Goal: Information Seeking & Learning: Find specific fact

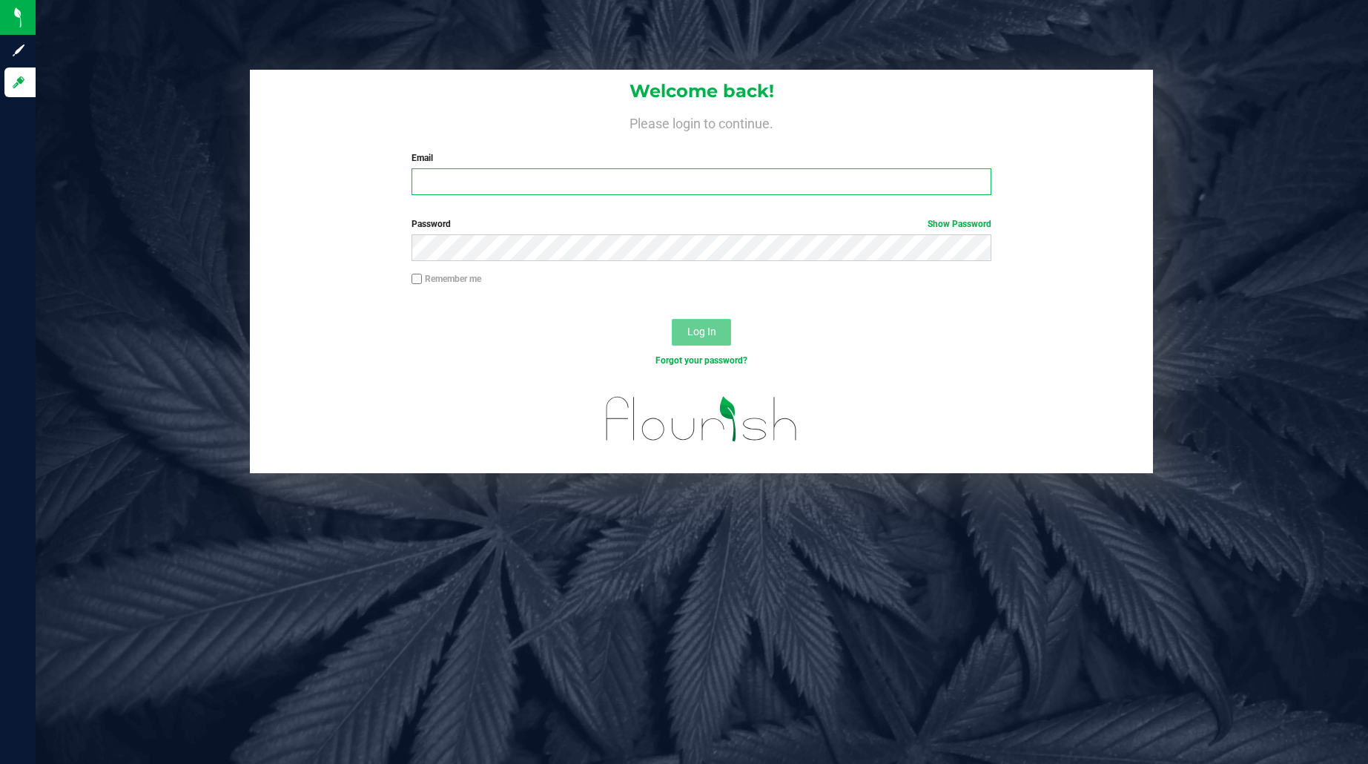
type input "ecardona@liveparallel.com"
click at [708, 334] on span "Log In" at bounding box center [702, 332] width 29 height 12
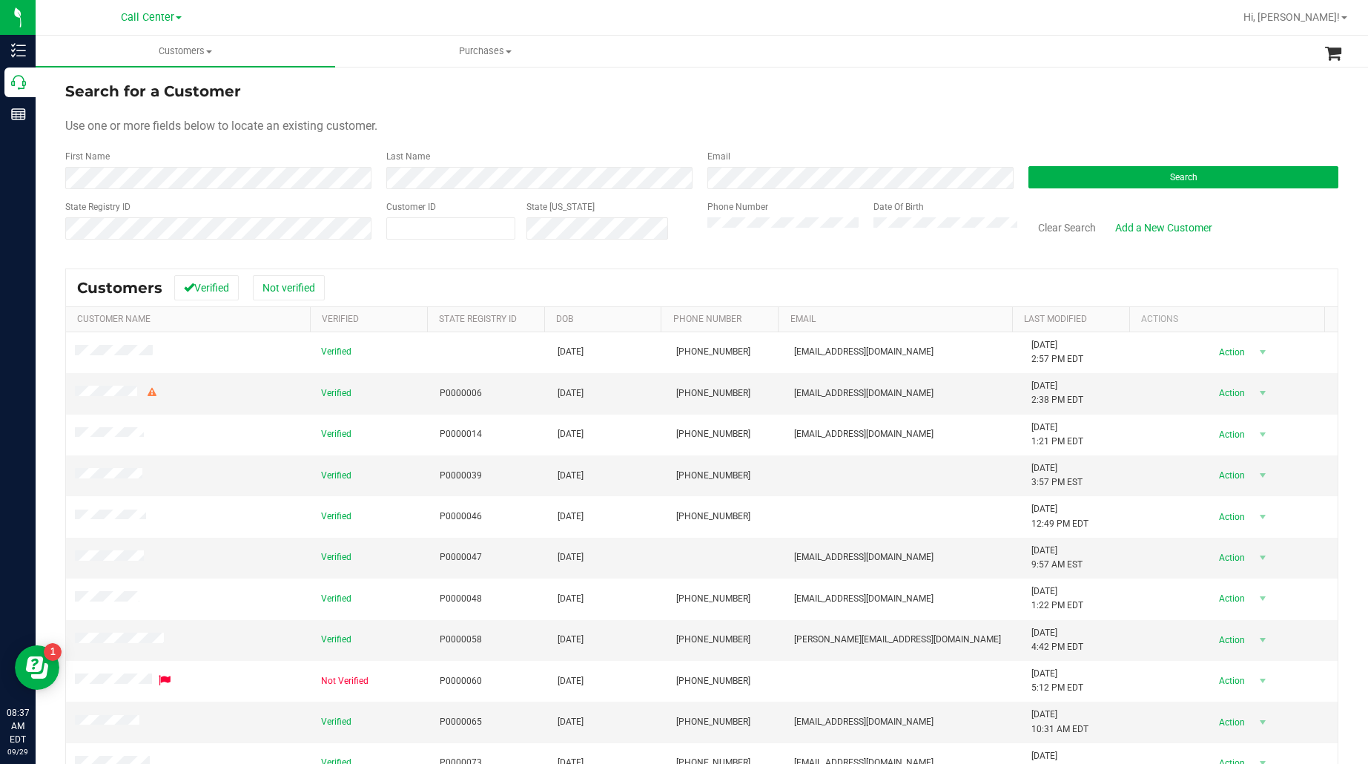
click at [654, 125] on div "Use one or more fields below to locate an existing customer." at bounding box center [702, 126] width 1274 height 18
click at [454, 236] on span at bounding box center [450, 228] width 129 height 22
paste input "1612478"
type input "1612478"
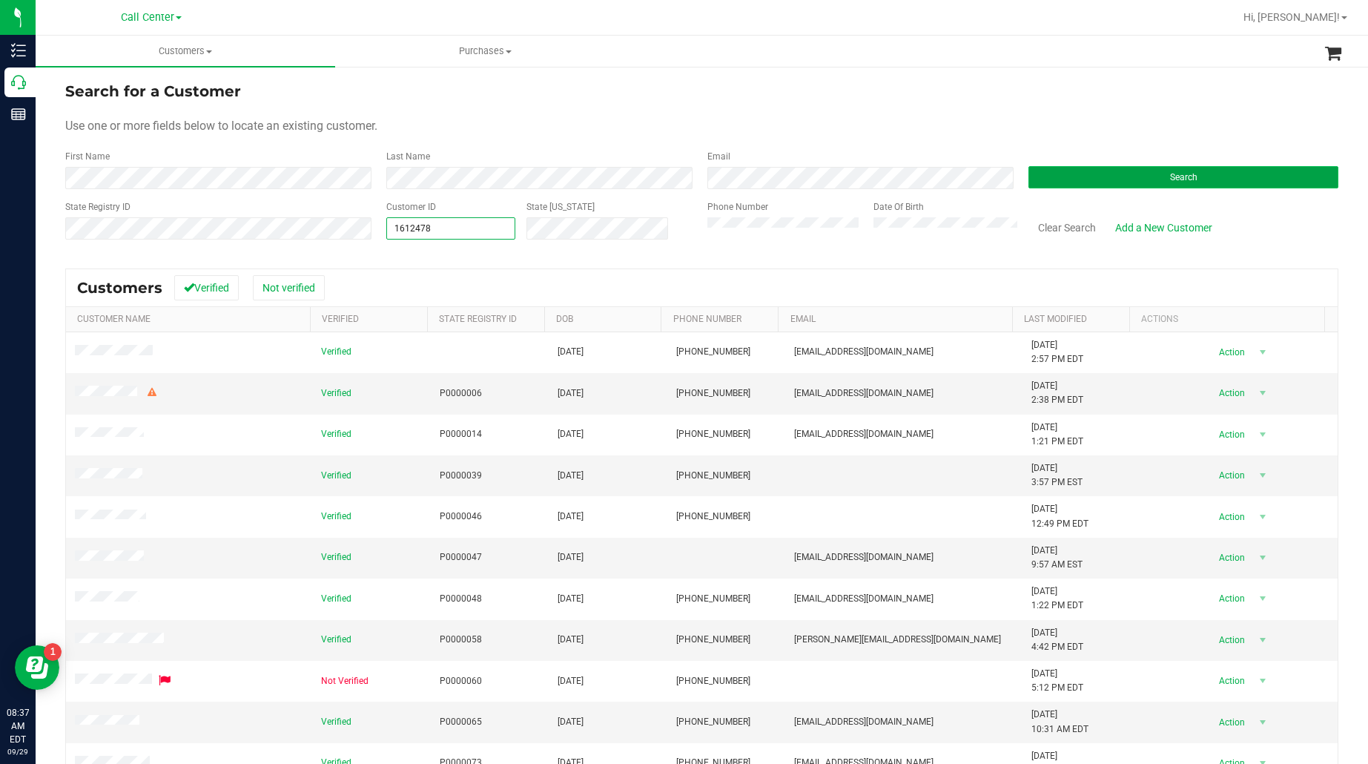
click at [1073, 177] on button "Search" at bounding box center [1184, 177] width 310 height 22
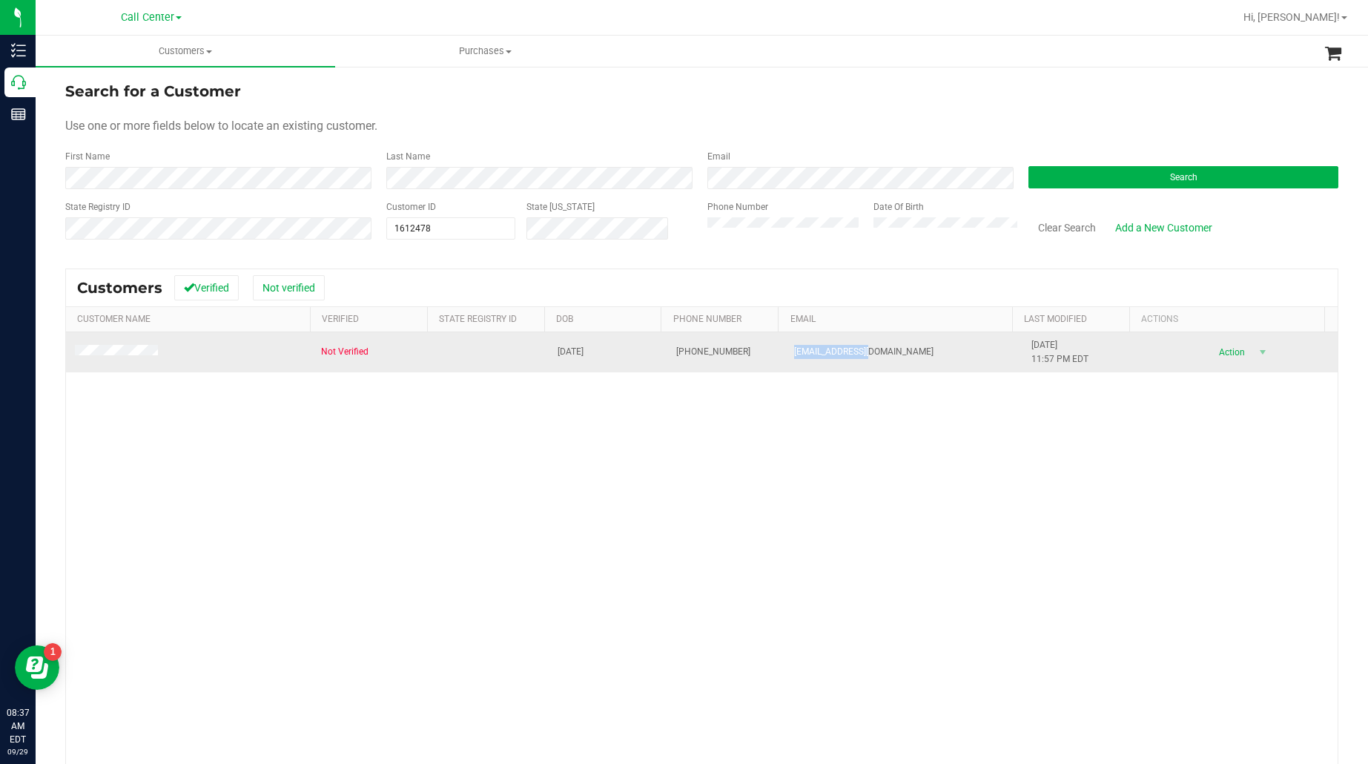
drag, startPoint x: 850, startPoint y: 349, endPoint x: 779, endPoint y: 354, distance: 71.3
click at [785, 354] on td "psmkj4@yahoo.com" at bounding box center [903, 352] width 237 height 40
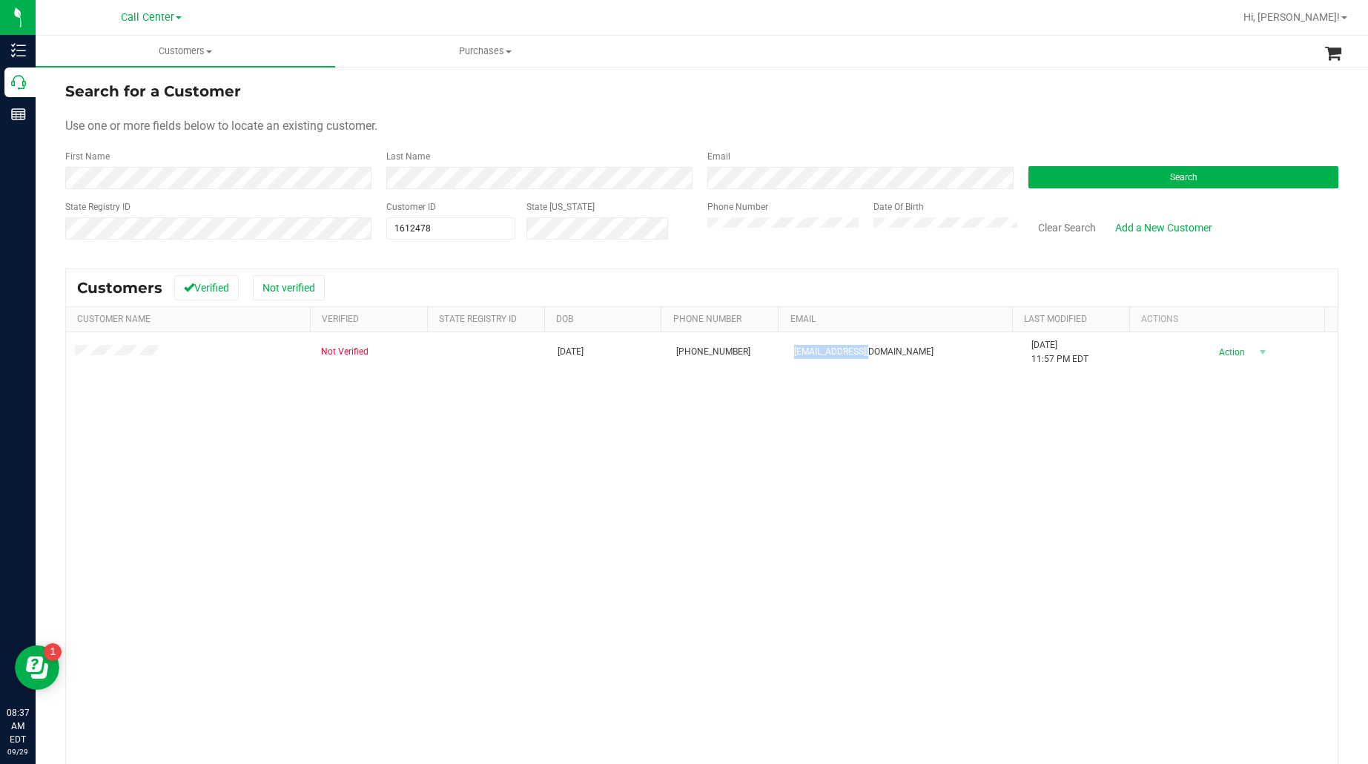
copy span "psmkj4@yahoo.com"
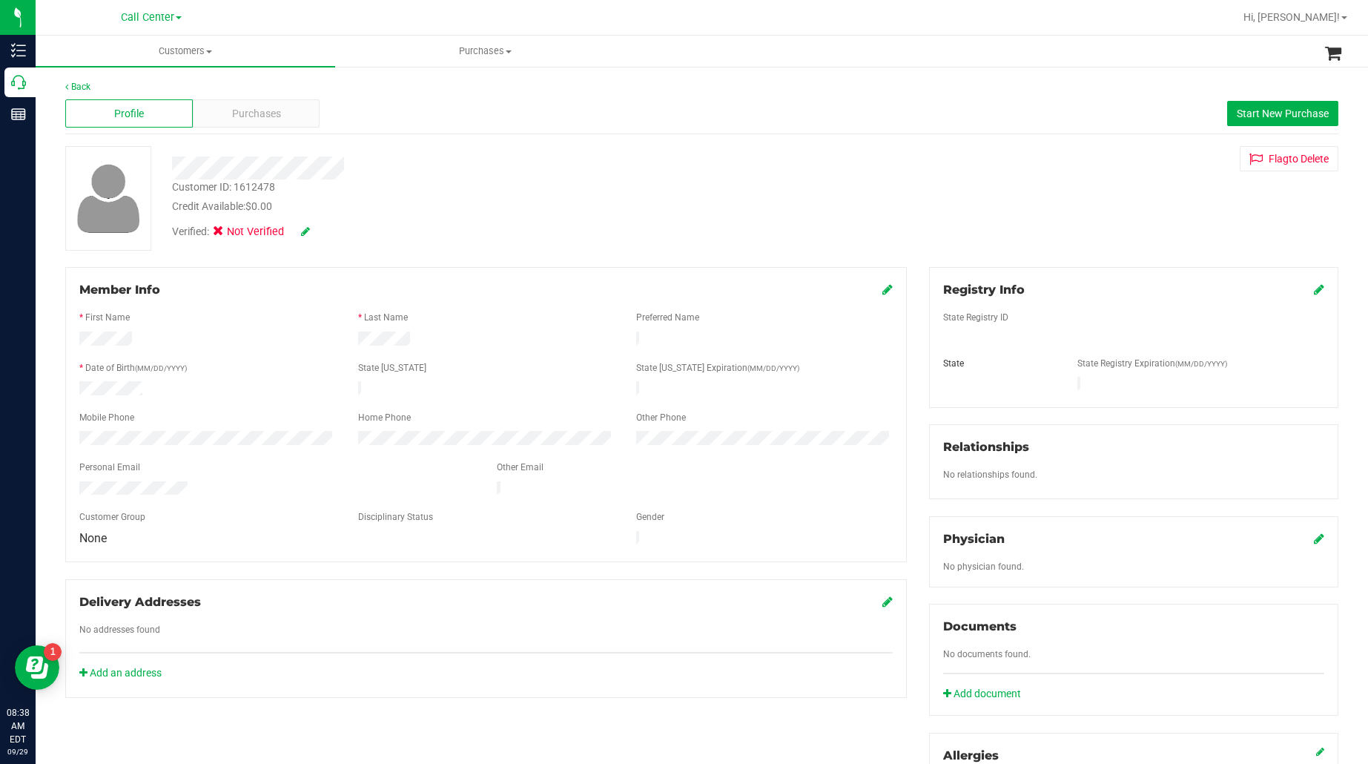
click at [263, 320] on div "* First Name" at bounding box center [207, 319] width 279 height 17
click at [265, 102] on div "Purchases" at bounding box center [257, 113] width 128 height 28
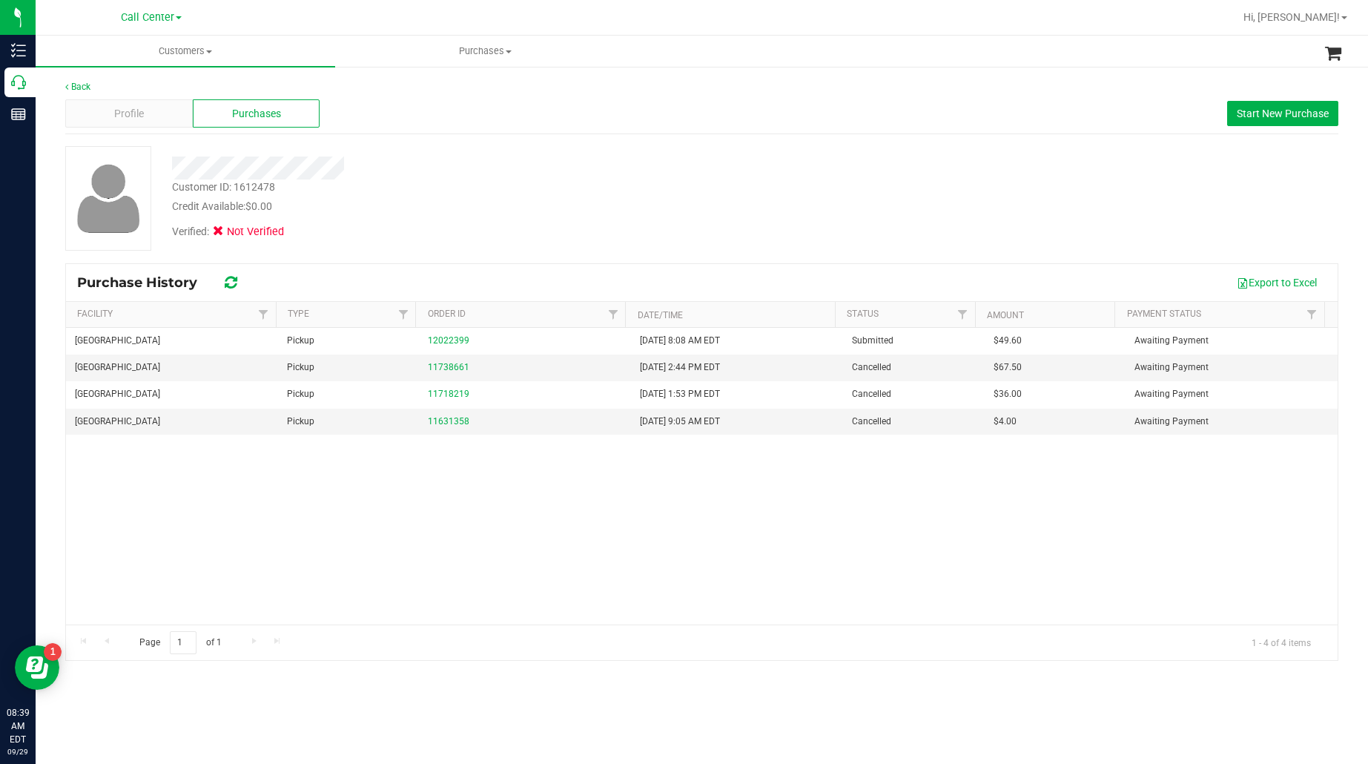
click at [135, 96] on div "Profile Purchases Start New Purchase" at bounding box center [702, 113] width 1274 height 41
click at [132, 110] on span "Profile" at bounding box center [129, 114] width 30 height 16
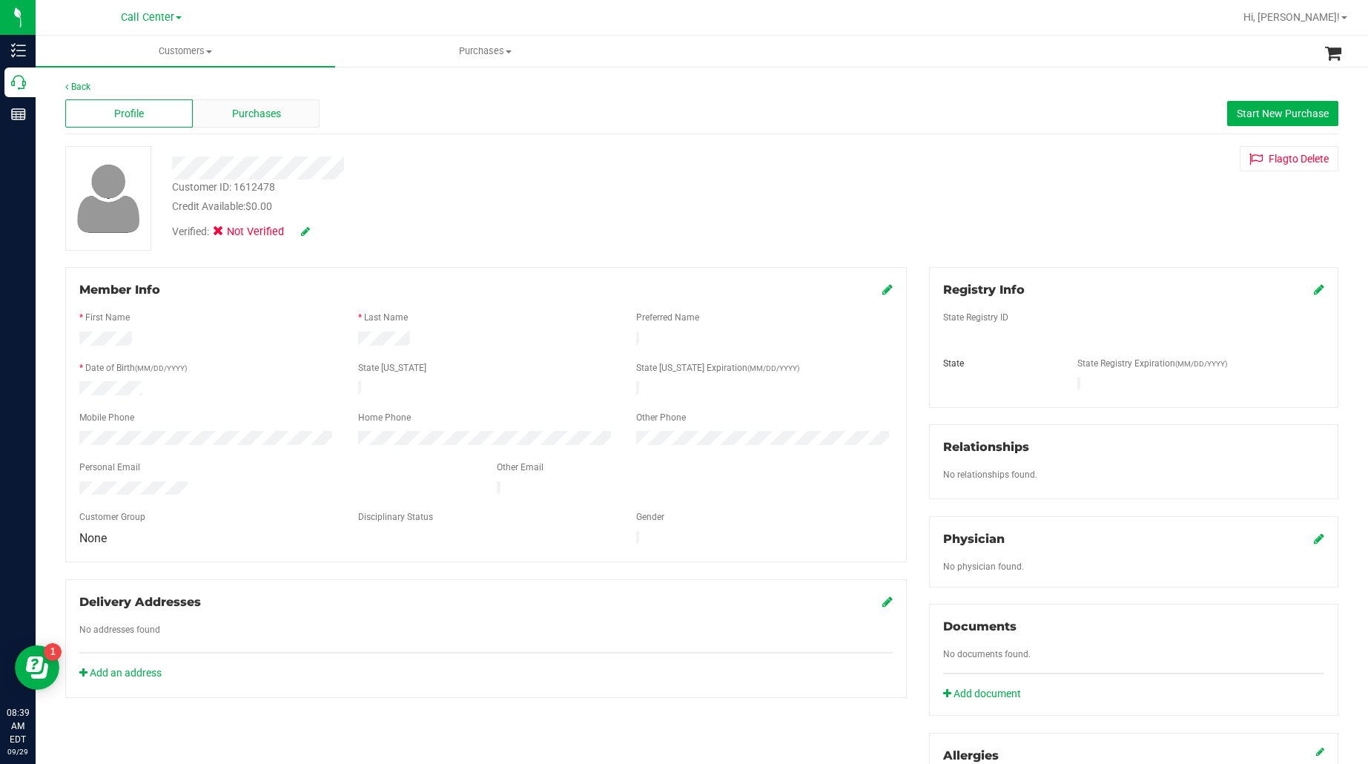
click at [240, 102] on div "Purchases" at bounding box center [257, 113] width 128 height 28
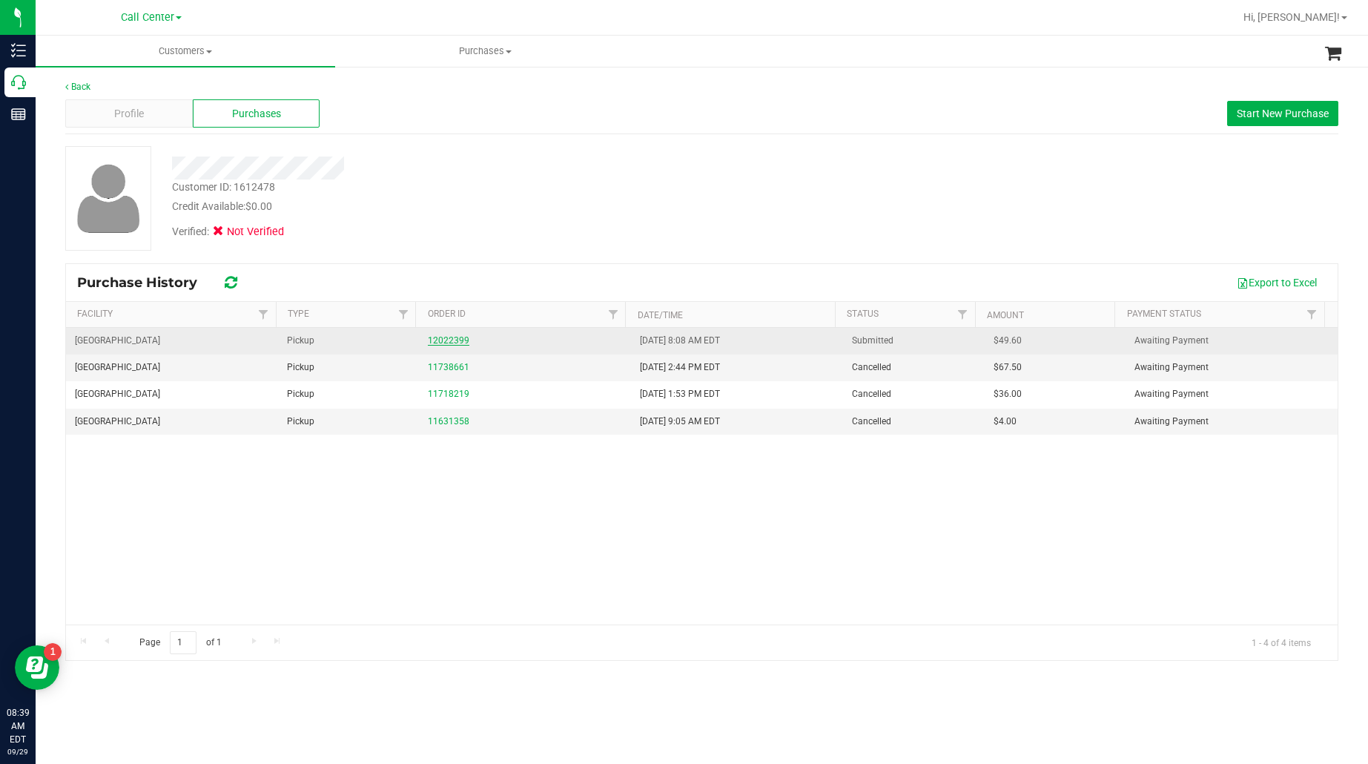
click at [438, 336] on link "12022399" at bounding box center [449, 340] width 42 height 10
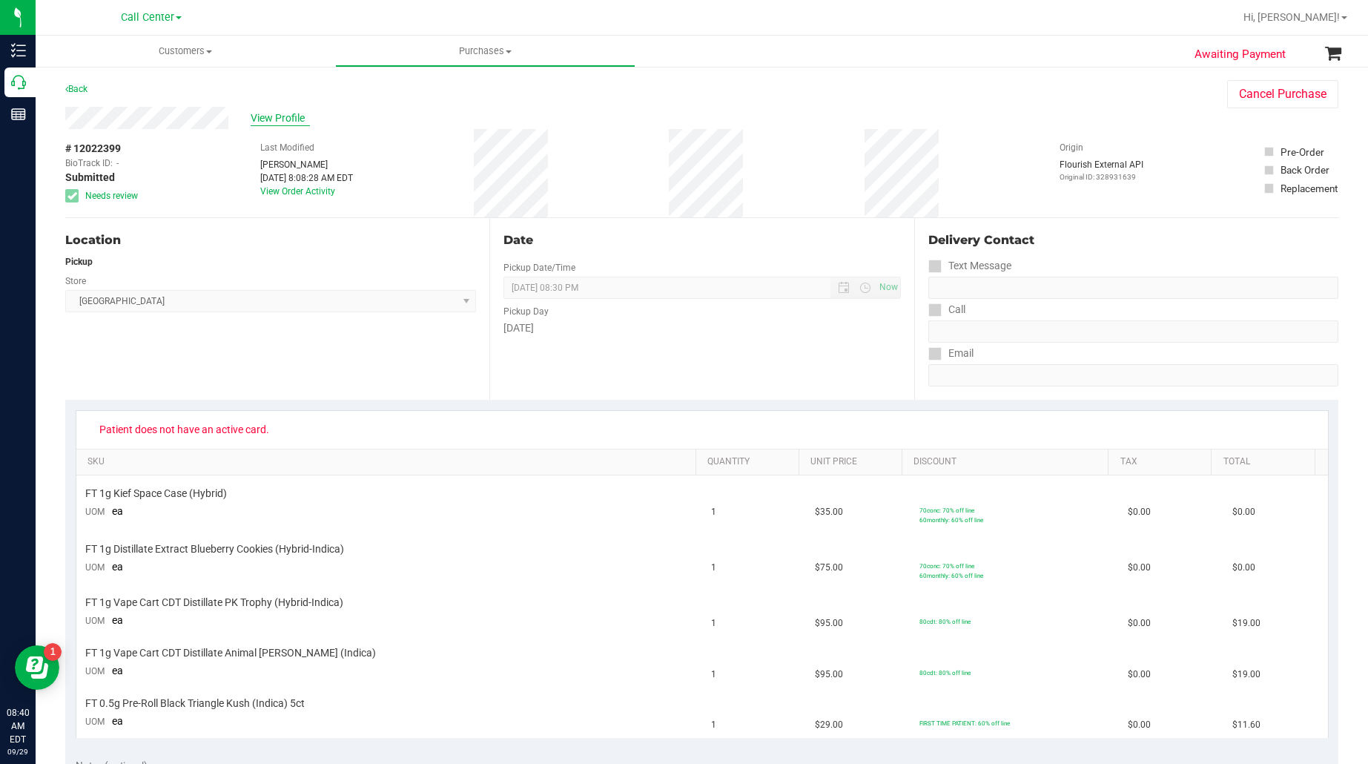
click at [287, 120] on span "View Profile" at bounding box center [280, 119] width 59 height 16
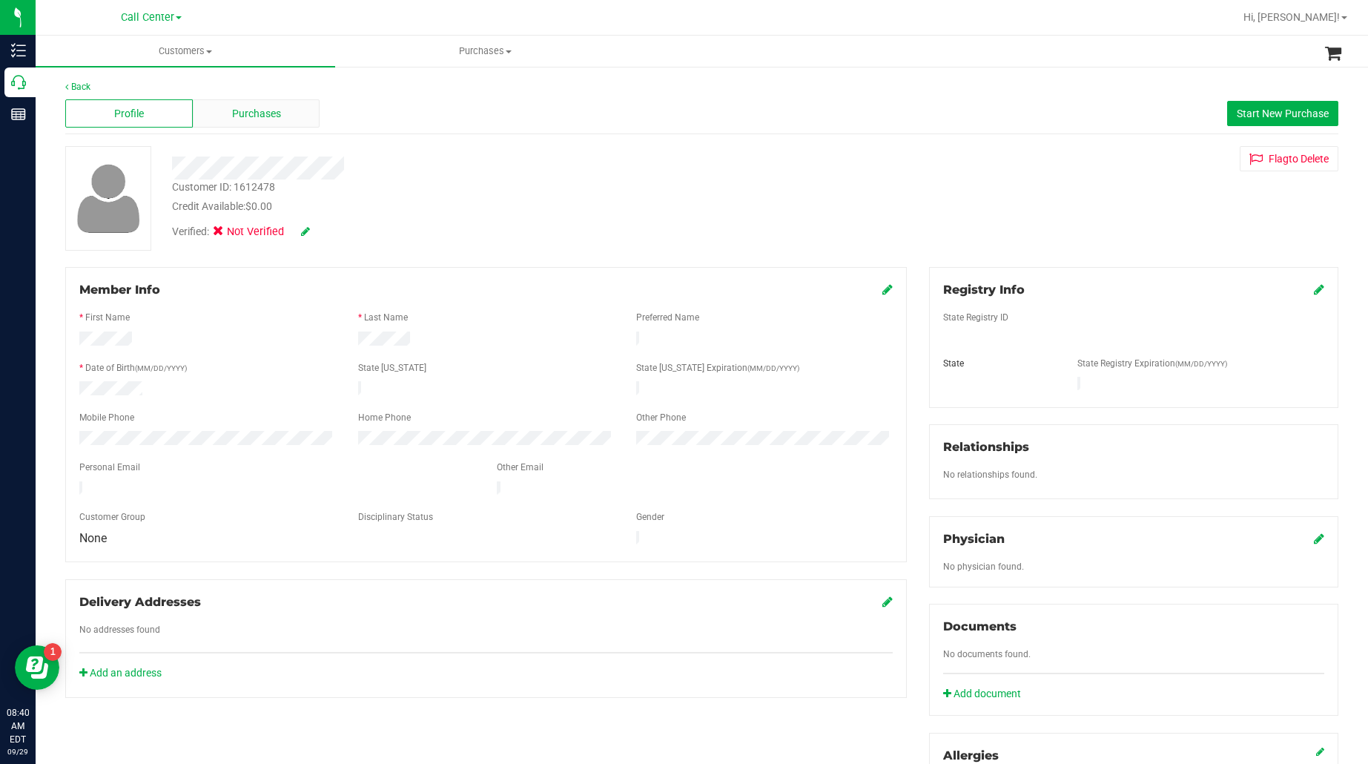
click at [276, 113] on span "Purchases" at bounding box center [256, 114] width 49 height 16
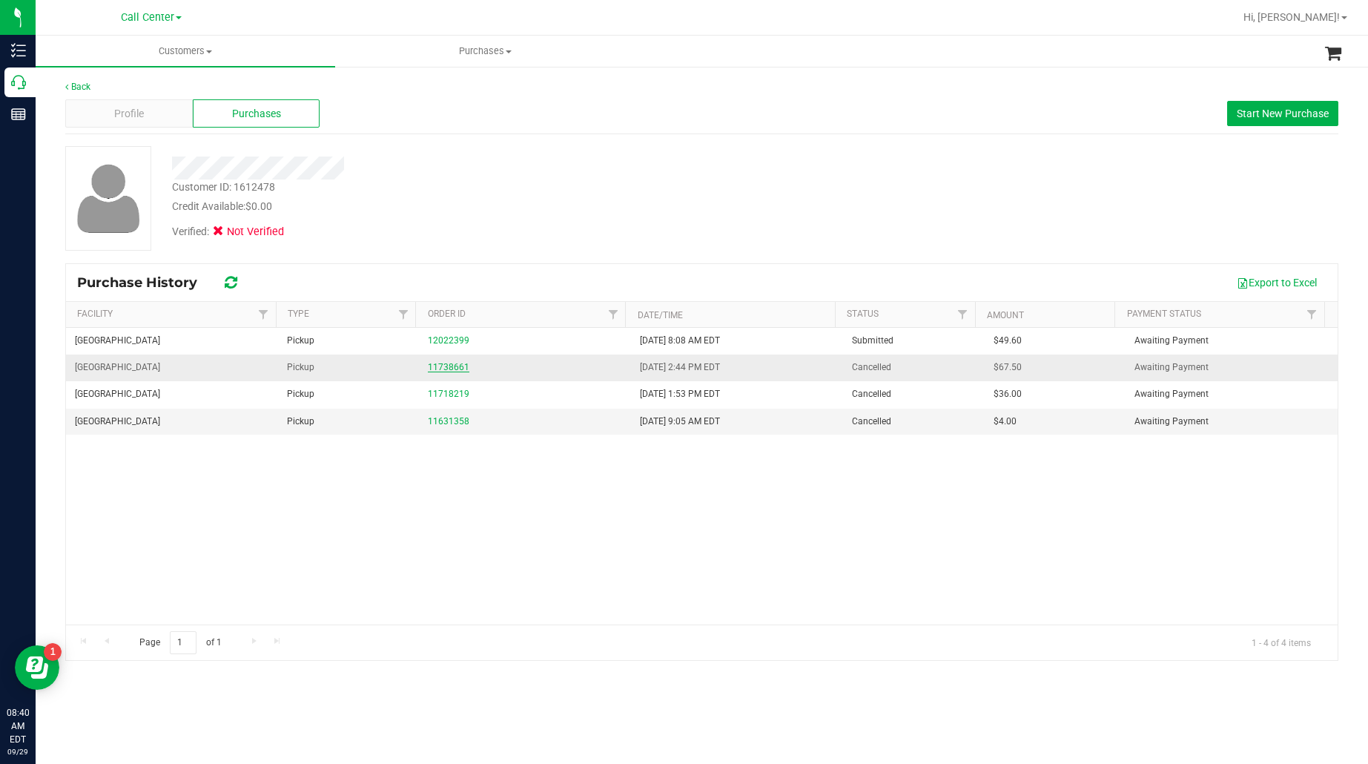
click at [450, 366] on link "11738661" at bounding box center [449, 367] width 42 height 10
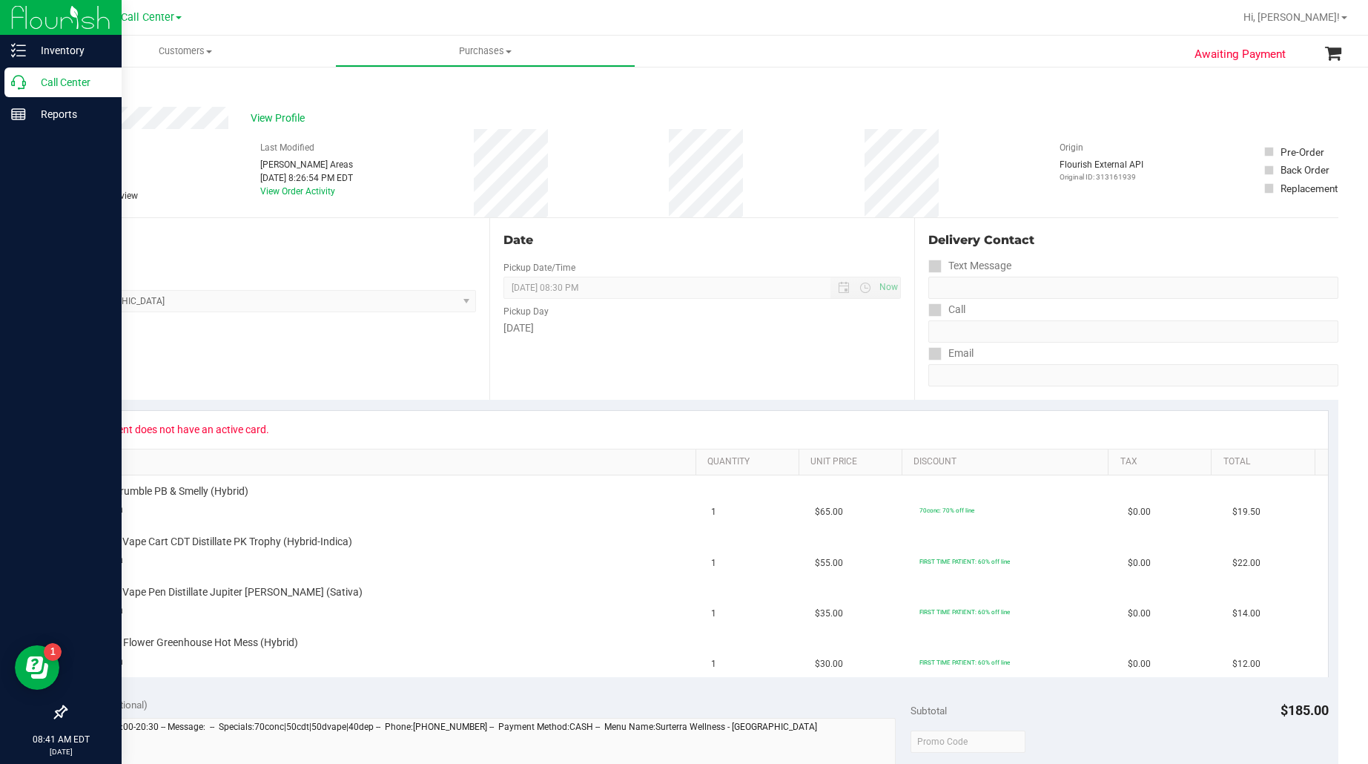
click at [52, 75] on p "Call Center" at bounding box center [70, 82] width 89 height 18
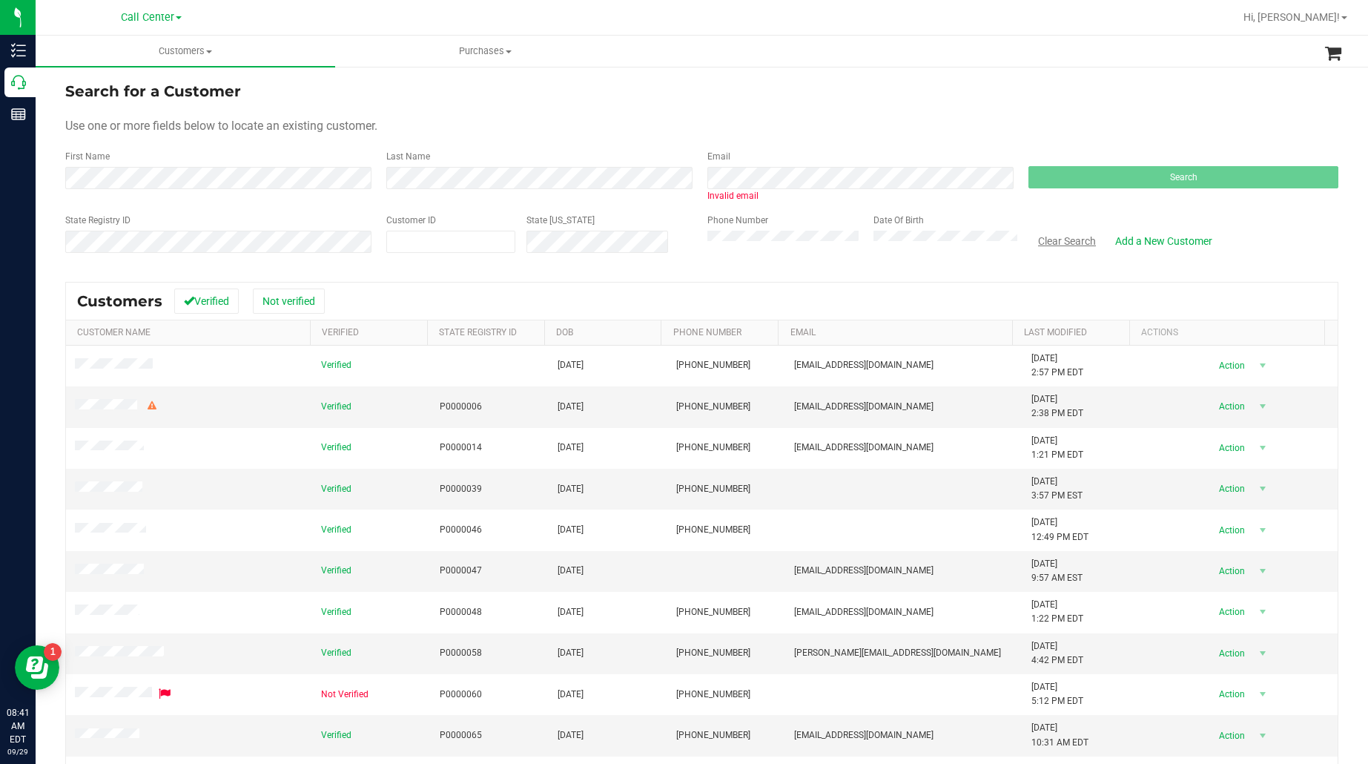
click at [1066, 238] on button "Clear Search" at bounding box center [1067, 240] width 77 height 25
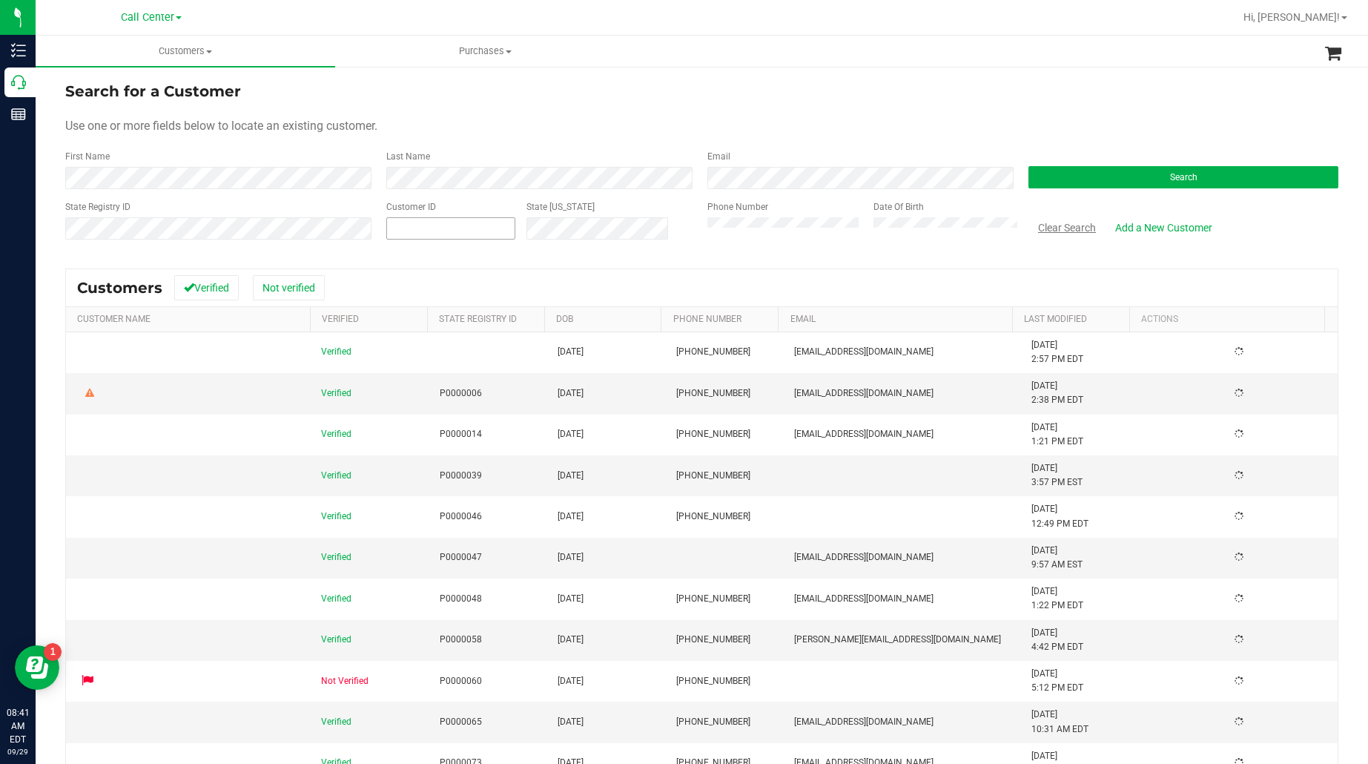
click at [442, 234] on input "text" at bounding box center [451, 228] width 128 height 21
click at [1139, 179] on button "Search" at bounding box center [1184, 177] width 310 height 22
click at [503, 231] on span at bounding box center [450, 228] width 129 height 22
paste input "1519329"
type input "1519329"
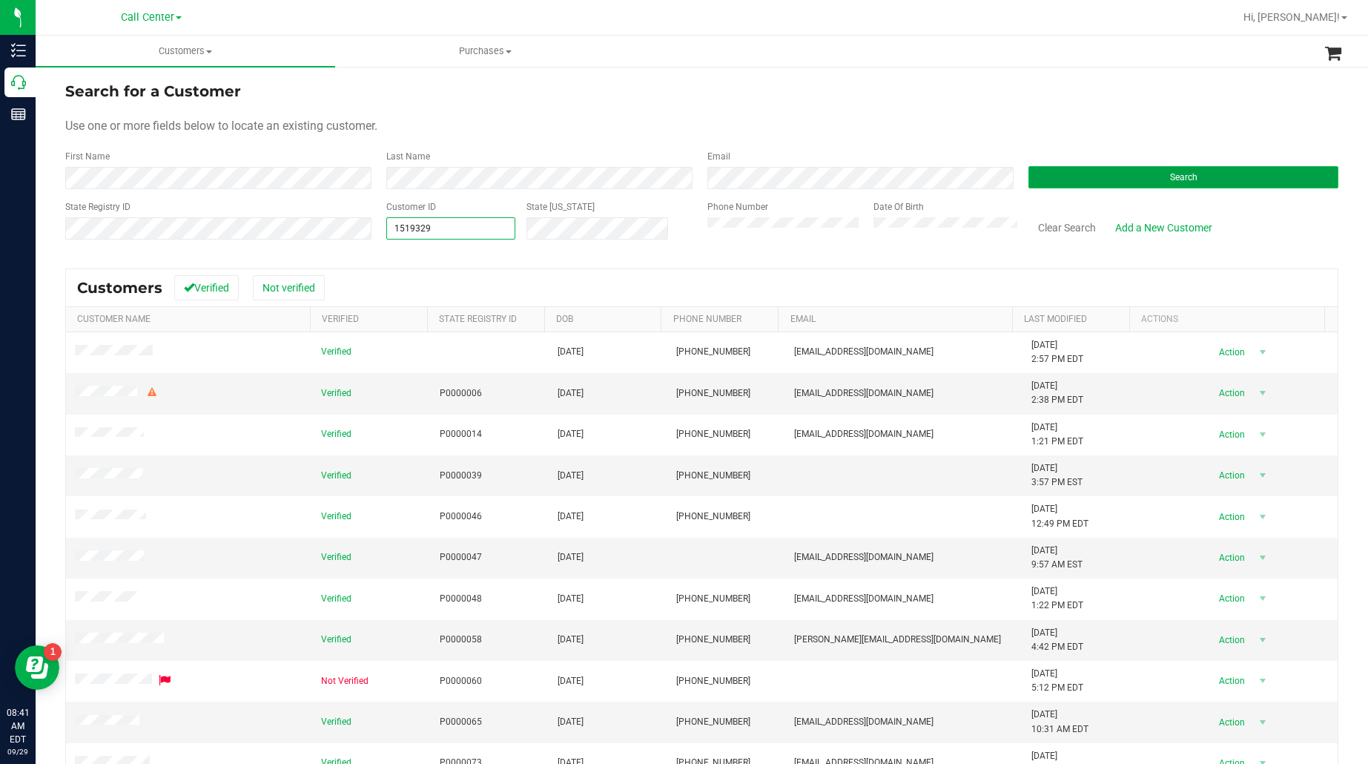
type input "1519329"
click at [1084, 171] on button "Search" at bounding box center [1184, 177] width 310 height 22
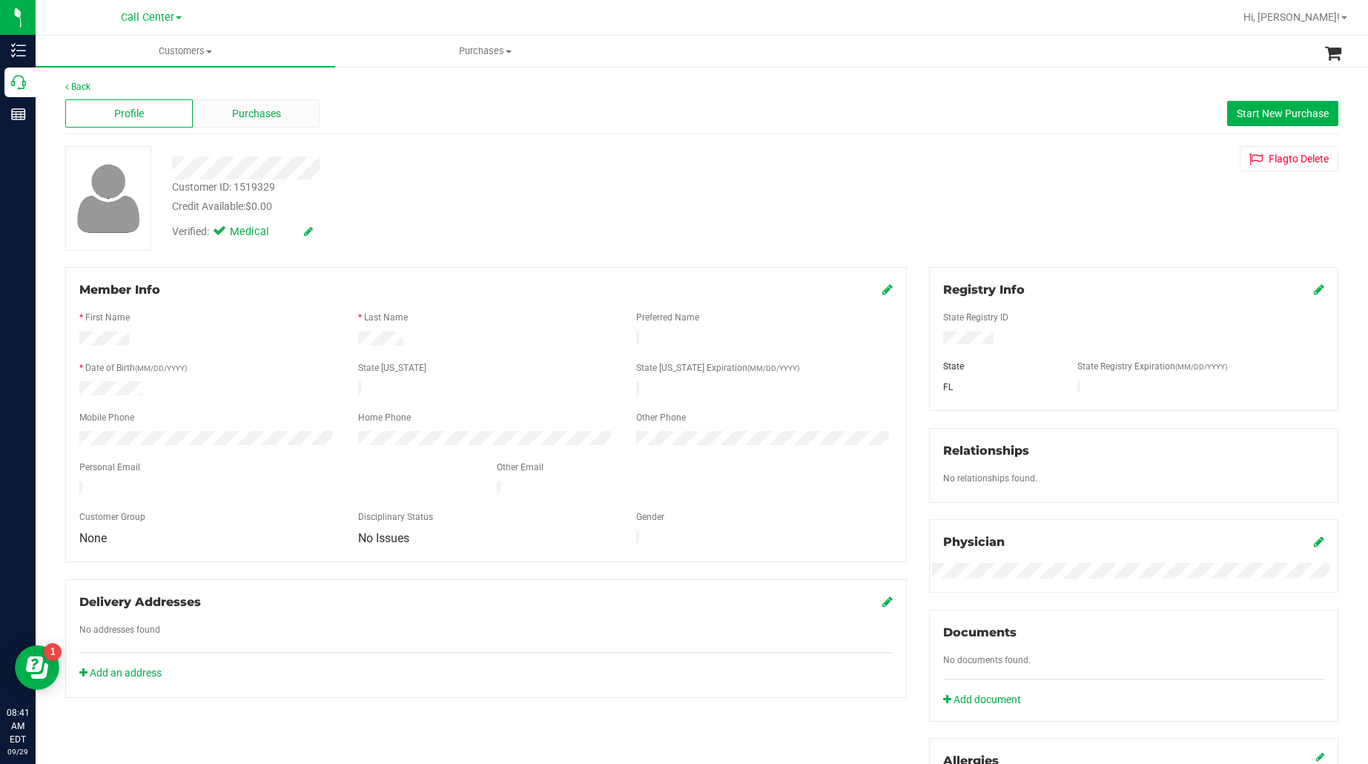
click at [253, 106] on span "Purchases" at bounding box center [256, 114] width 49 height 16
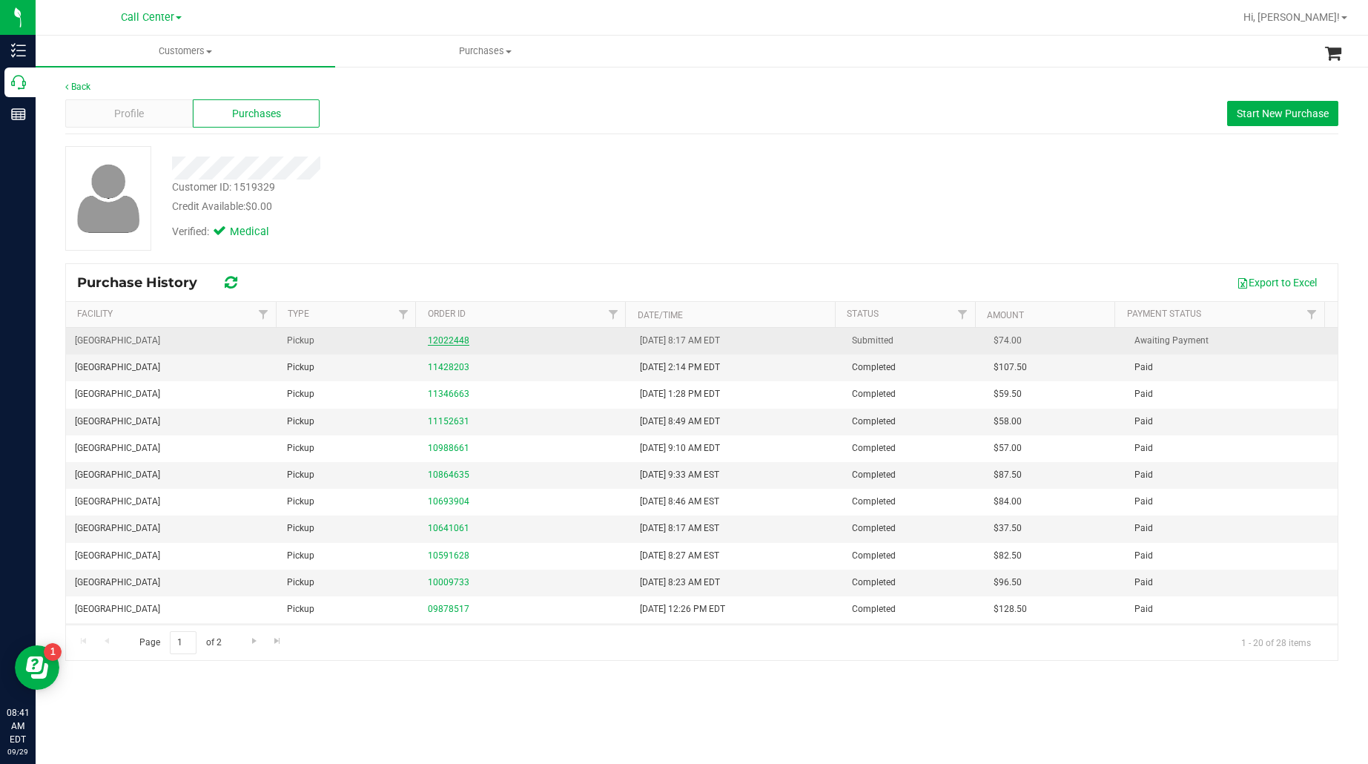
click at [435, 338] on link "12022448" at bounding box center [449, 340] width 42 height 10
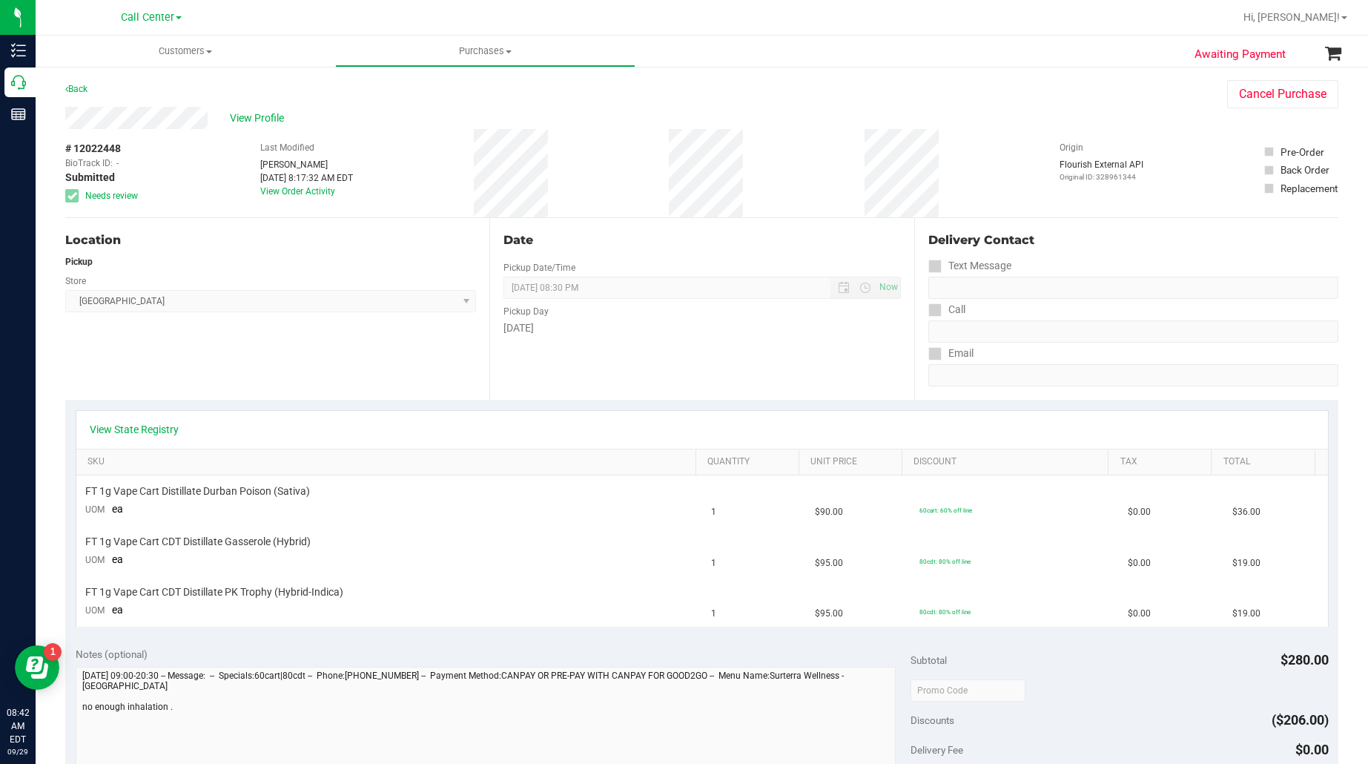
click at [128, 439] on div "View State Registry" at bounding box center [702, 430] width 1252 height 38
click at [128, 431] on link "View State Registry" at bounding box center [134, 429] width 89 height 15
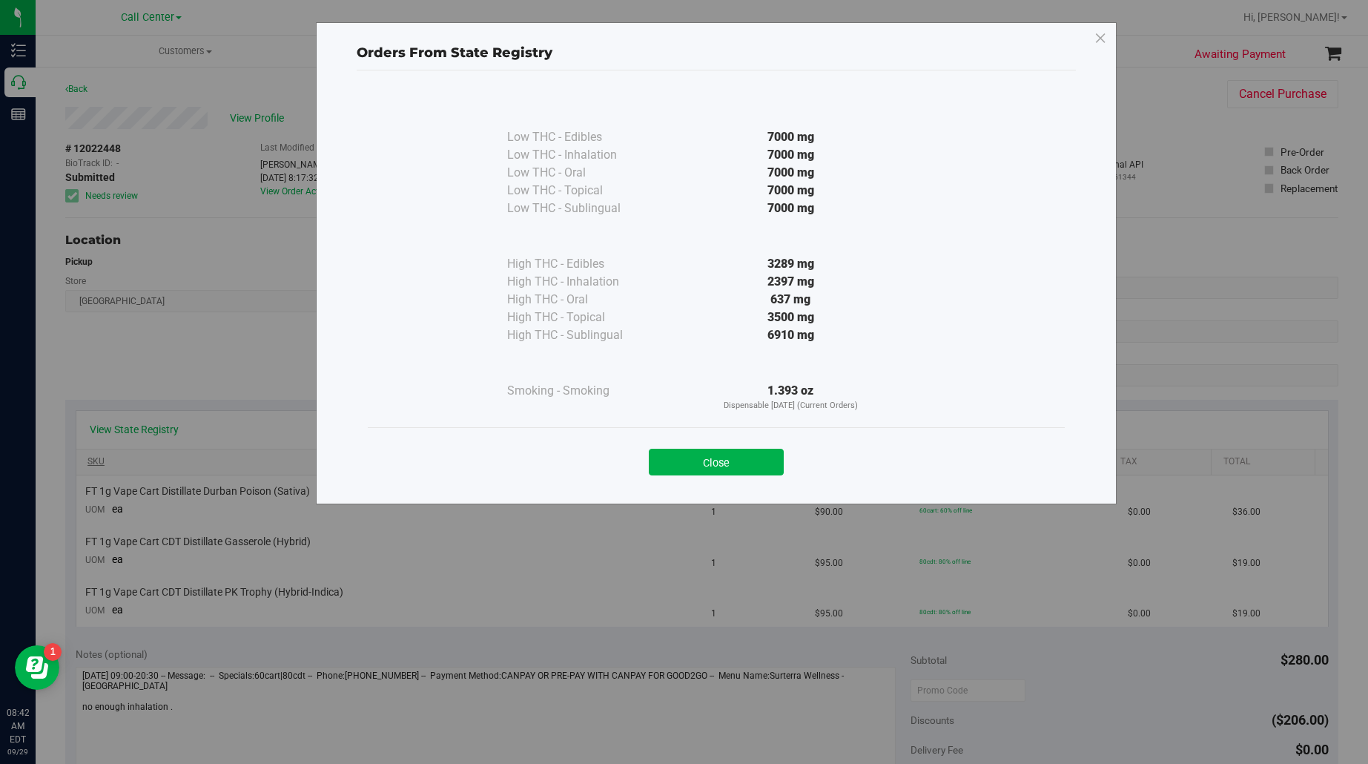
click at [670, 464] on button "Close" at bounding box center [716, 462] width 135 height 27
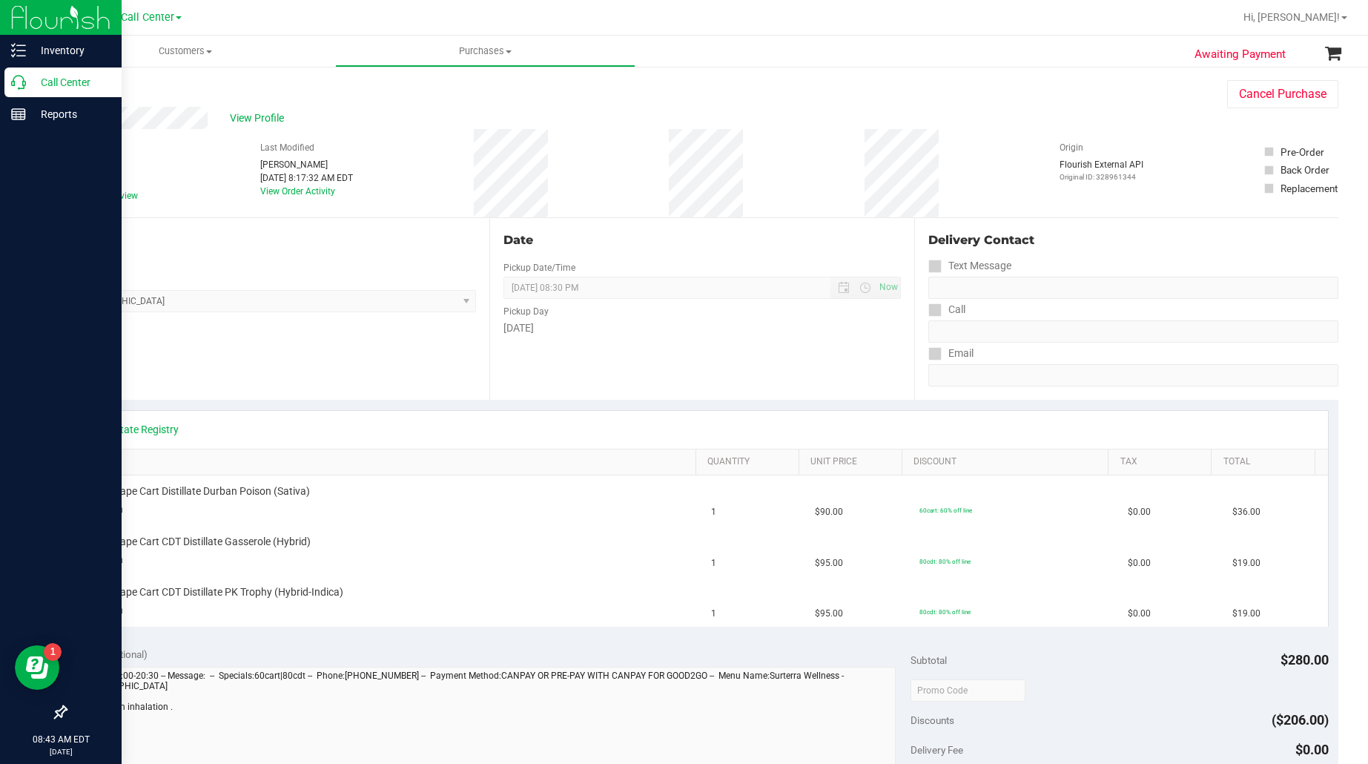
click at [63, 82] on p "Call Center" at bounding box center [70, 82] width 89 height 18
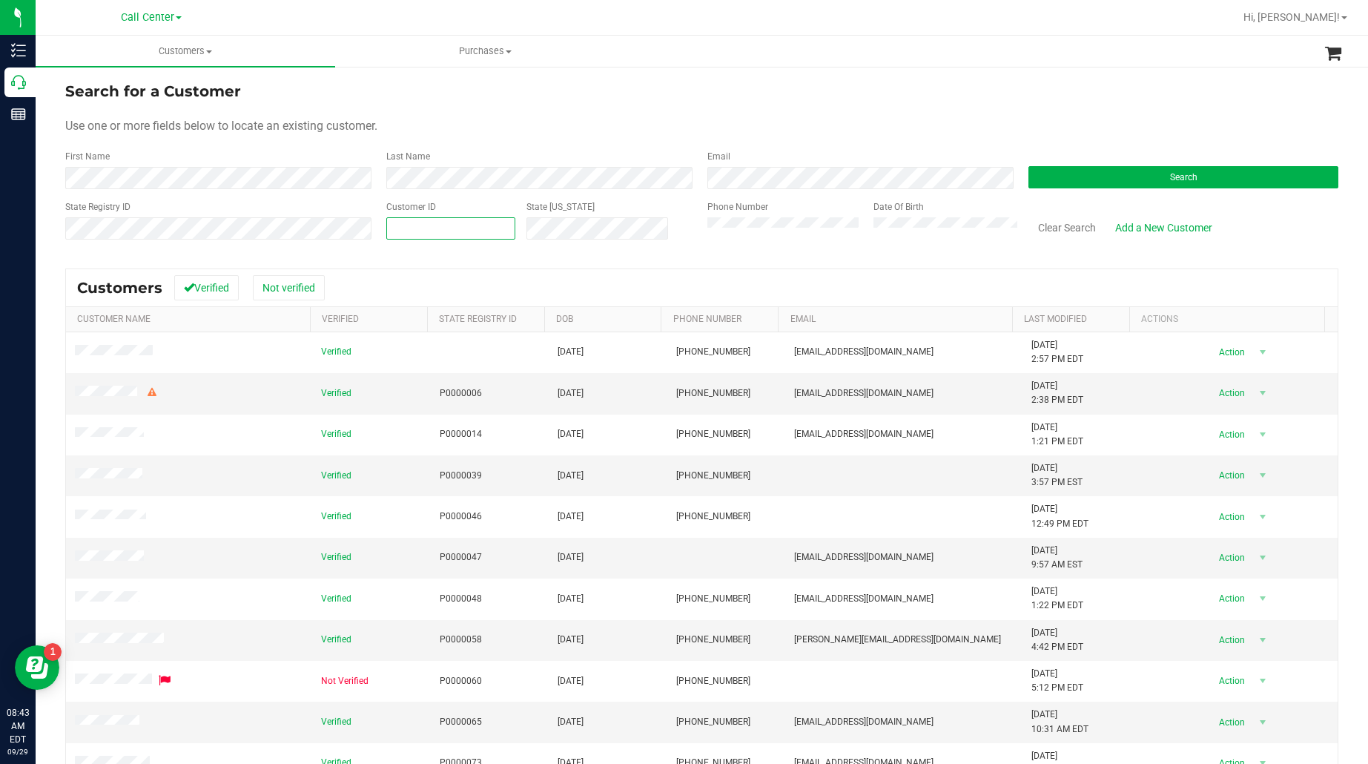
click at [510, 225] on span at bounding box center [450, 228] width 129 height 22
paste input "615828"
type input "615828"
click at [1032, 179] on button "Search" at bounding box center [1184, 177] width 310 height 22
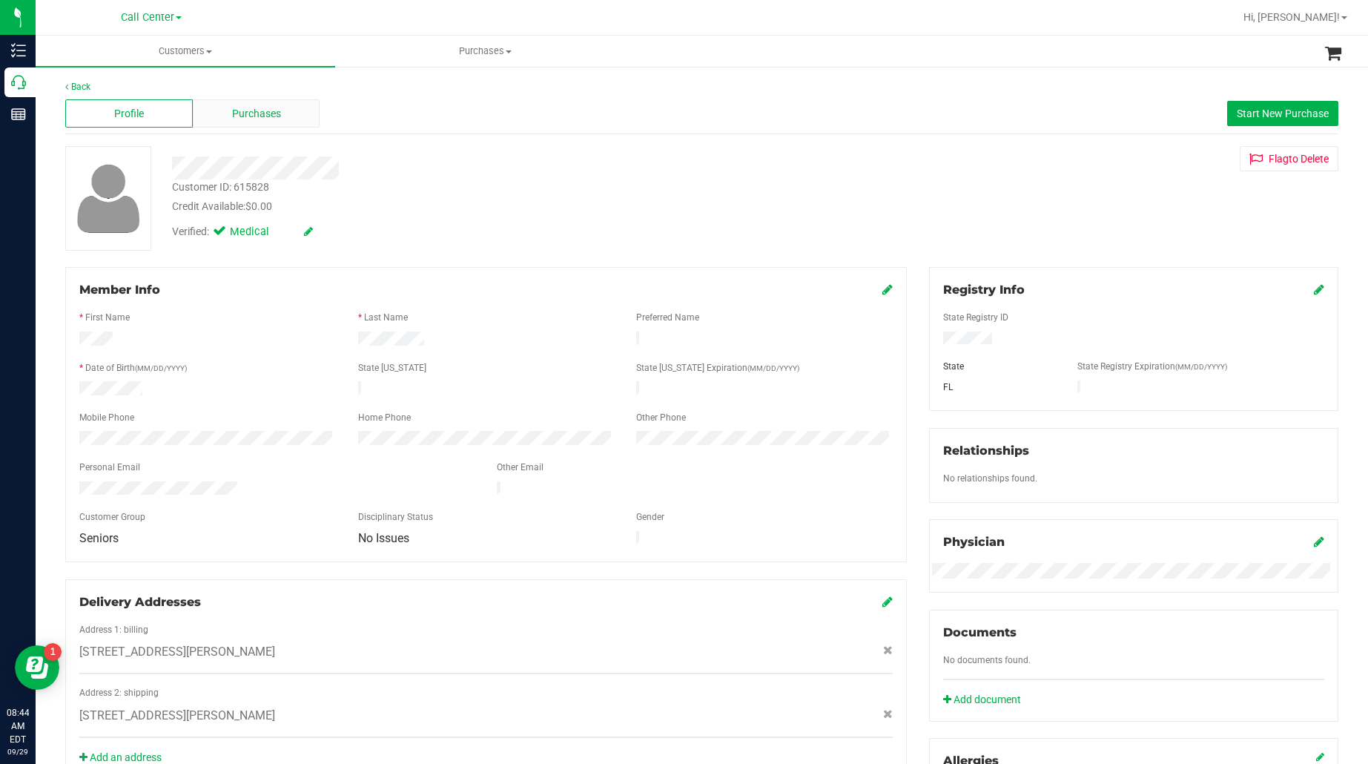
click at [250, 113] on span "Purchases" at bounding box center [256, 114] width 49 height 16
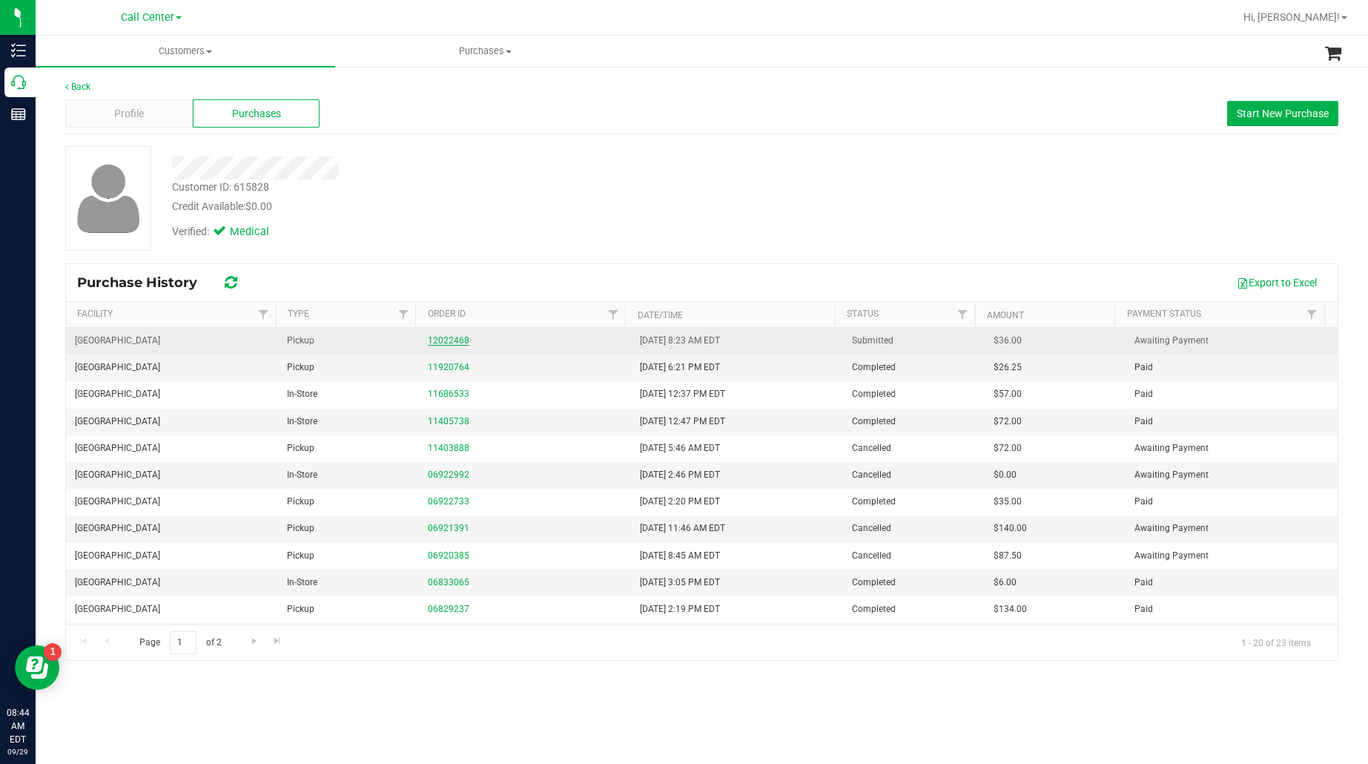
click at [457, 340] on link "12022468" at bounding box center [449, 340] width 42 height 10
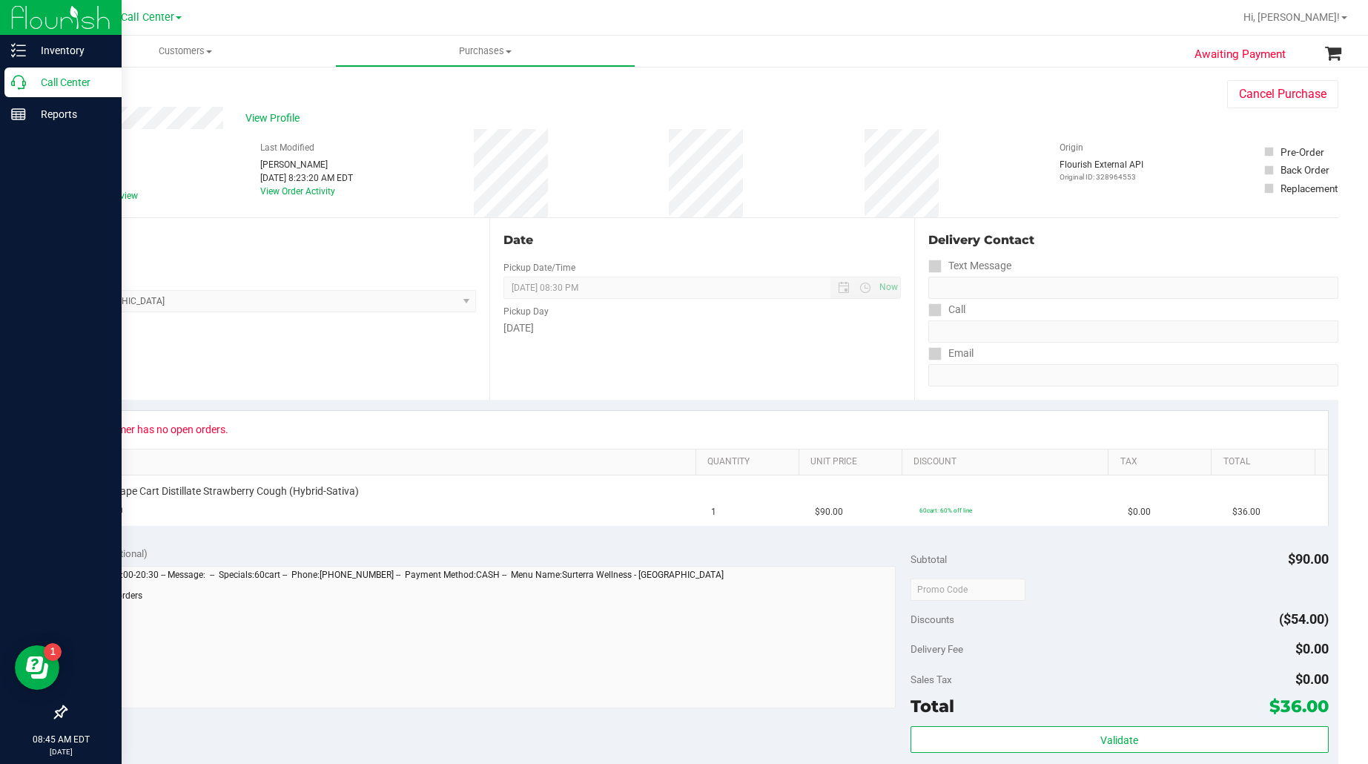
click at [67, 79] on p "Call Center" at bounding box center [70, 82] width 89 height 18
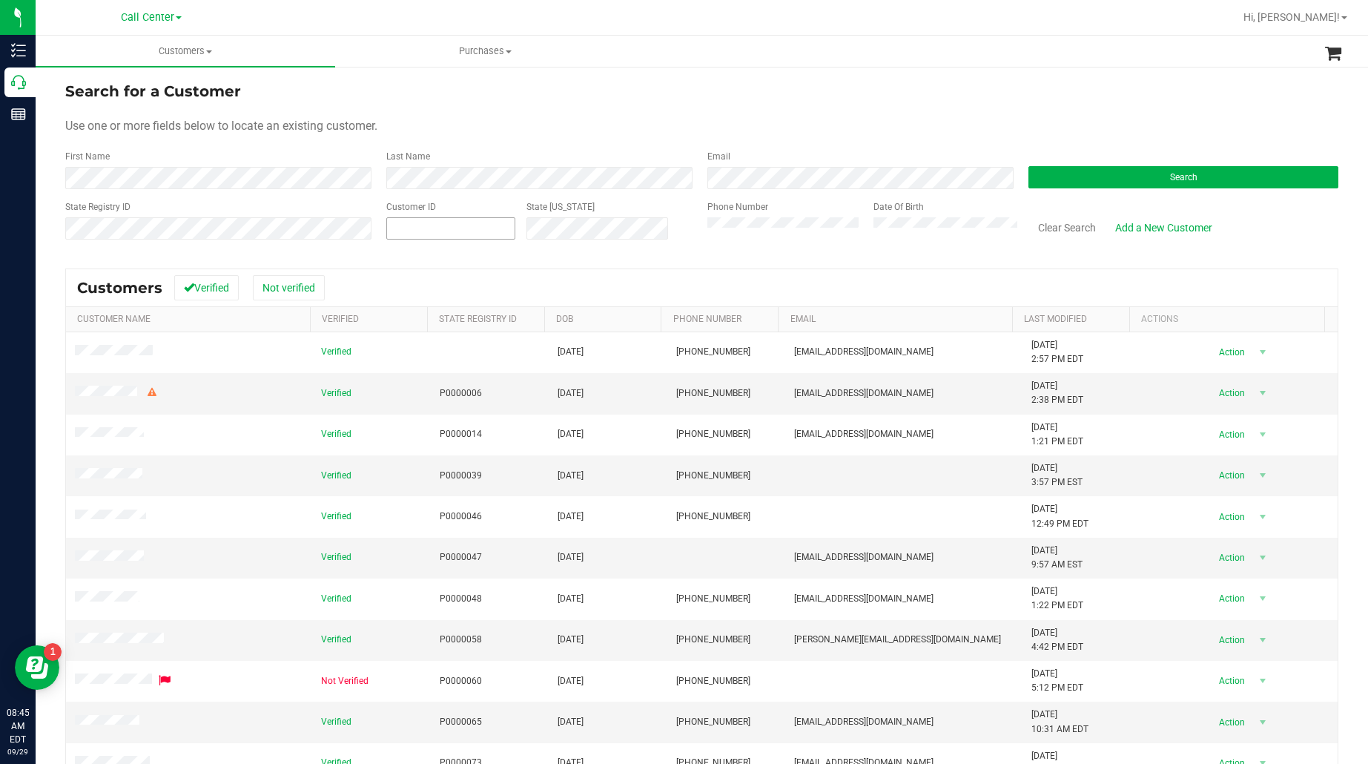
click at [490, 231] on span at bounding box center [450, 228] width 129 height 22
paste input "1625152"
type input "1625152"
click at [1059, 166] on button "Search" at bounding box center [1184, 177] width 310 height 22
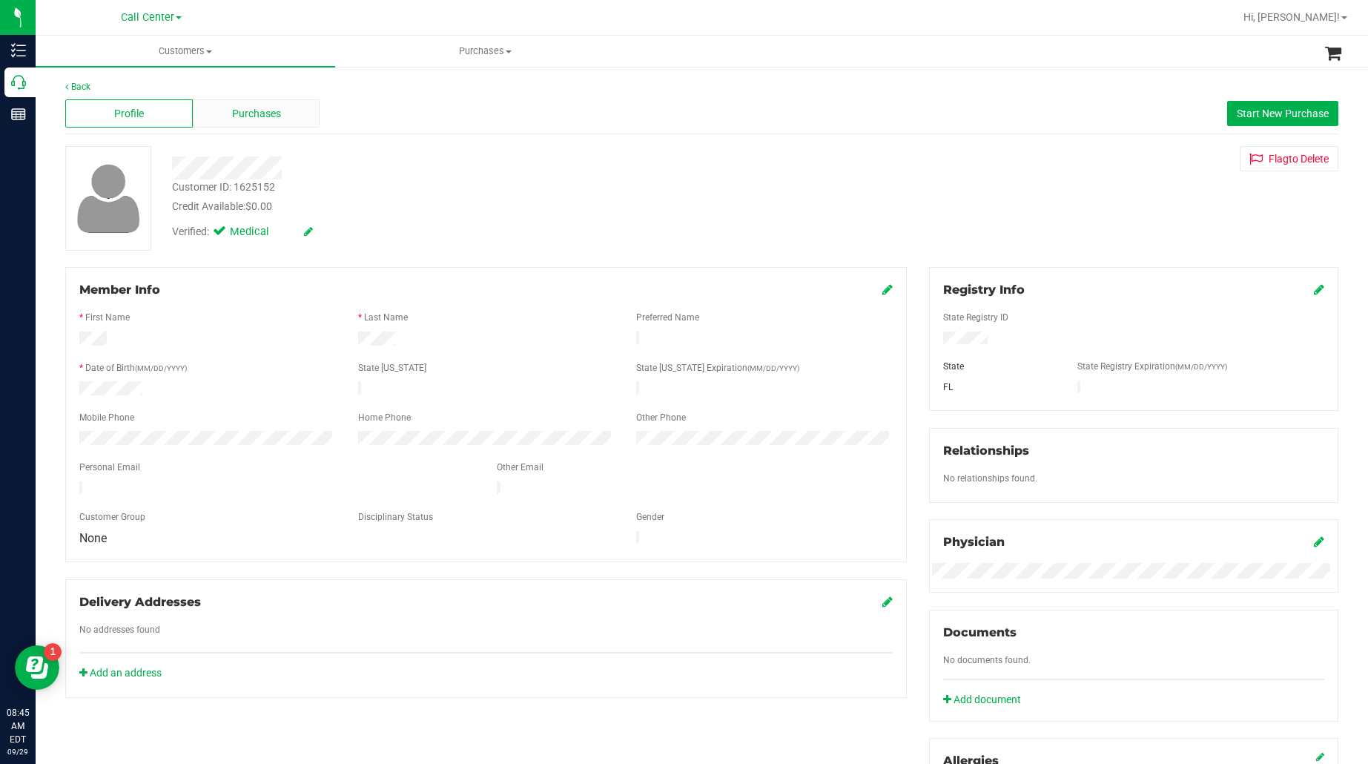
click at [232, 102] on div "Purchases" at bounding box center [257, 113] width 128 height 28
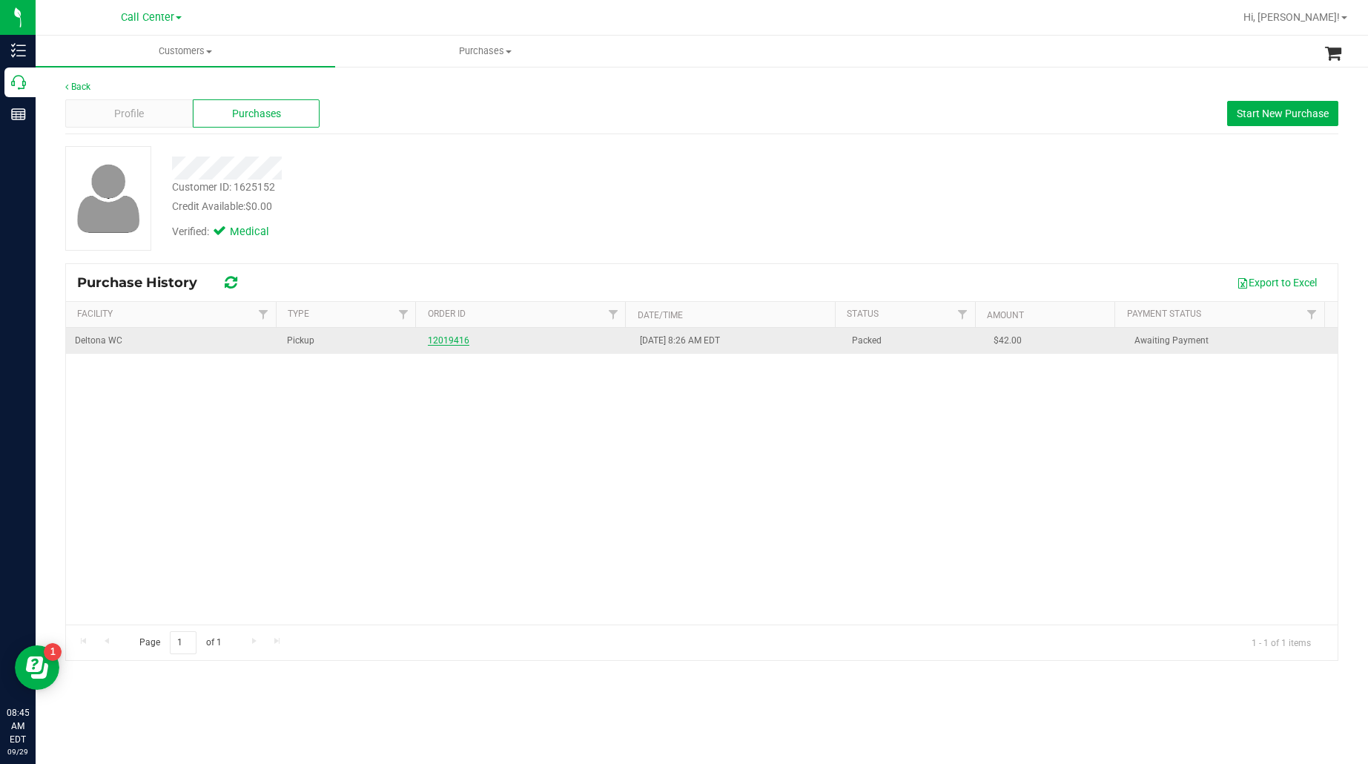
click at [449, 338] on link "12019416" at bounding box center [449, 340] width 42 height 10
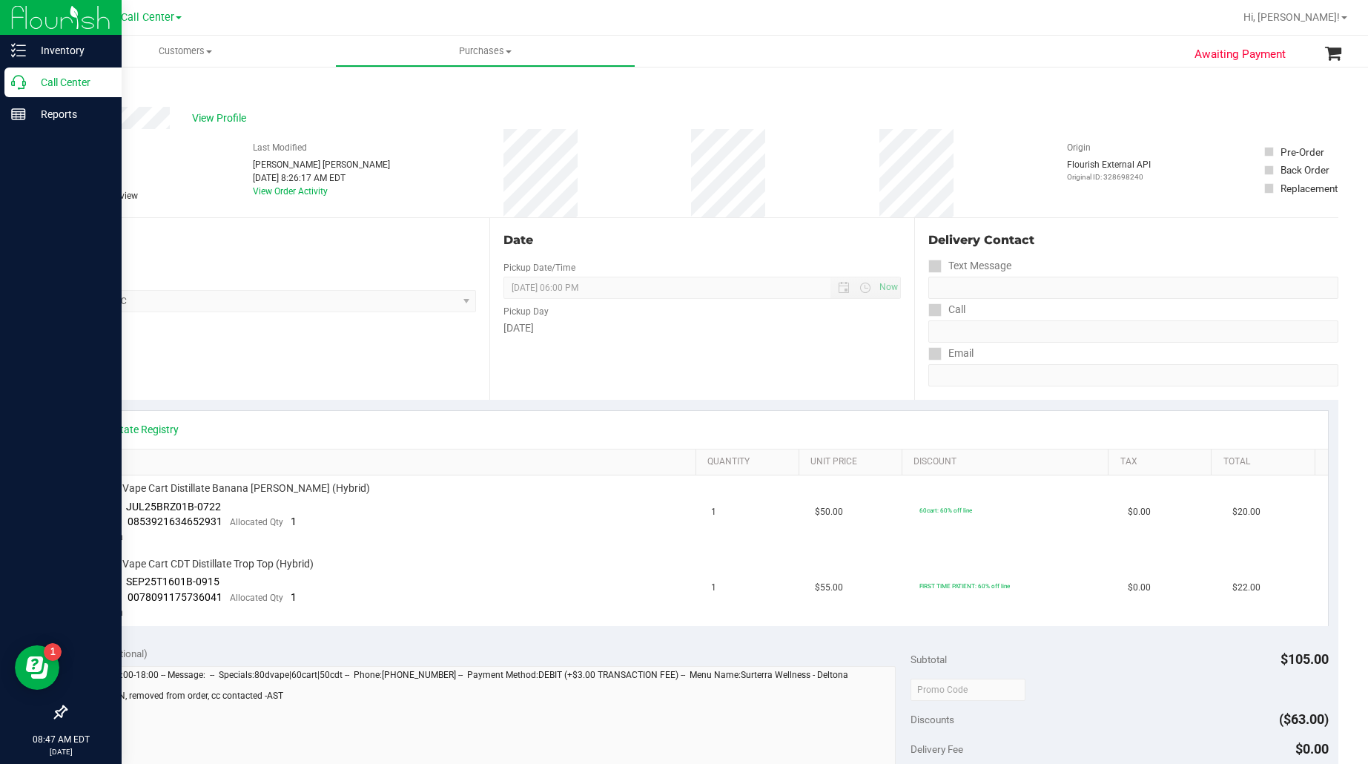
click at [46, 79] on p "Call Center" at bounding box center [70, 82] width 89 height 18
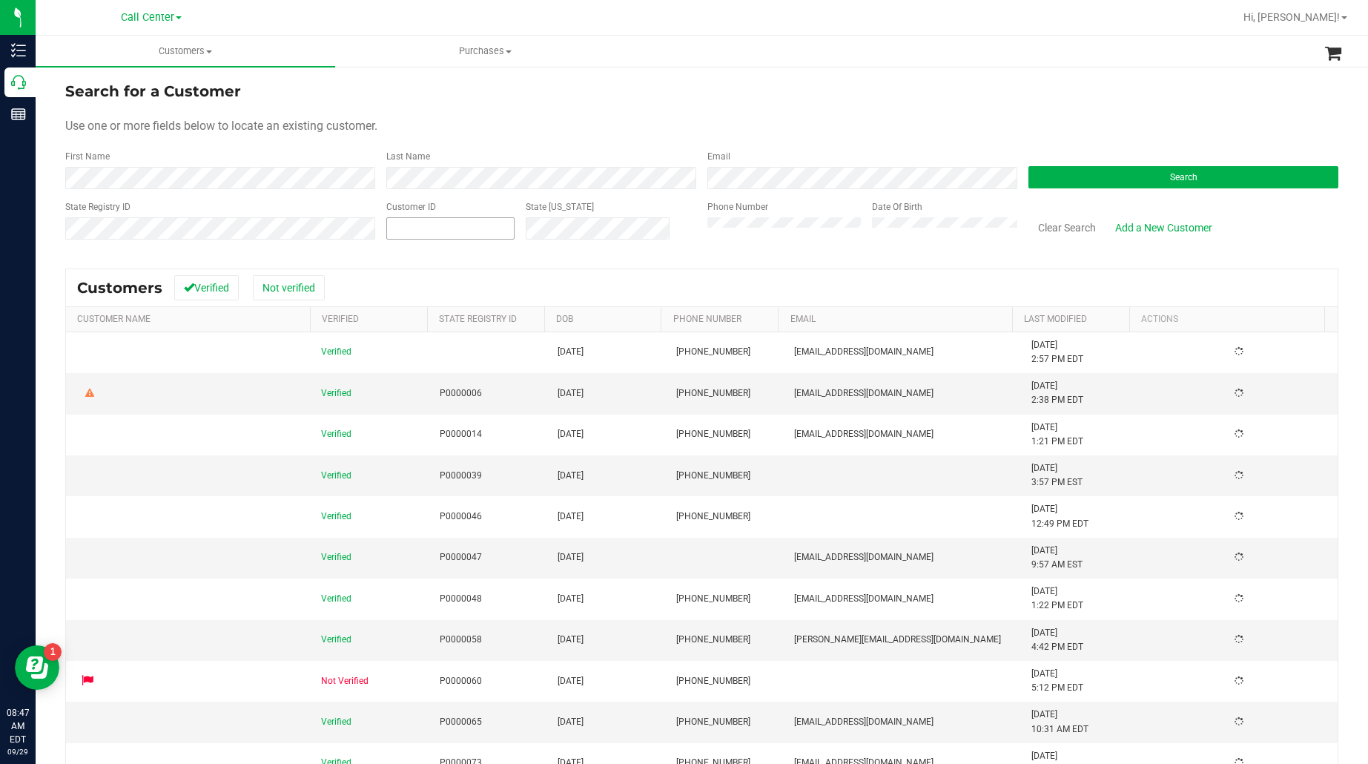
click at [418, 231] on input "text" at bounding box center [450, 228] width 127 height 21
paste input "1607415"
type input "1607415"
click at [1121, 178] on button "Search" at bounding box center [1184, 177] width 310 height 22
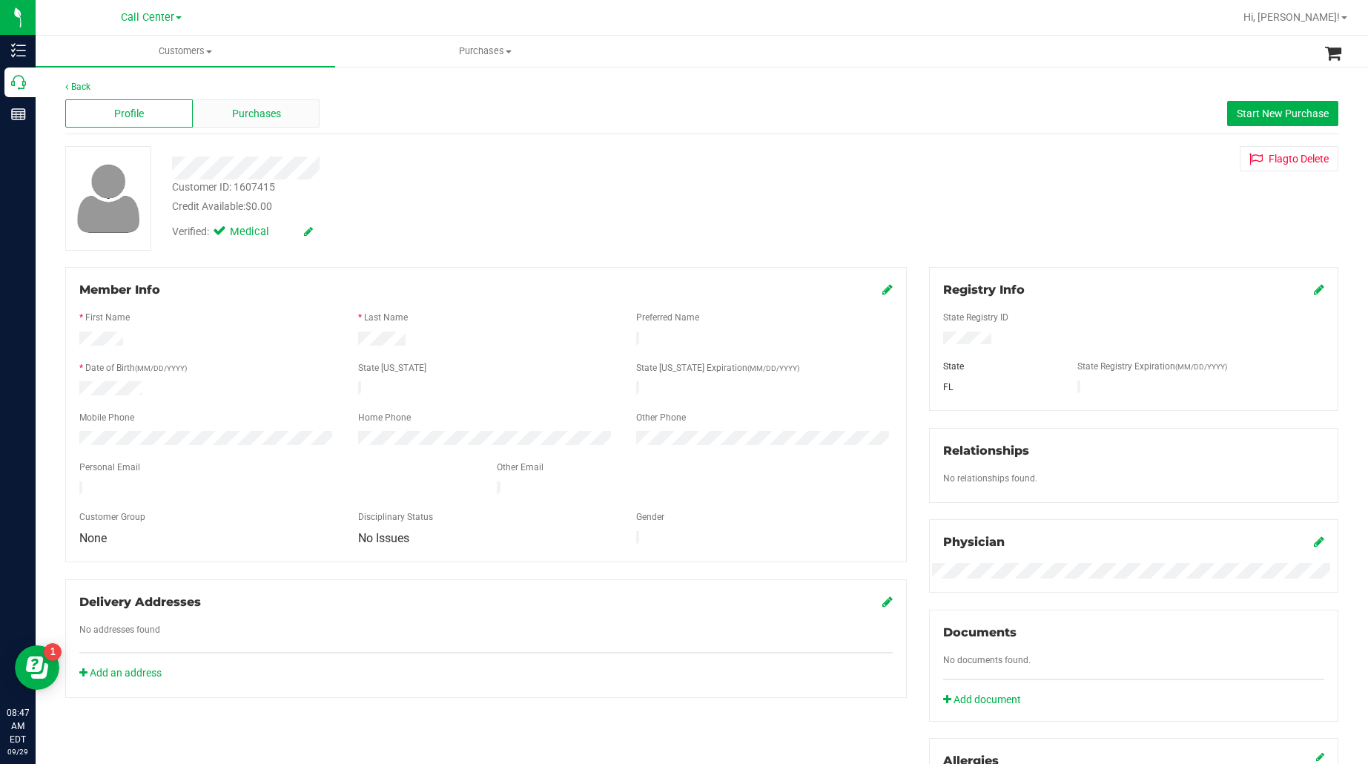
click at [254, 111] on span "Purchases" at bounding box center [256, 114] width 49 height 16
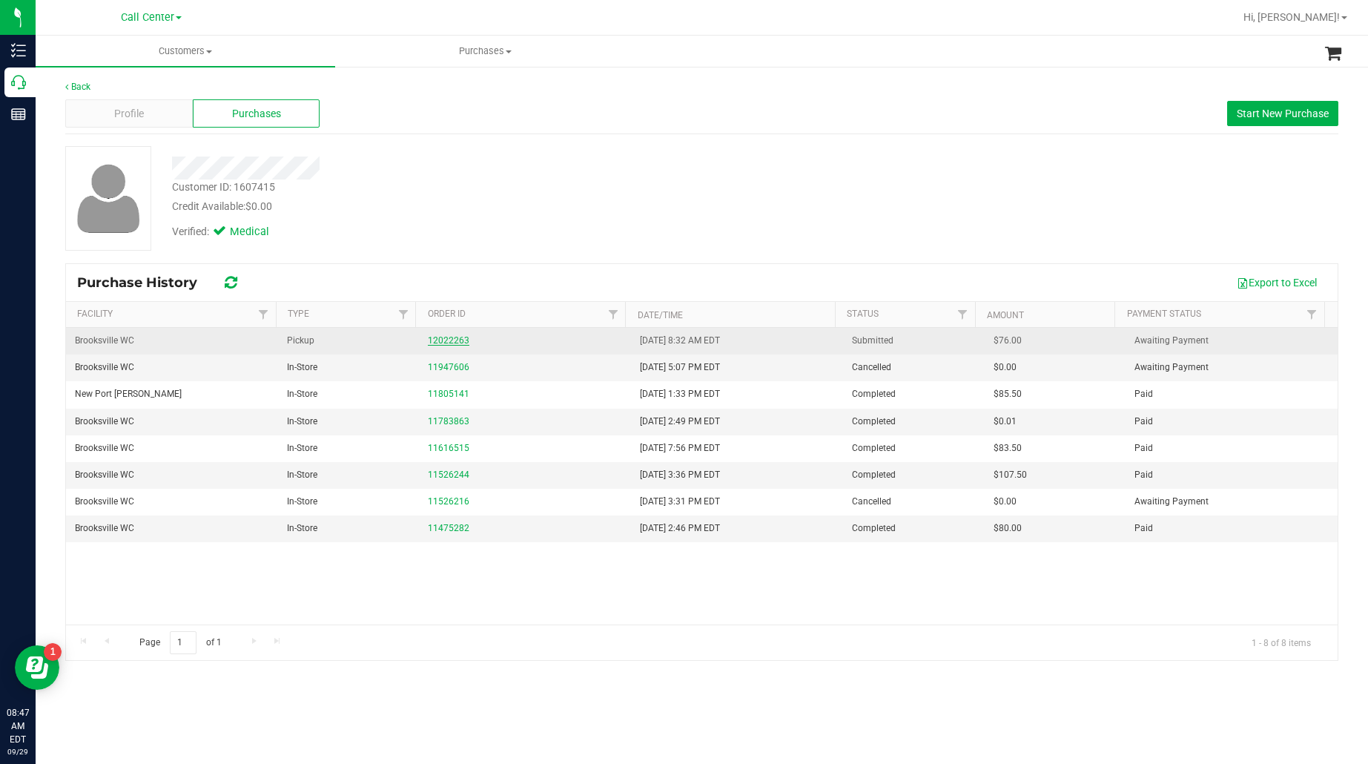
click at [450, 338] on link "12022263" at bounding box center [449, 340] width 42 height 10
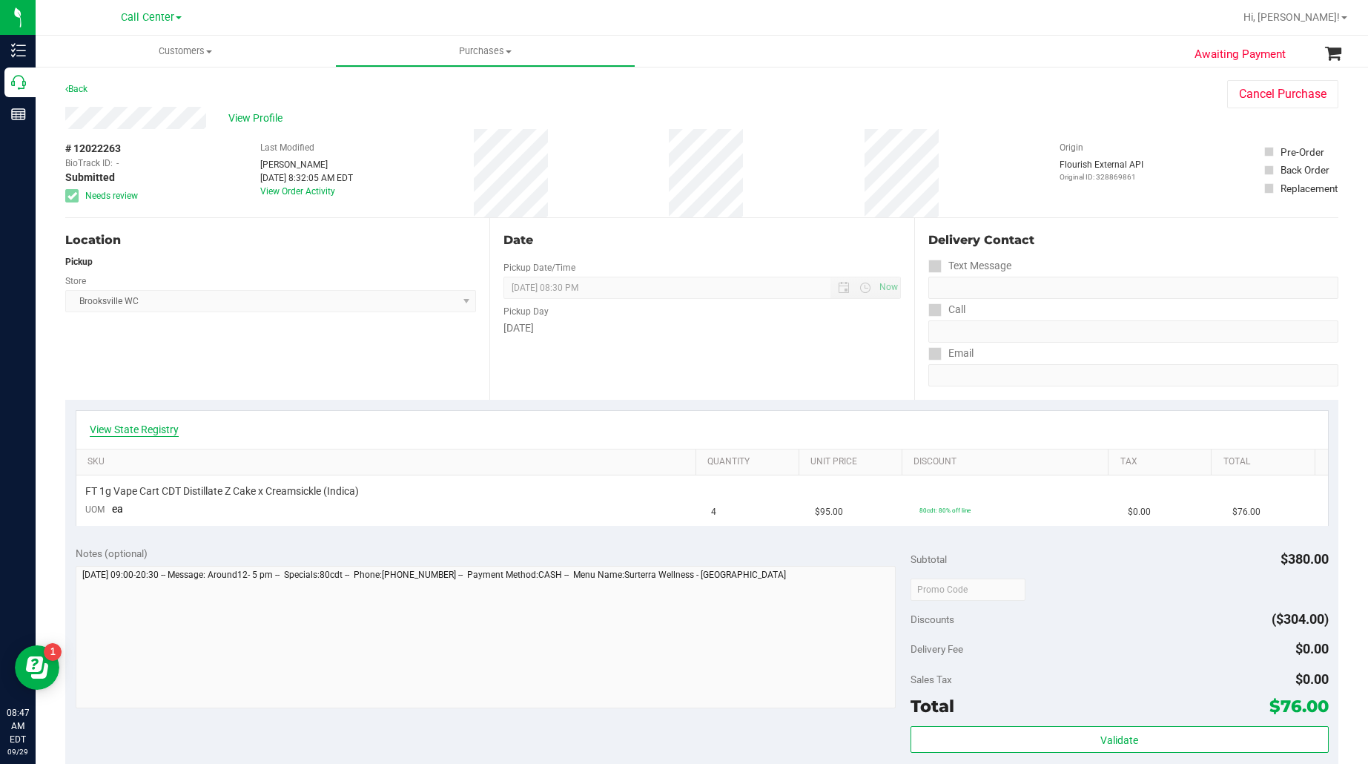
click at [122, 424] on link "View State Registry" at bounding box center [134, 429] width 89 height 15
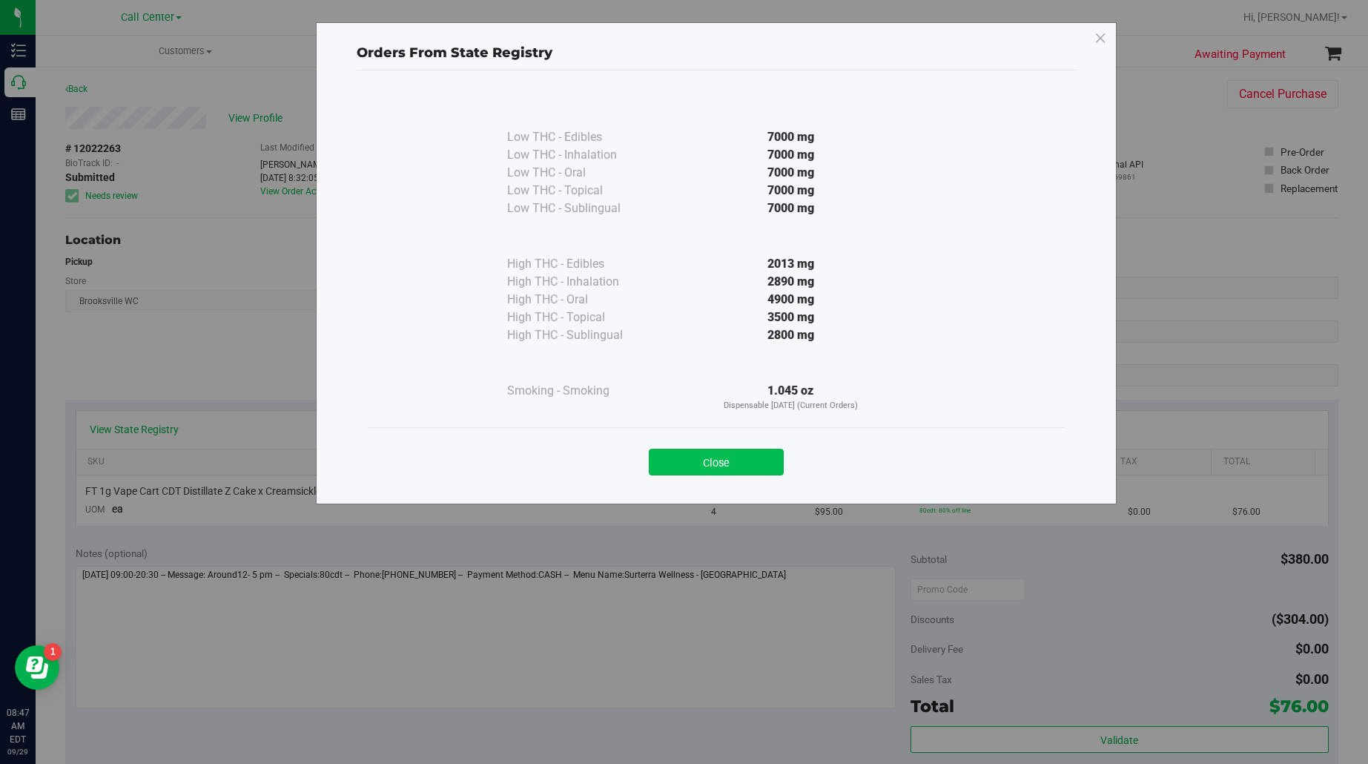
click at [711, 454] on button "Close" at bounding box center [716, 462] width 135 height 27
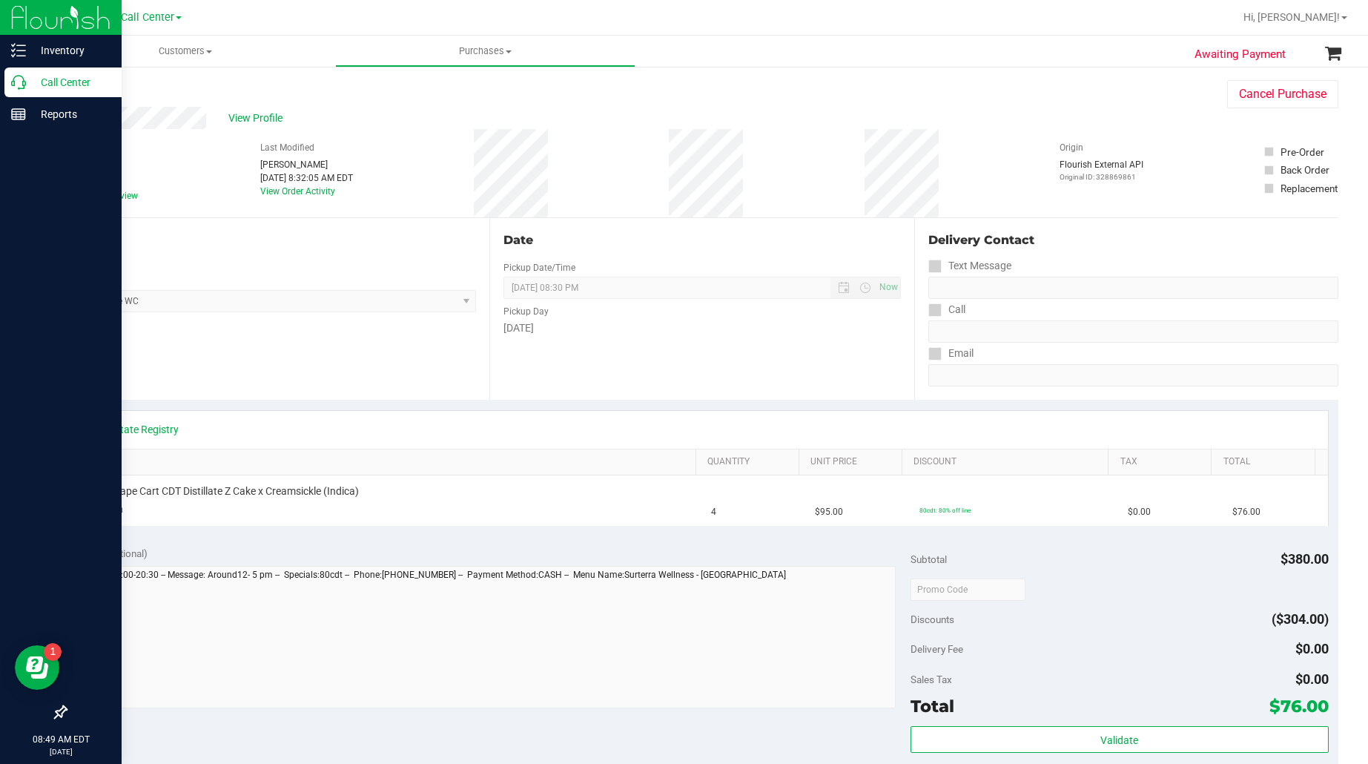
click at [56, 76] on p "Call Center" at bounding box center [70, 82] width 89 height 18
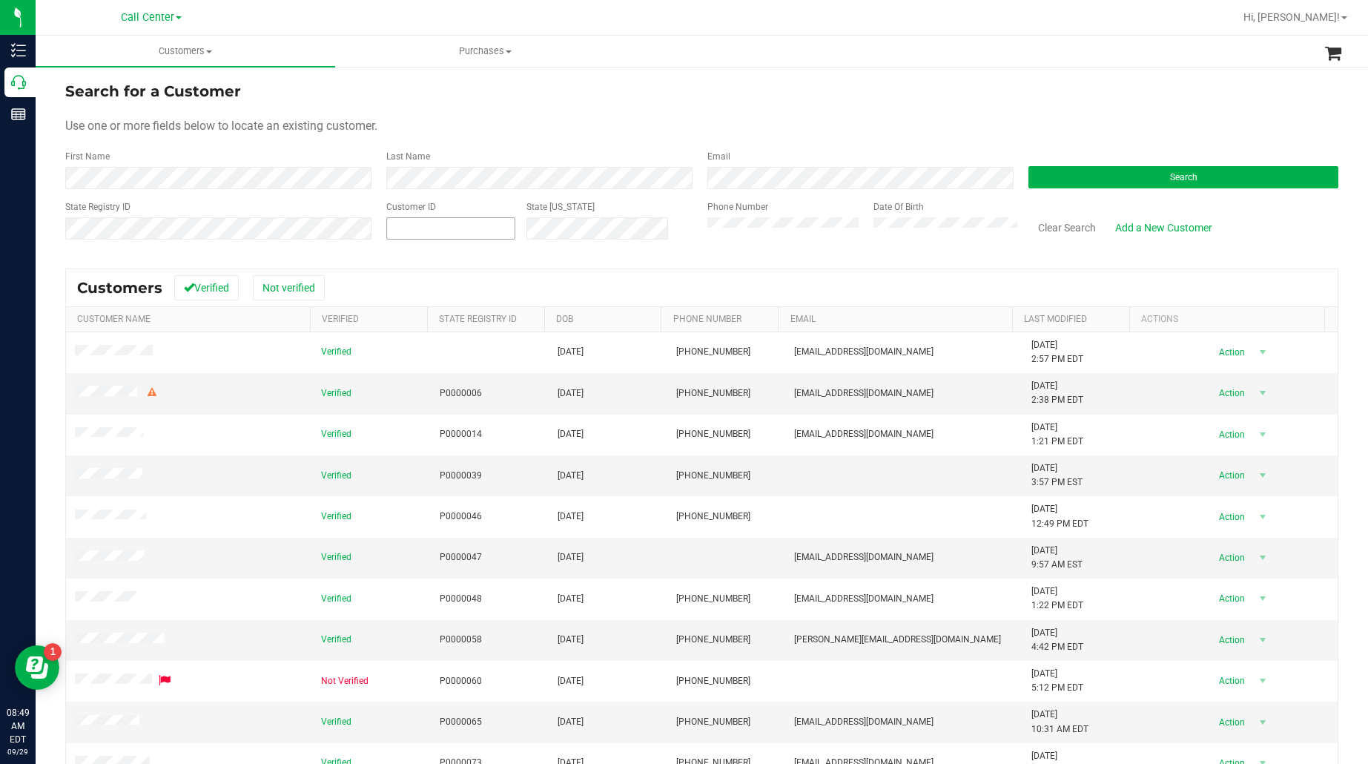
click at [427, 221] on span at bounding box center [450, 228] width 129 height 22
paste input "145377"
type input "145377"
click at [1029, 176] on button "Search" at bounding box center [1184, 177] width 310 height 22
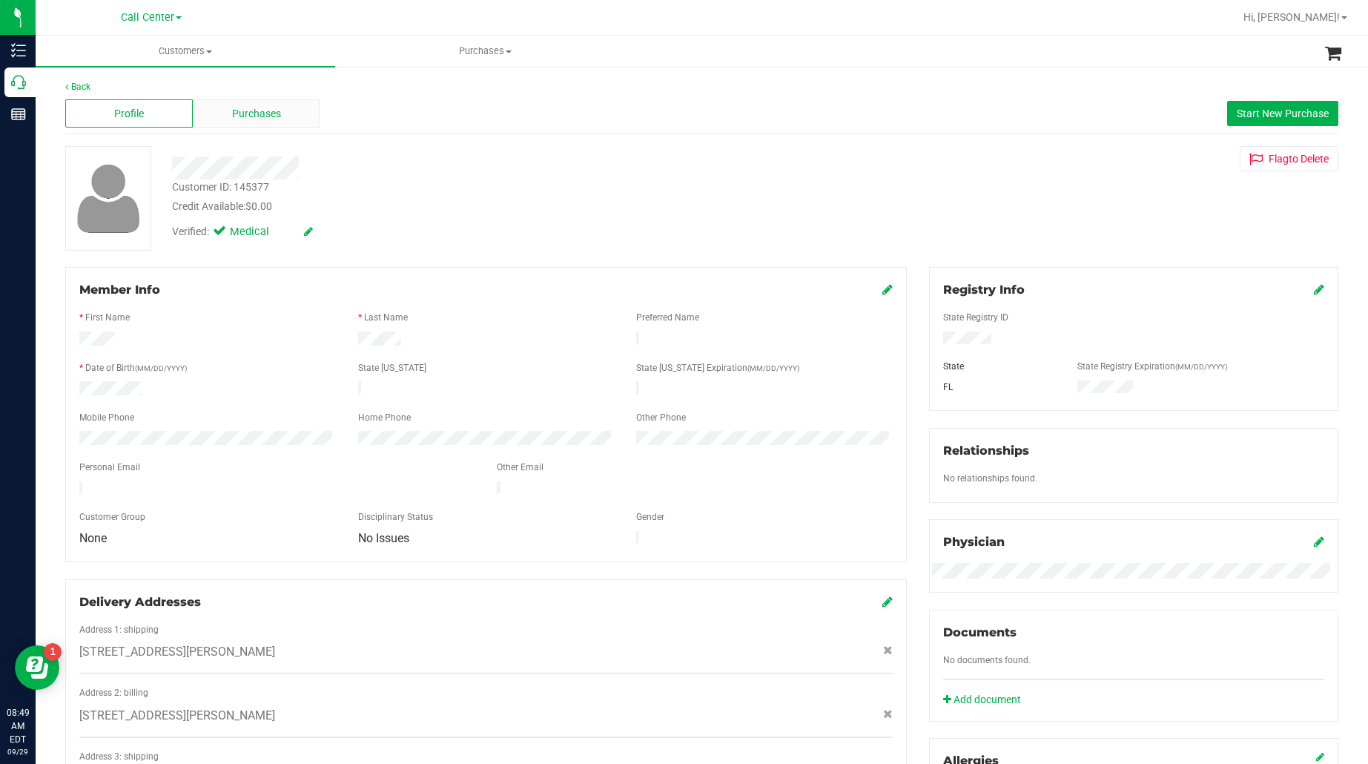
click at [250, 106] on span "Purchases" at bounding box center [256, 114] width 49 height 16
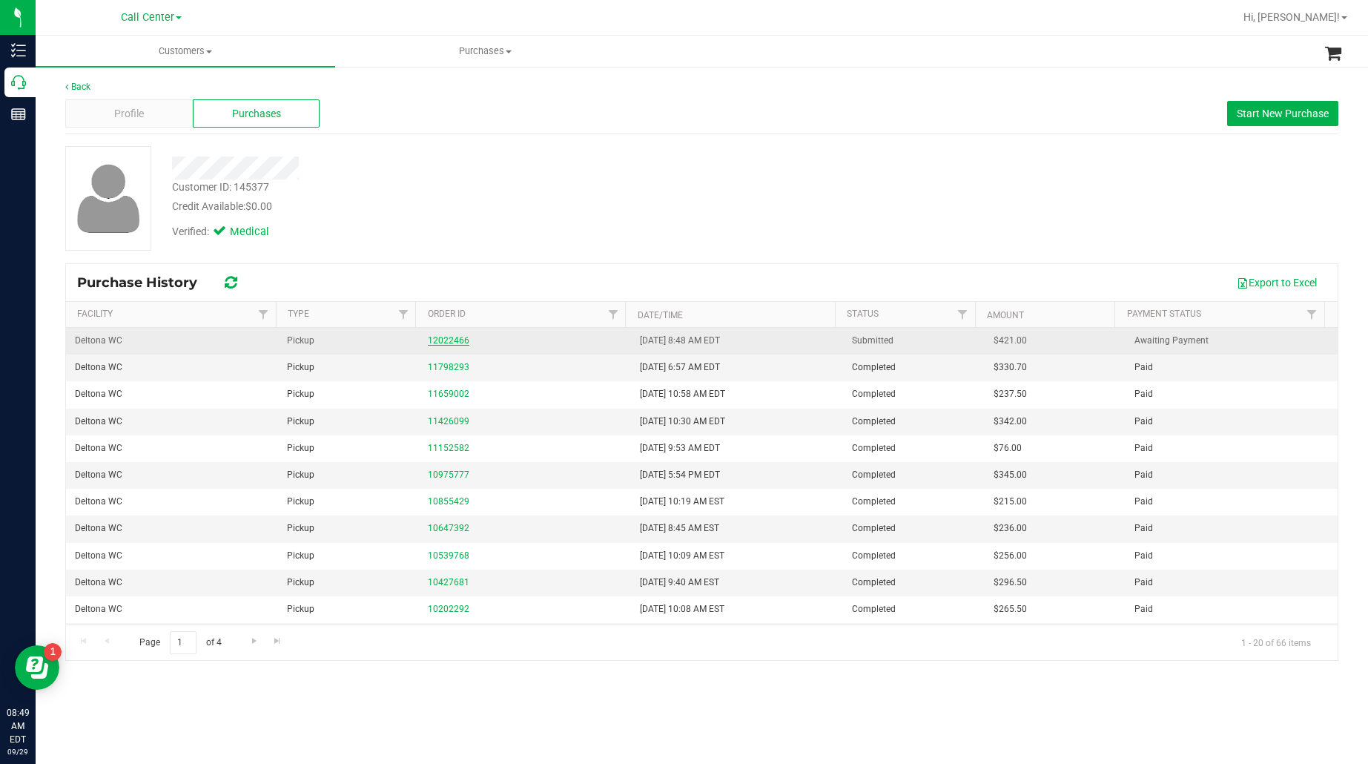
click at [452, 337] on link "12022466" at bounding box center [449, 340] width 42 height 10
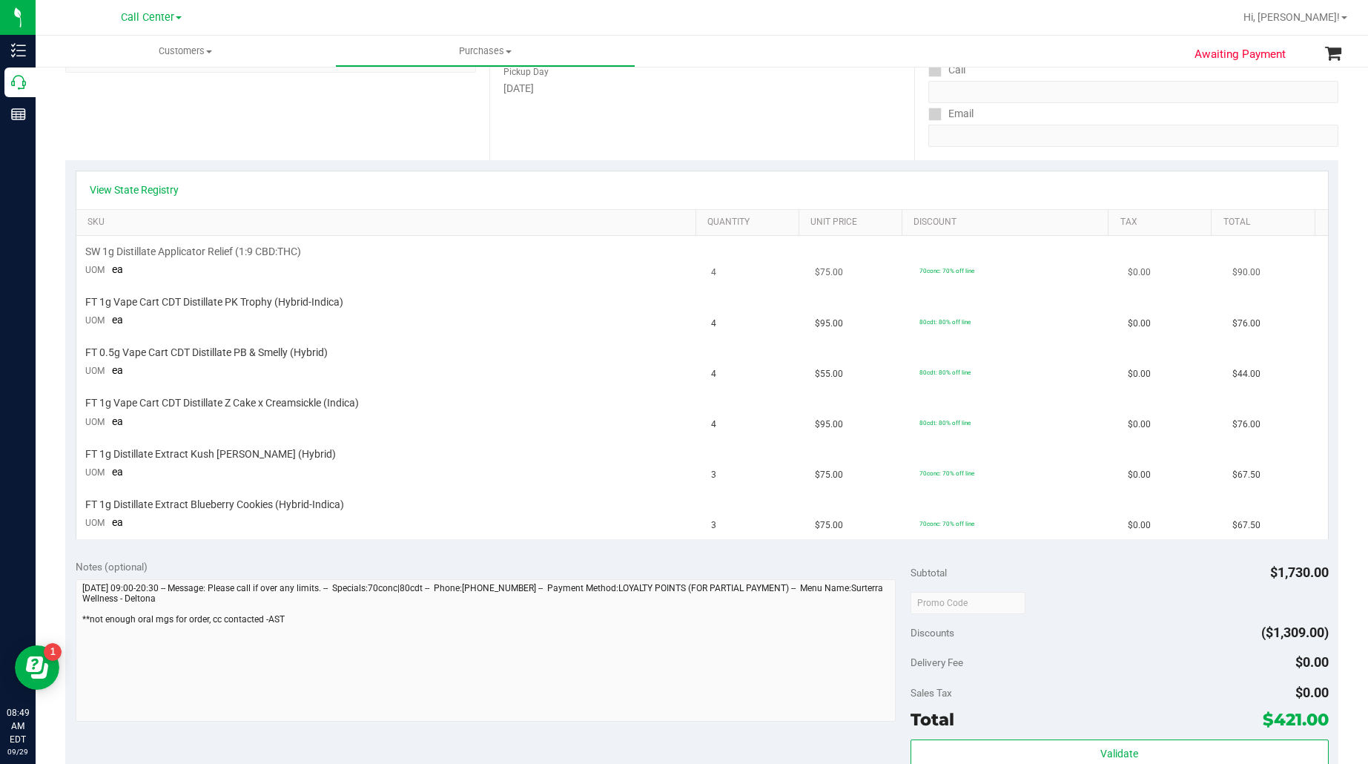
scroll to position [185, 0]
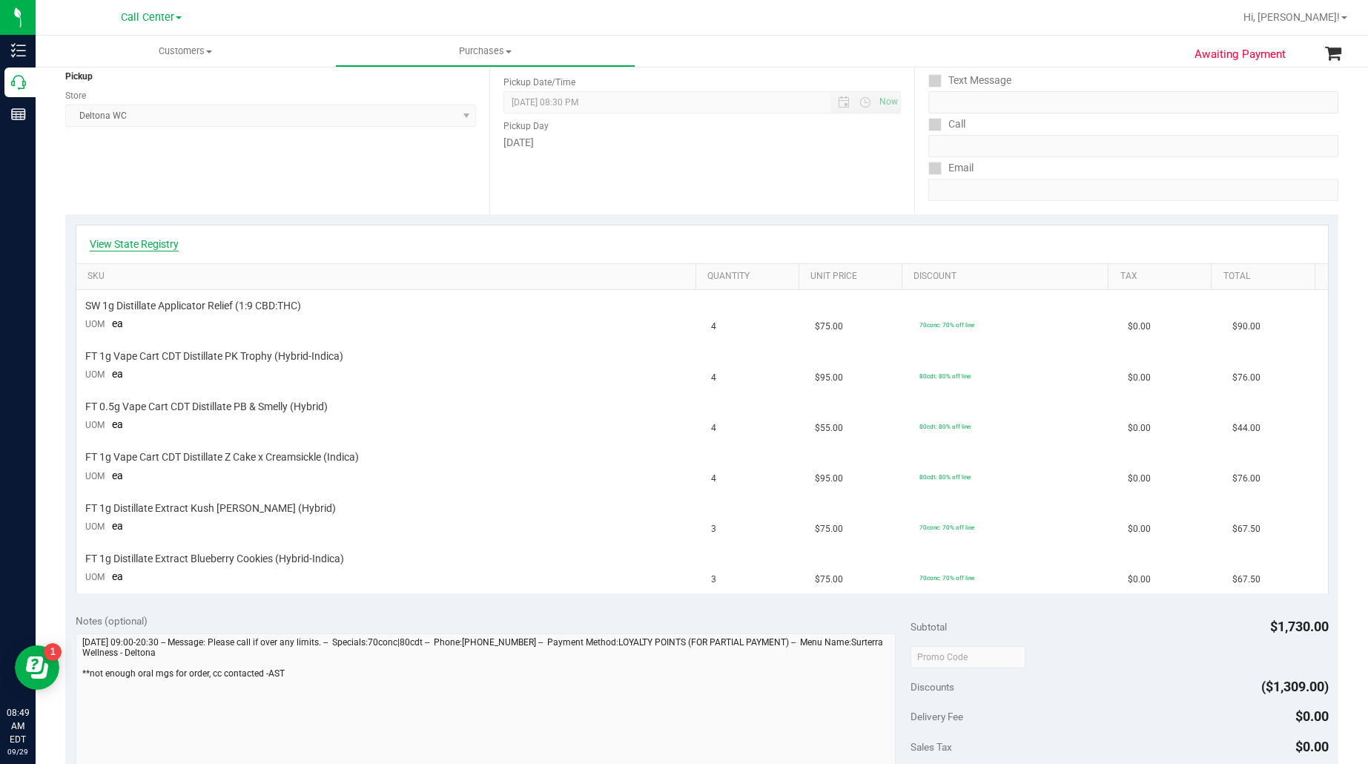
click at [162, 246] on link "View State Registry" at bounding box center [134, 244] width 89 height 15
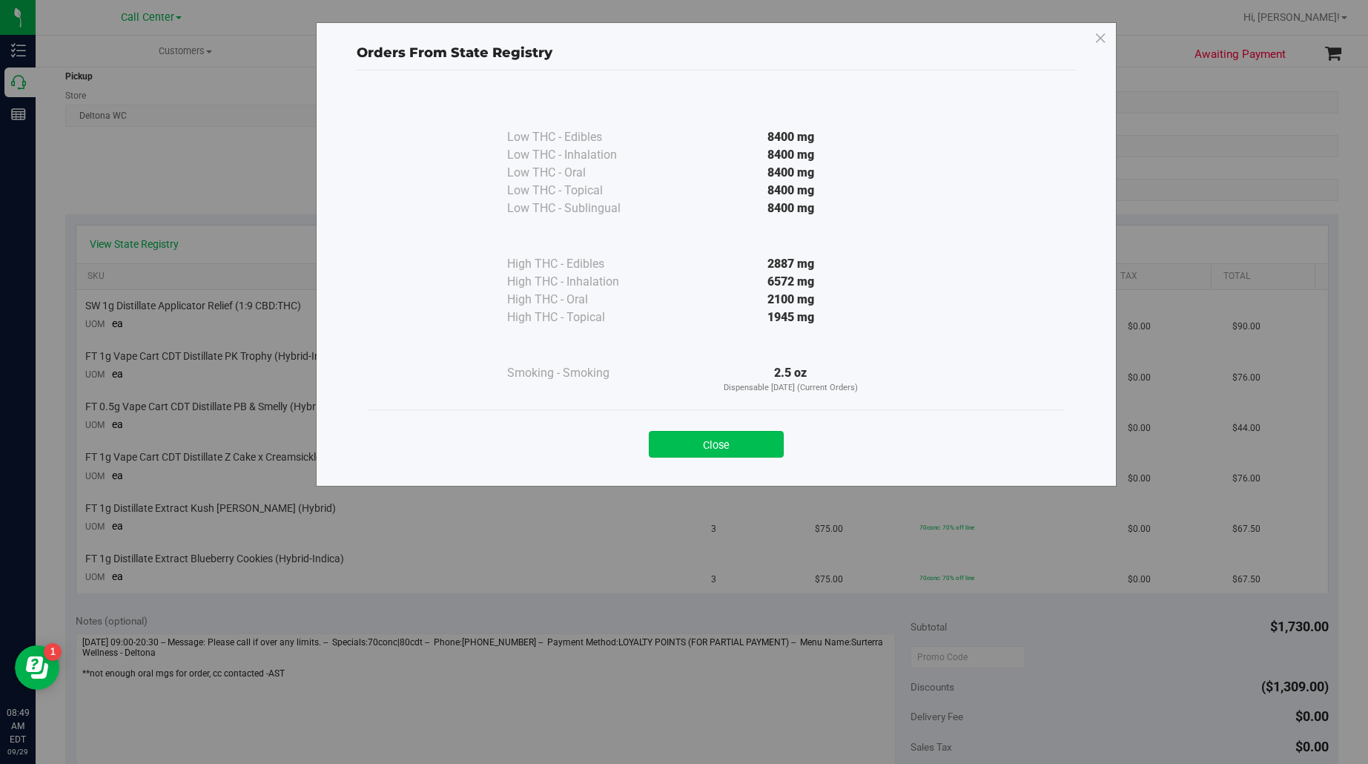
click at [709, 444] on button "Close" at bounding box center [716, 444] width 135 height 27
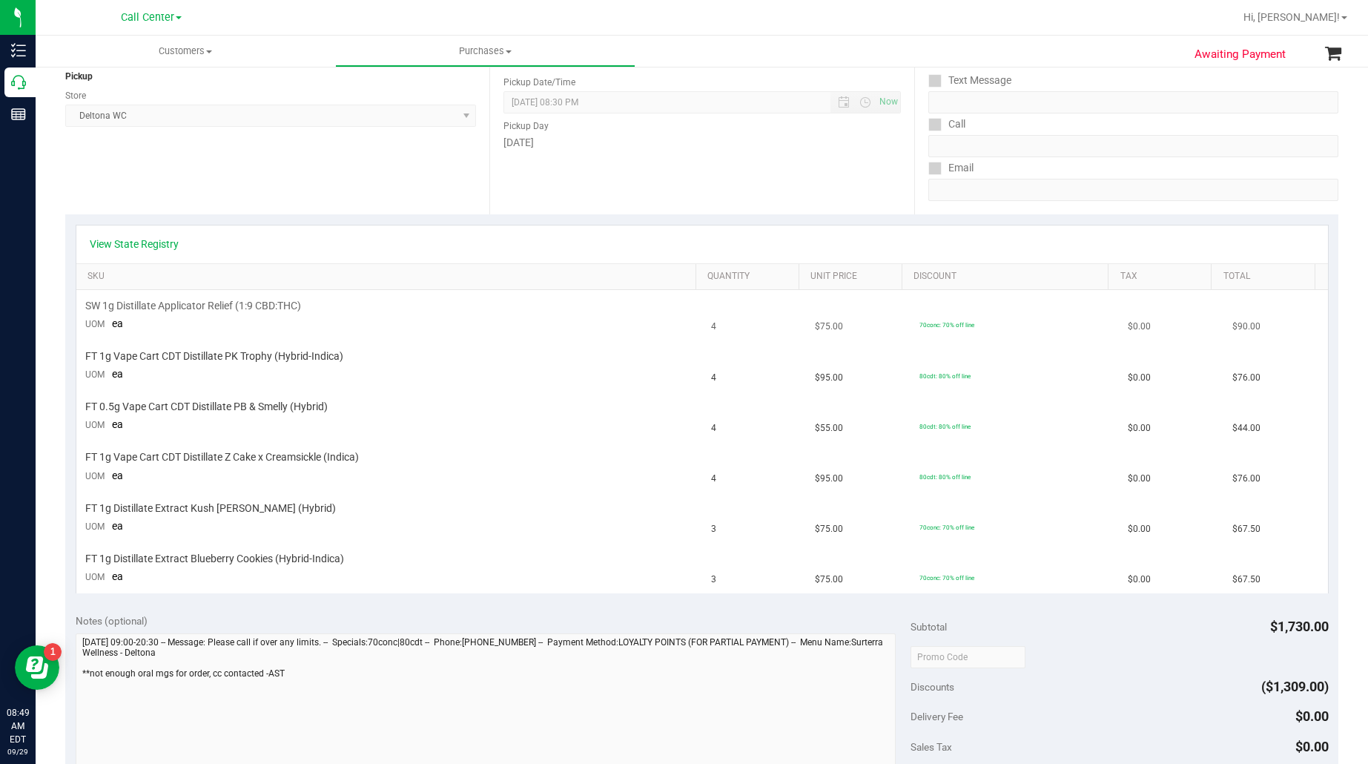
scroll to position [0, 0]
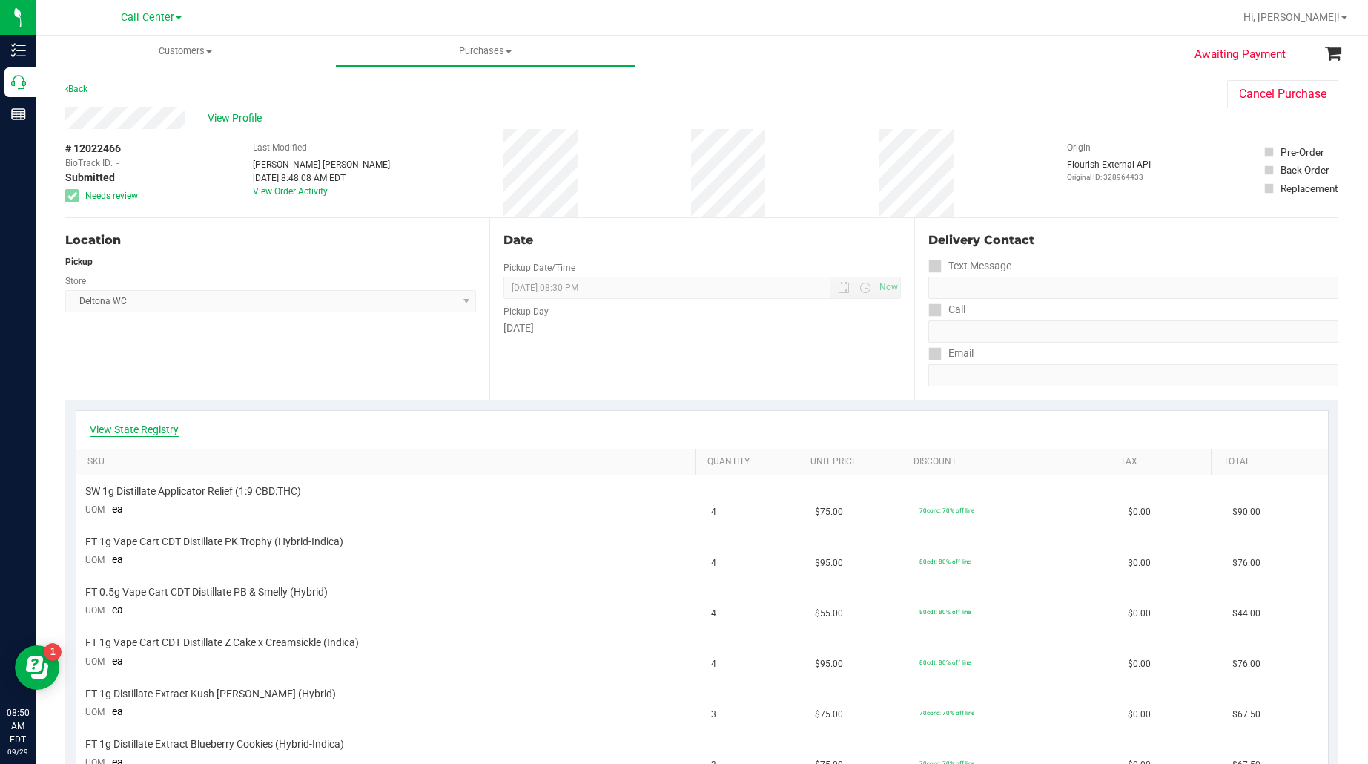
click at [161, 432] on link "View State Registry" at bounding box center [134, 429] width 89 height 15
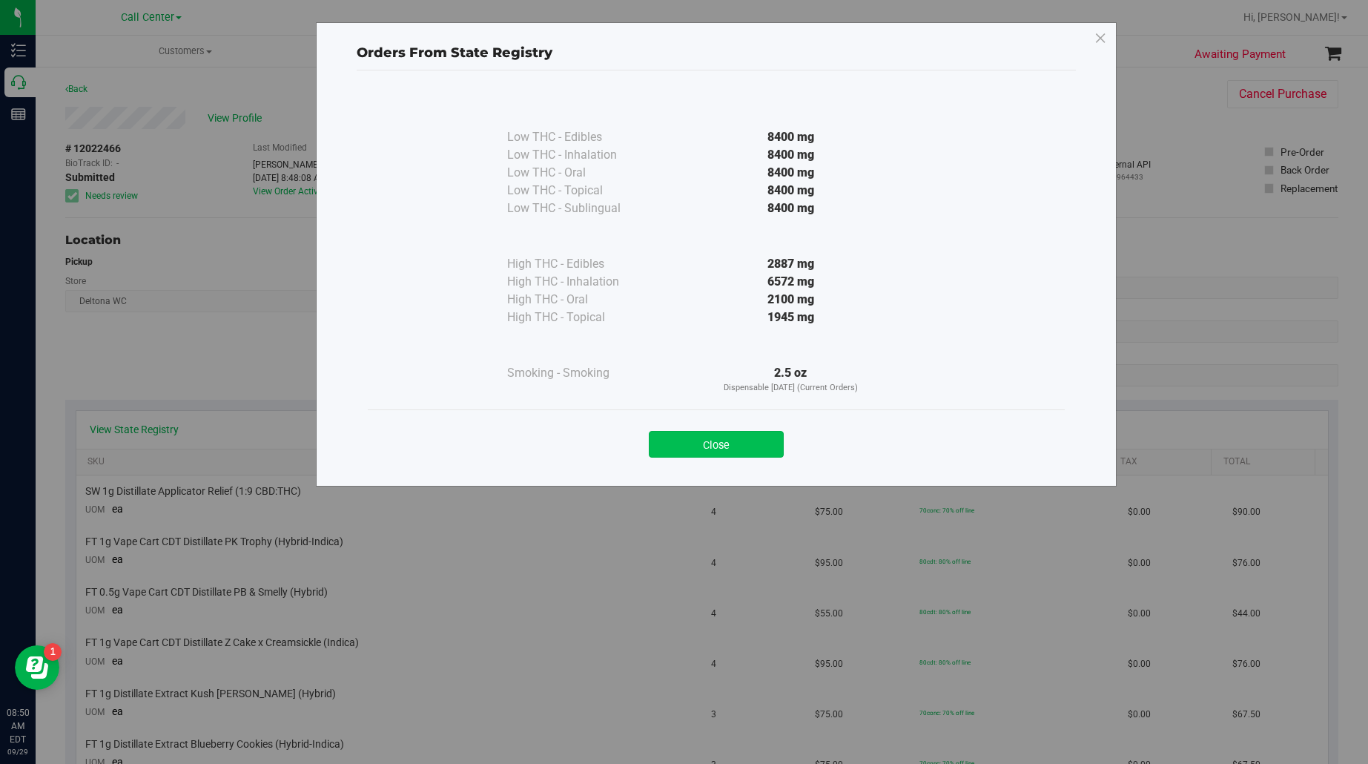
click at [699, 442] on button "Close" at bounding box center [716, 444] width 135 height 27
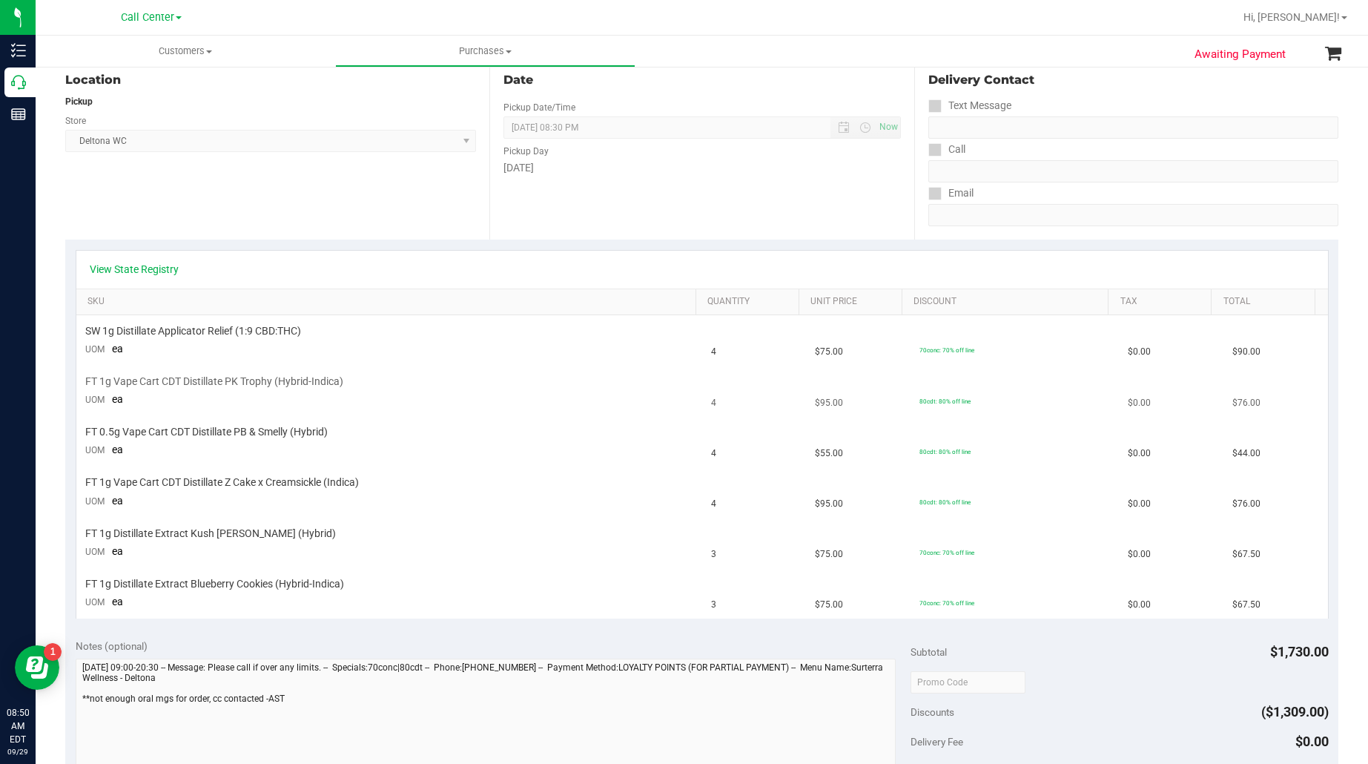
scroll to position [185, 0]
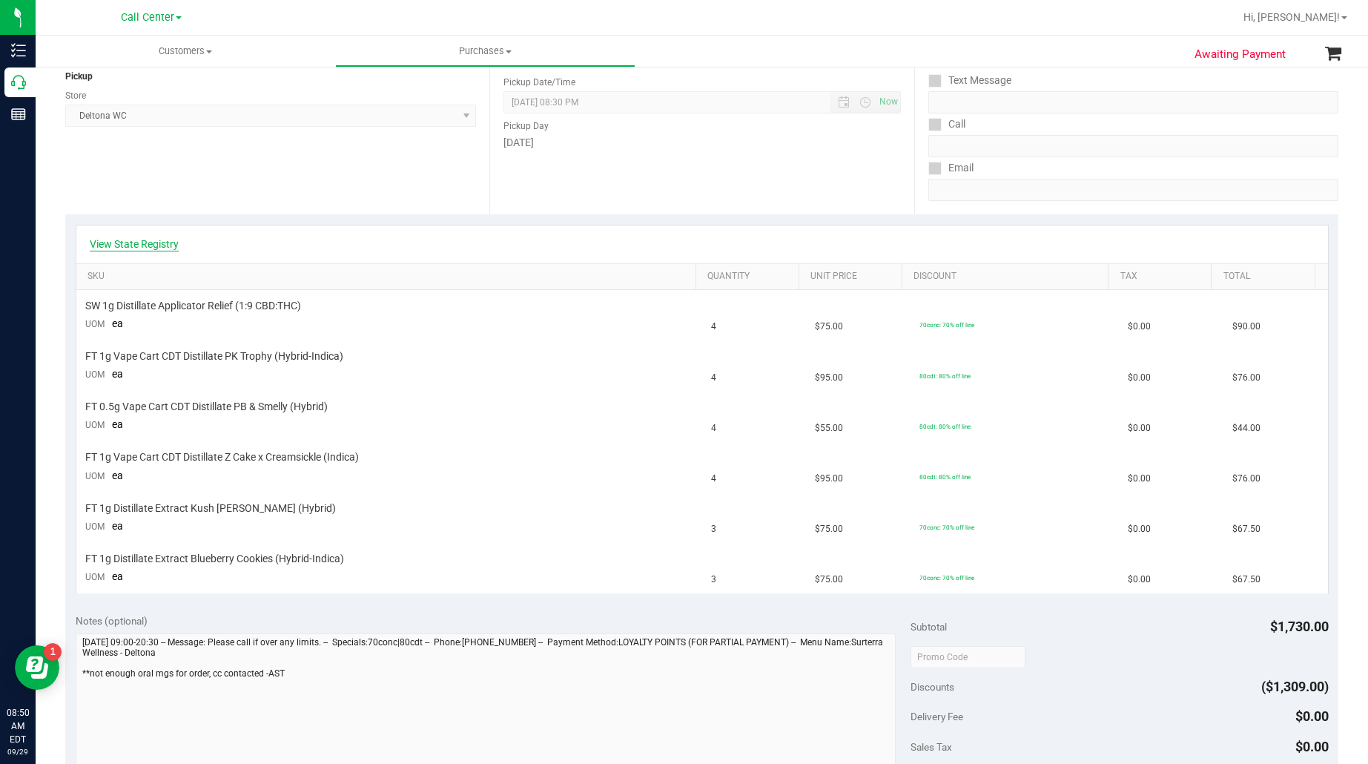
click at [160, 249] on link "View State Registry" at bounding box center [134, 244] width 89 height 15
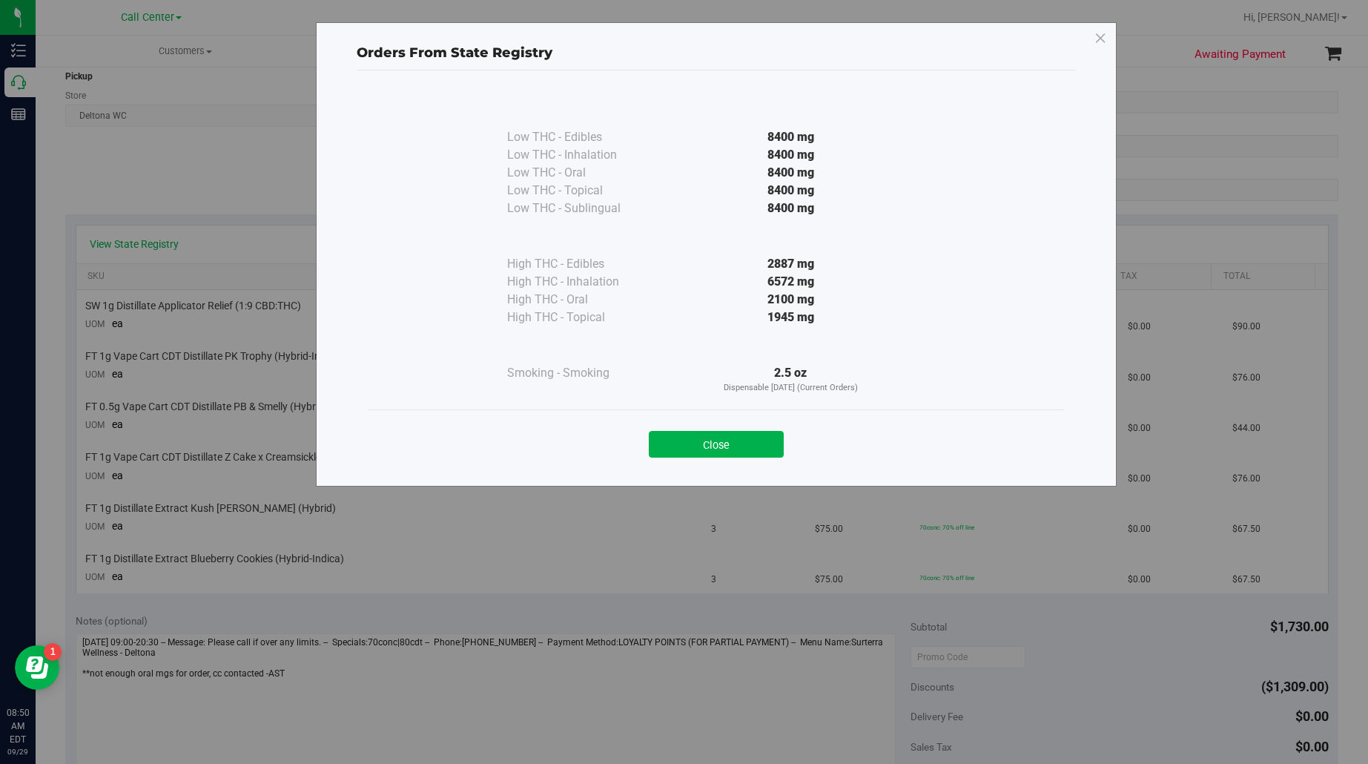
click at [681, 426] on div "Close" at bounding box center [716, 439] width 675 height 37
click at [677, 441] on button "Close" at bounding box center [716, 444] width 135 height 27
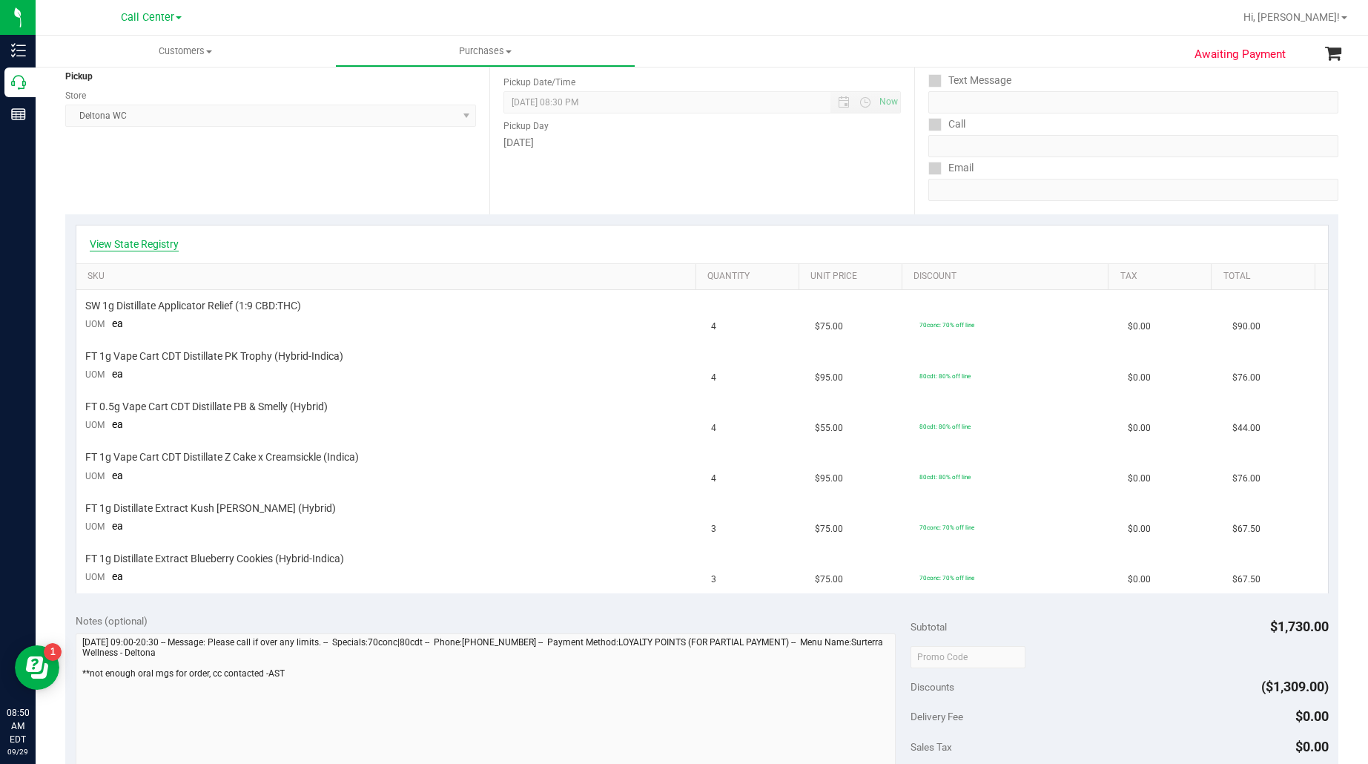
click at [160, 243] on link "View State Registry" at bounding box center [134, 244] width 89 height 15
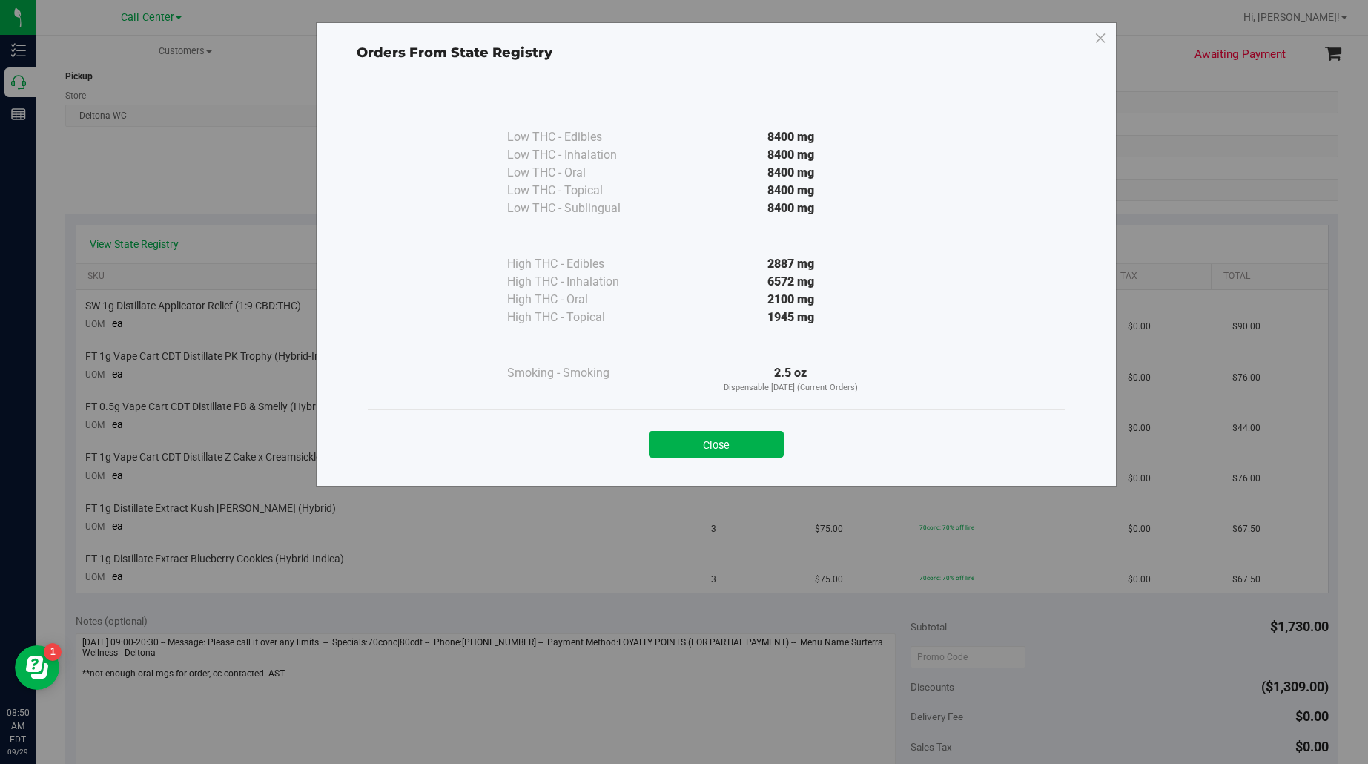
click at [718, 427] on div "Close" at bounding box center [716, 439] width 675 height 37
click at [713, 438] on button "Close" at bounding box center [716, 444] width 135 height 27
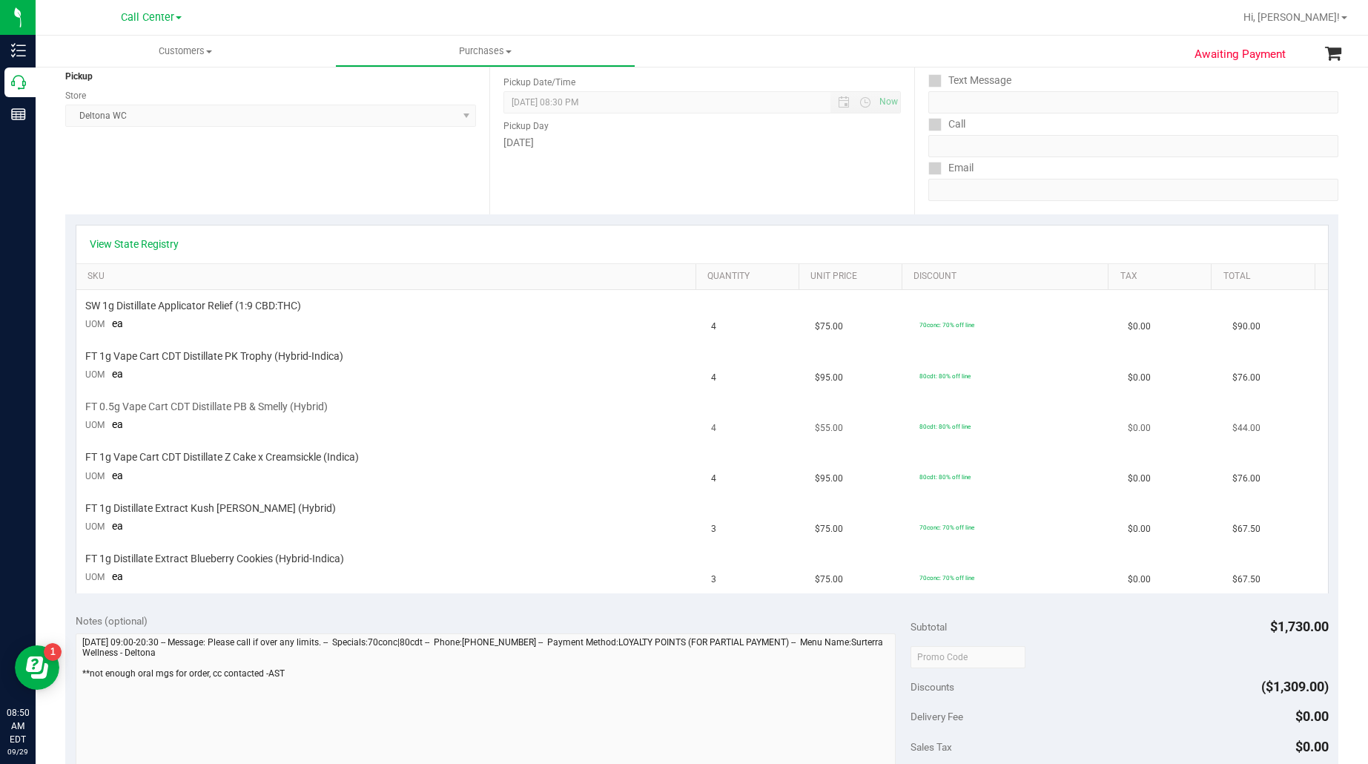
scroll to position [0, 0]
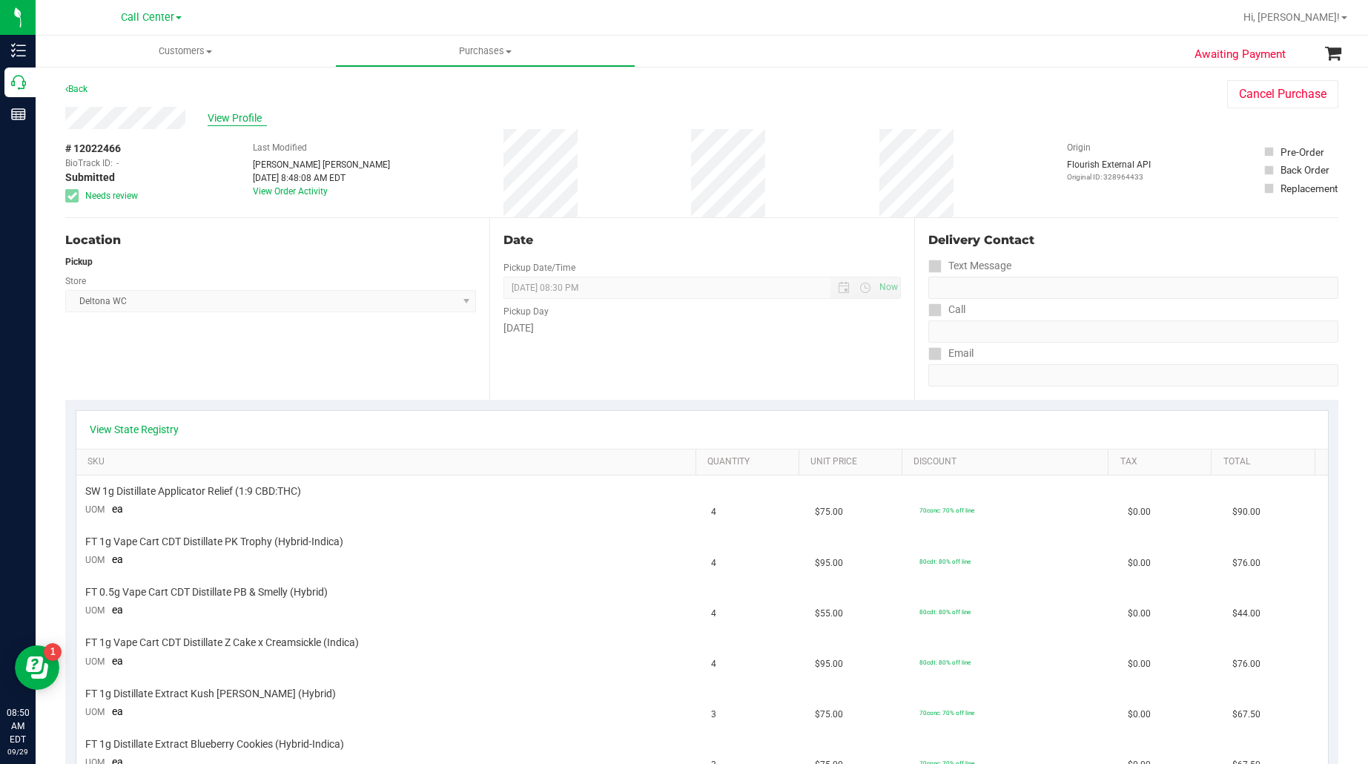
click at [223, 119] on span "View Profile" at bounding box center [237, 119] width 59 height 16
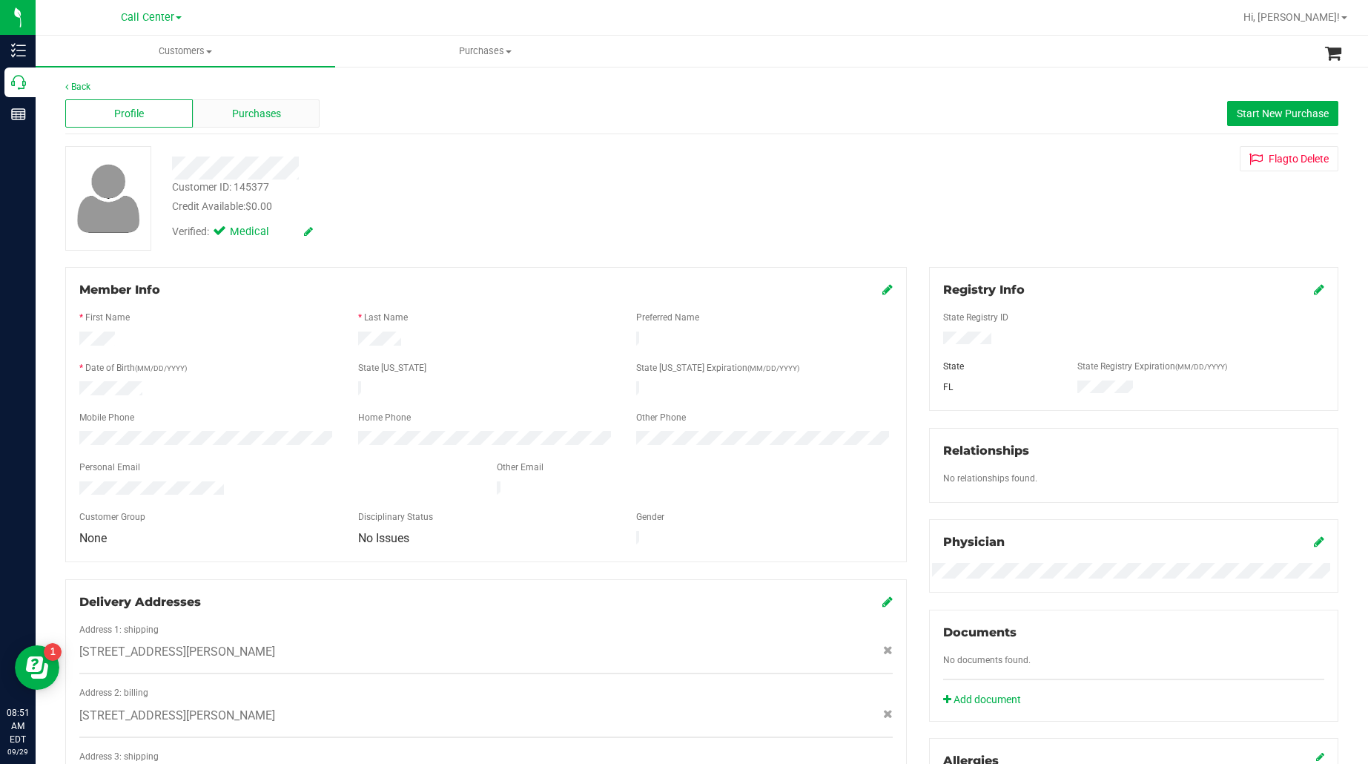
click at [273, 102] on div "Purchases" at bounding box center [257, 113] width 128 height 28
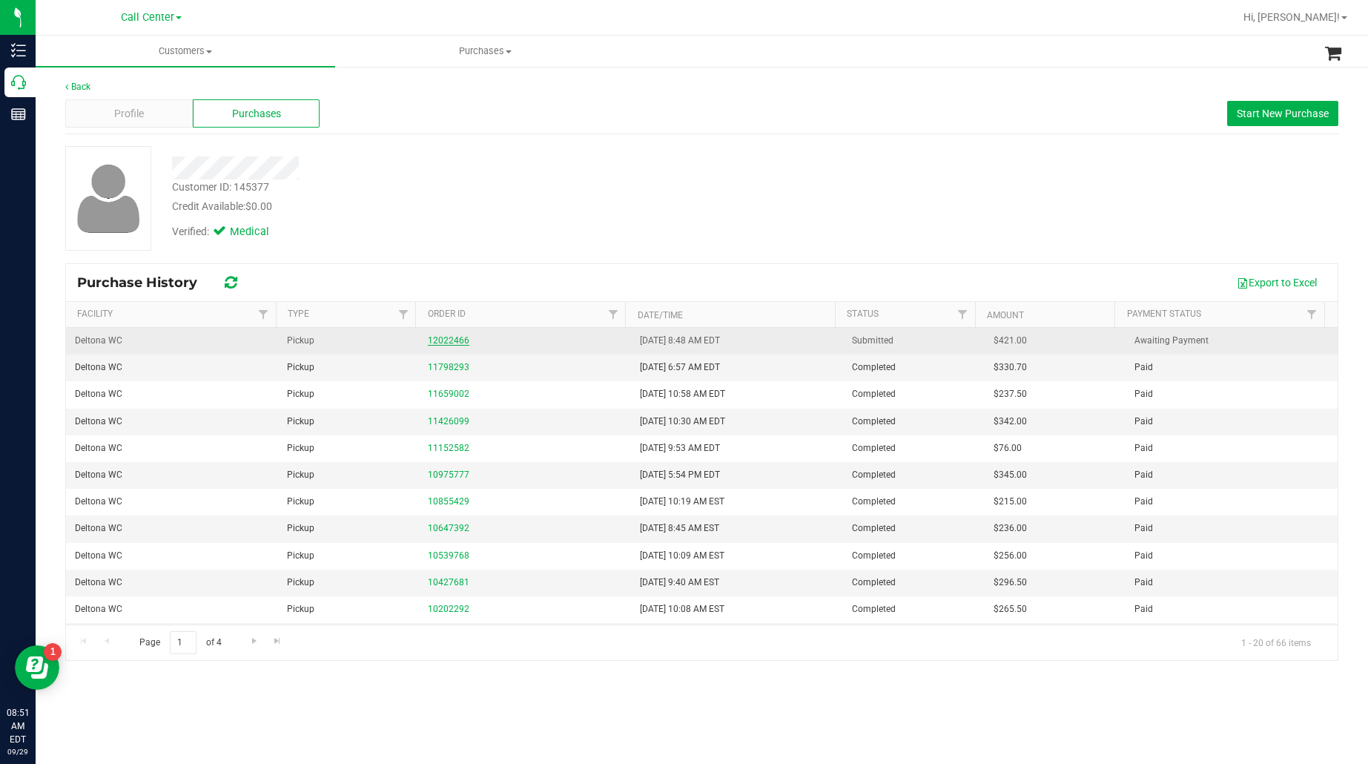
click at [436, 343] on link "12022466" at bounding box center [449, 340] width 42 height 10
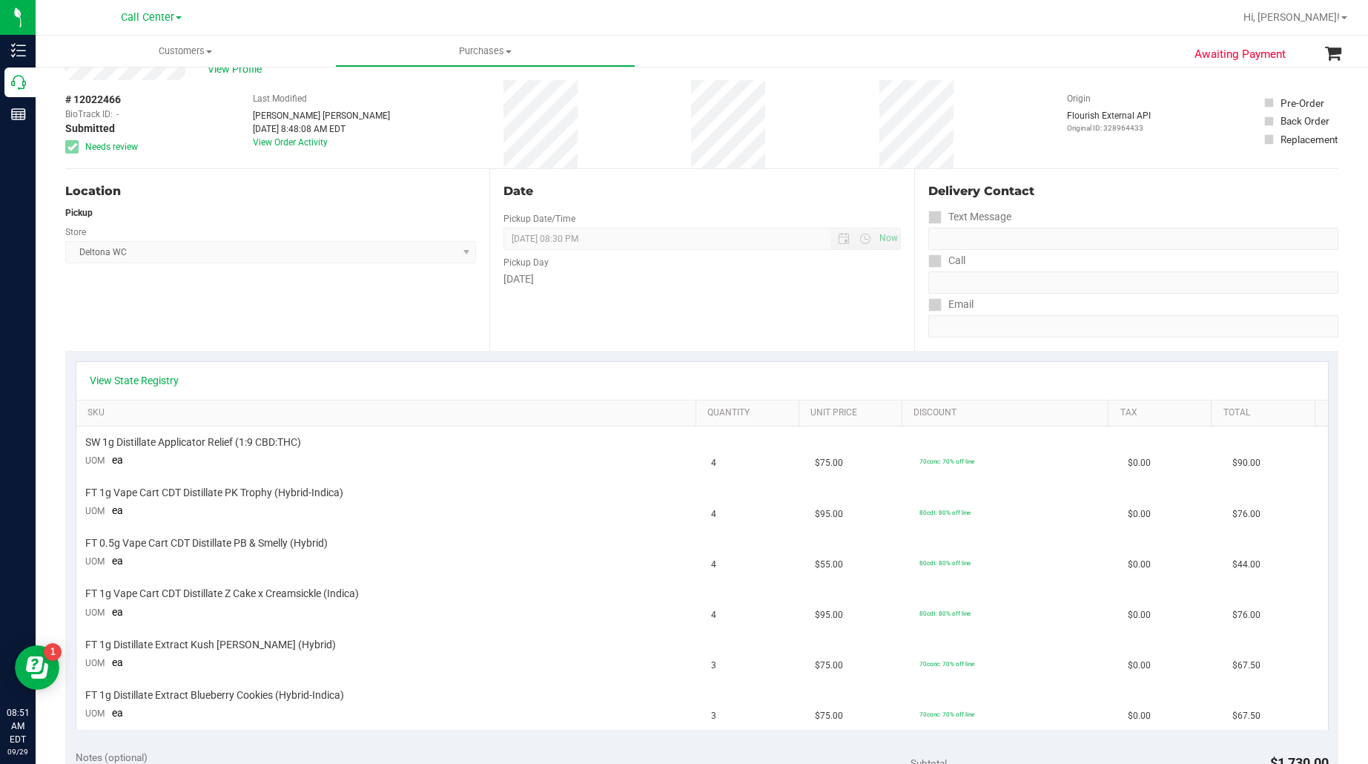
scroll to position [93, 0]
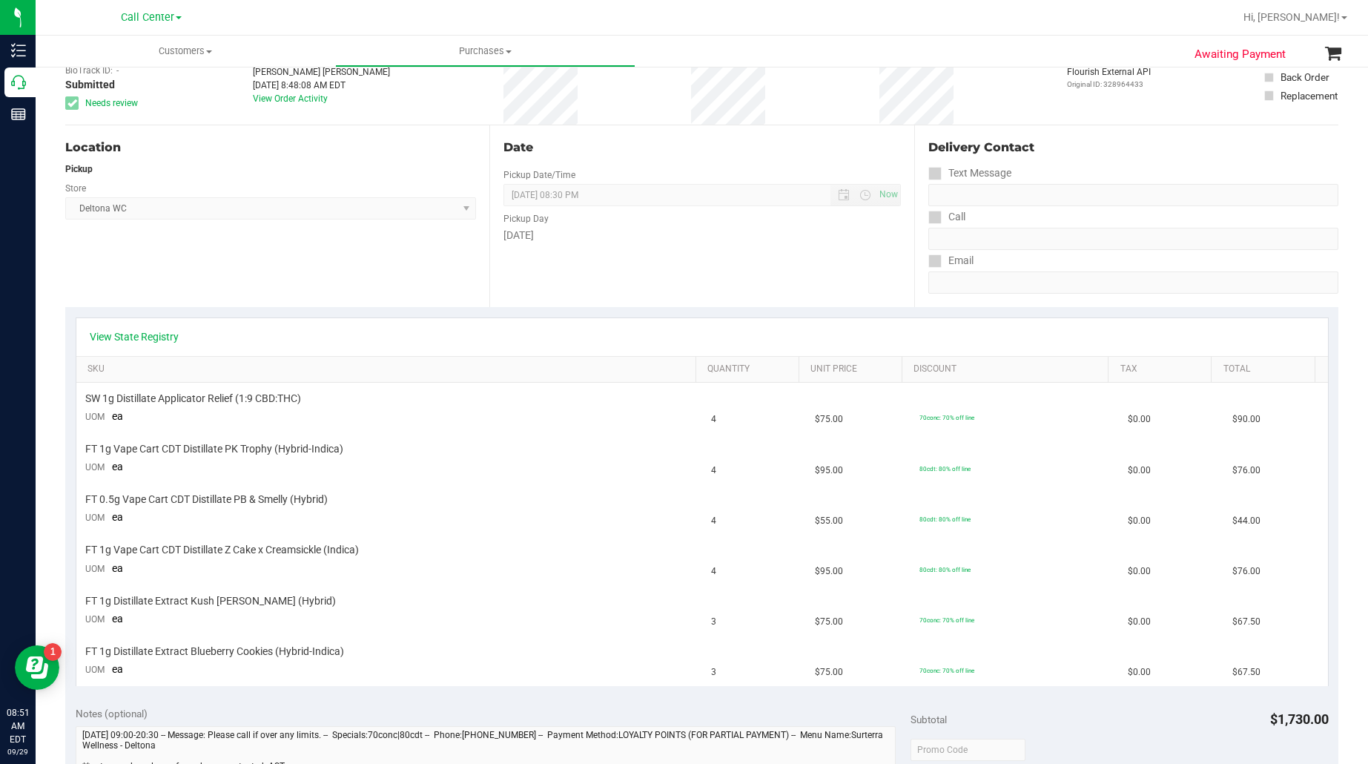
click at [323, 291] on div "Location Pickup Store Deltona WC Select Store Bonita Springs WC Boynton Beach W…" at bounding box center [277, 216] width 424 height 182
click at [287, 309] on div "View State Registry SKU Quantity Unit Price Discount Tax Total SW 1g Distillate…" at bounding box center [702, 501] width 1274 height 389
click at [266, 261] on div "Location Pickup Store Deltona WC Select Store Bonita Springs WC Boynton Beach W…" at bounding box center [277, 216] width 424 height 182
click at [228, 398] on span "SW 1g Distillate Applicator Relief (1:9 CBD:THC)" at bounding box center [193, 399] width 216 height 14
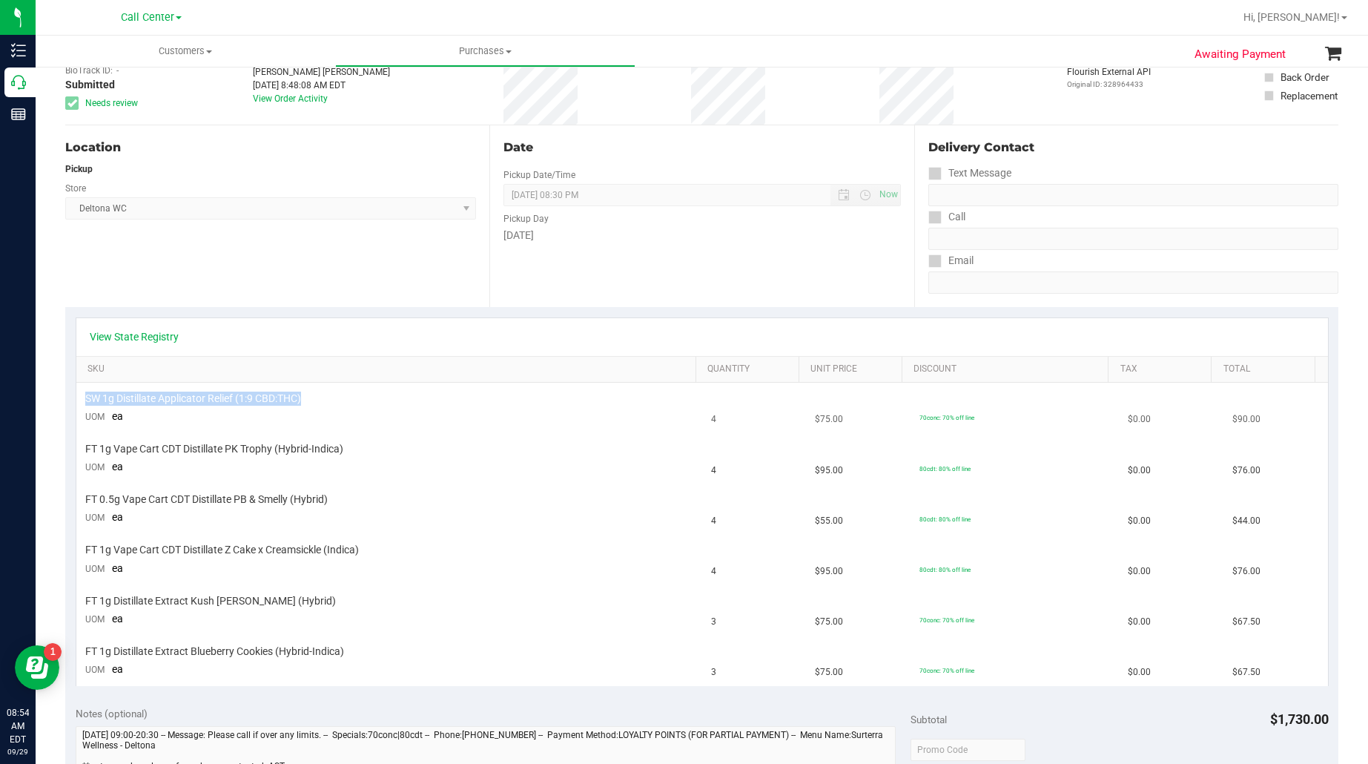
click at [228, 398] on span "SW 1g Distillate Applicator Relief (1:9 CBD:THC)" at bounding box center [193, 399] width 216 height 14
copy div "SW 1g Distillate Applicator Relief (1:9 CBD:THC)"
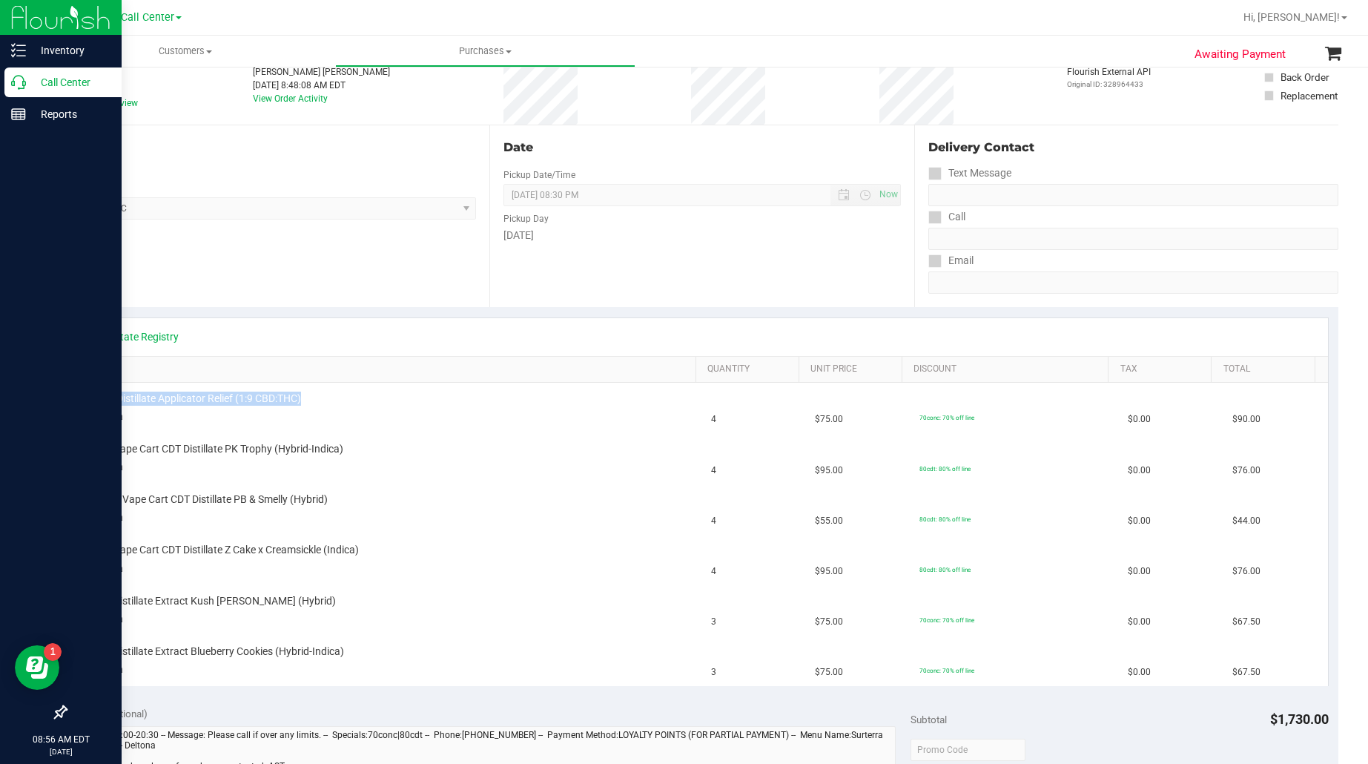
click at [67, 75] on p "Call Center" at bounding box center [70, 82] width 89 height 18
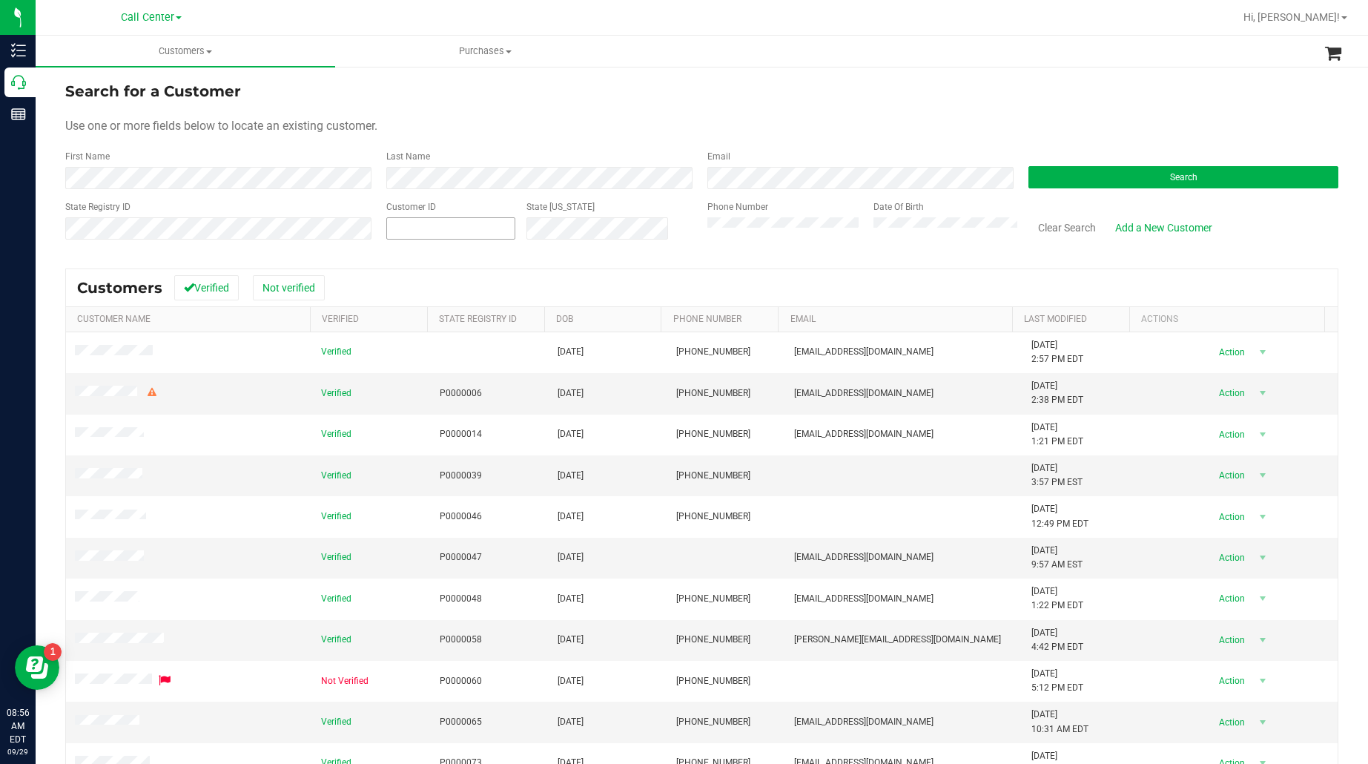
click at [430, 234] on span at bounding box center [450, 228] width 129 height 22
paste input "369589"
type input "369589"
click at [1085, 172] on button "Search" at bounding box center [1184, 177] width 310 height 22
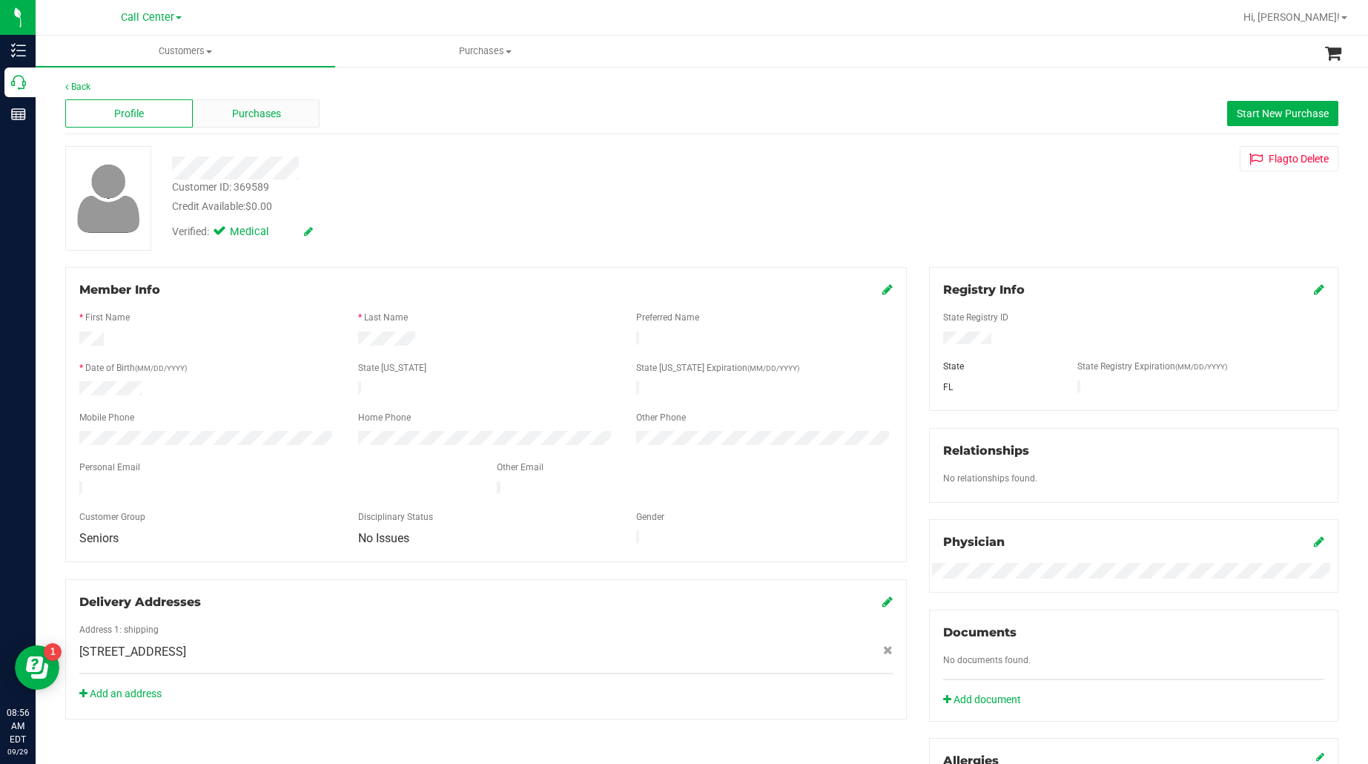
click at [234, 112] on span "Purchases" at bounding box center [256, 114] width 49 height 16
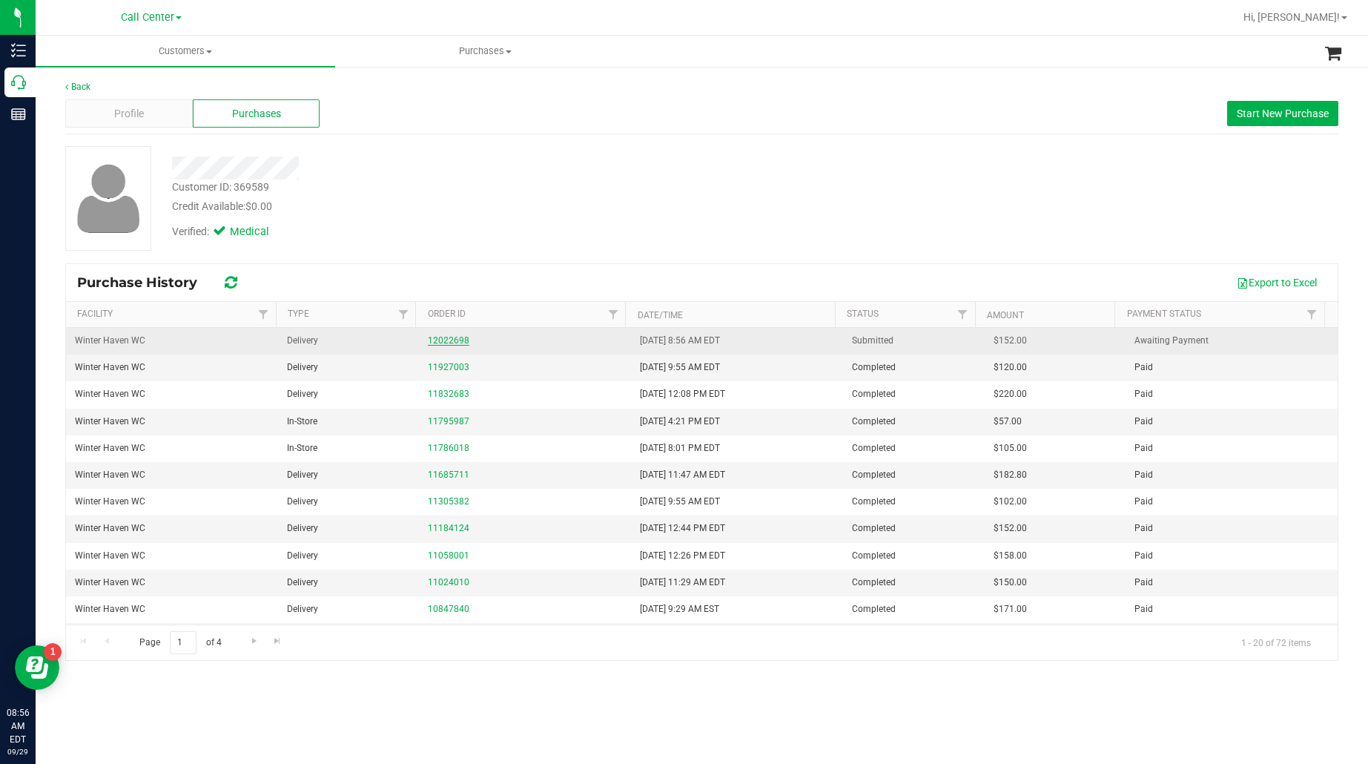
click at [446, 340] on link "12022698" at bounding box center [449, 340] width 42 height 10
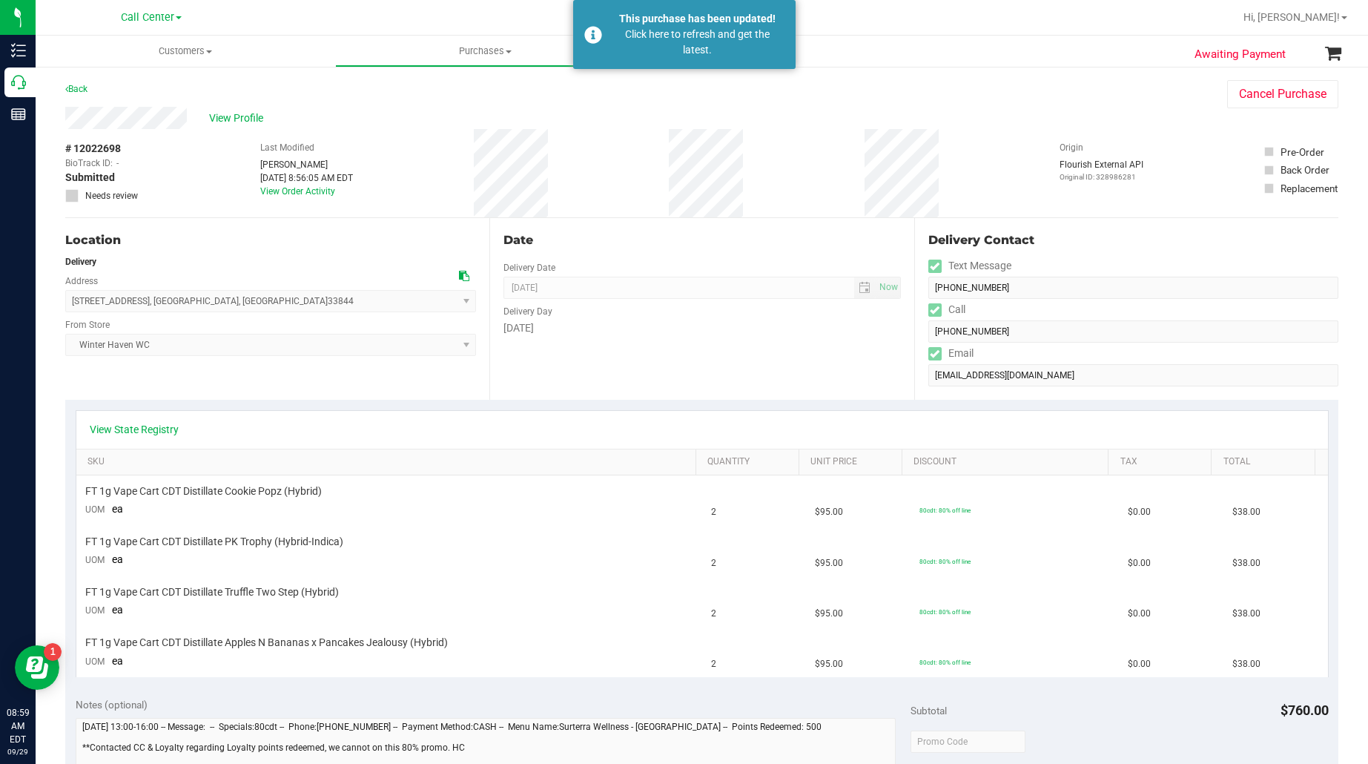
click at [93, 145] on span "# 12022698" at bounding box center [93, 149] width 56 height 16
copy div "# 12022698"
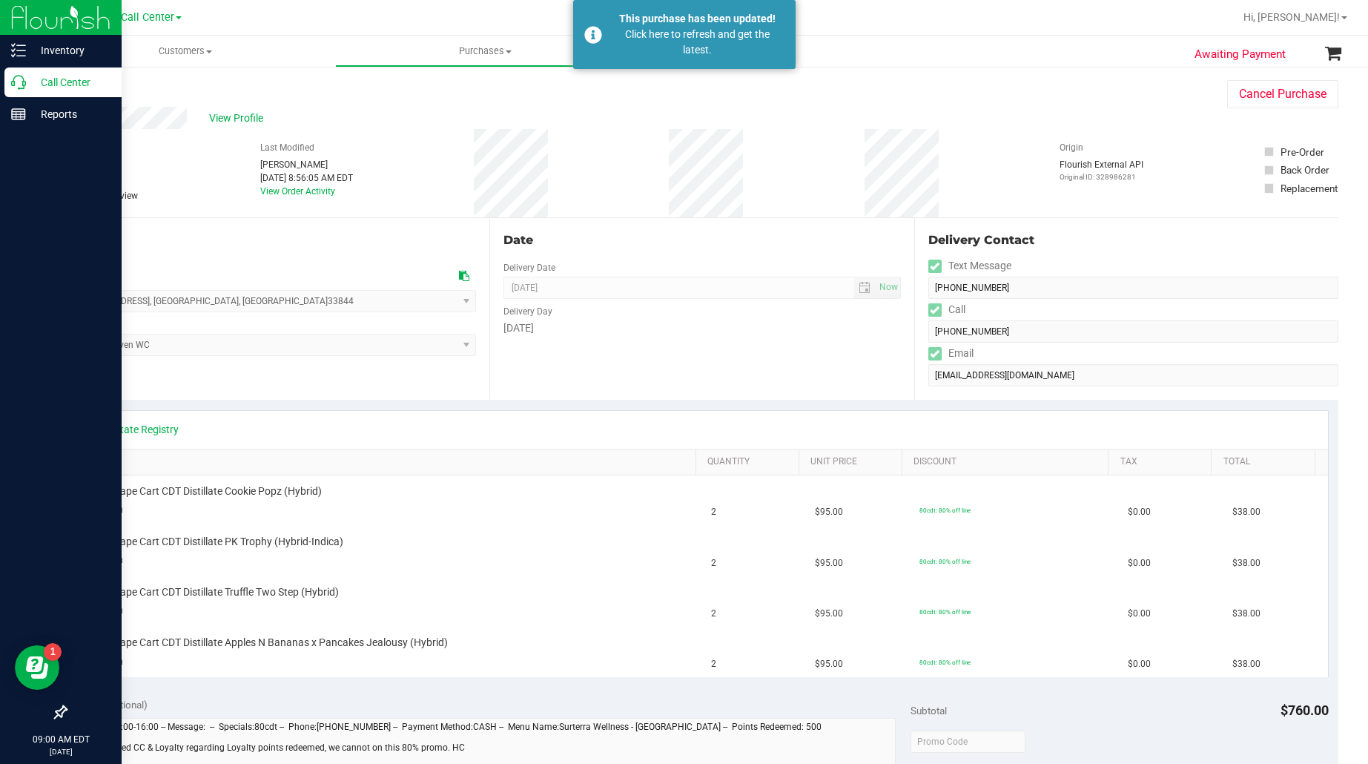
click at [79, 74] on p "Call Center" at bounding box center [70, 82] width 89 height 18
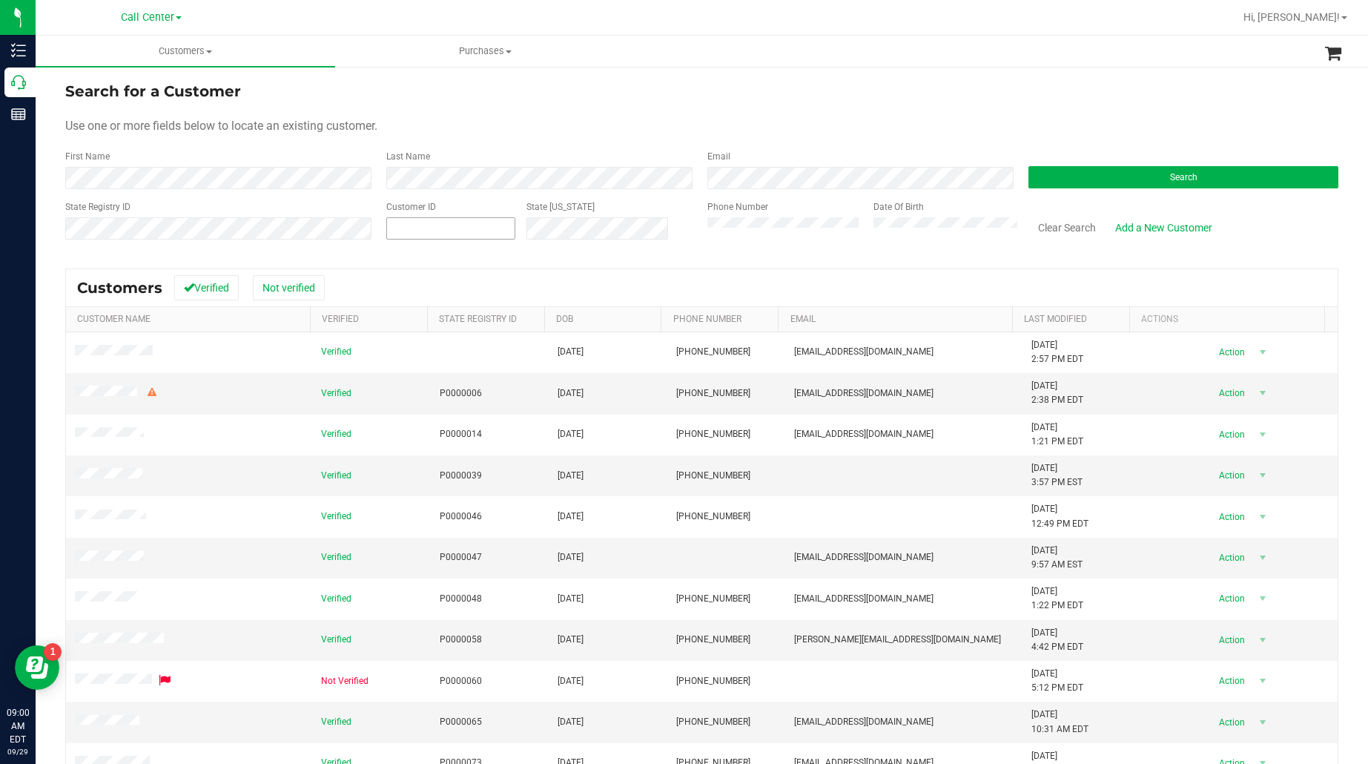
click at [441, 234] on span at bounding box center [450, 228] width 129 height 22
paste input "261453"
type input "261453"
click at [1085, 171] on button "Search" at bounding box center [1184, 177] width 310 height 22
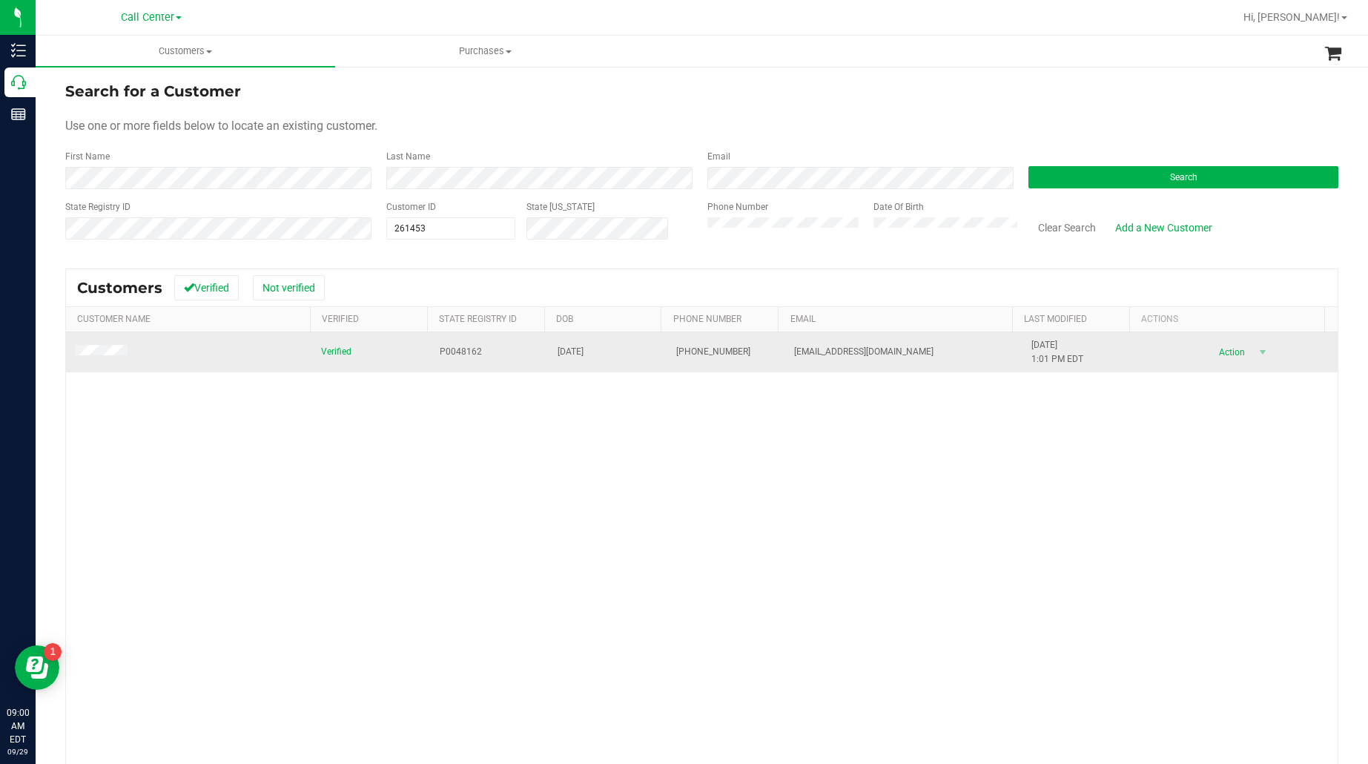
click at [112, 358] on span at bounding box center [103, 352] width 57 height 15
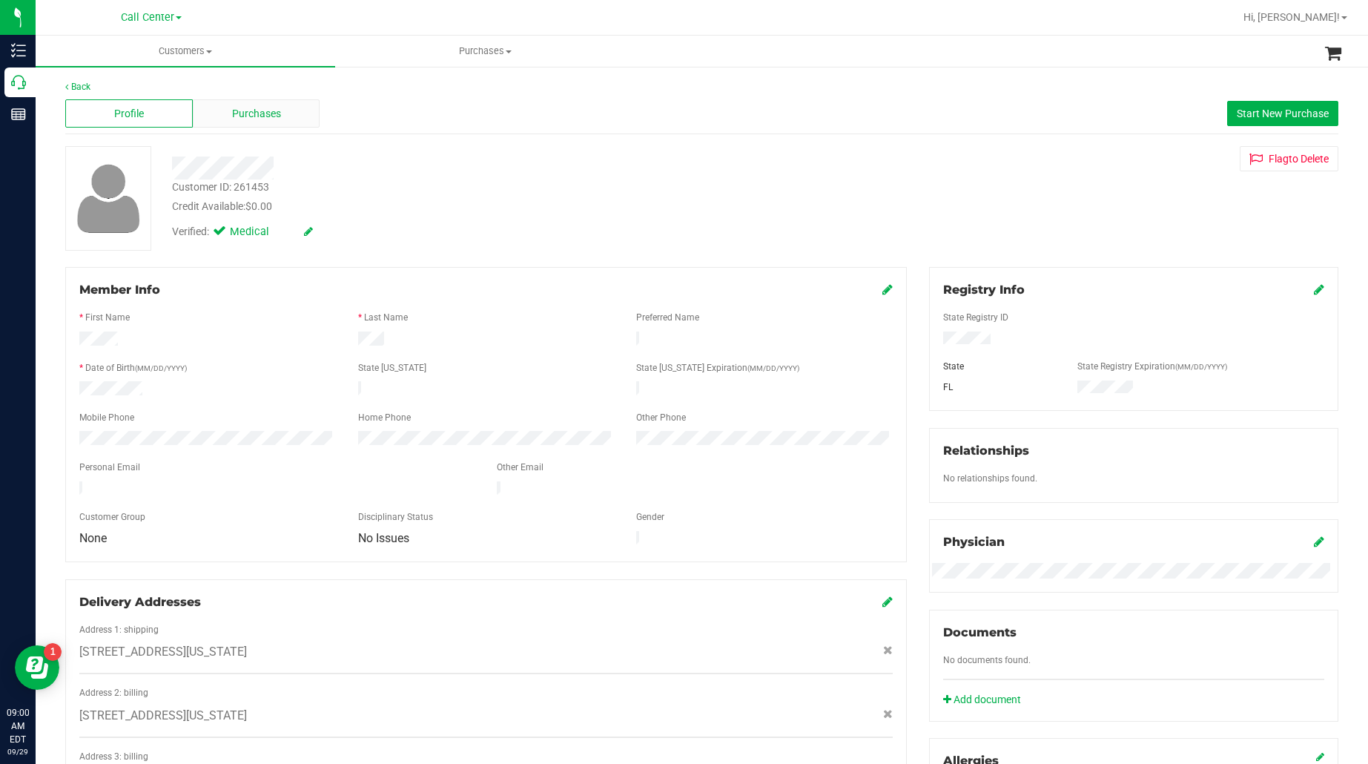
click at [271, 108] on span "Purchases" at bounding box center [256, 114] width 49 height 16
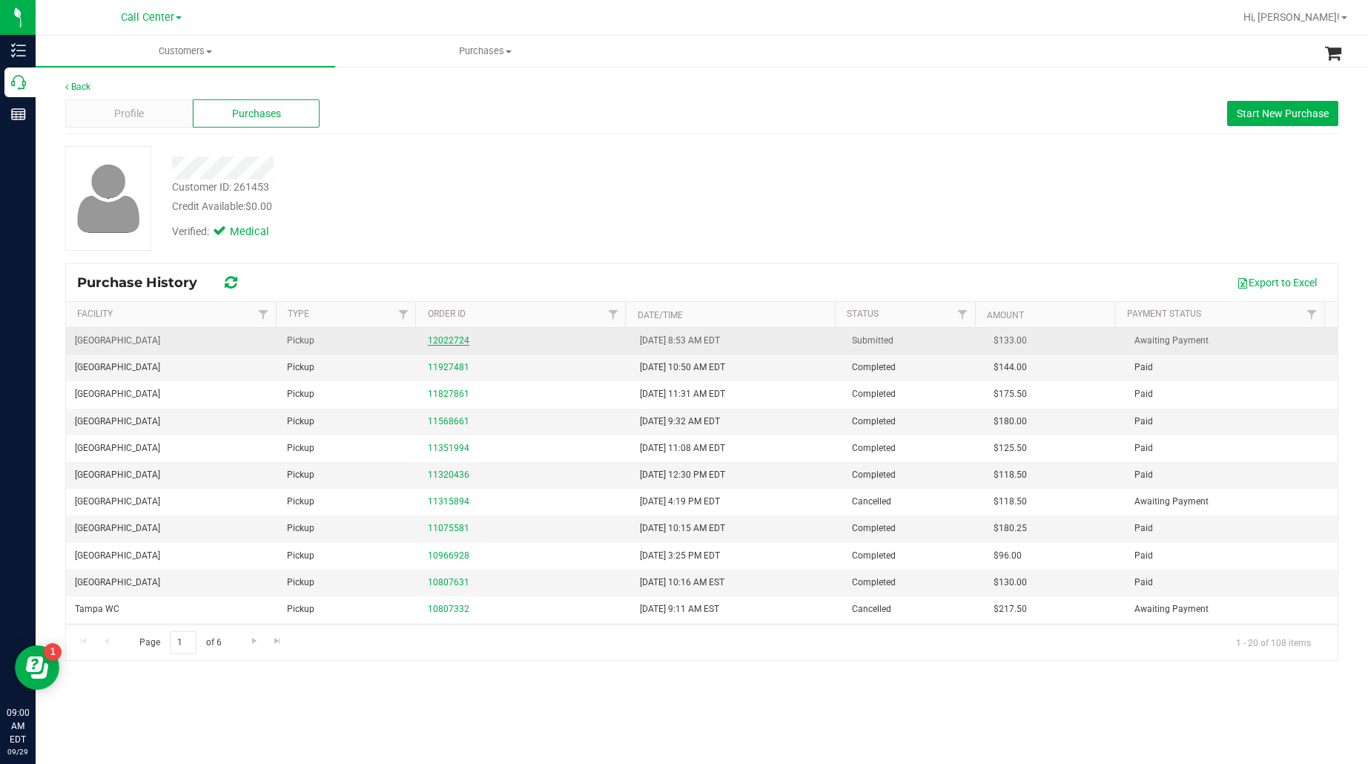
click at [449, 338] on link "12022724" at bounding box center [449, 340] width 42 height 10
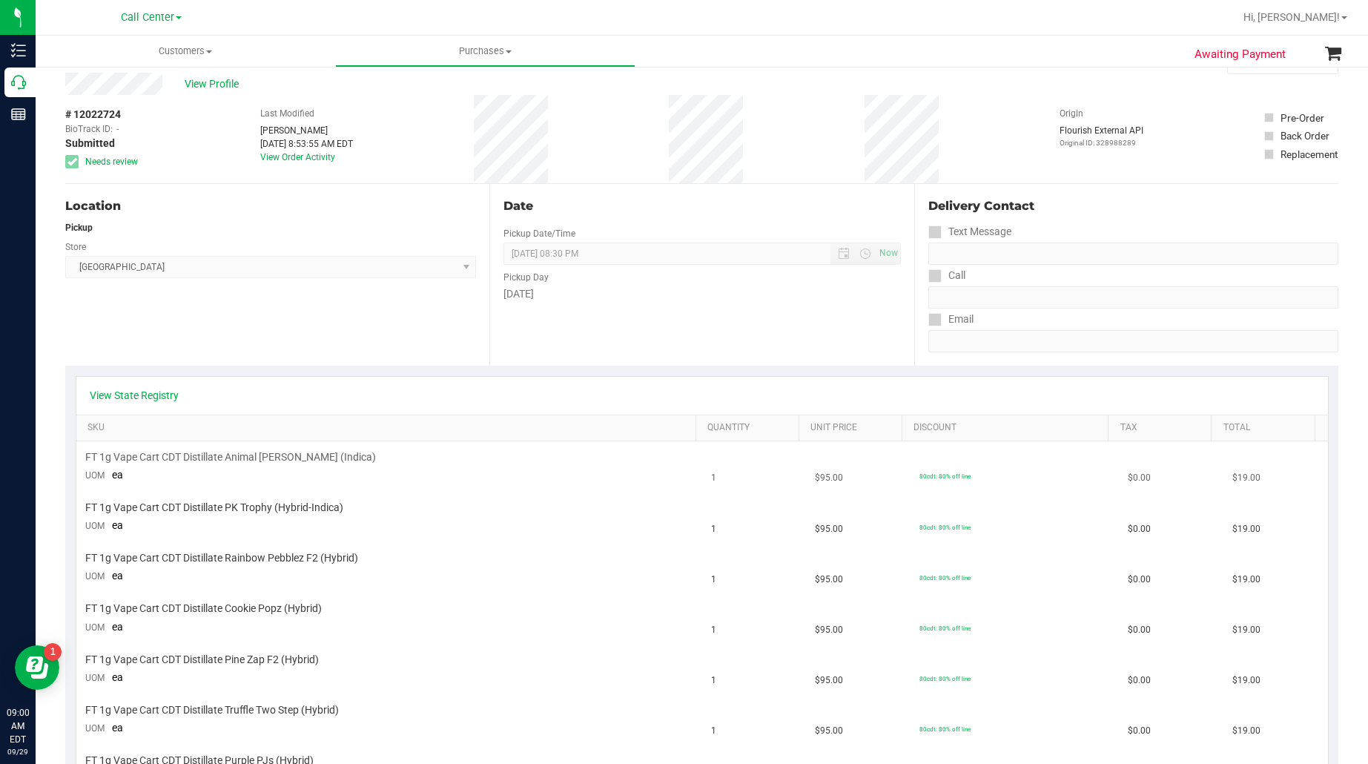
scroll to position [93, 0]
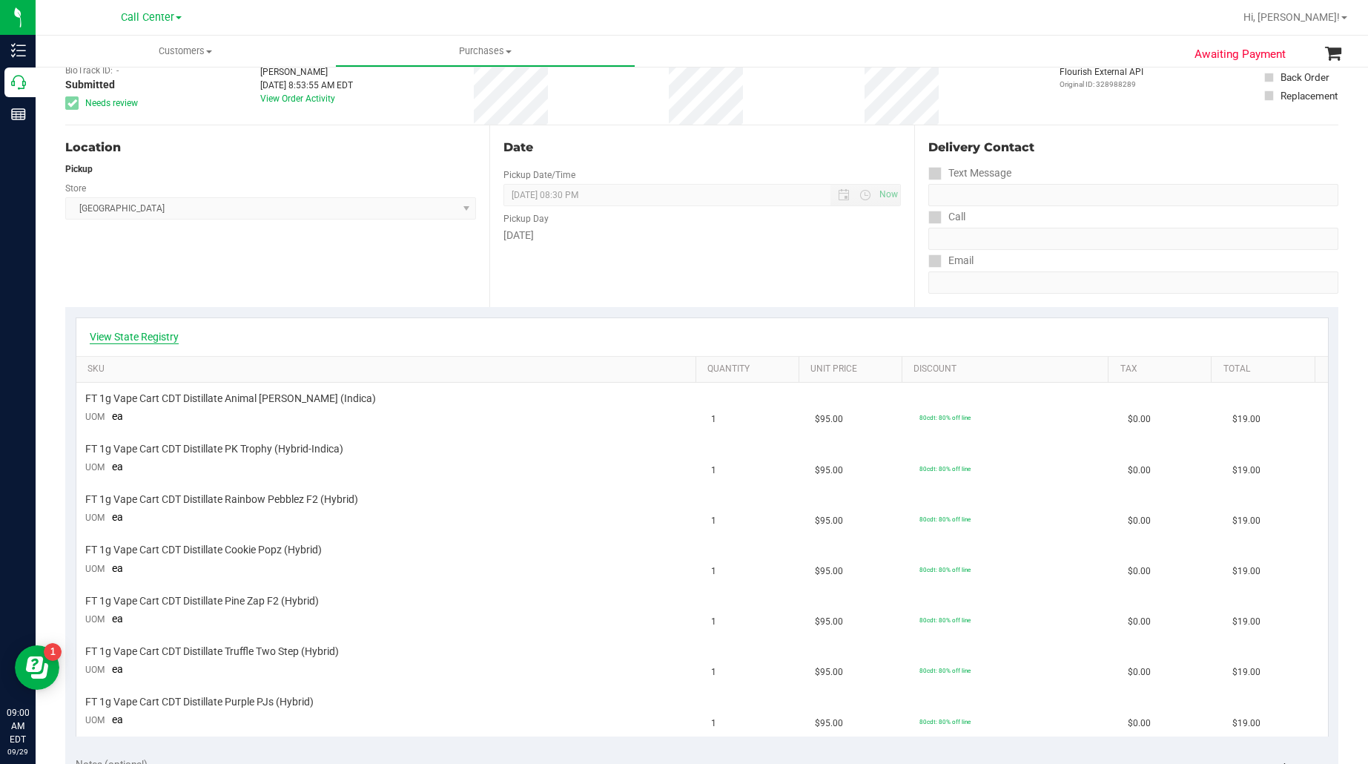
click at [128, 335] on link "View State Registry" at bounding box center [134, 336] width 89 height 15
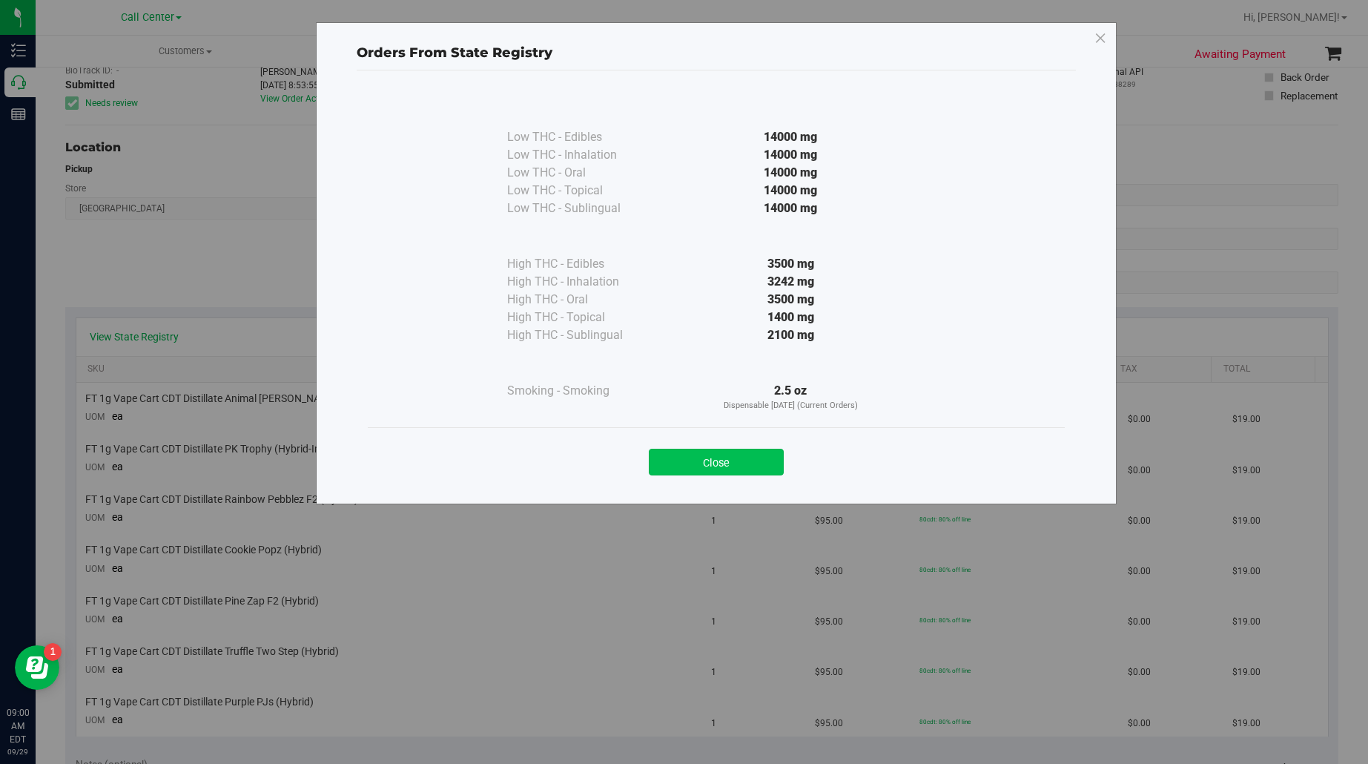
click at [713, 458] on button "Close" at bounding box center [716, 462] width 135 height 27
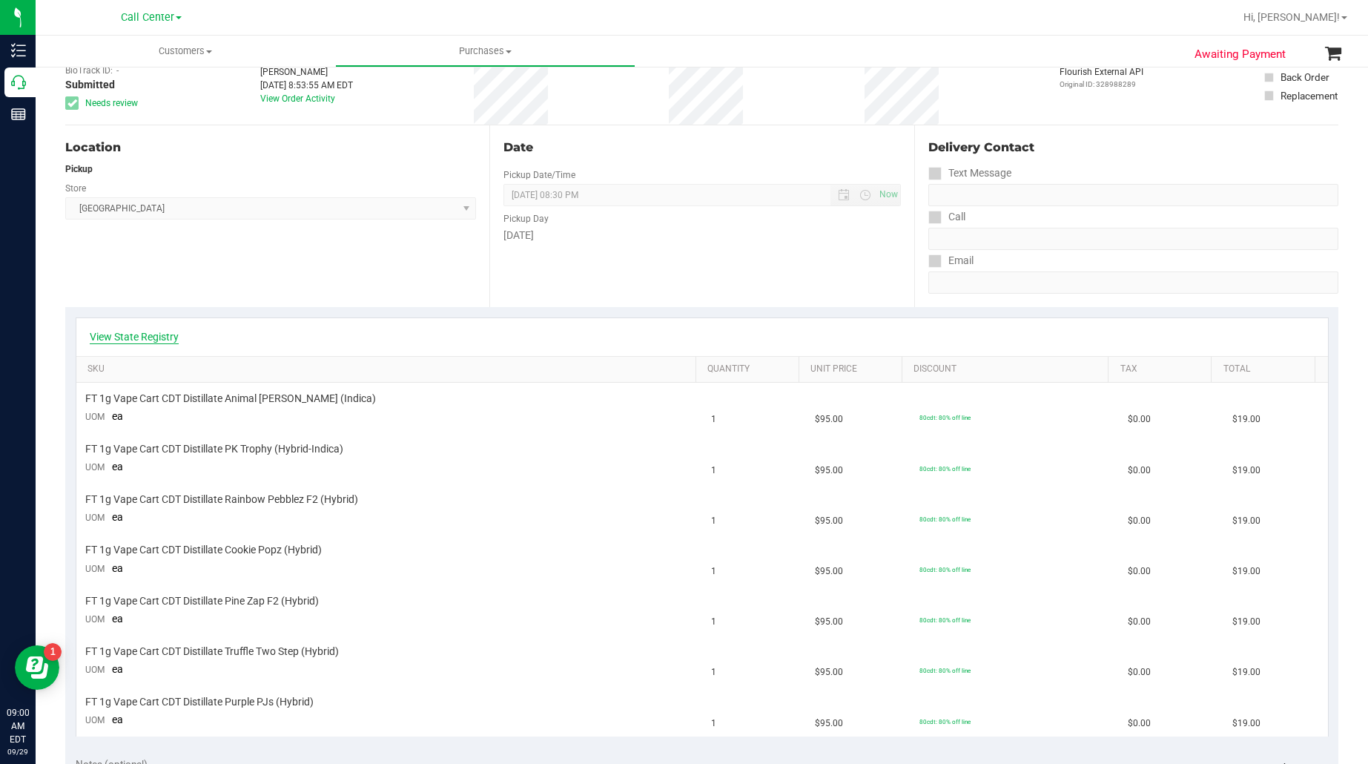
click at [160, 340] on link "View State Registry" at bounding box center [134, 336] width 89 height 15
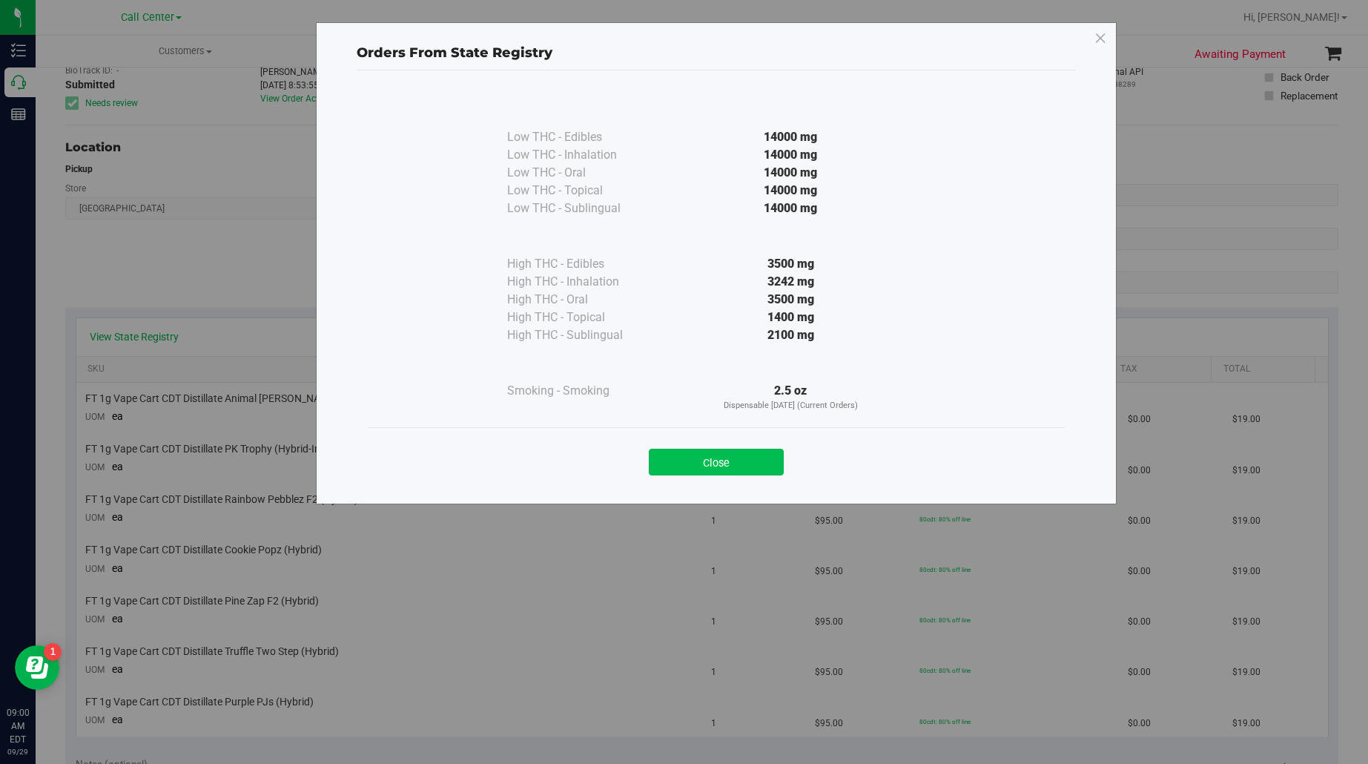
click at [714, 458] on button "Close" at bounding box center [716, 462] width 135 height 27
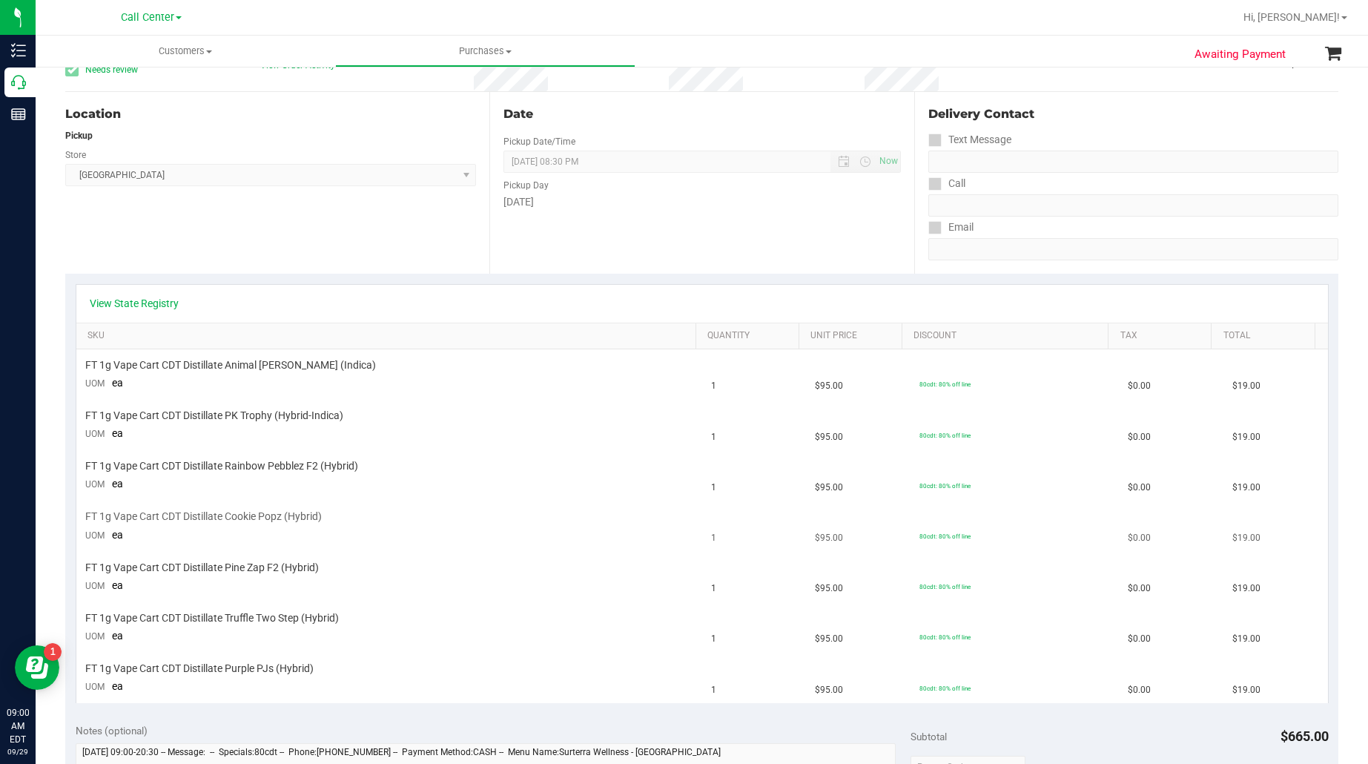
scroll to position [0, 0]
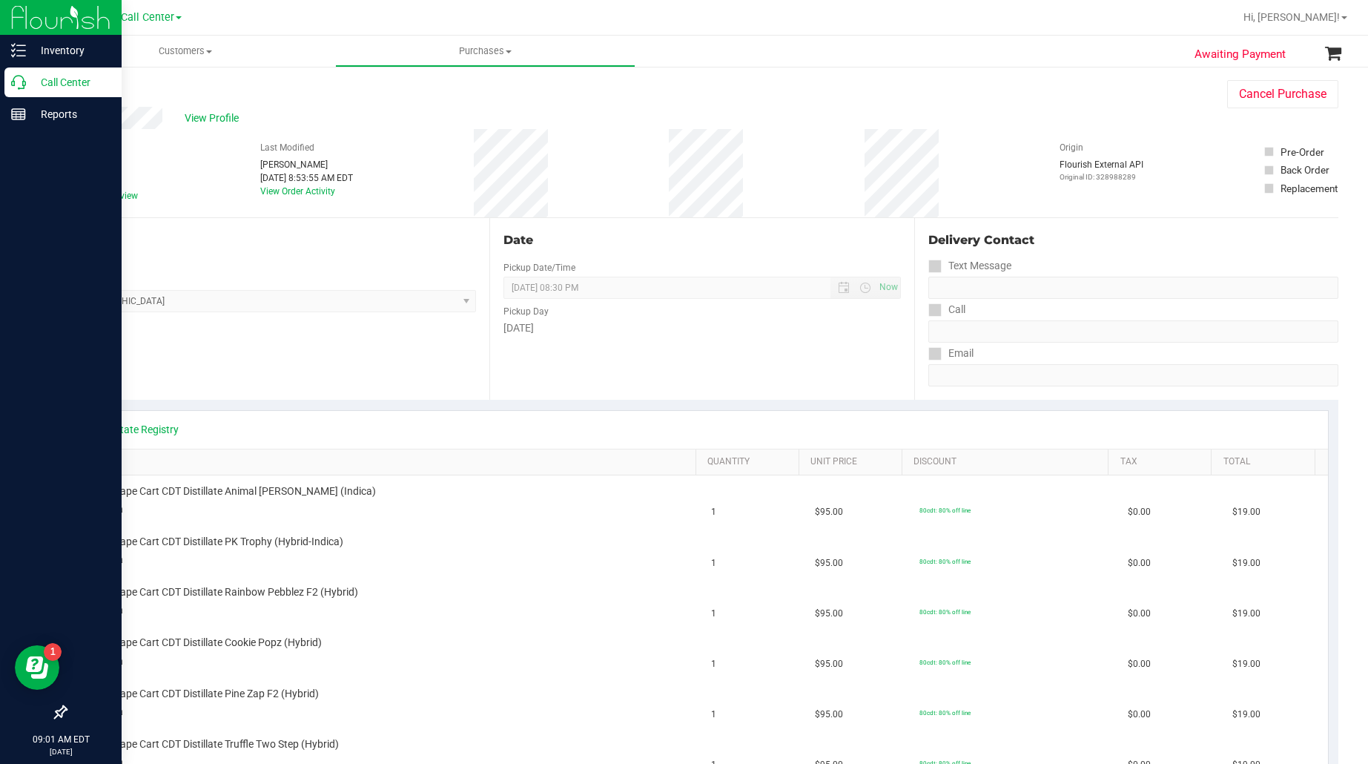
click at [49, 74] on p "Call Center" at bounding box center [70, 82] width 89 height 18
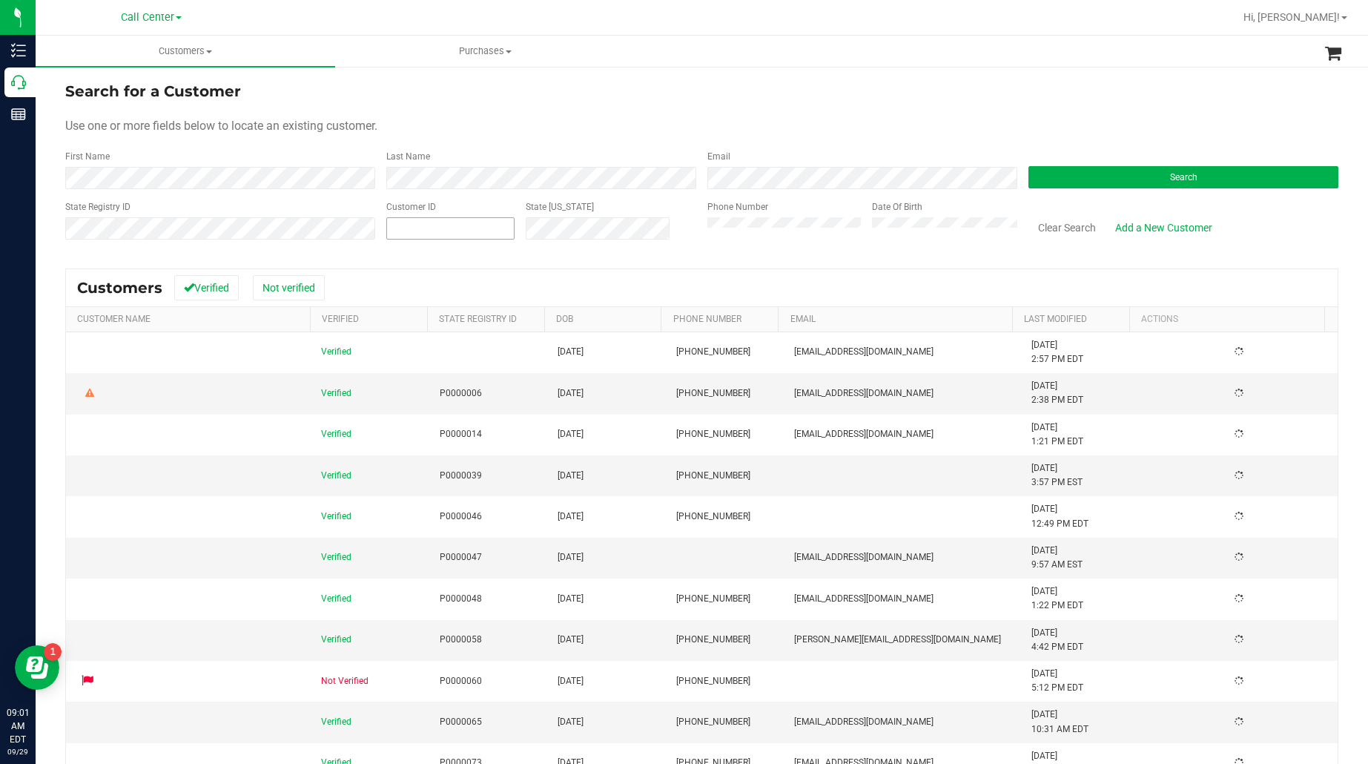
click at [412, 230] on input "text" at bounding box center [450, 228] width 127 height 21
paste input "112439"
type input "112439"
click at [1044, 172] on button "Search" at bounding box center [1184, 177] width 310 height 22
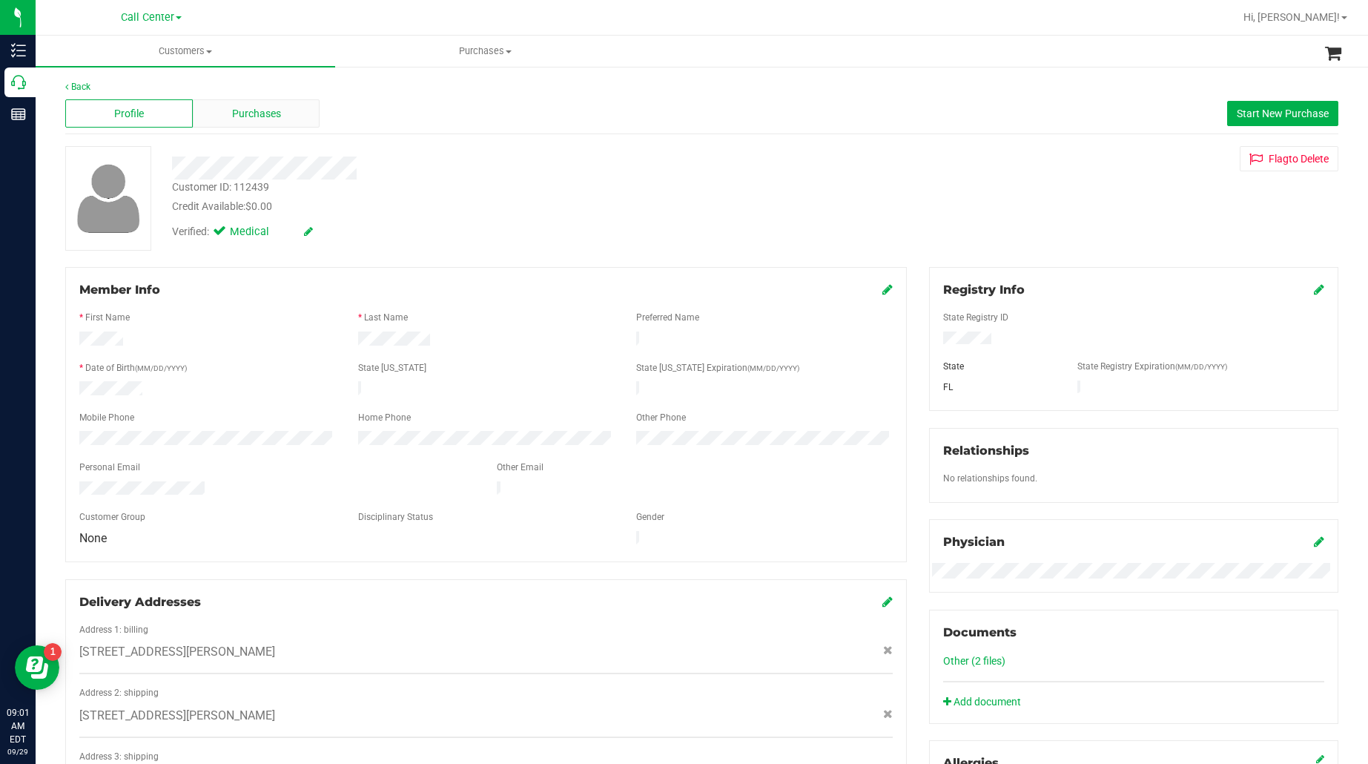
click at [269, 119] on span "Purchases" at bounding box center [256, 114] width 49 height 16
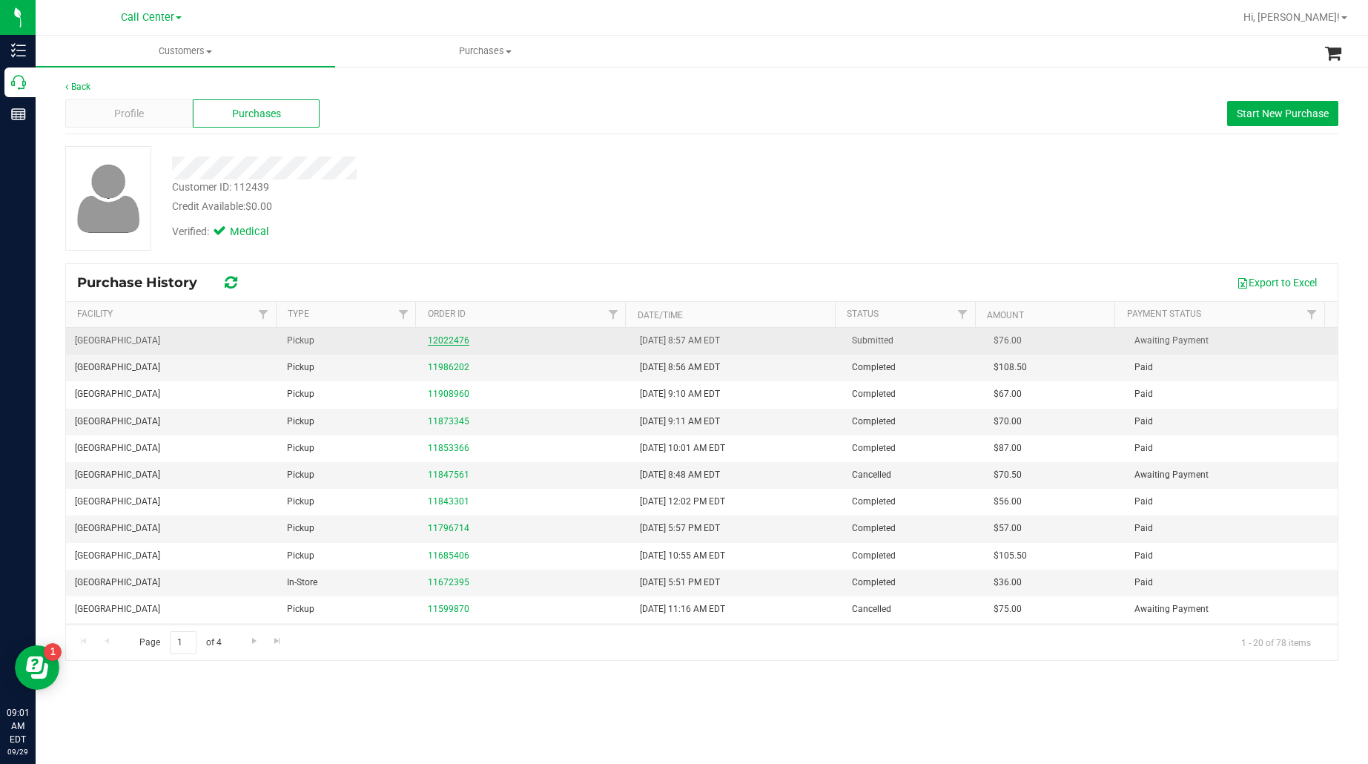
click at [432, 341] on link "12022476" at bounding box center [449, 340] width 42 height 10
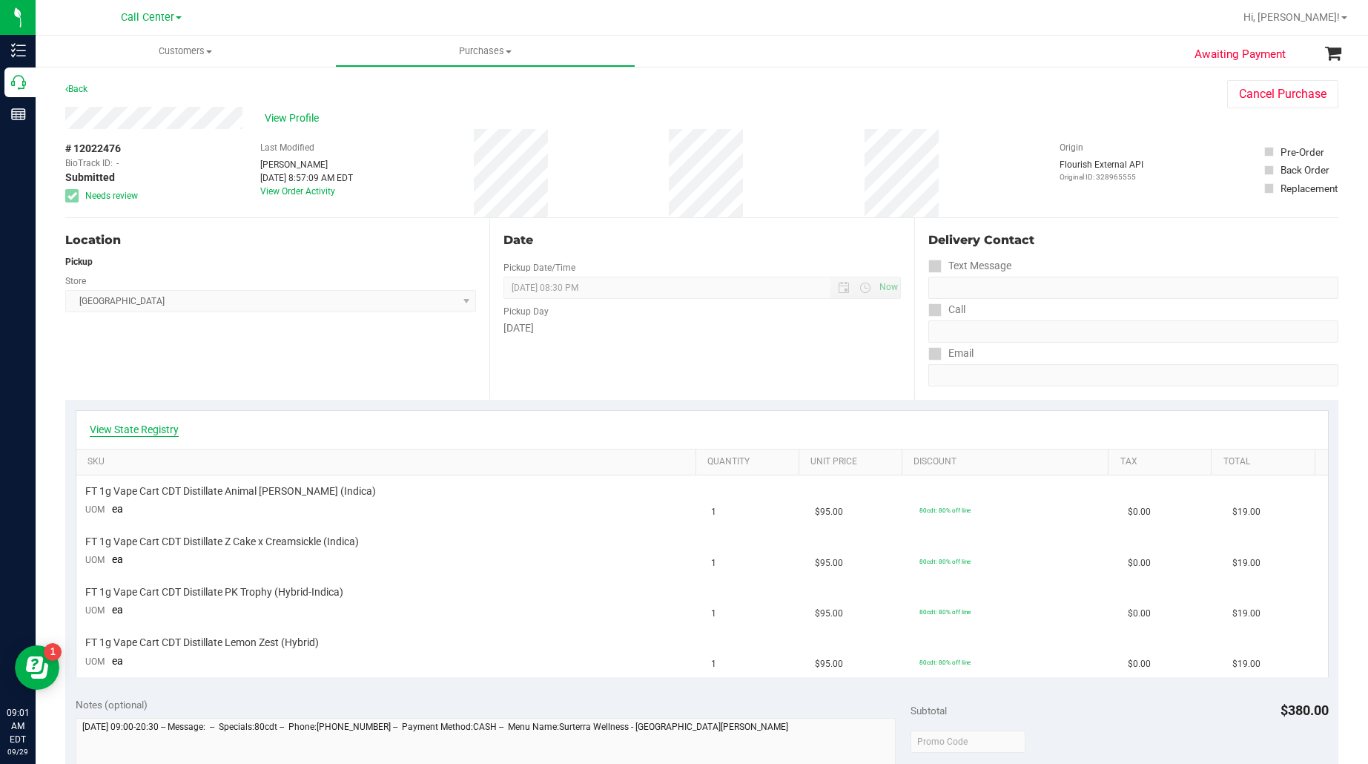
click at [152, 432] on link "View State Registry" at bounding box center [134, 429] width 89 height 15
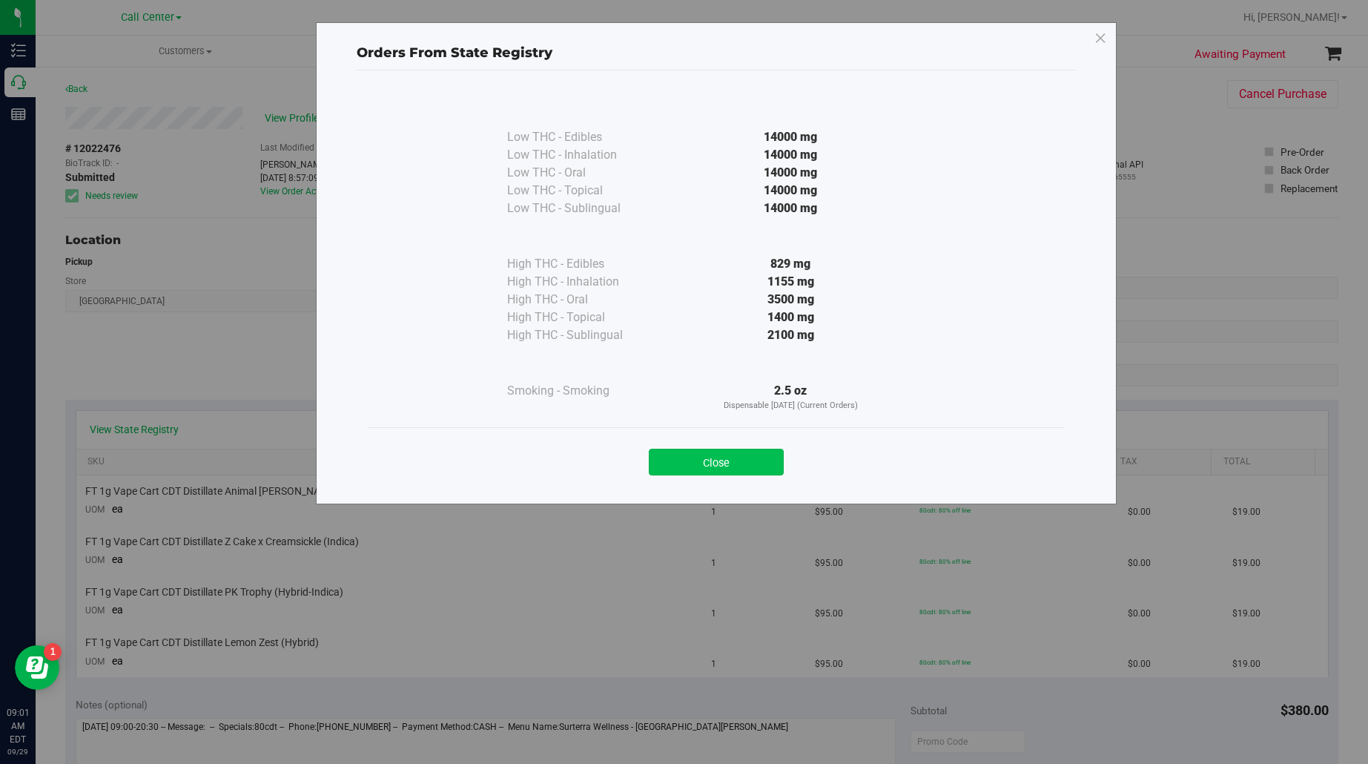
click at [676, 458] on button "Close" at bounding box center [716, 462] width 135 height 27
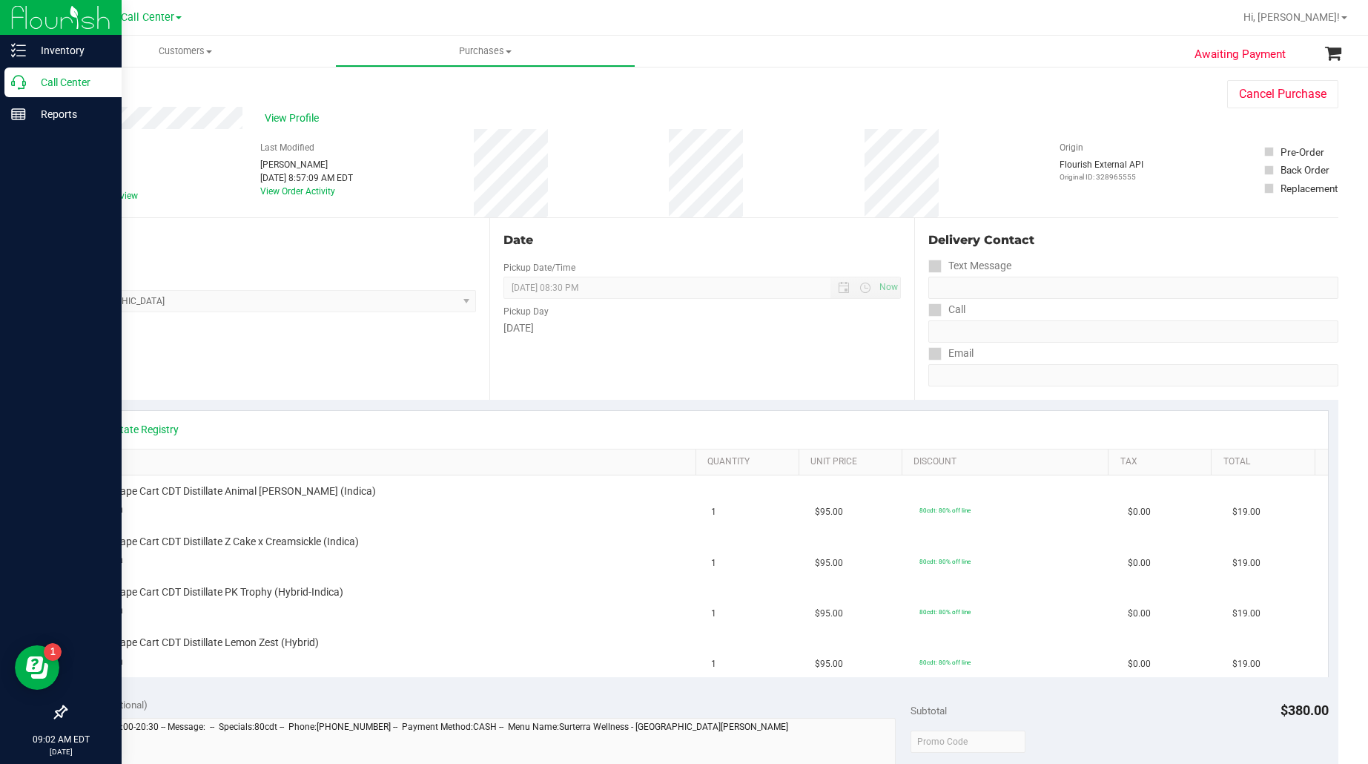
click at [53, 79] on p "Call Center" at bounding box center [70, 82] width 89 height 18
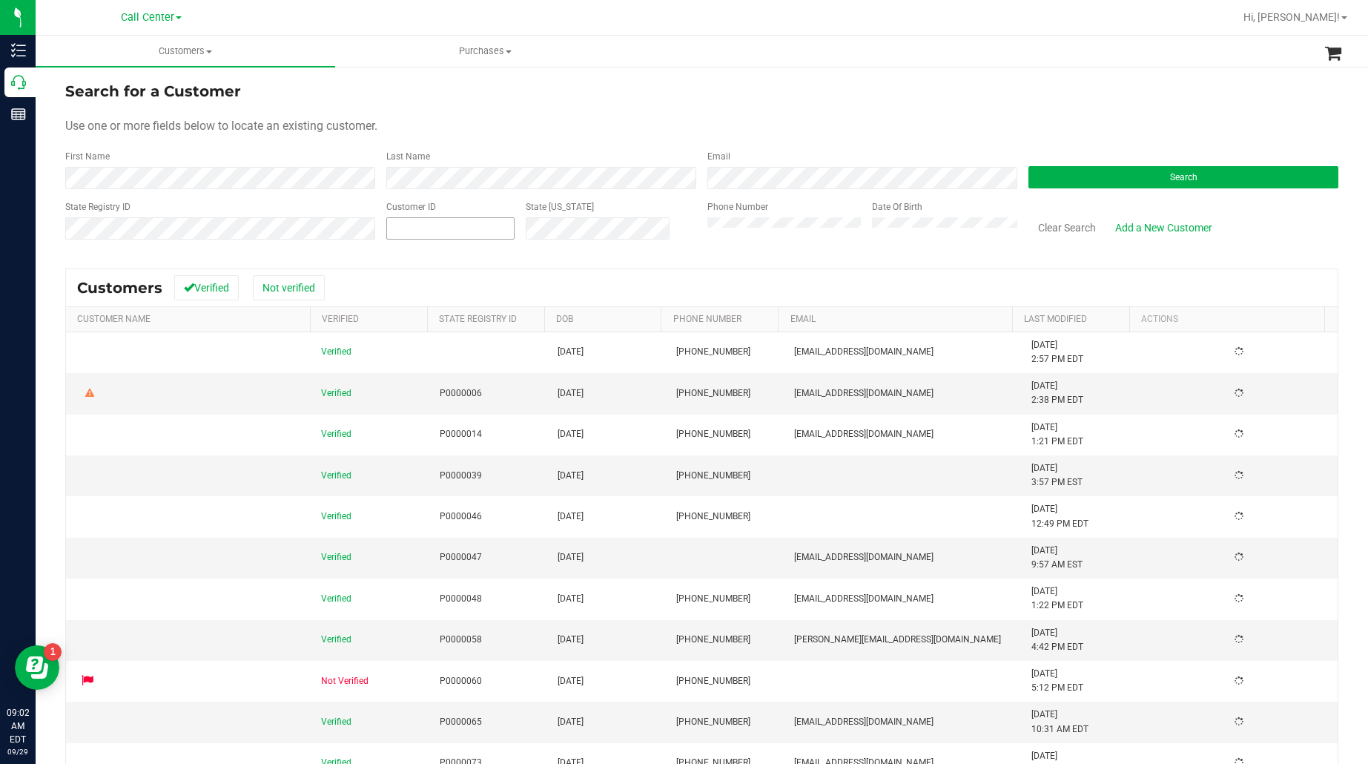
click at [409, 228] on input "text" at bounding box center [450, 228] width 127 height 21
paste input "77315"
type input "77315"
click at [1061, 184] on button "Search" at bounding box center [1184, 177] width 310 height 22
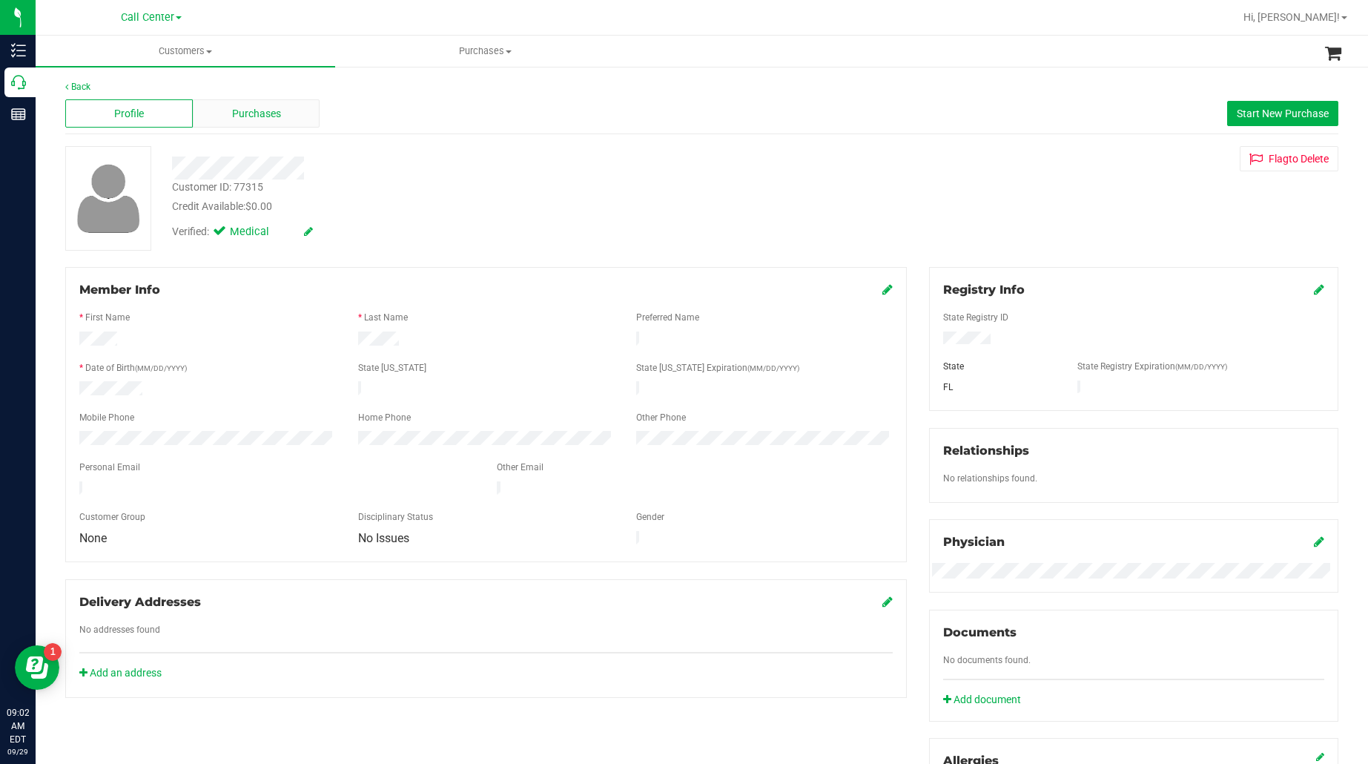
click at [260, 106] on span "Purchases" at bounding box center [256, 114] width 49 height 16
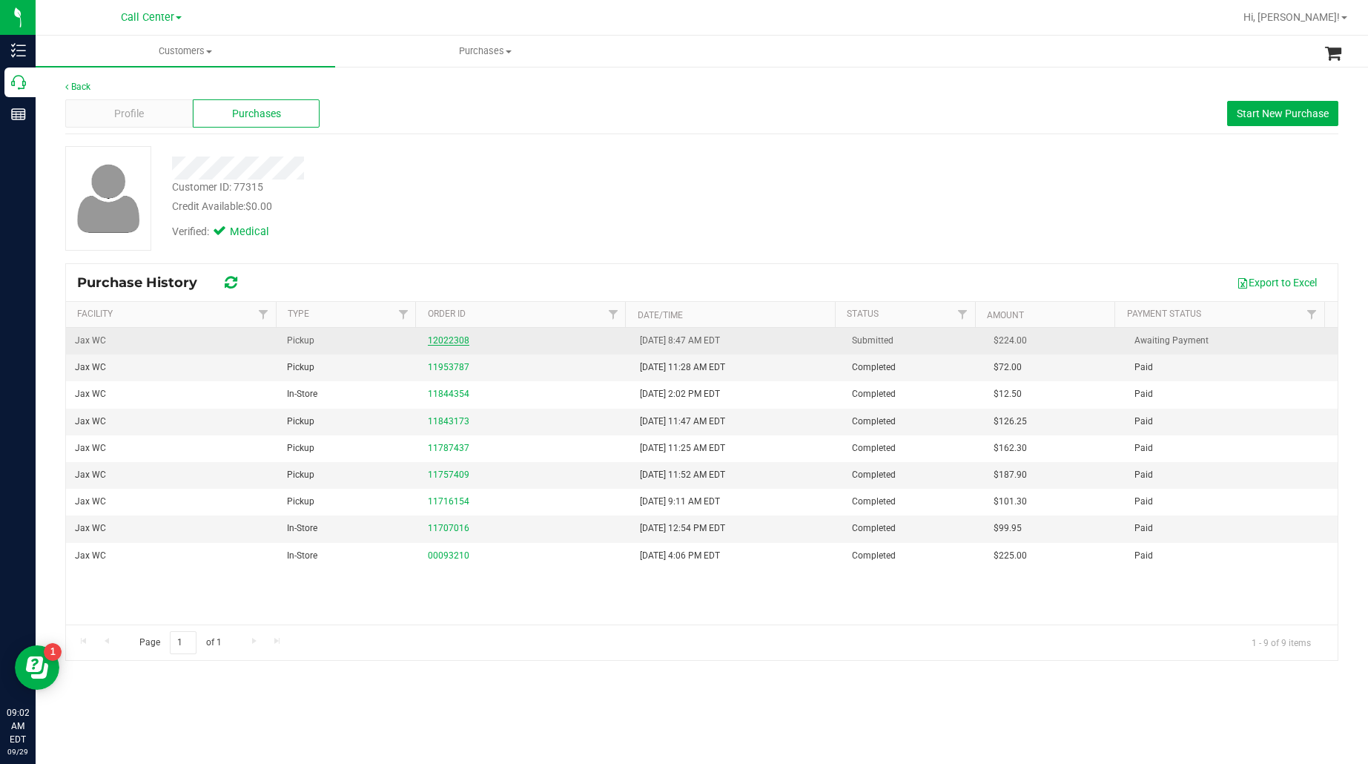
click at [457, 343] on link "12022308" at bounding box center [449, 340] width 42 height 10
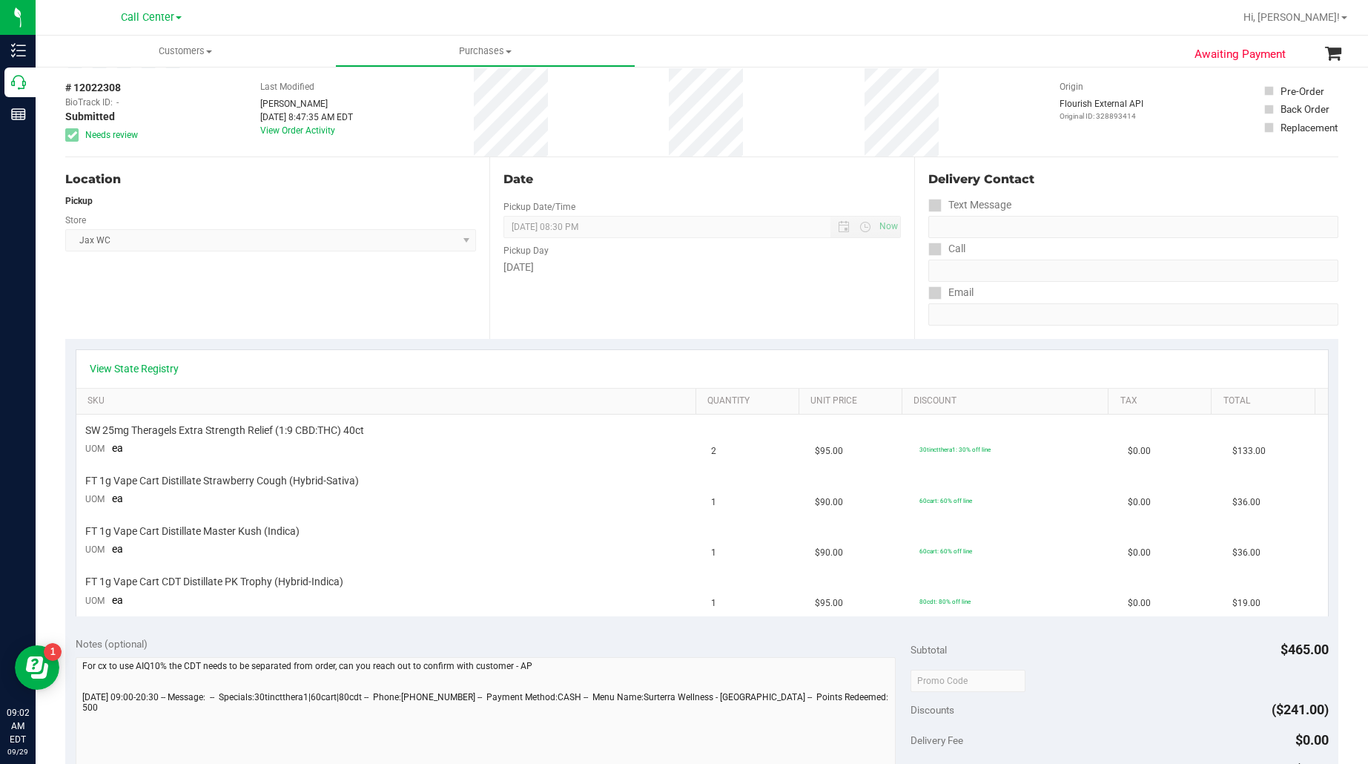
scroll to position [185, 0]
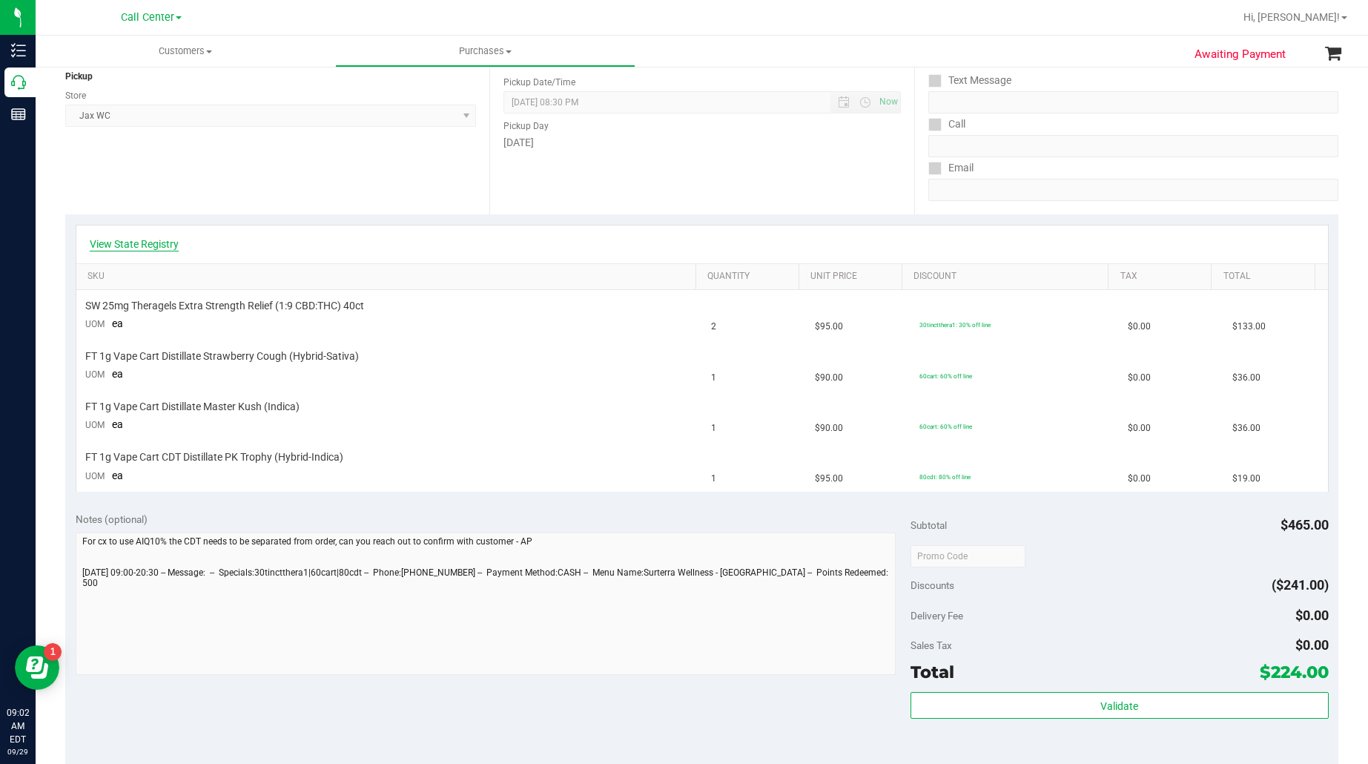
click at [149, 238] on link "View State Registry" at bounding box center [134, 244] width 89 height 15
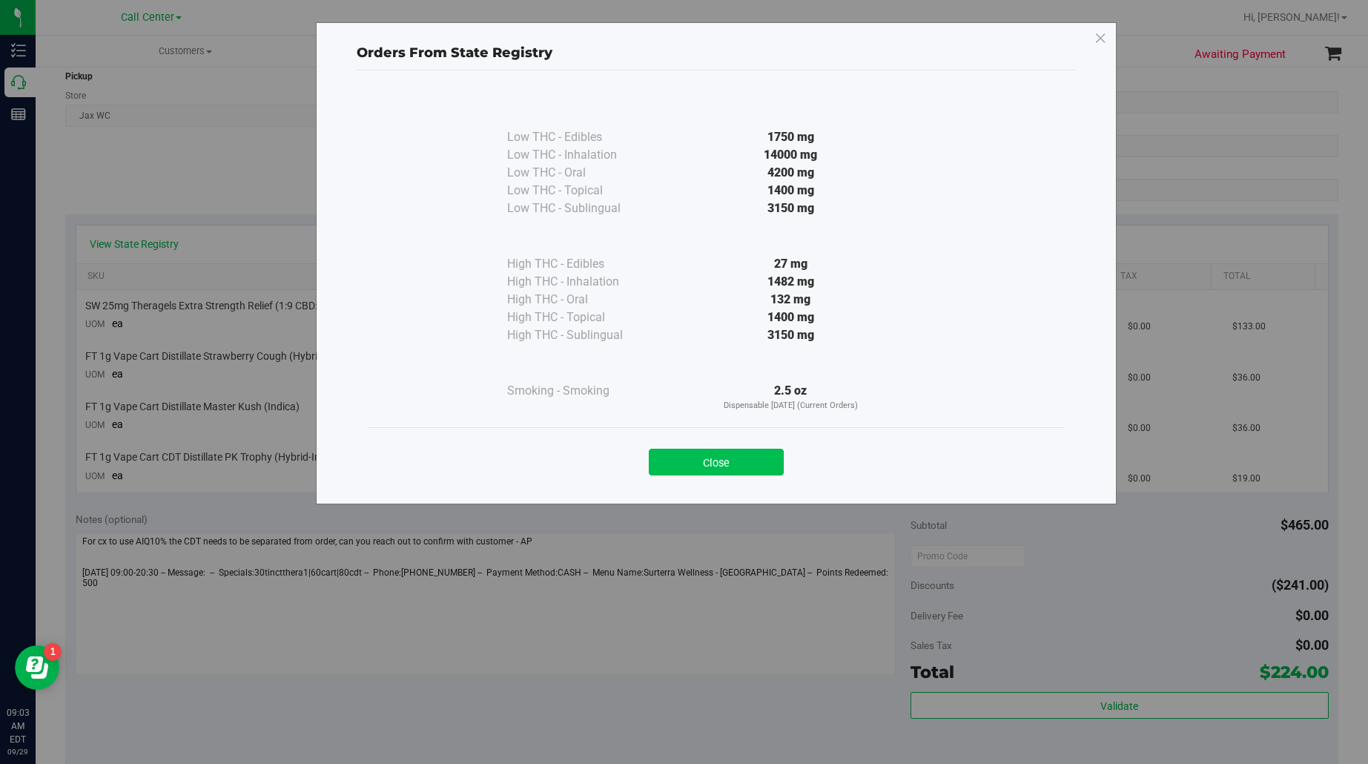
click at [721, 458] on button "Close" at bounding box center [716, 462] width 135 height 27
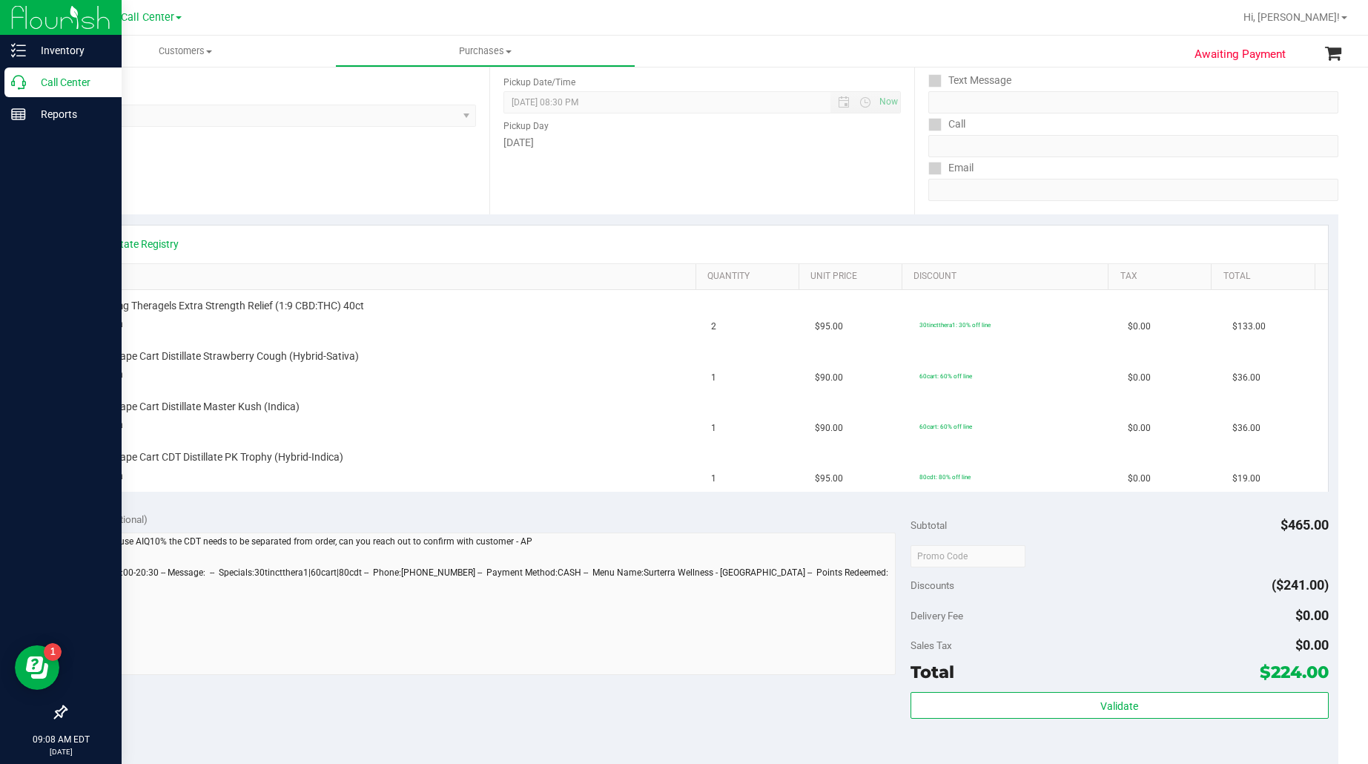
click at [46, 78] on p "Call Center" at bounding box center [70, 82] width 89 height 18
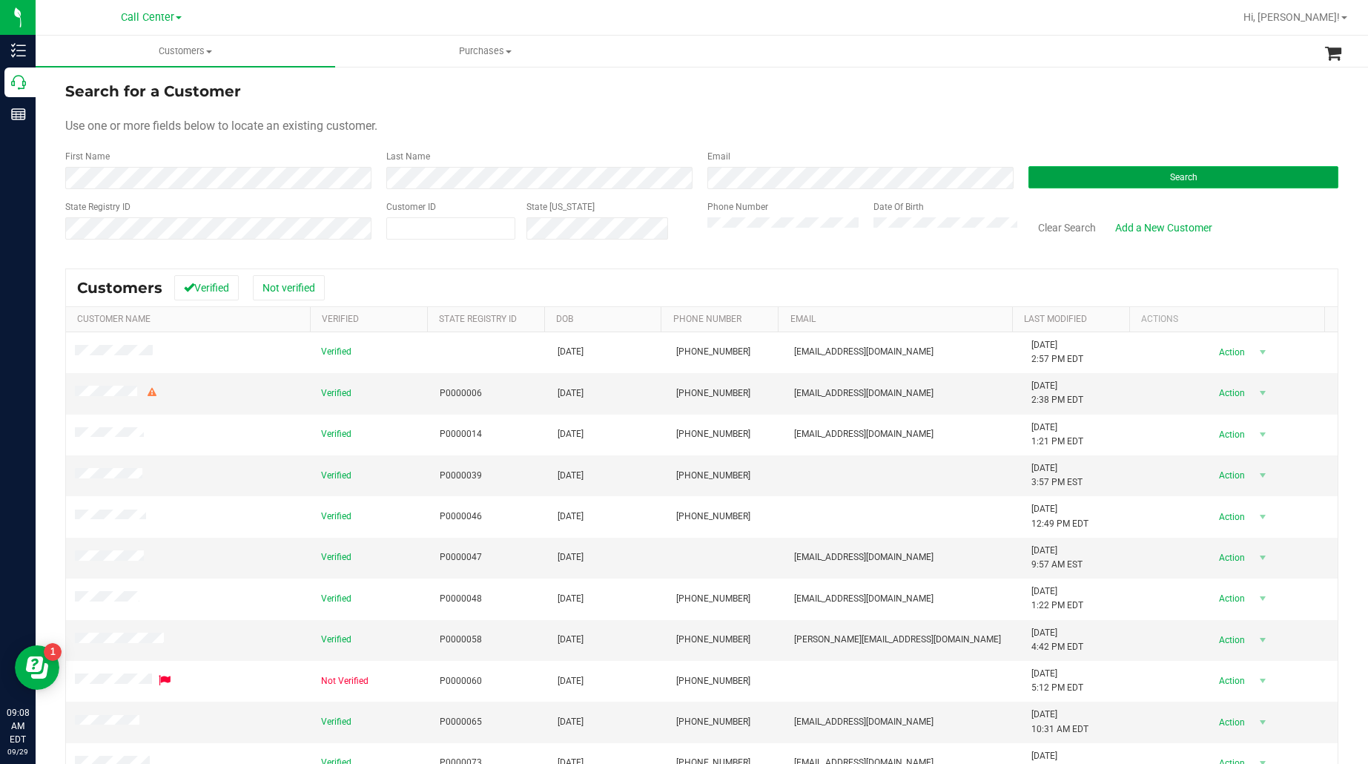
click at [1033, 175] on button "Search" at bounding box center [1184, 177] width 310 height 22
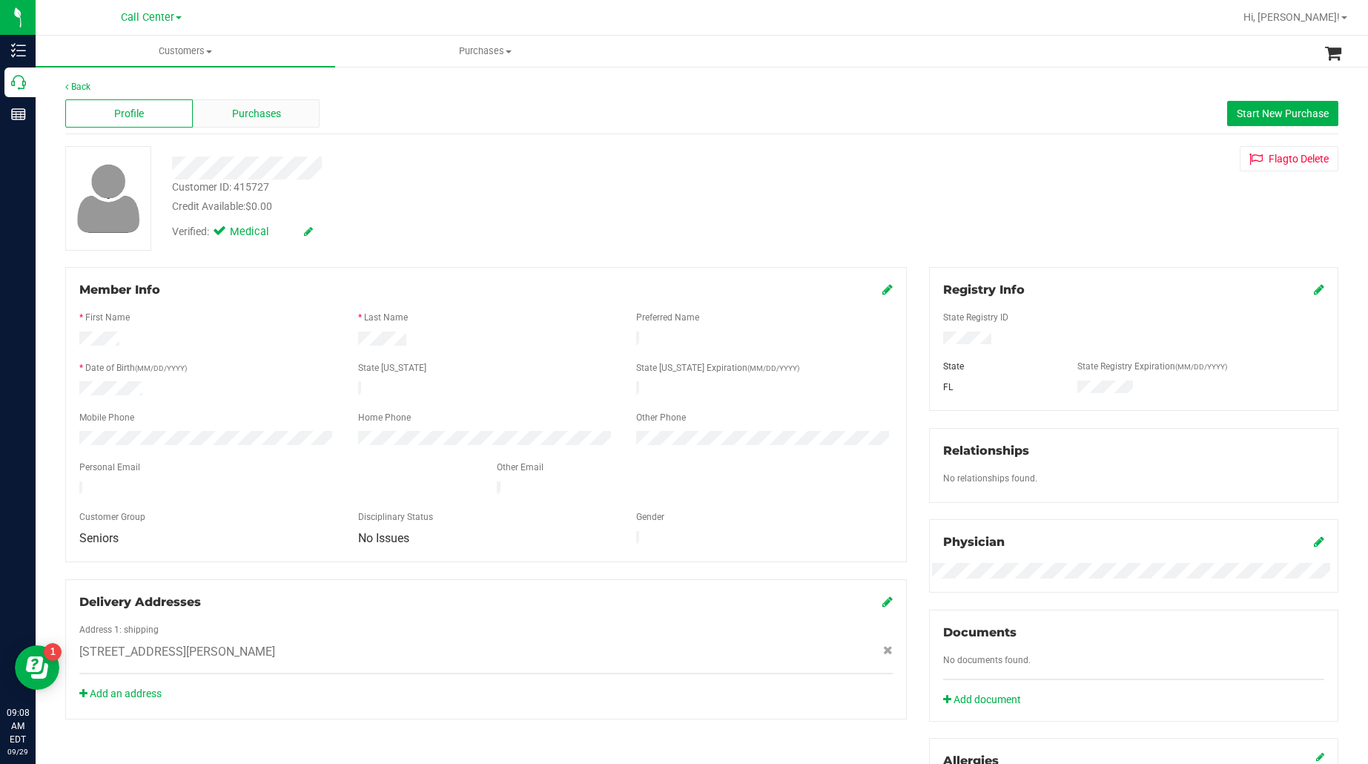
click at [243, 116] on span "Purchases" at bounding box center [256, 114] width 49 height 16
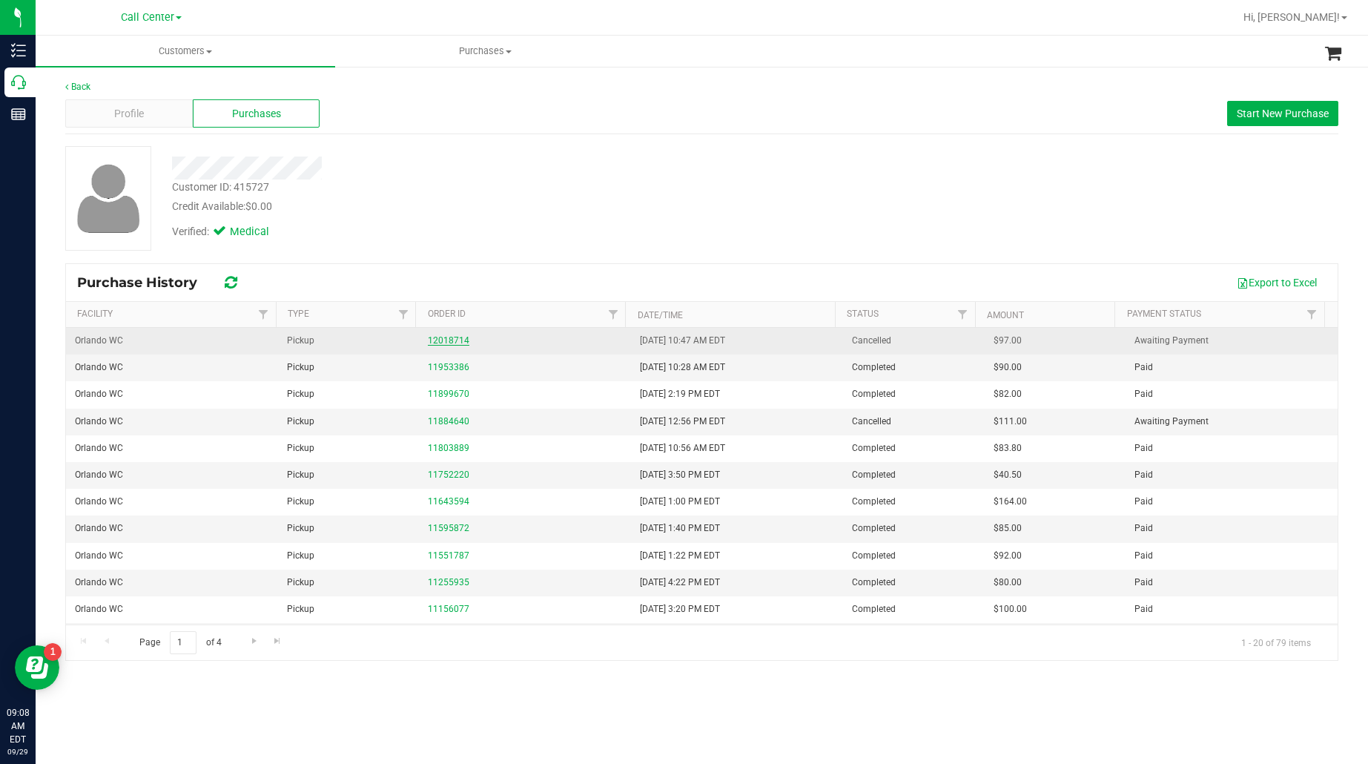
click at [449, 340] on link "12018714" at bounding box center [449, 340] width 42 height 10
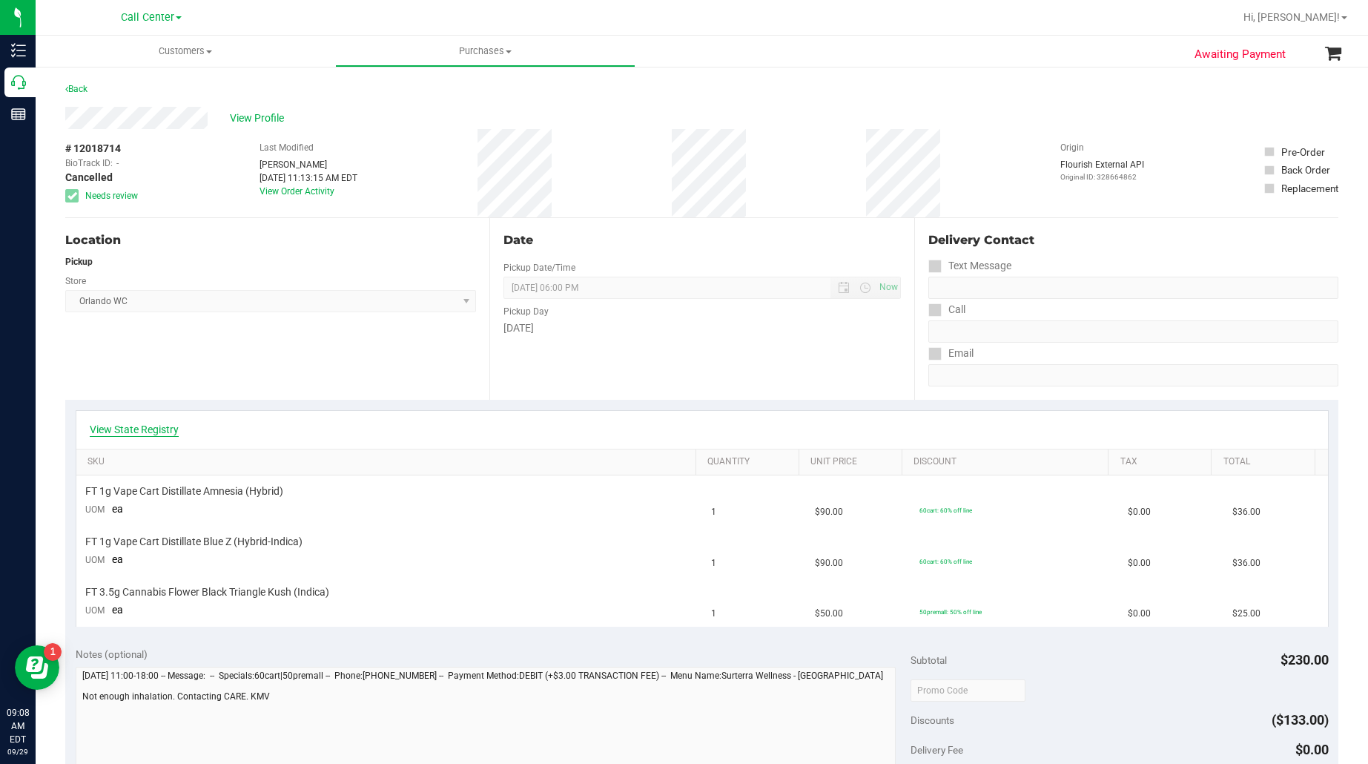
click at [148, 426] on link "View State Registry" at bounding box center [134, 429] width 89 height 15
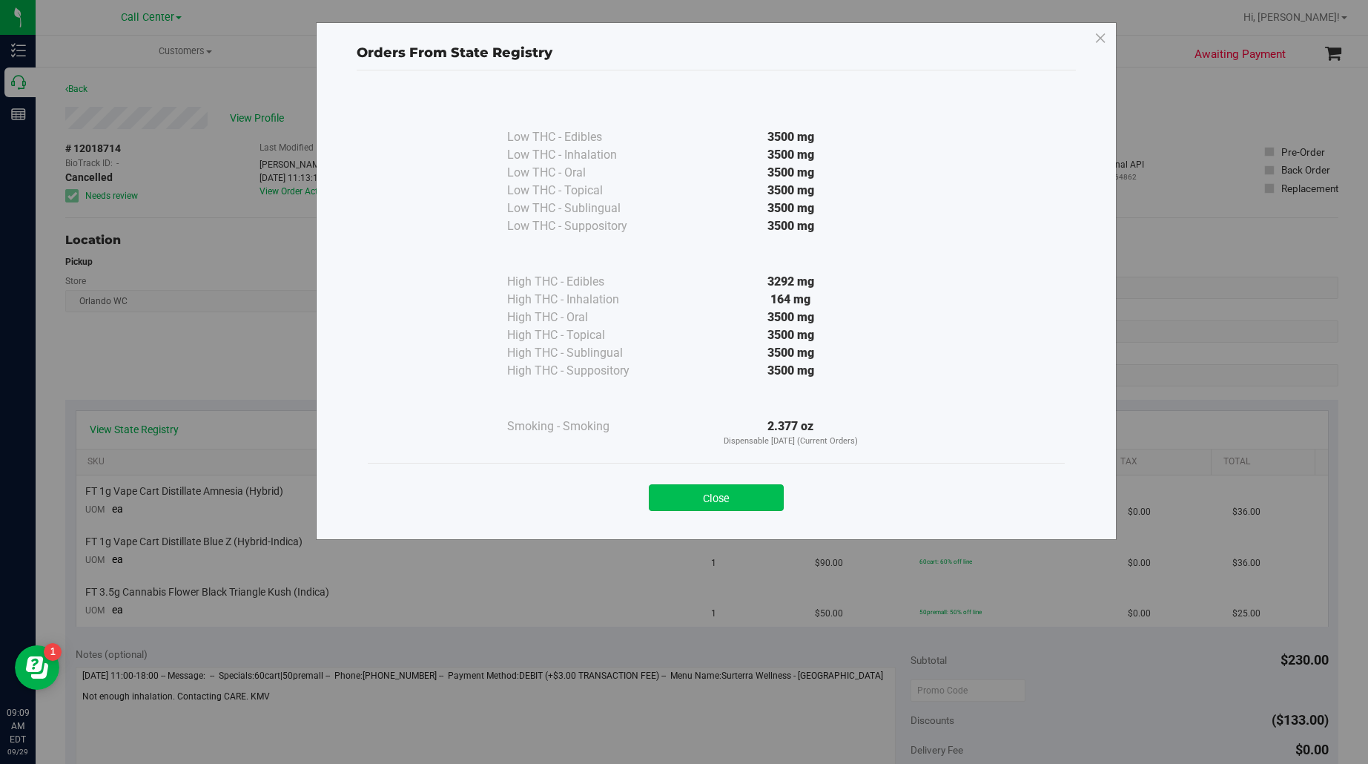
click at [677, 495] on button "Close" at bounding box center [716, 497] width 135 height 27
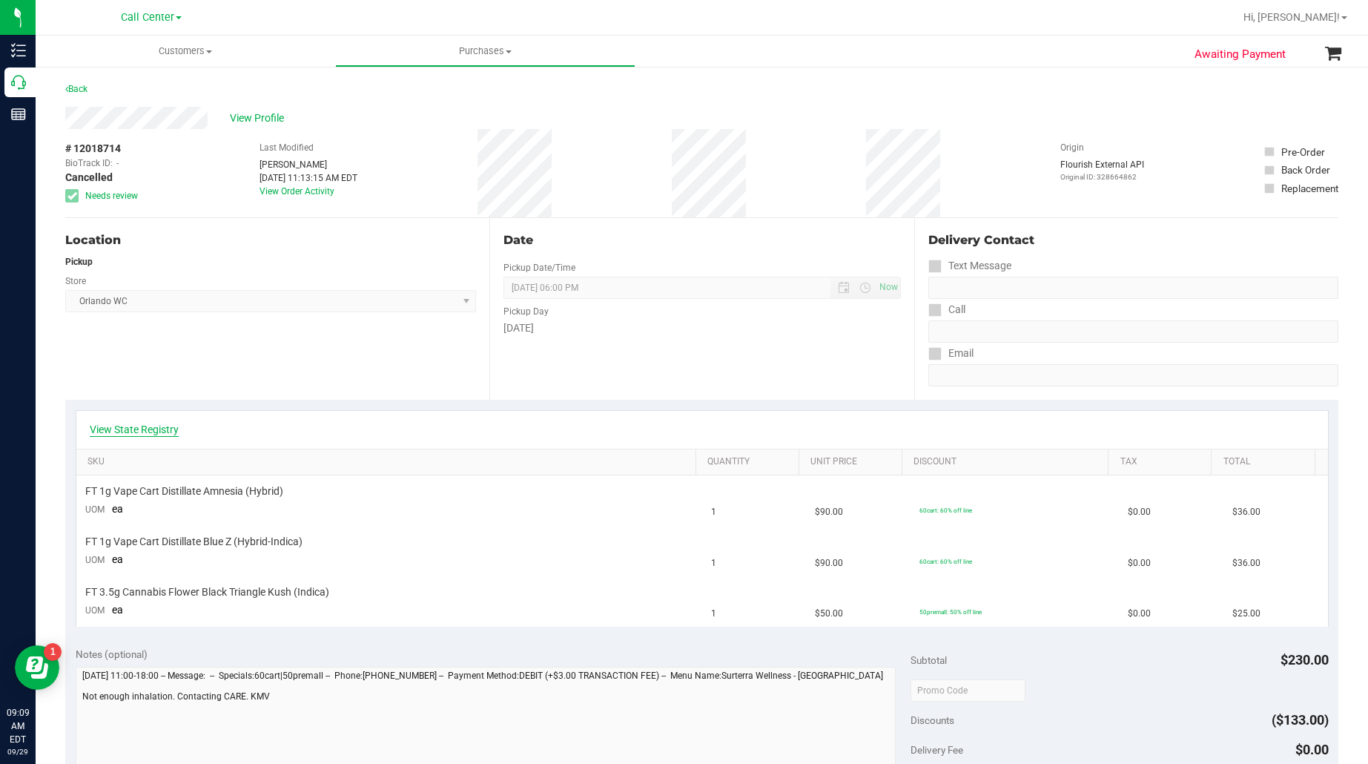
click at [157, 427] on link "View State Registry" at bounding box center [134, 429] width 89 height 15
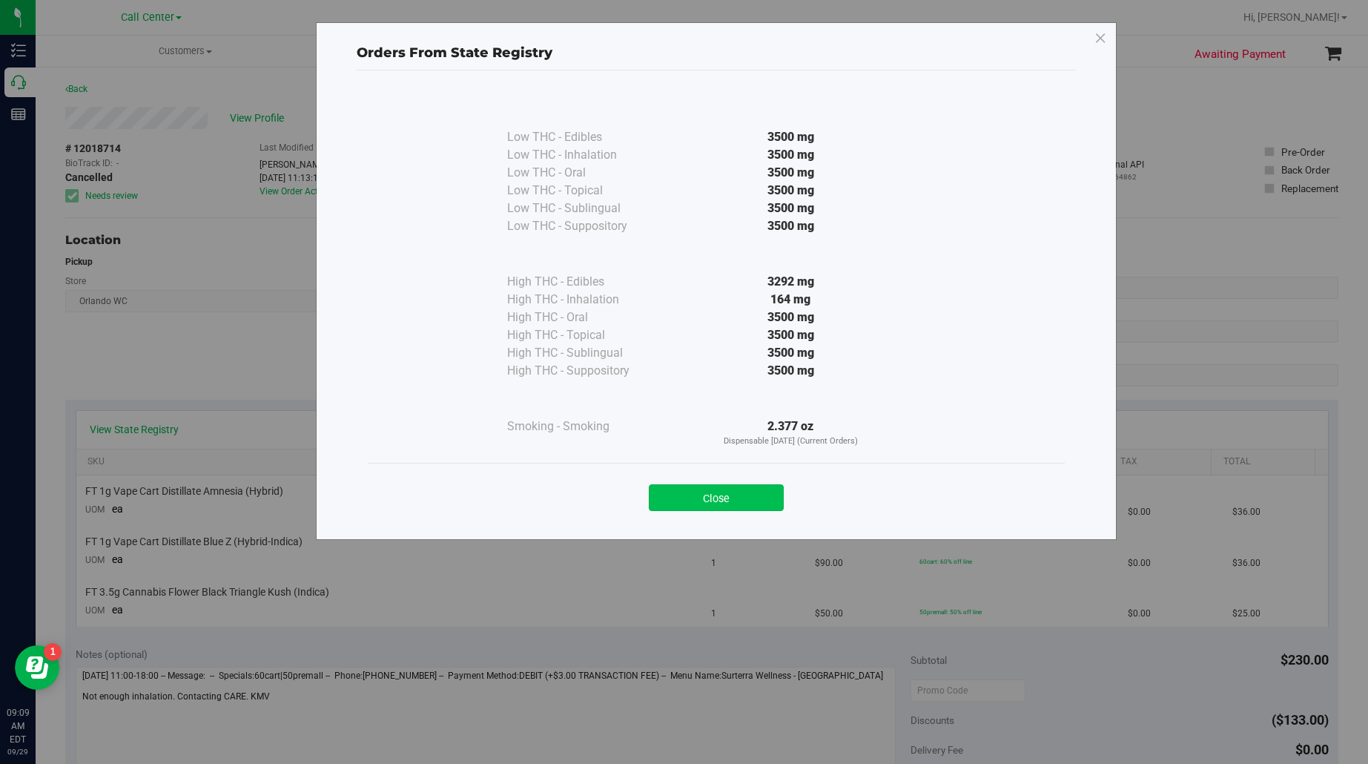
click at [702, 493] on button "Close" at bounding box center [716, 497] width 135 height 27
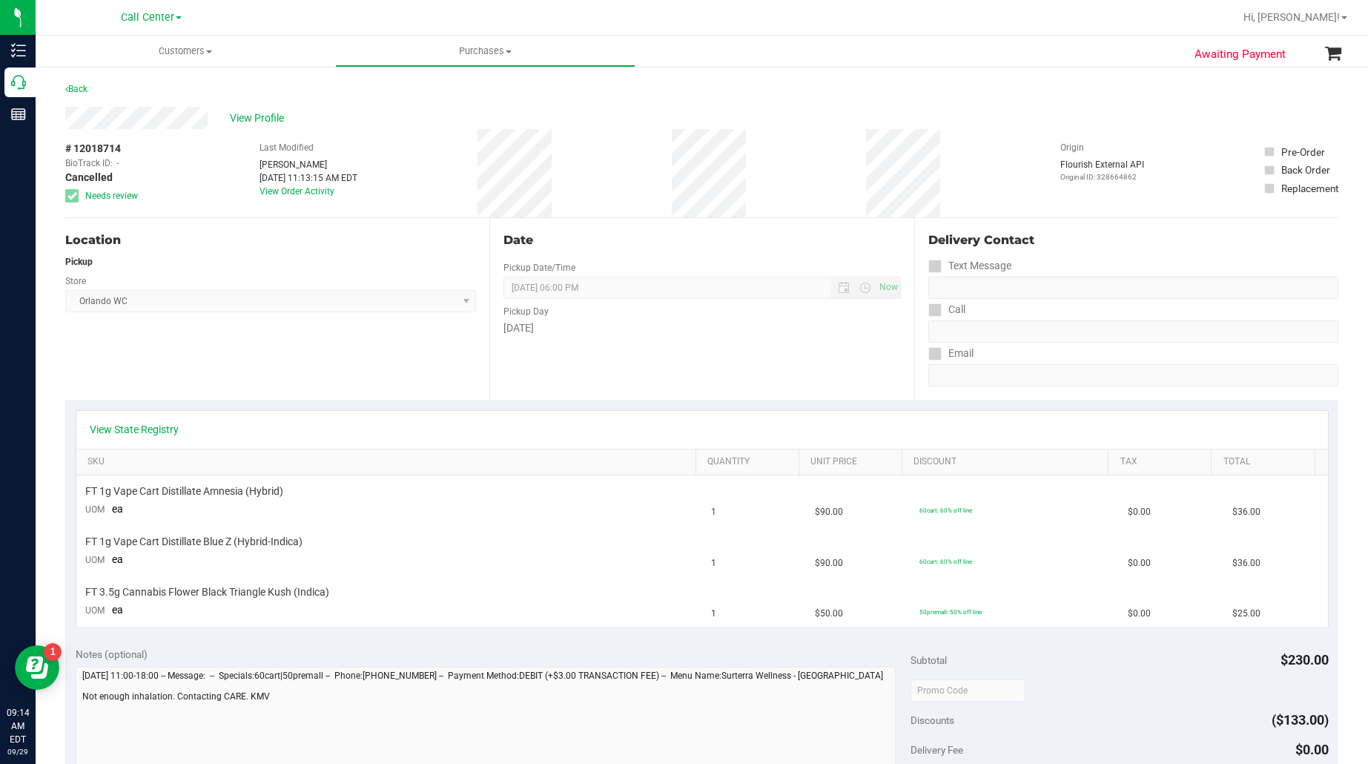
click at [157, 375] on div "Location Pickup Store Orlando WC Select Store Bonita Springs WC Boynton Beach W…" at bounding box center [277, 309] width 424 height 182
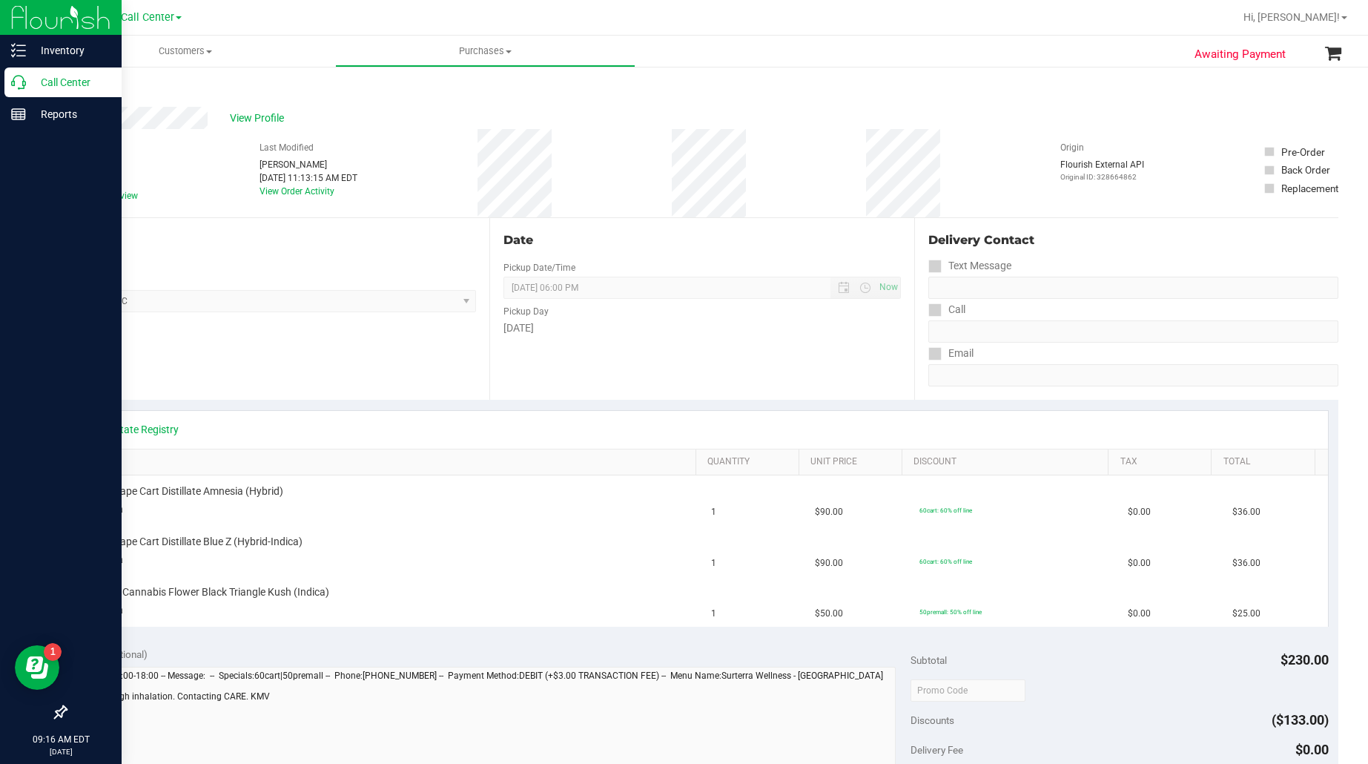
click at [71, 82] on p "Call Center" at bounding box center [70, 82] width 89 height 18
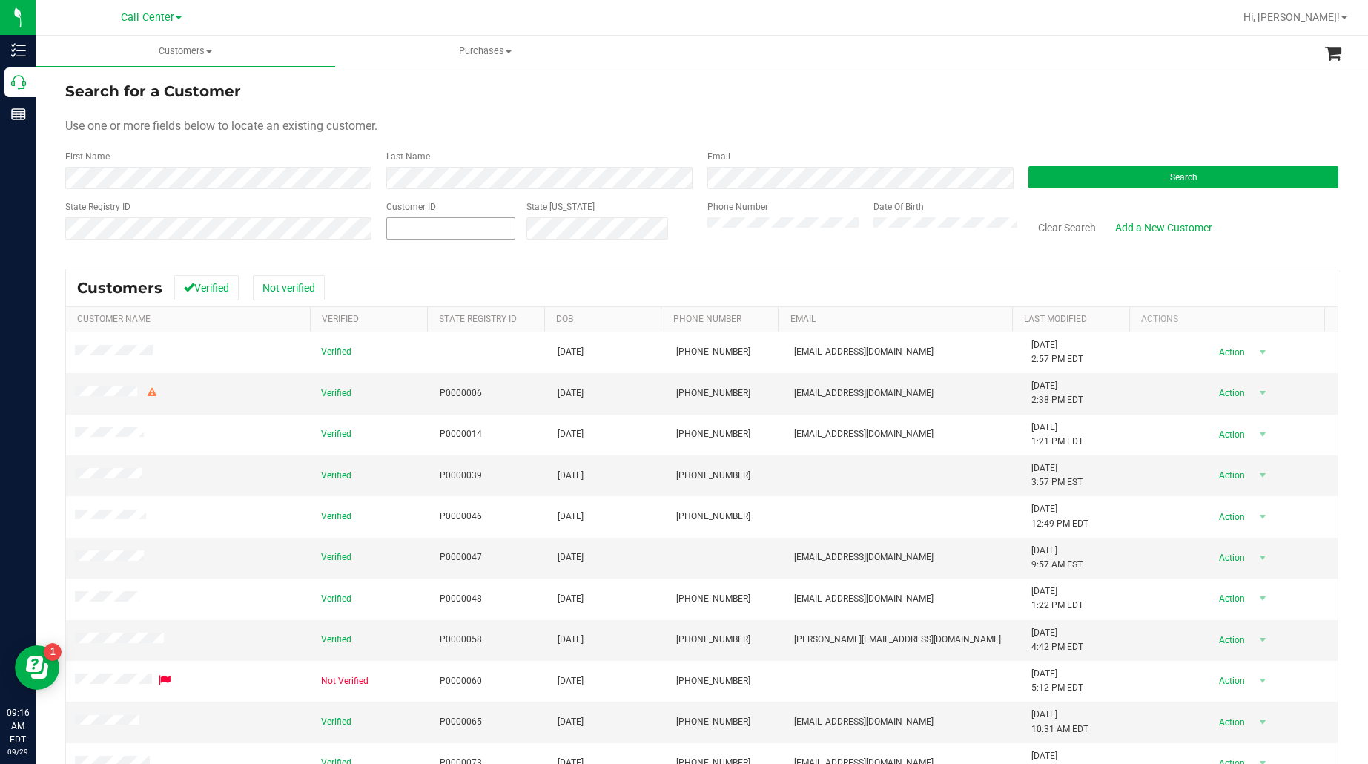
click at [438, 217] on span at bounding box center [450, 228] width 129 height 22
paste input "110315"
type input "110315"
click at [1136, 163] on div "Search" at bounding box center [1178, 169] width 321 height 39
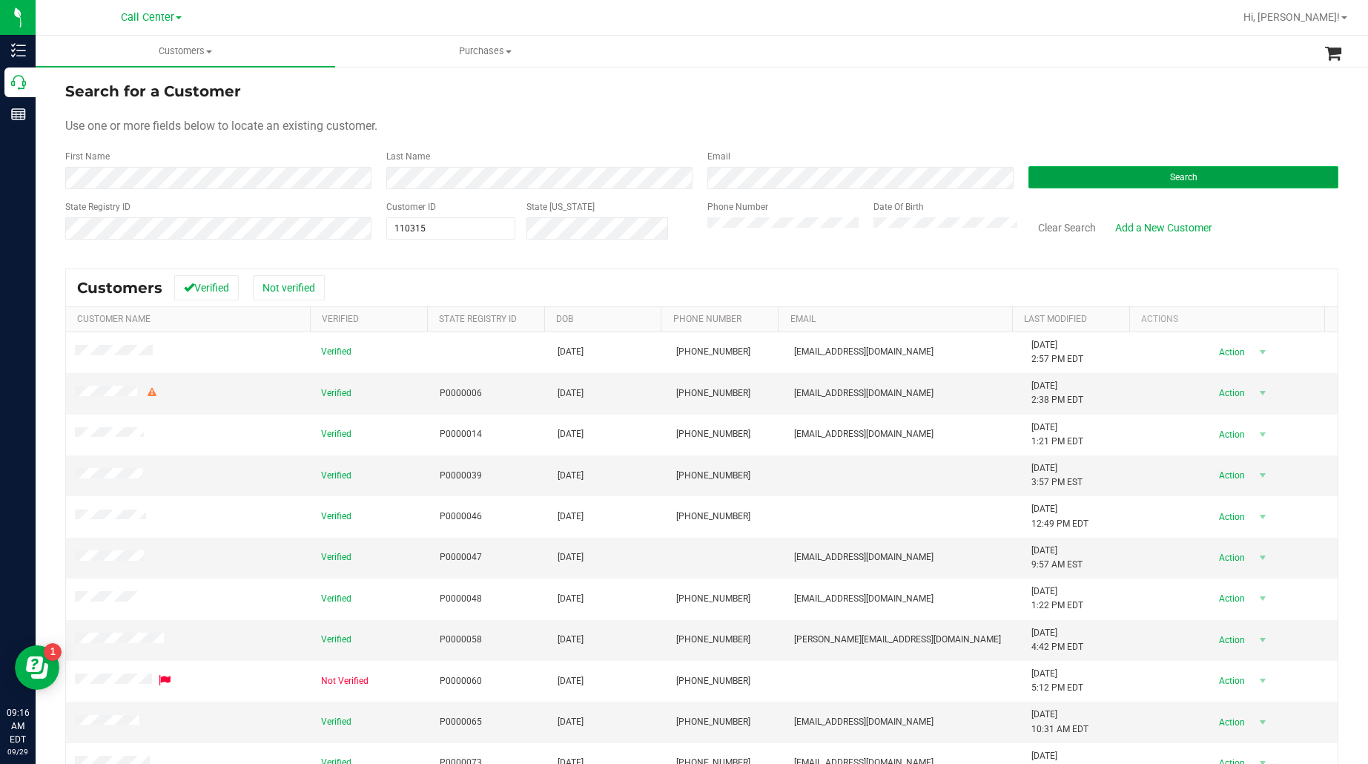
click at [1133, 174] on button "Search" at bounding box center [1184, 177] width 310 height 22
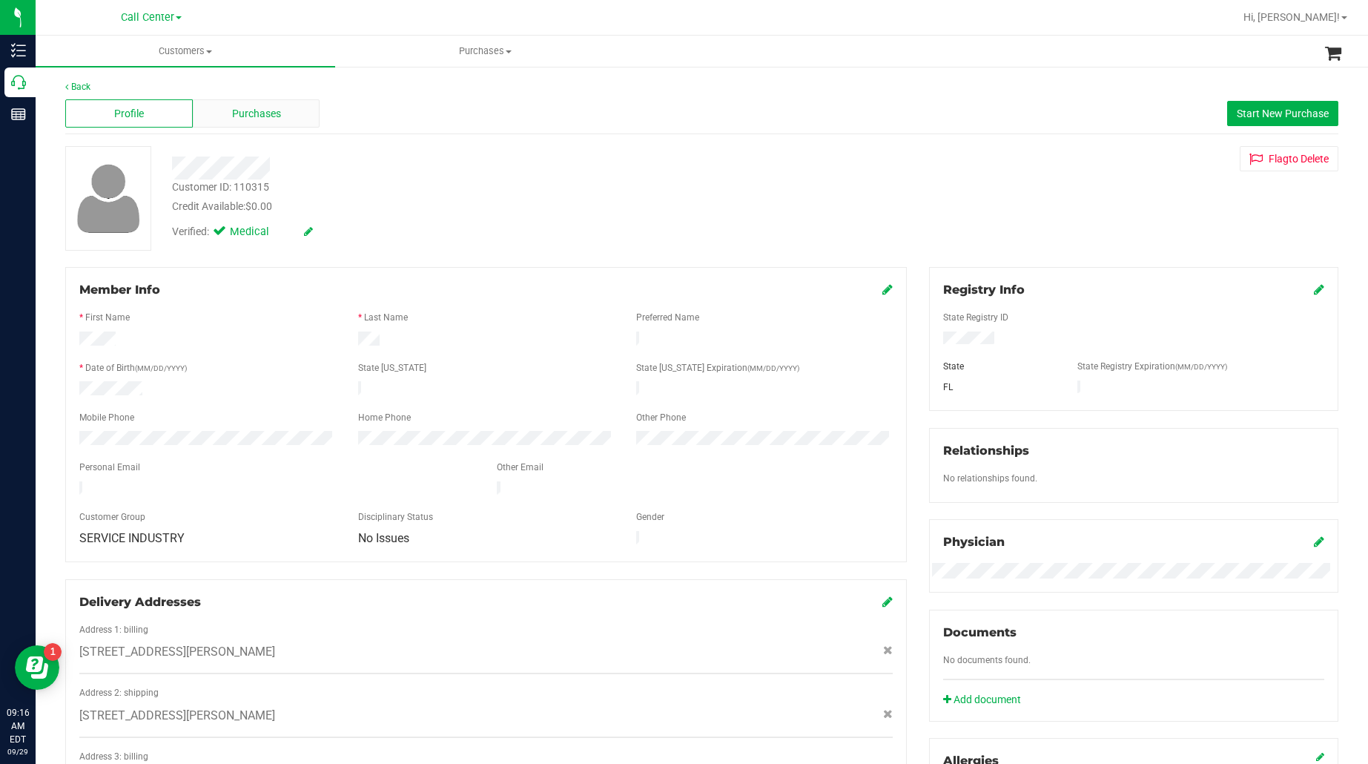
click at [252, 108] on span "Purchases" at bounding box center [256, 114] width 49 height 16
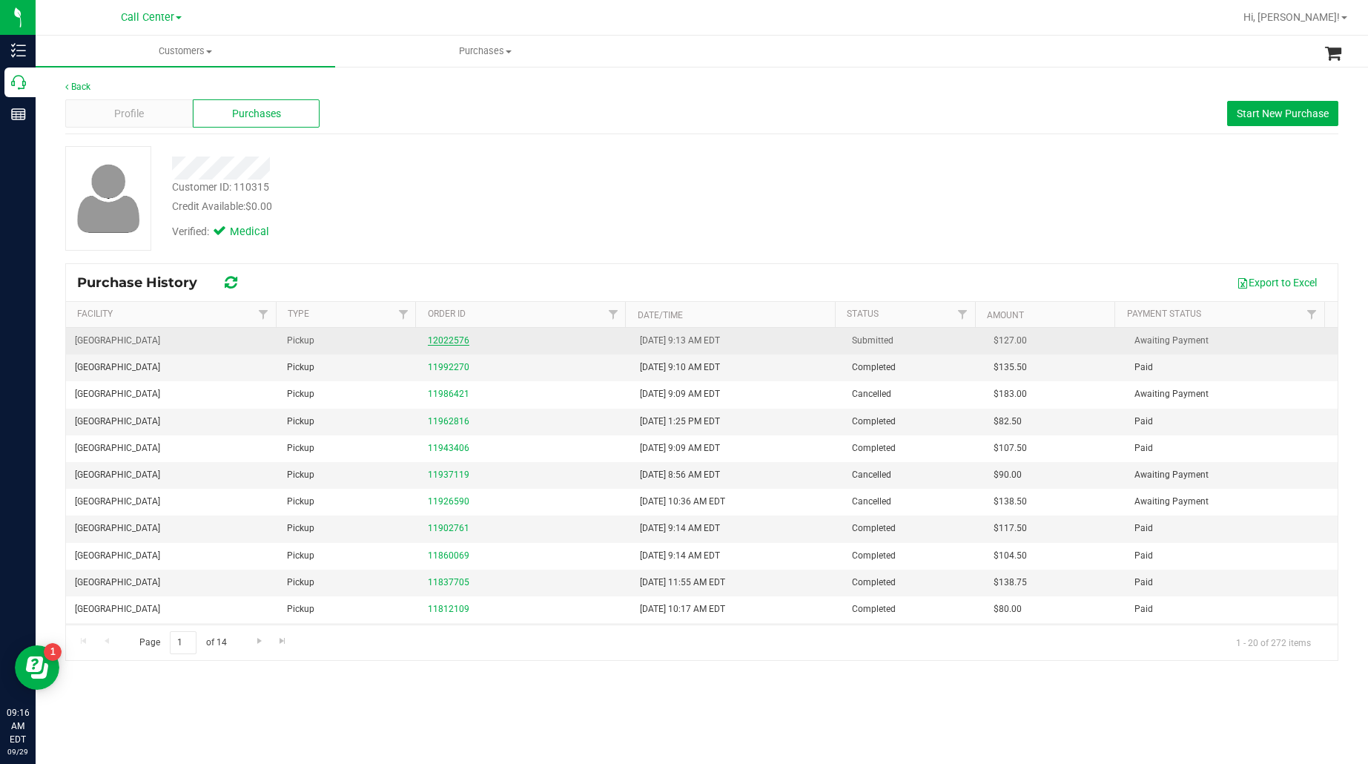
click at [455, 341] on link "12022576" at bounding box center [449, 340] width 42 height 10
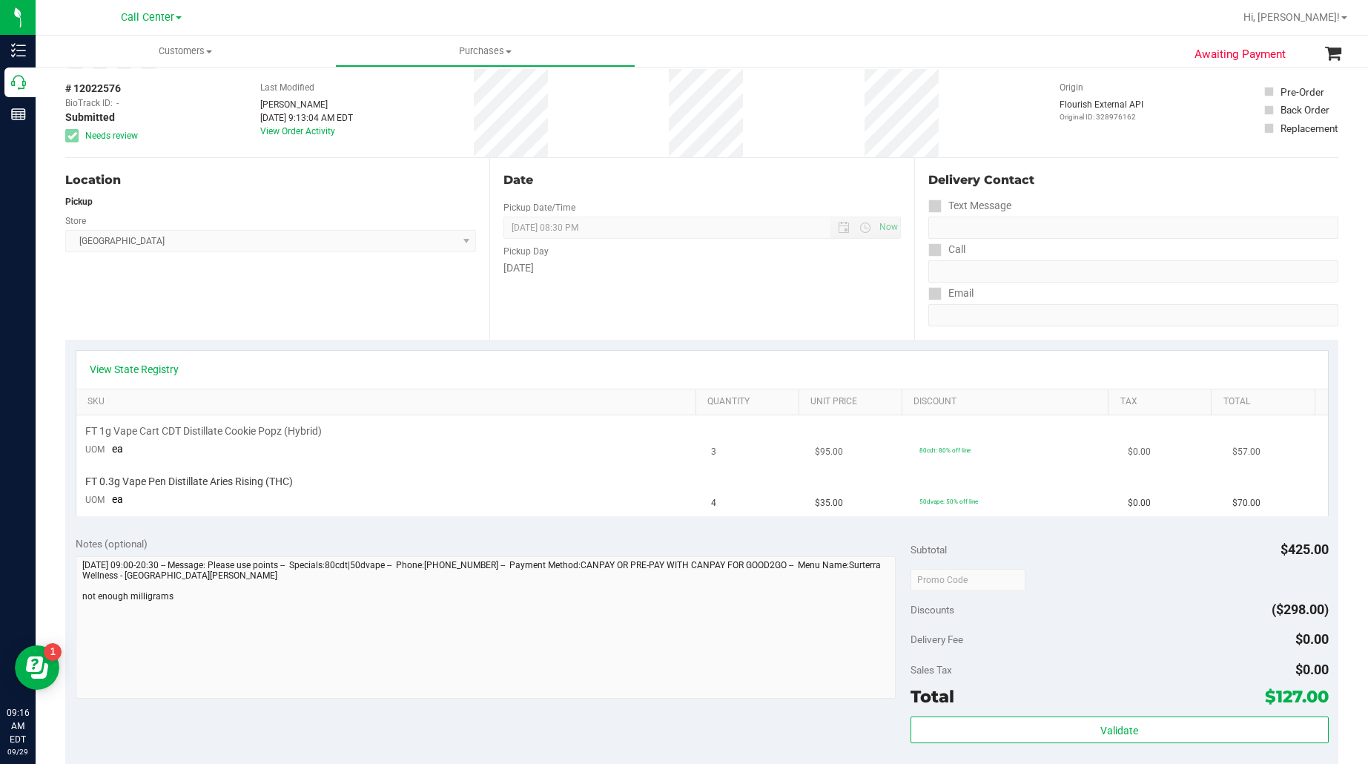
scroll to position [93, 0]
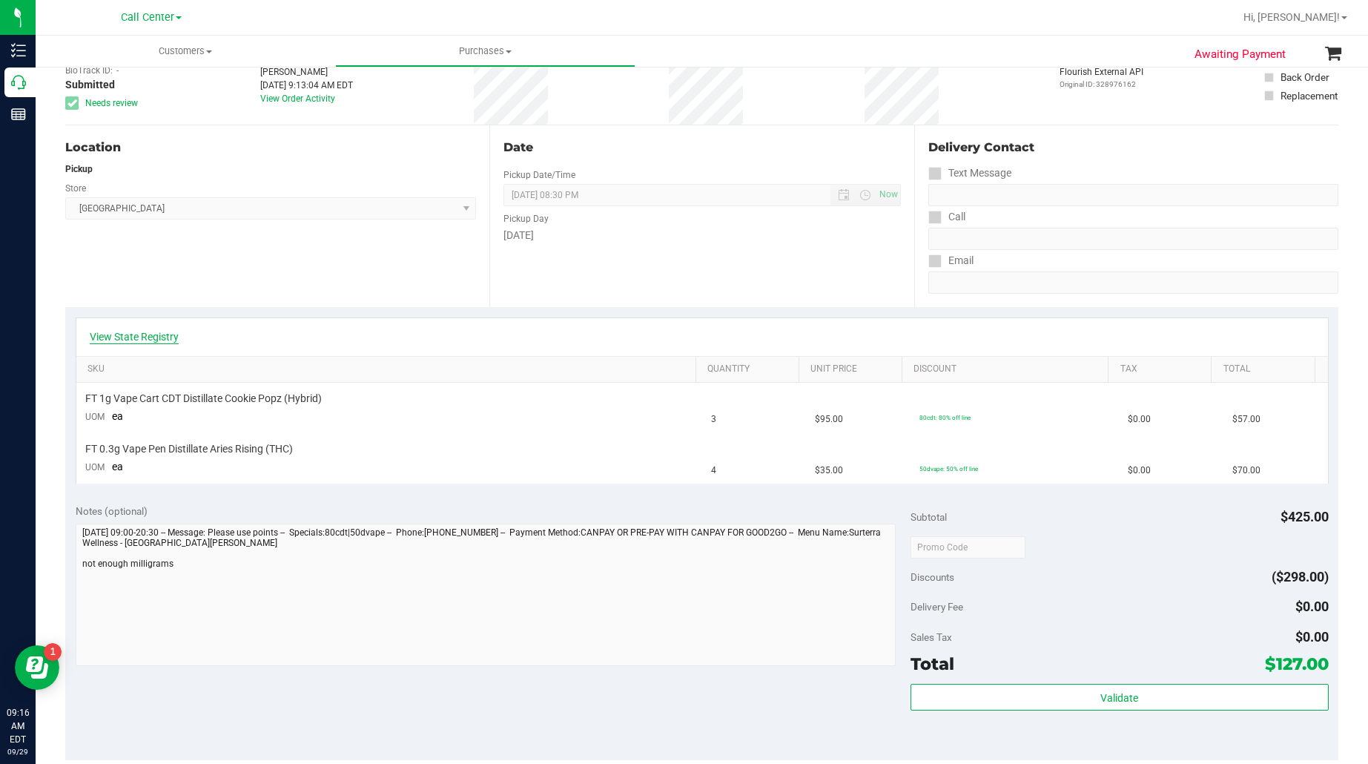
click at [137, 330] on link "View State Registry" at bounding box center [134, 336] width 89 height 15
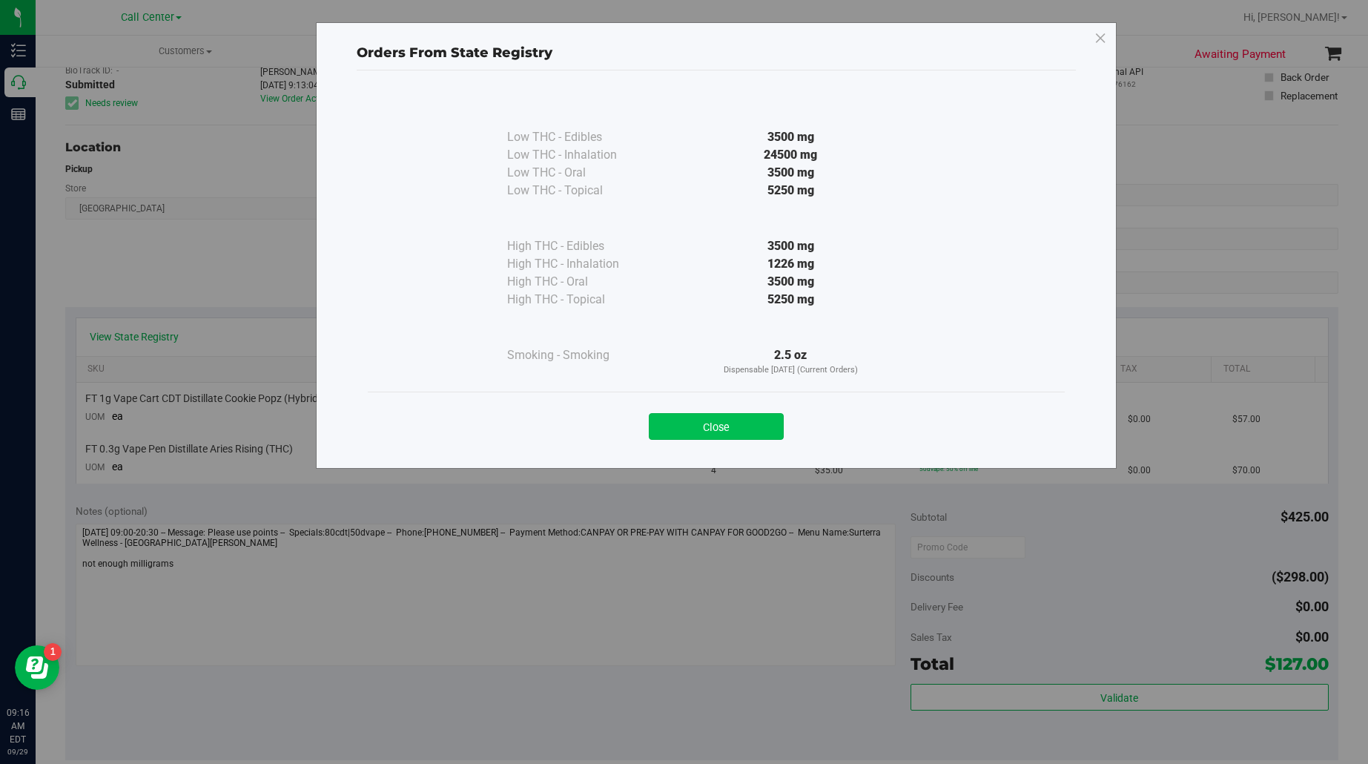
click at [705, 417] on button "Close" at bounding box center [716, 426] width 135 height 27
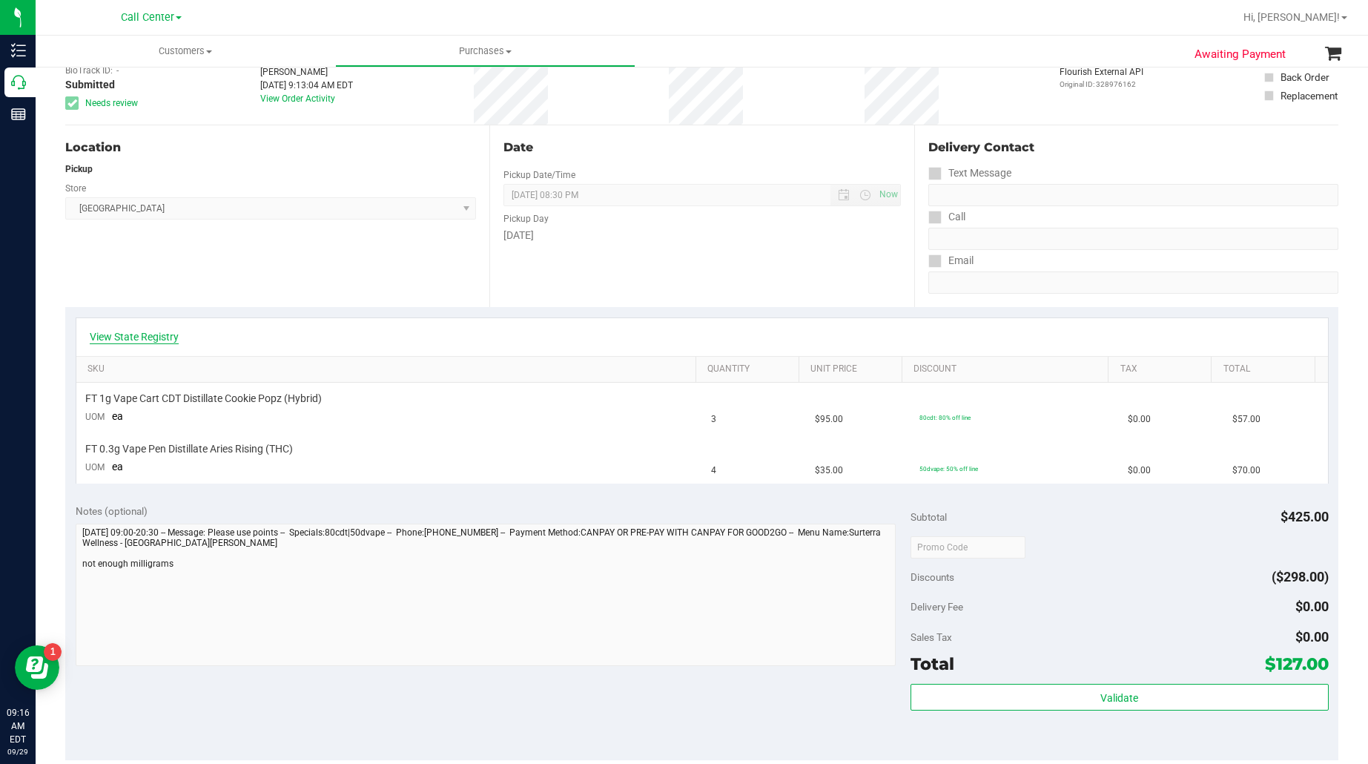
click at [157, 338] on link "View State Registry" at bounding box center [134, 336] width 89 height 15
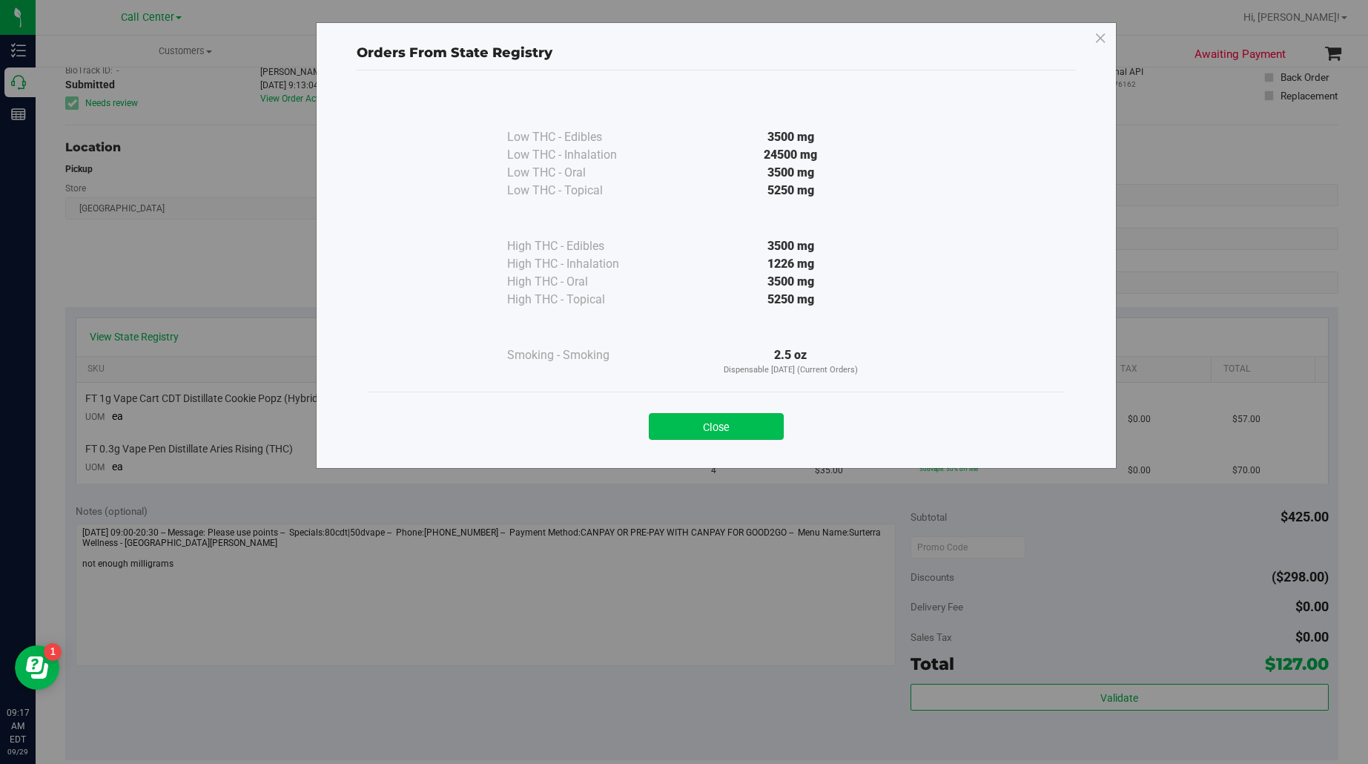
click at [759, 428] on button "Close" at bounding box center [716, 426] width 135 height 27
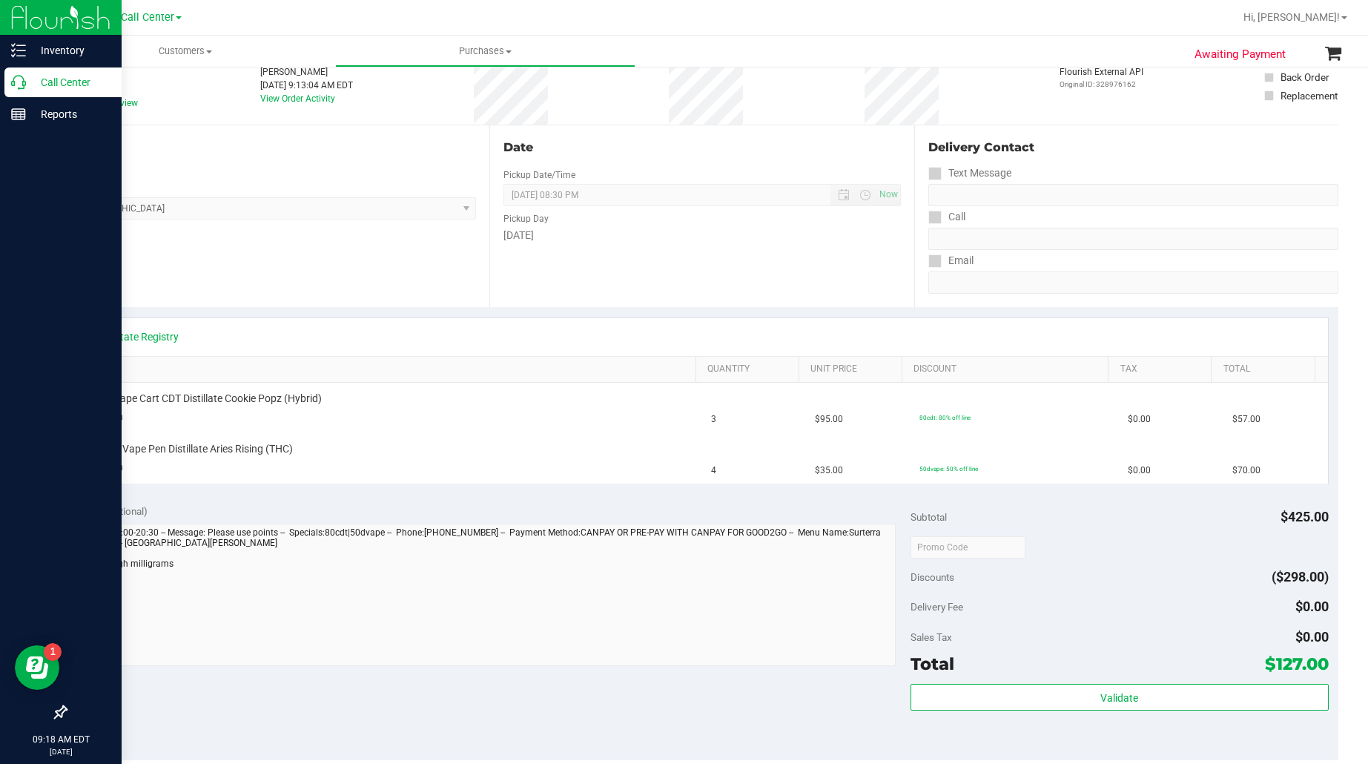
click at [50, 79] on p "Call Center" at bounding box center [70, 82] width 89 height 18
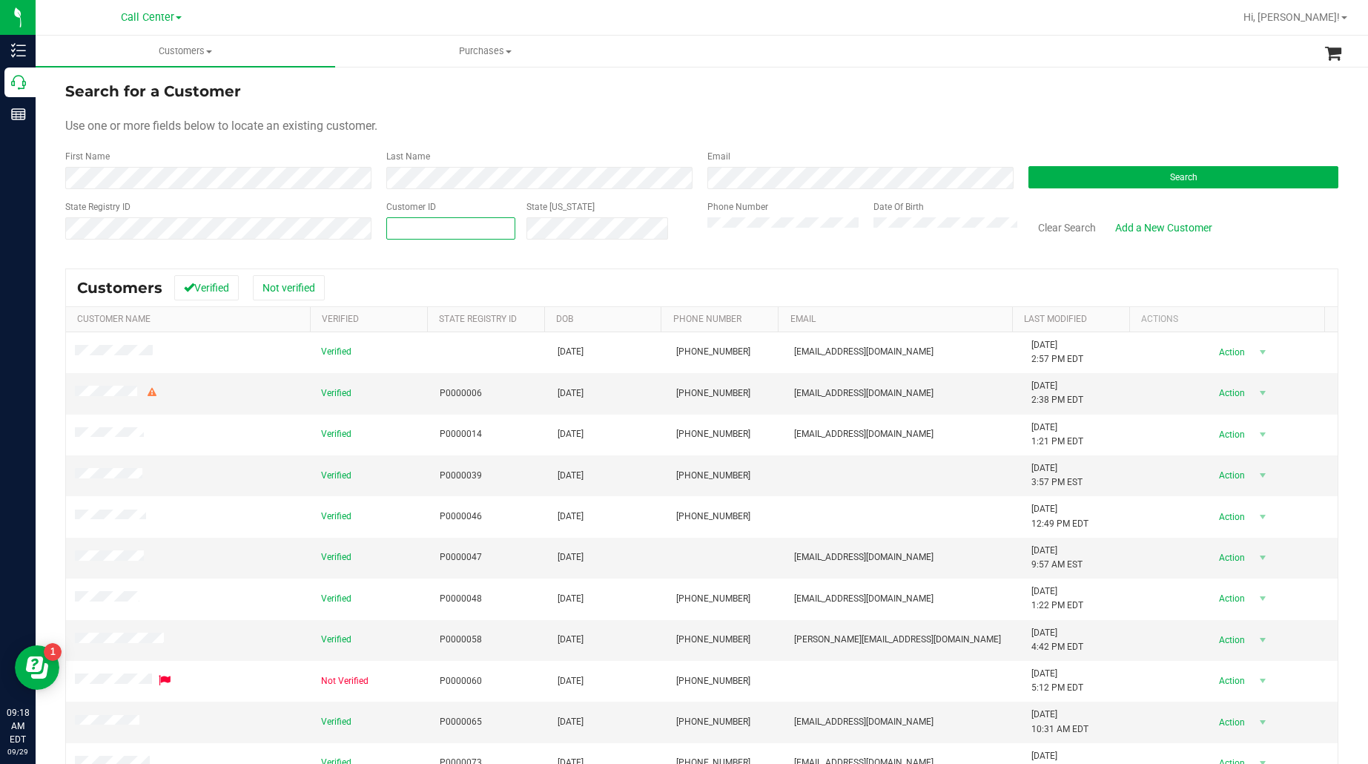
paste input "369589"
type input "369589"
click at [1096, 190] on form "Search for a Customer Use one or more fields below to locate an existing custom…" at bounding box center [702, 166] width 1274 height 173
click at [1210, 179] on button "Search" at bounding box center [1184, 177] width 310 height 22
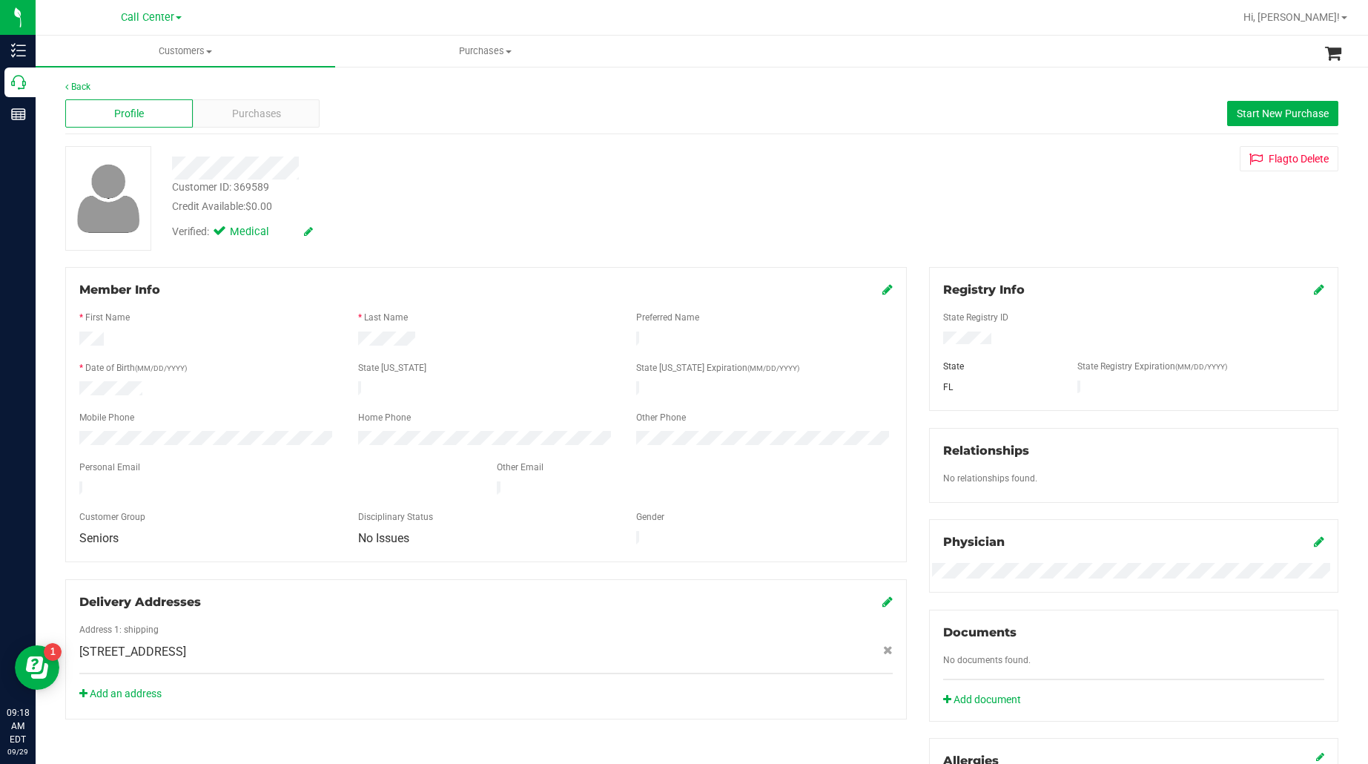
click at [122, 428] on div at bounding box center [486, 430] width 814 height 4
click at [230, 125] on div "Purchases" at bounding box center [257, 113] width 128 height 28
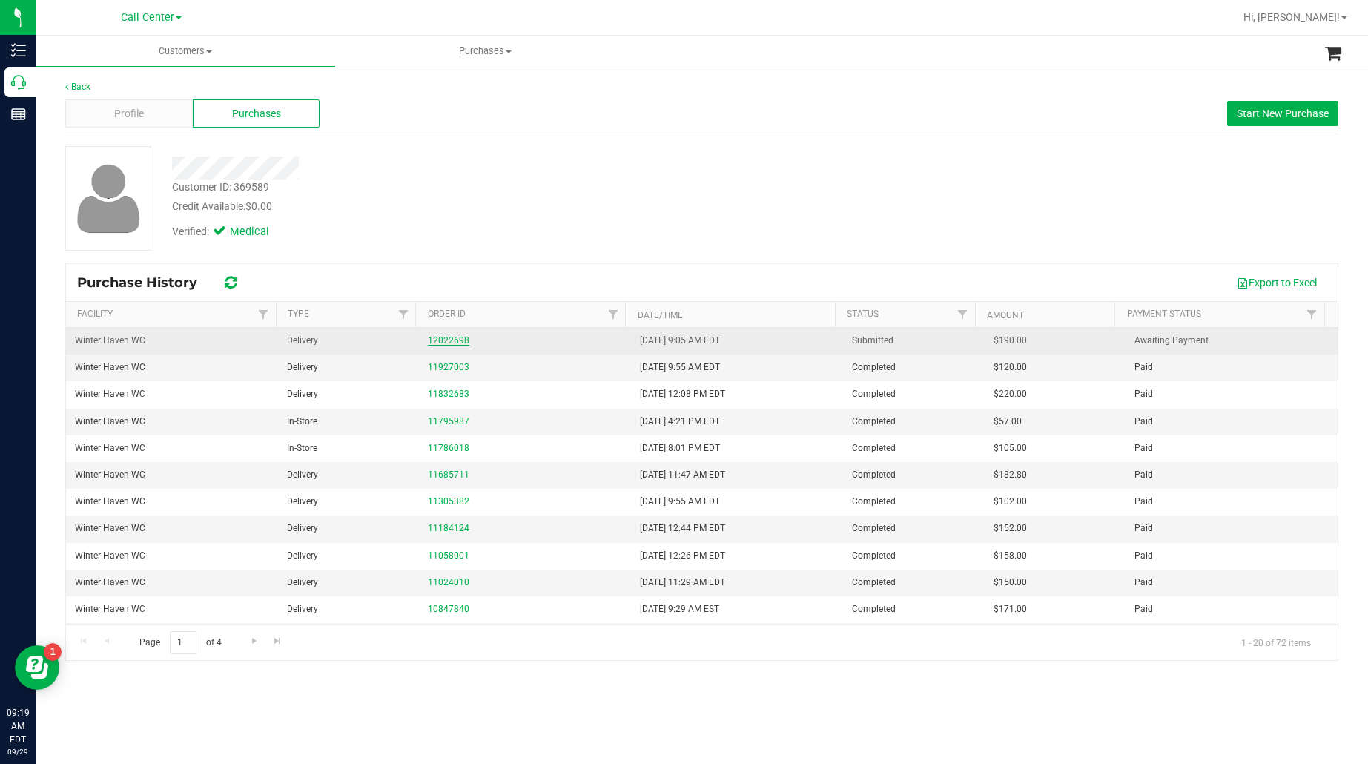
click at [435, 338] on link "12022698" at bounding box center [449, 340] width 42 height 10
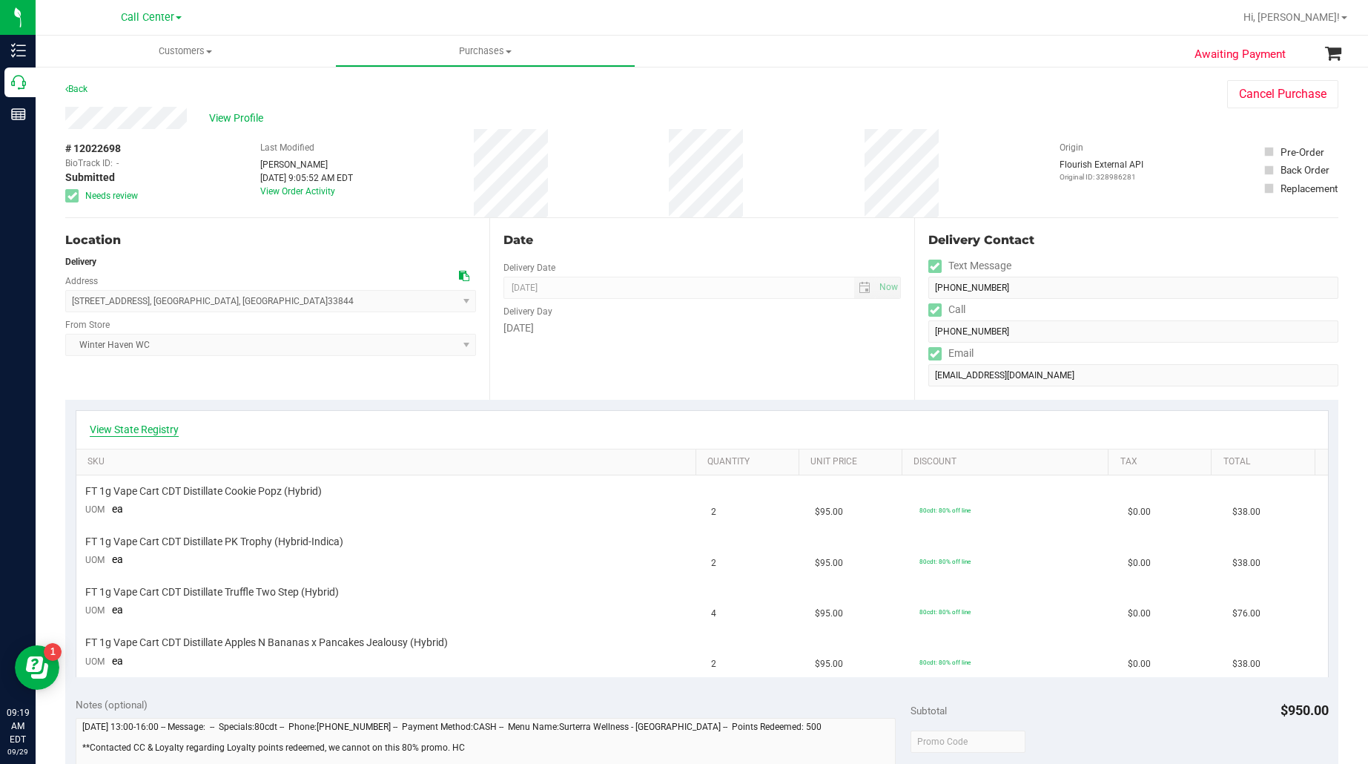
click at [138, 424] on link "View State Registry" at bounding box center [134, 429] width 89 height 15
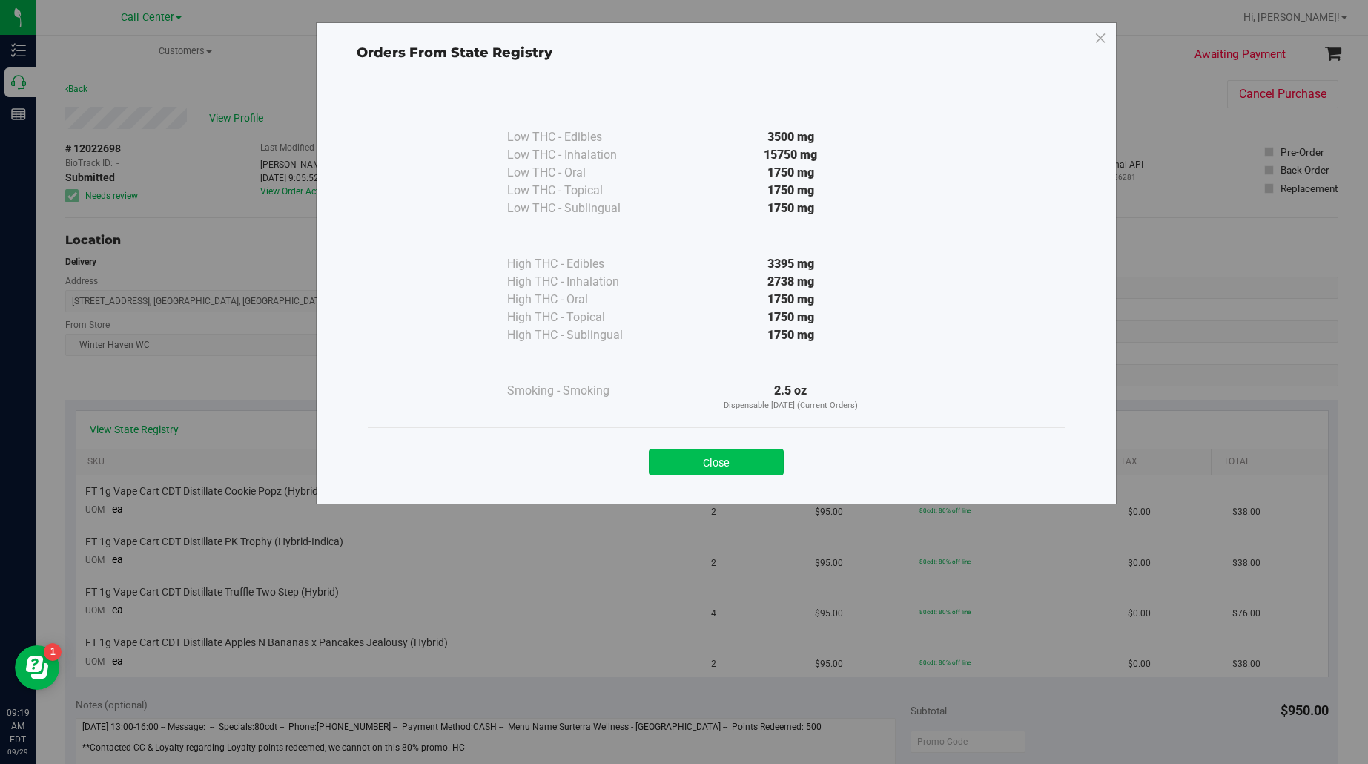
click at [731, 465] on button "Close" at bounding box center [716, 462] width 135 height 27
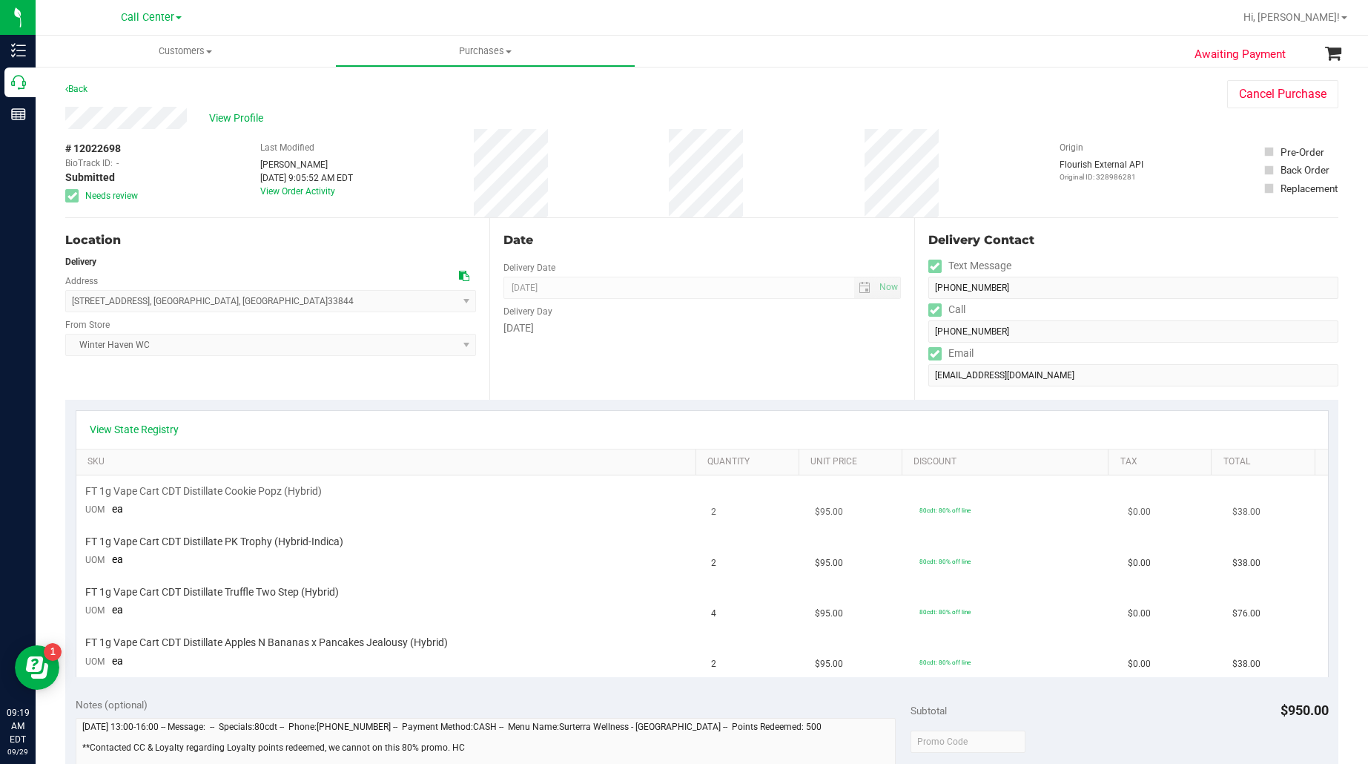
scroll to position [93, 0]
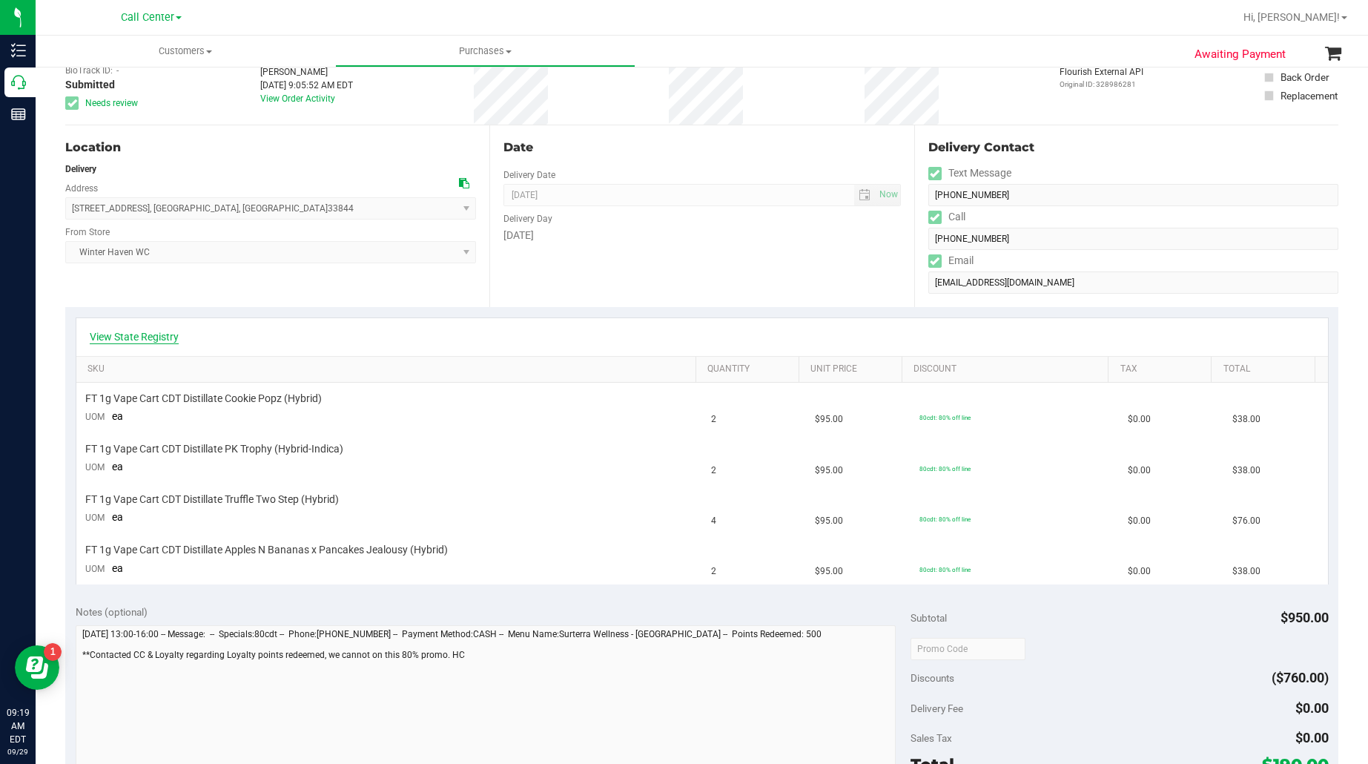
click at [136, 337] on link "View State Registry" at bounding box center [134, 336] width 89 height 15
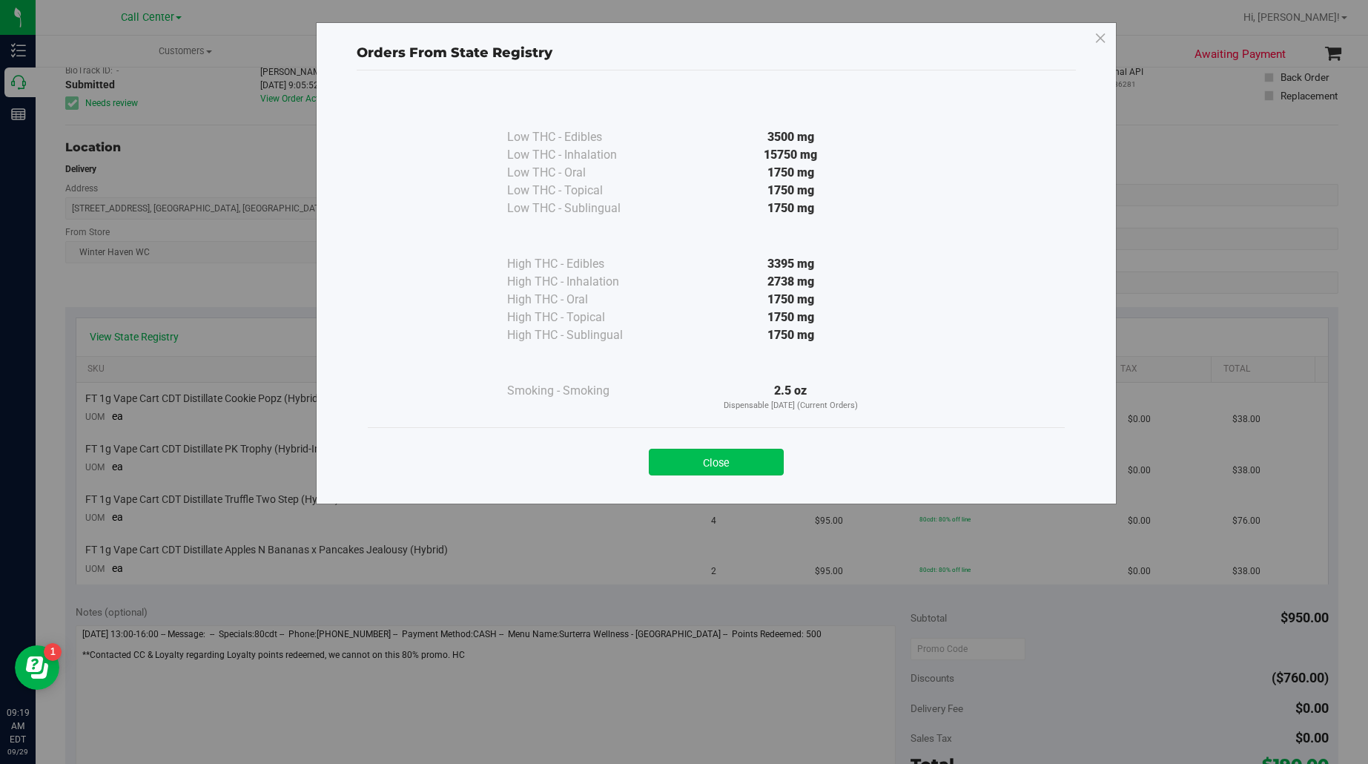
click at [682, 466] on button "Close" at bounding box center [716, 462] width 135 height 27
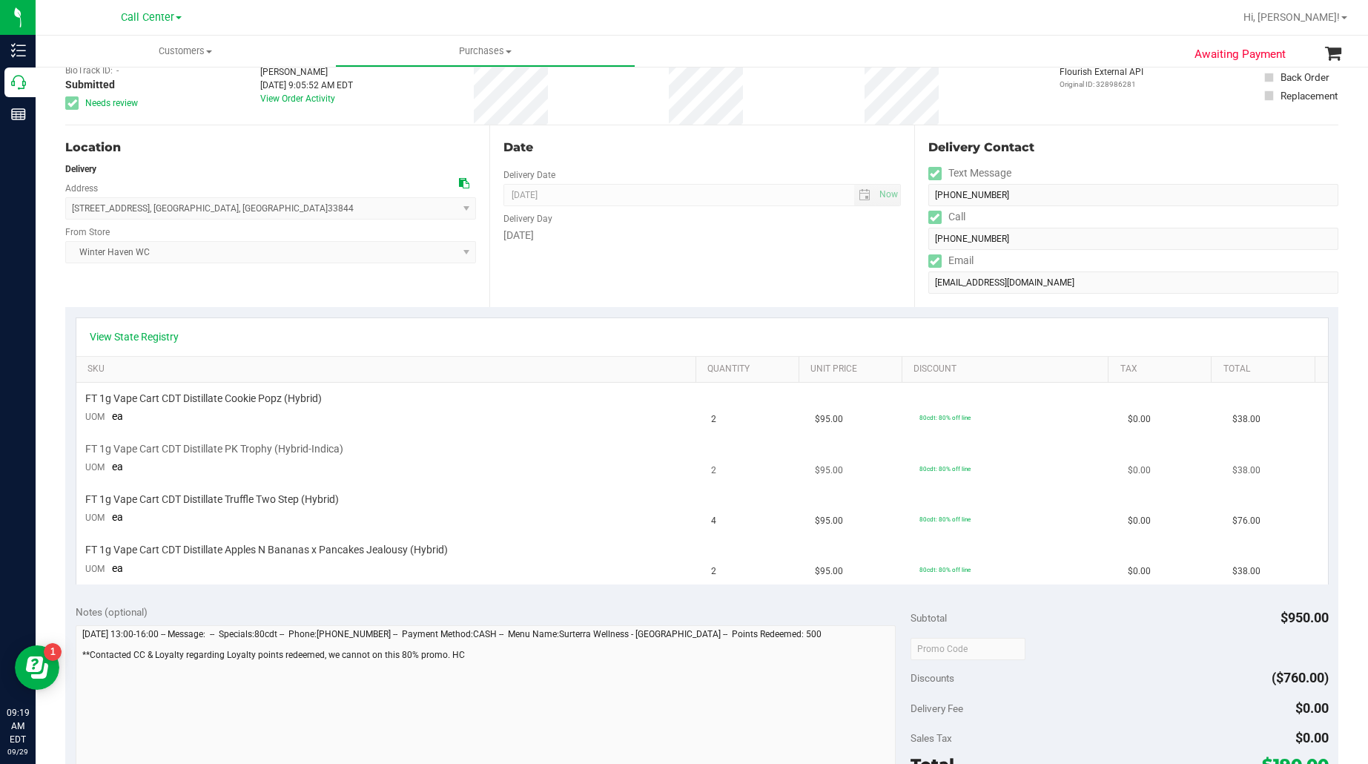
scroll to position [0, 0]
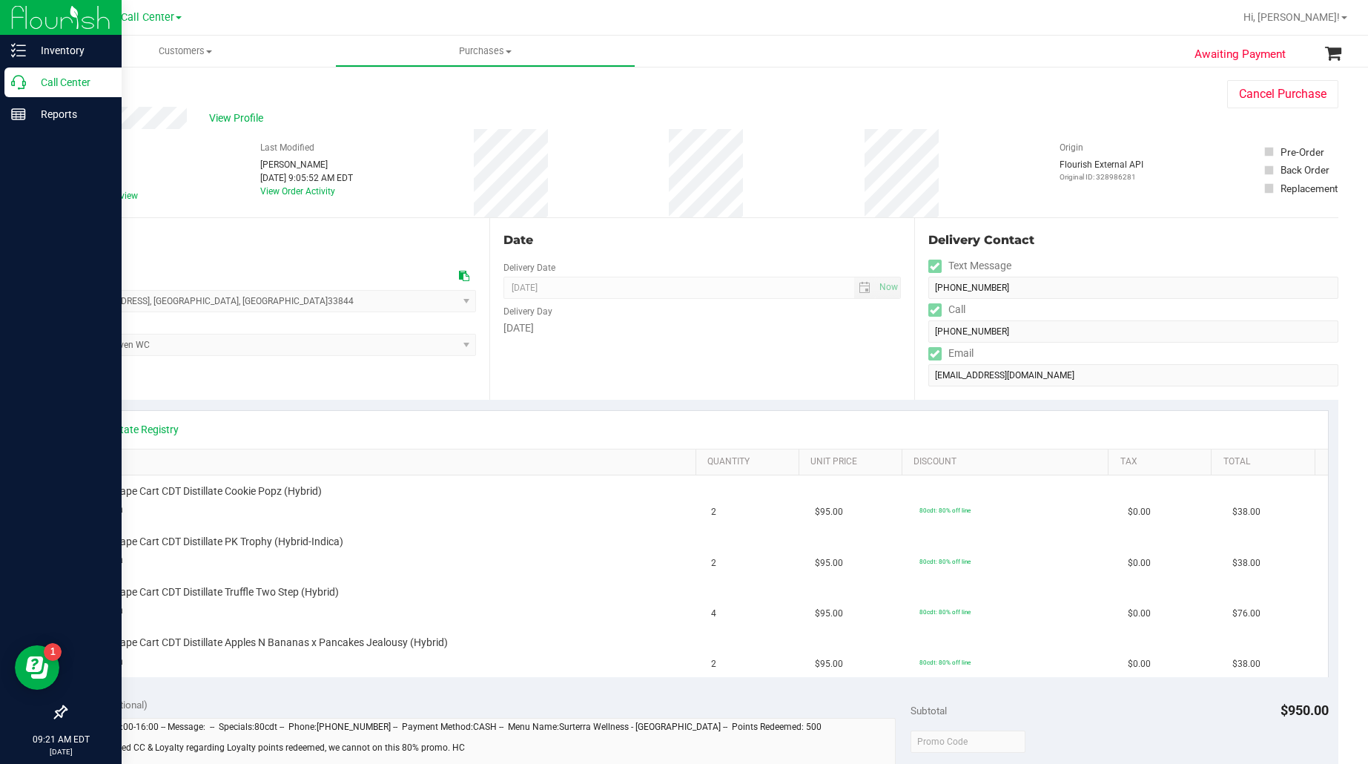
drag, startPoint x: 52, startPoint y: 78, endPoint x: 109, endPoint y: 94, distance: 59.4
click at [52, 78] on p "Call Center" at bounding box center [70, 82] width 89 height 18
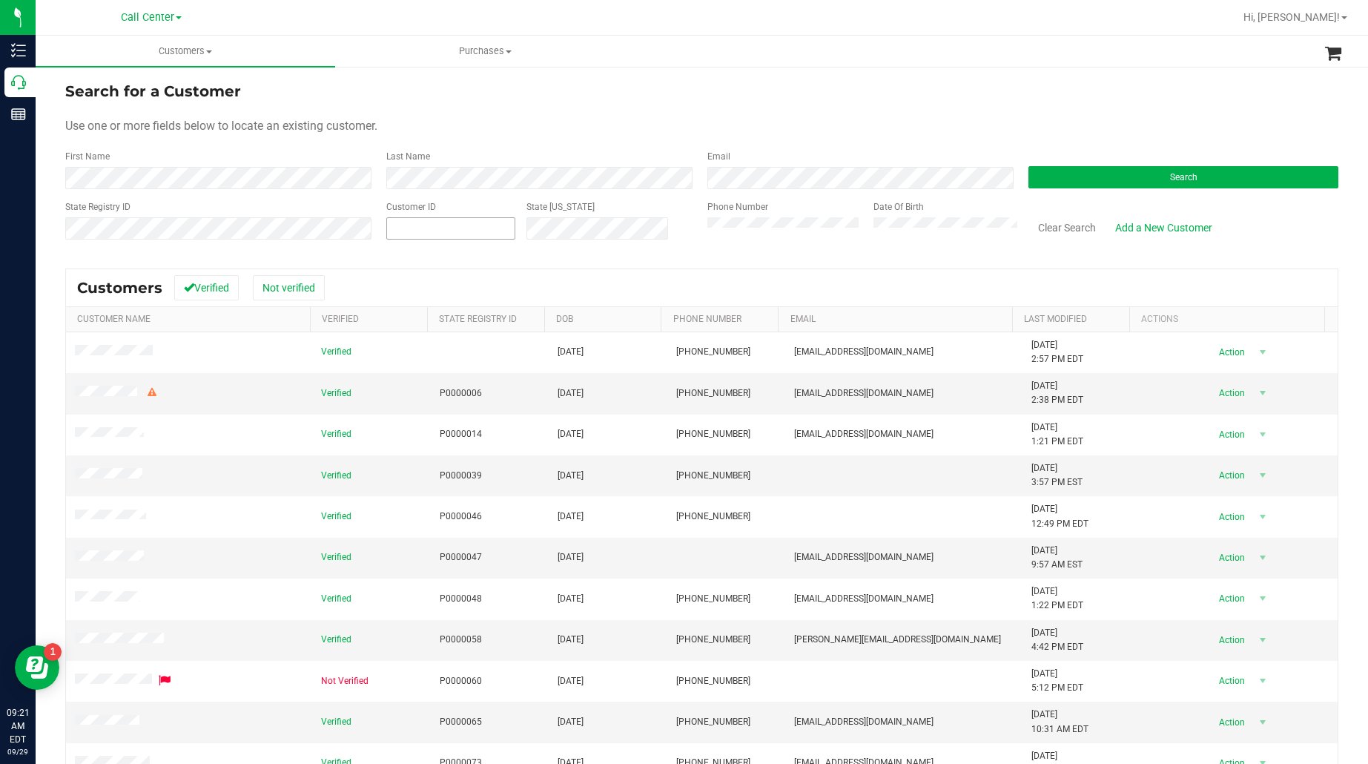
click at [461, 226] on span at bounding box center [450, 228] width 129 height 22
paste input "591820"
type input "591820"
click at [1062, 179] on button "Search" at bounding box center [1184, 177] width 310 height 22
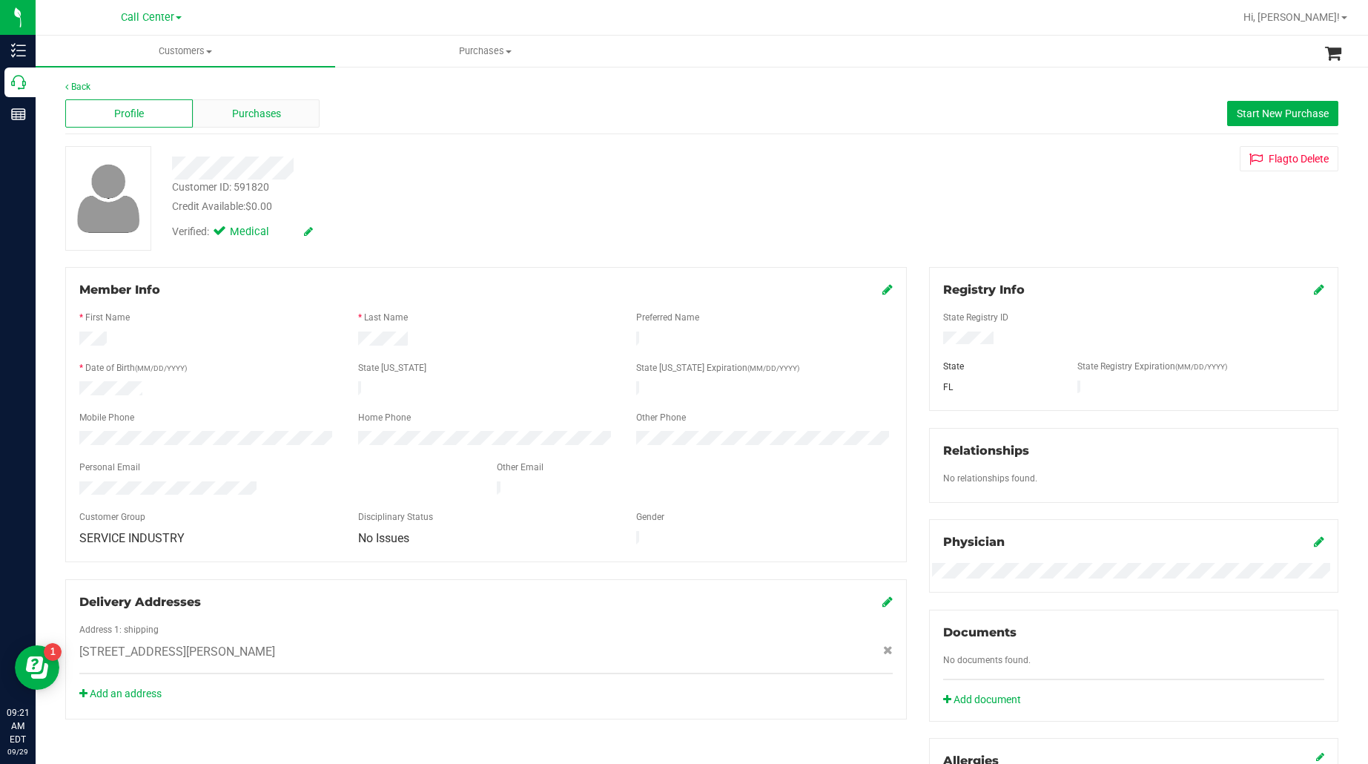
click at [275, 113] on span "Purchases" at bounding box center [256, 114] width 49 height 16
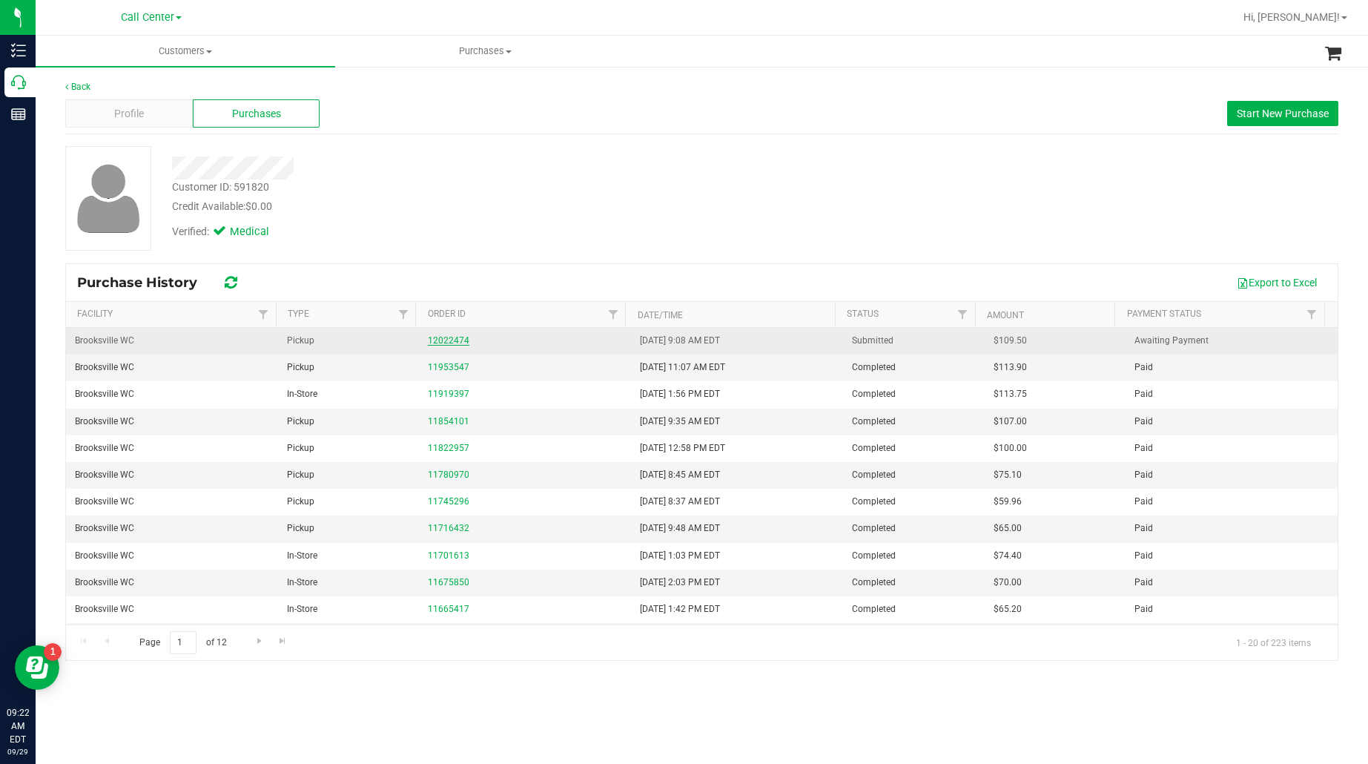
click at [438, 342] on link "12022474" at bounding box center [449, 340] width 42 height 10
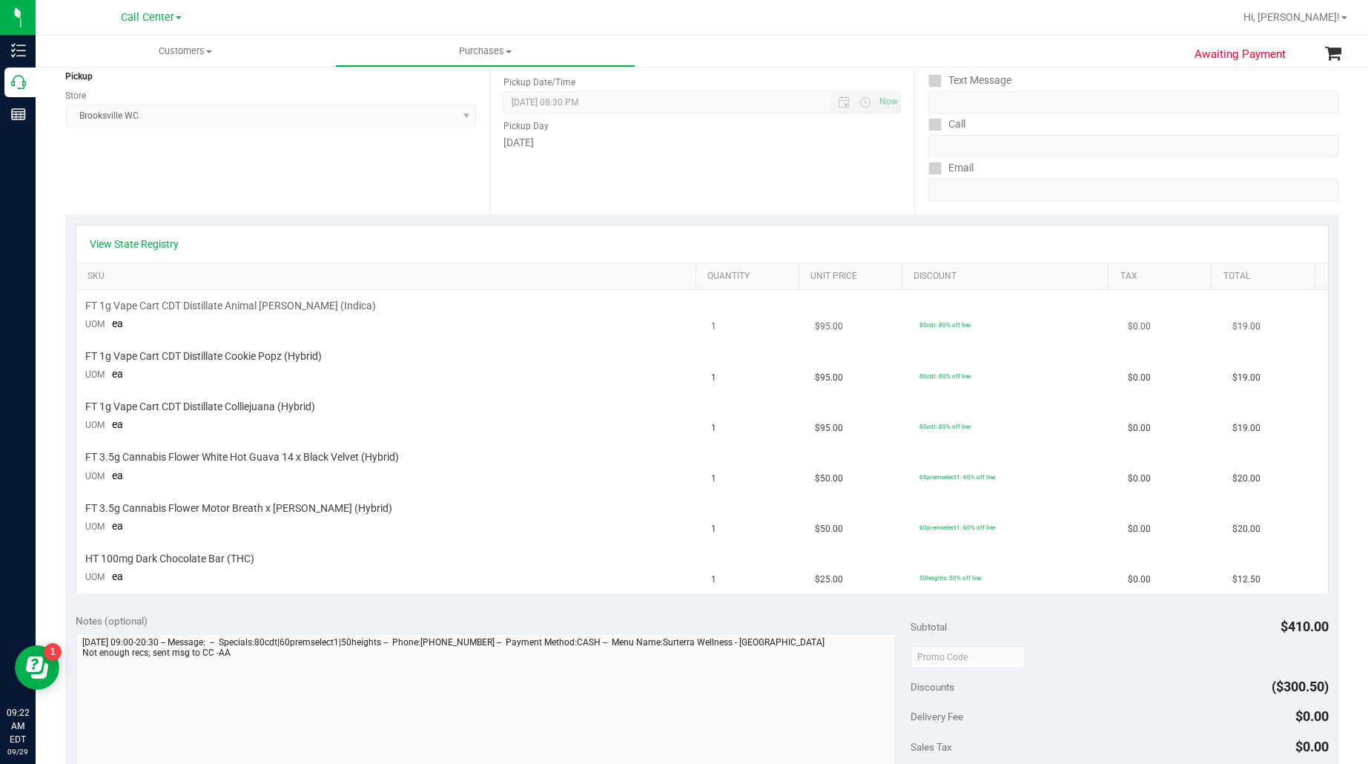
scroll to position [93, 0]
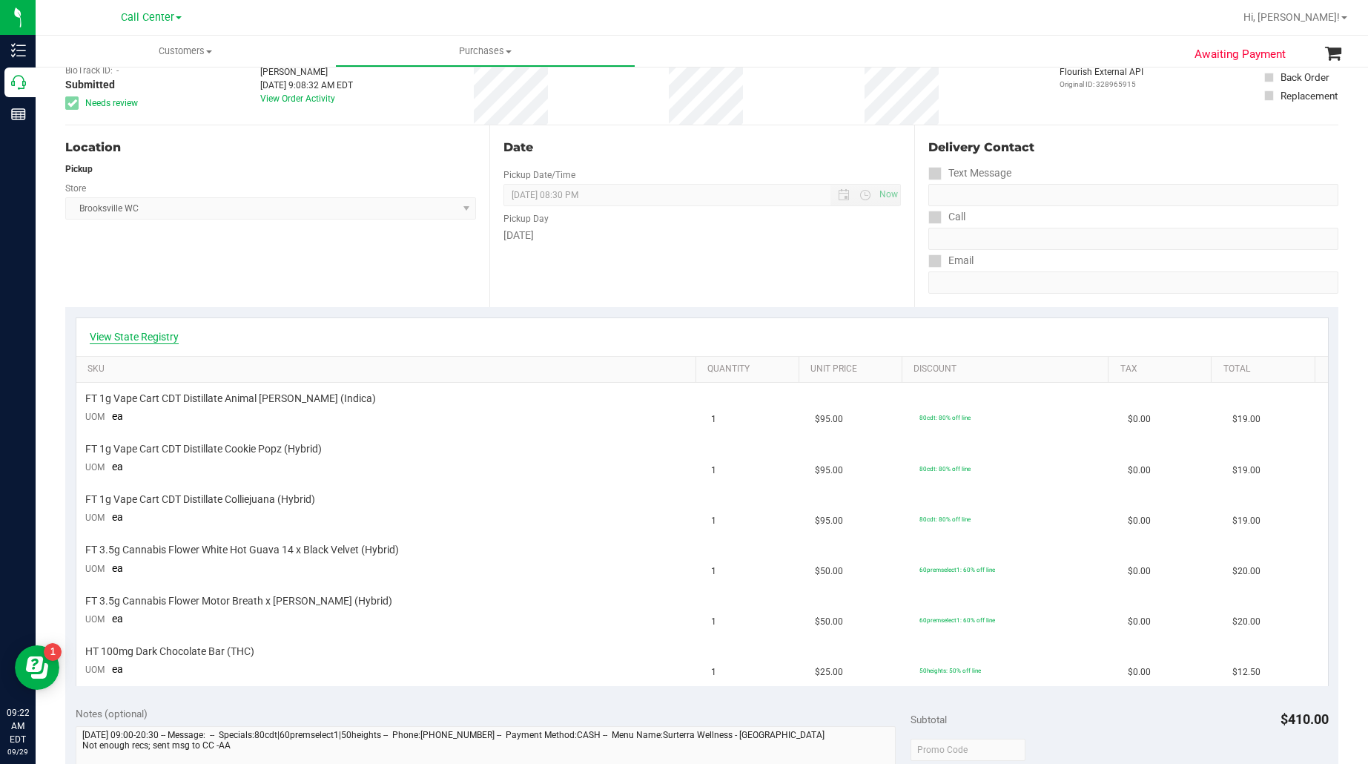
click at [161, 335] on link "View State Registry" at bounding box center [134, 336] width 89 height 15
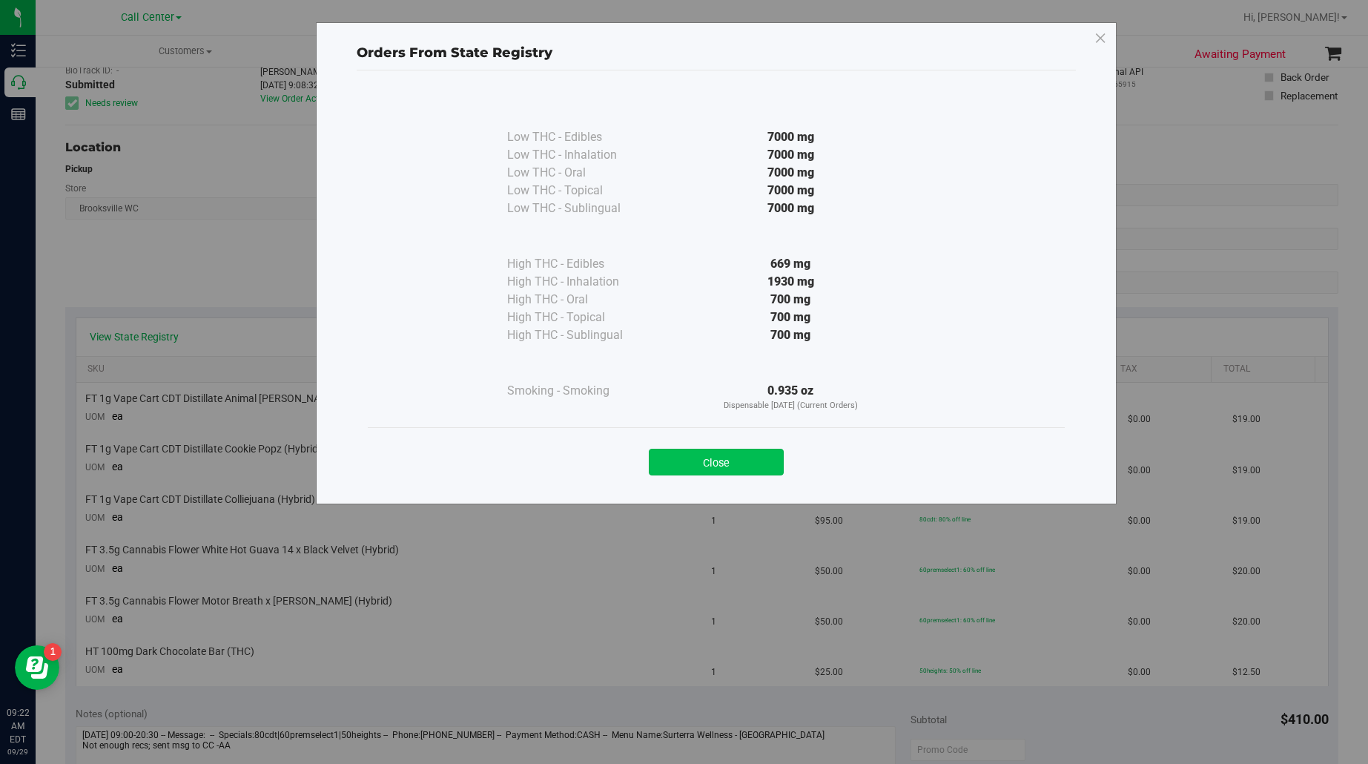
click at [691, 461] on button "Close" at bounding box center [716, 462] width 135 height 27
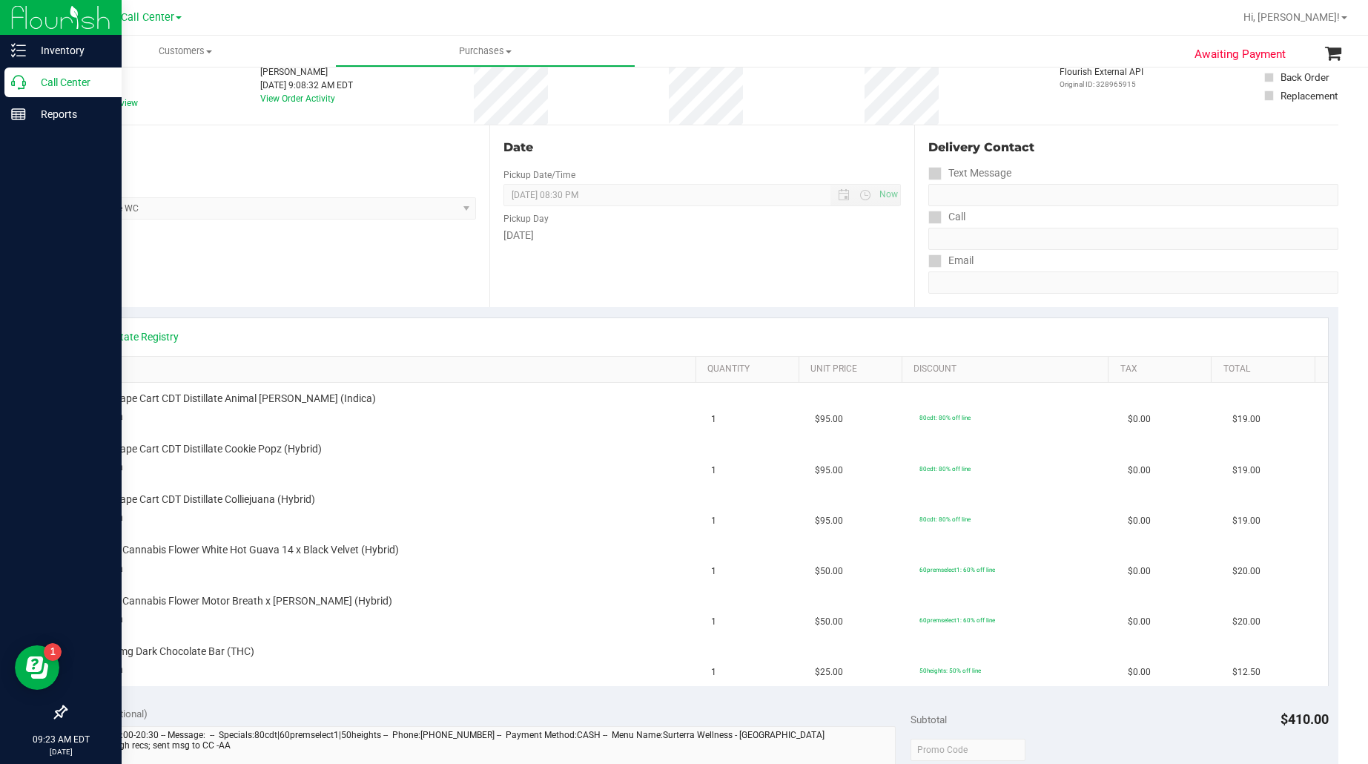
drag, startPoint x: 62, startPoint y: 76, endPoint x: 102, endPoint y: 79, distance: 40.1
click at [62, 76] on p "Call Center" at bounding box center [70, 82] width 89 height 18
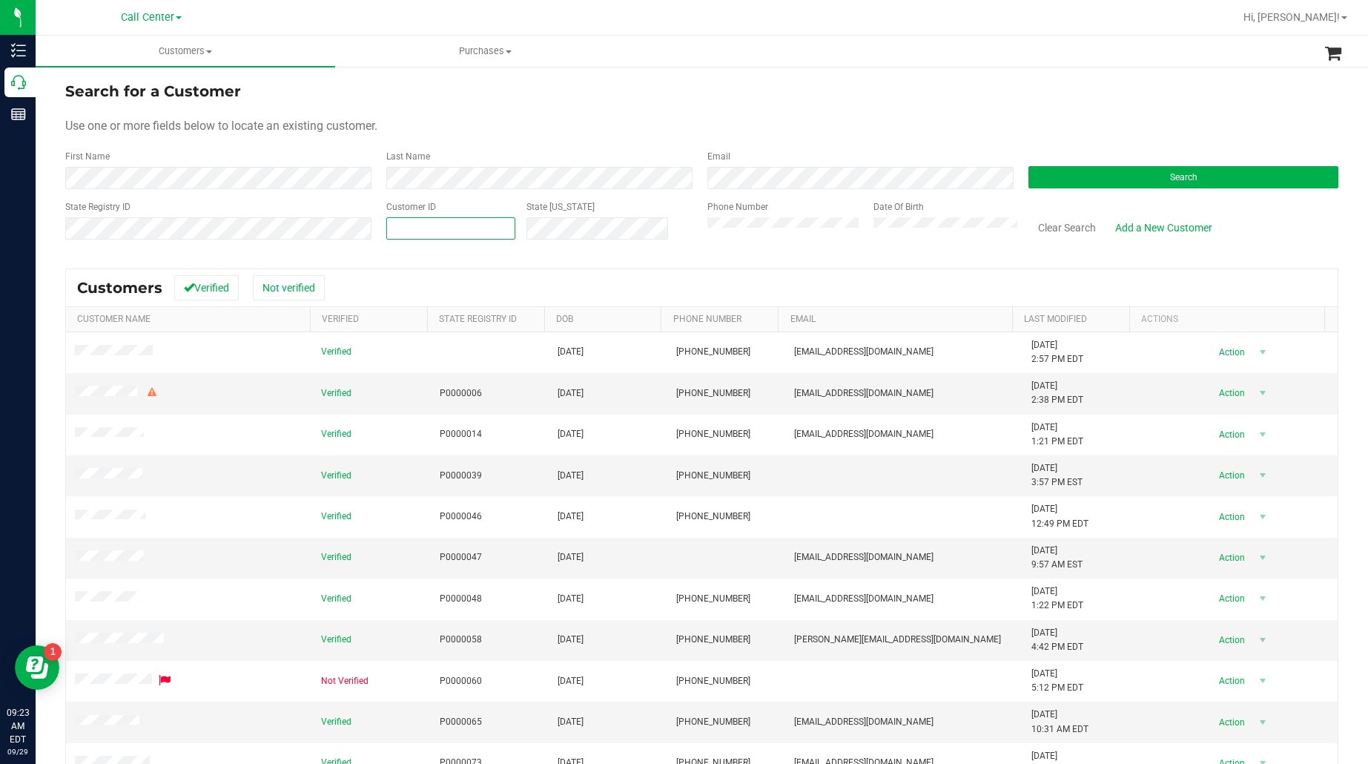
click at [449, 228] on span at bounding box center [450, 228] width 129 height 22
paste input "358990"
type input "358990"
click at [1044, 174] on button "Search" at bounding box center [1184, 177] width 310 height 22
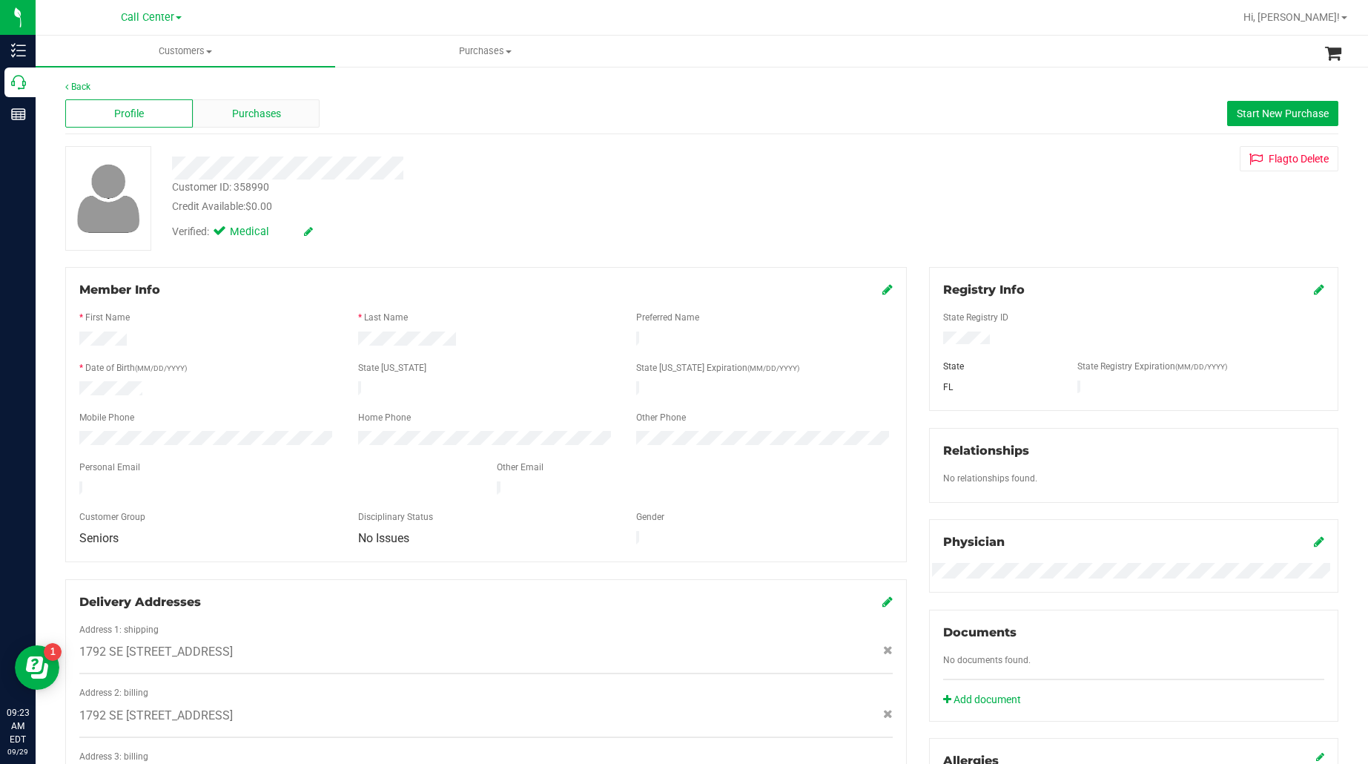
click at [253, 117] on span "Purchases" at bounding box center [256, 114] width 49 height 16
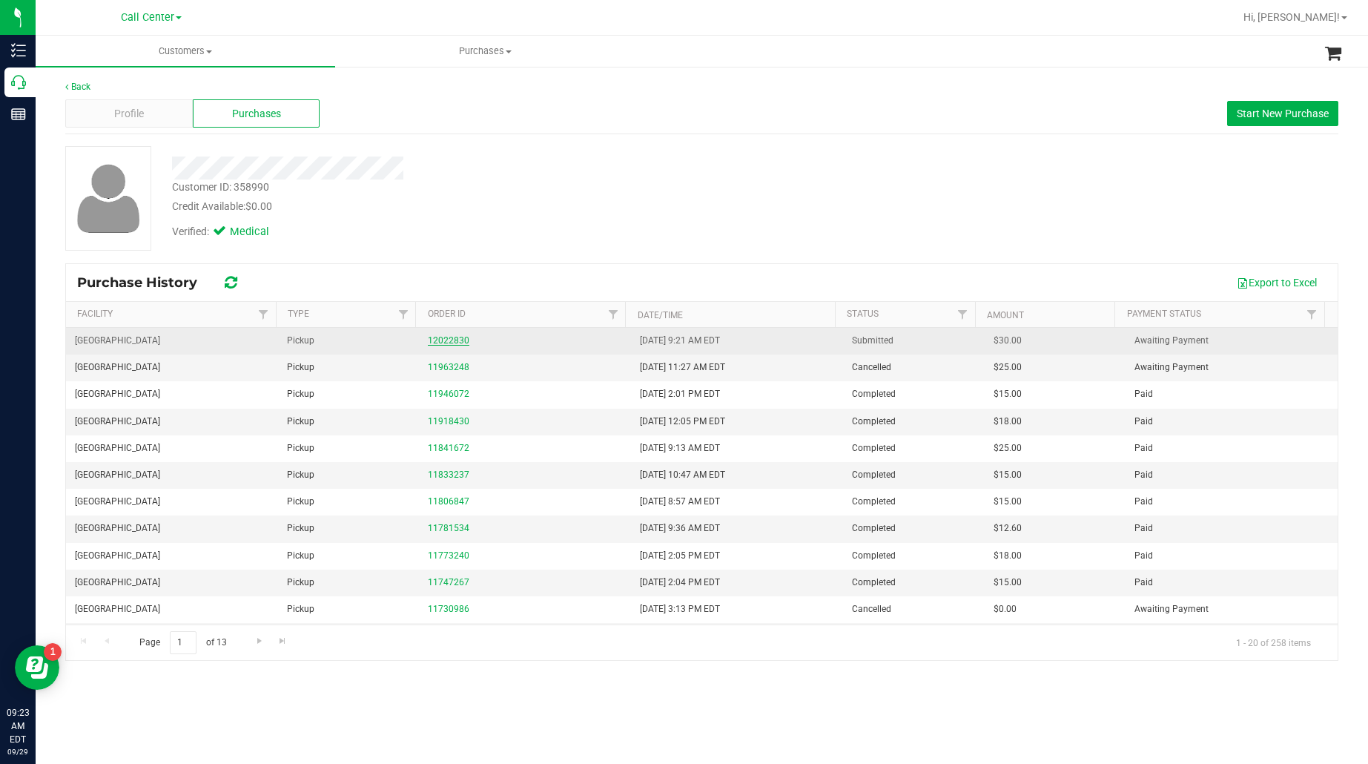
click at [455, 346] on link "12022830" at bounding box center [449, 340] width 42 height 10
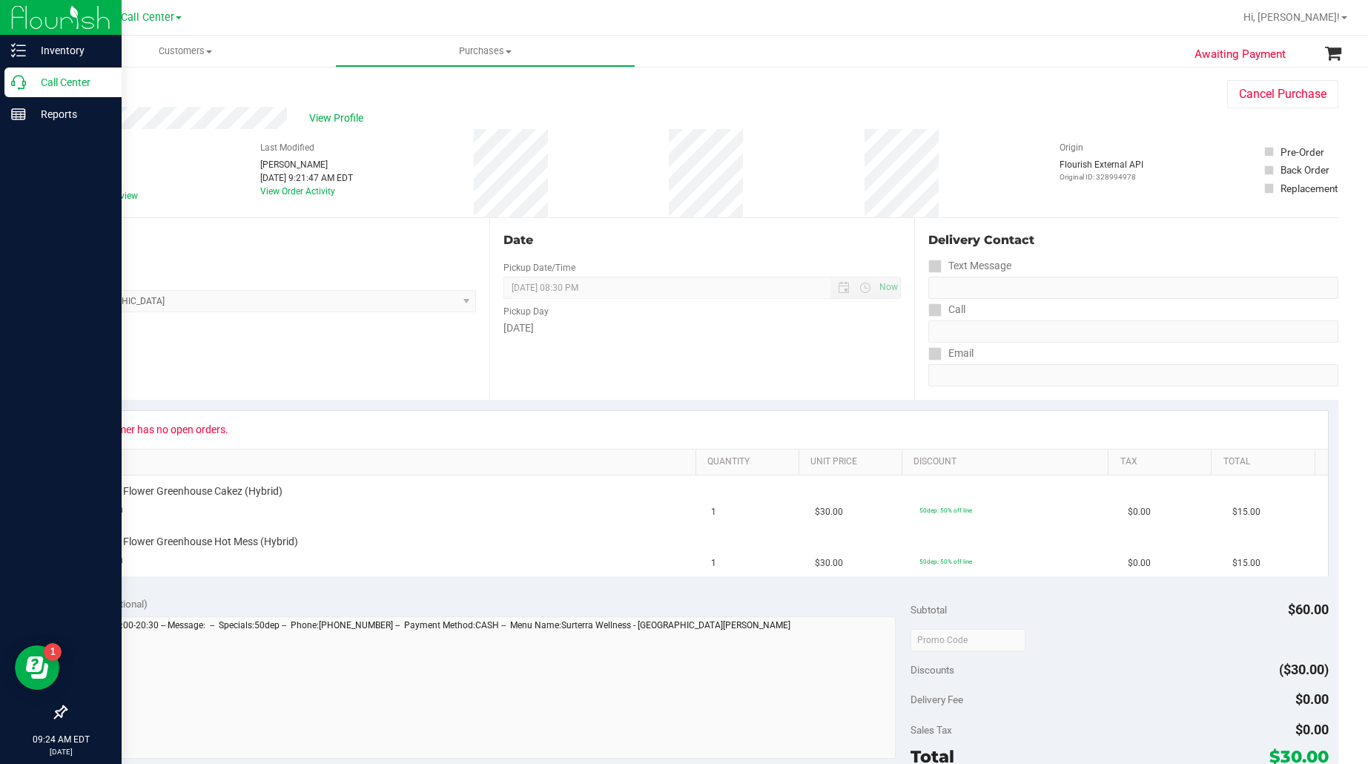
click at [63, 86] on p "Call Center" at bounding box center [70, 82] width 89 height 18
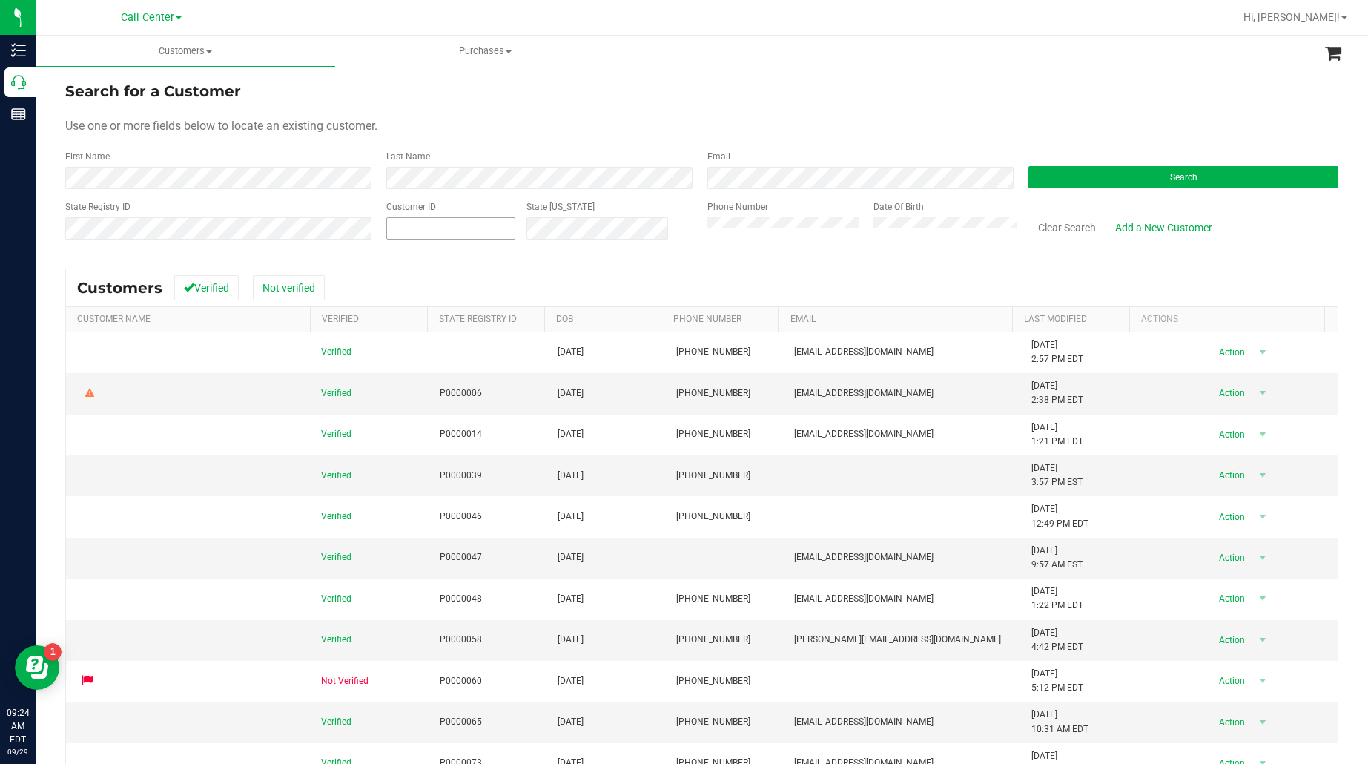
click at [491, 228] on span at bounding box center [450, 228] width 129 height 22
paste input "1608239"
type input "1608239"
click at [1053, 178] on button "Search" at bounding box center [1184, 177] width 310 height 22
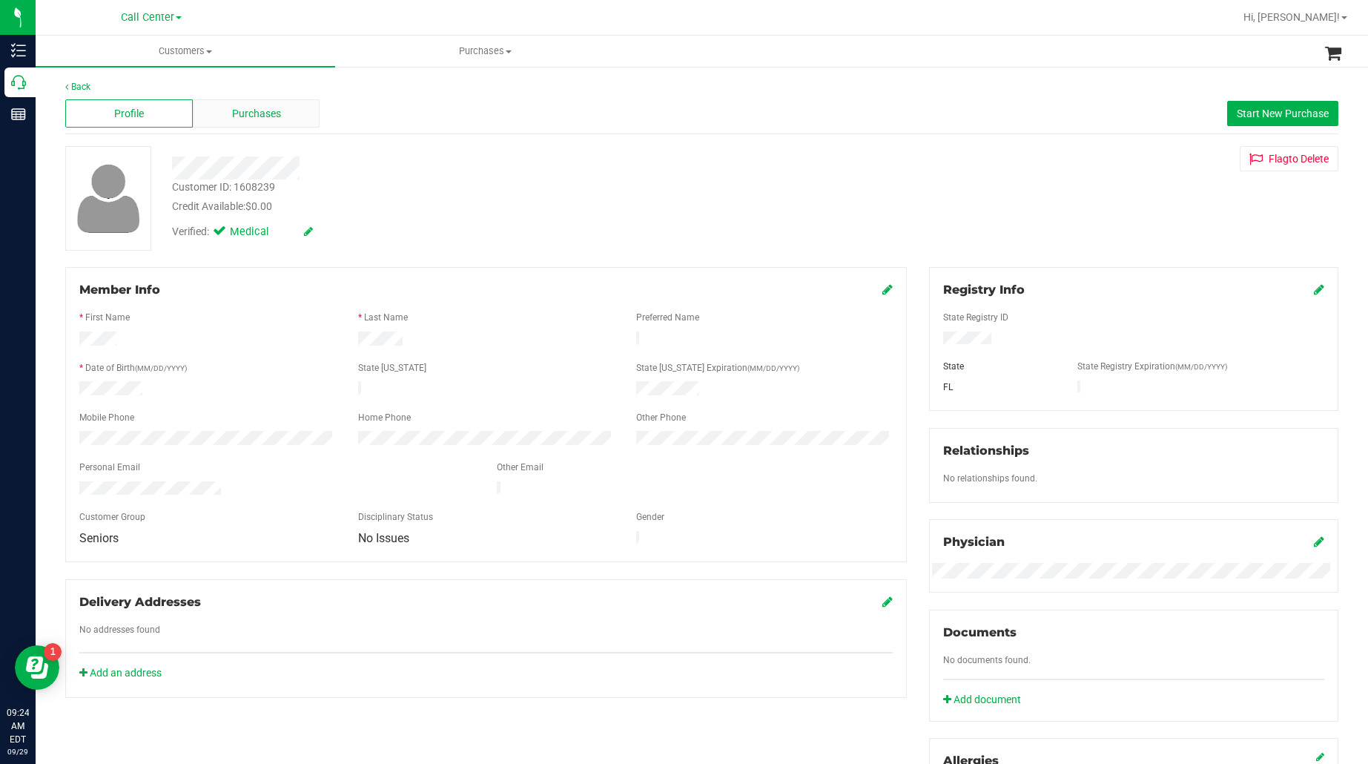
click at [279, 119] on div "Purchases" at bounding box center [257, 113] width 128 height 28
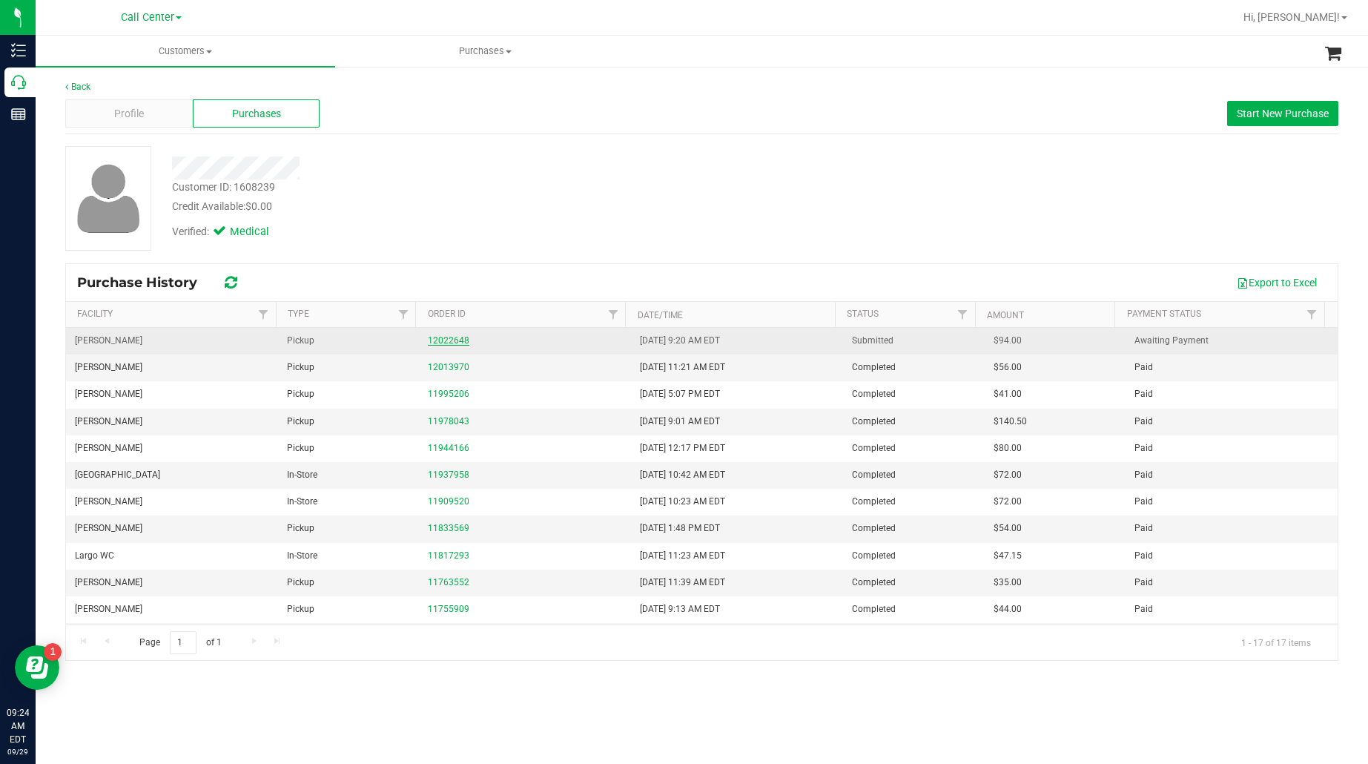
click at [449, 343] on link "12022648" at bounding box center [449, 340] width 42 height 10
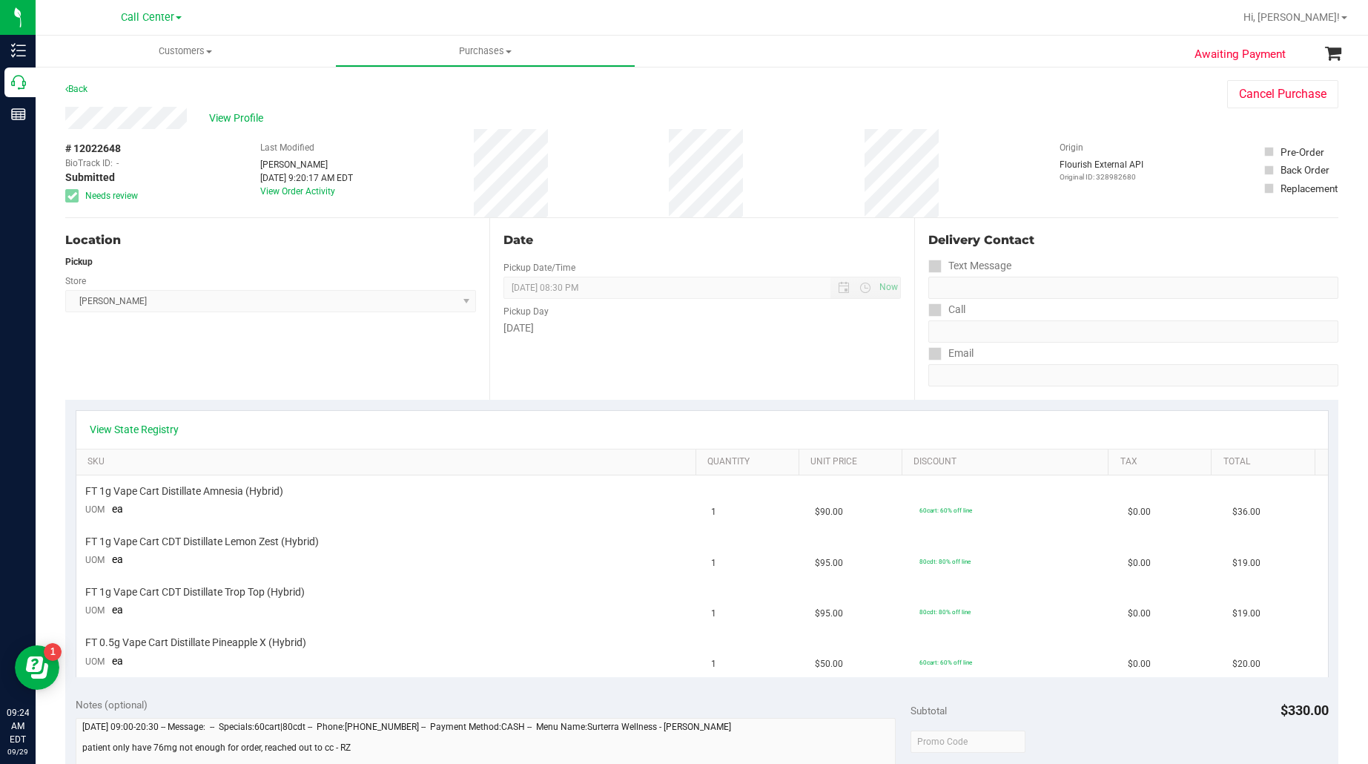
click at [151, 420] on div "View State Registry" at bounding box center [702, 430] width 1252 height 38
click at [154, 427] on link "View State Registry" at bounding box center [134, 429] width 89 height 15
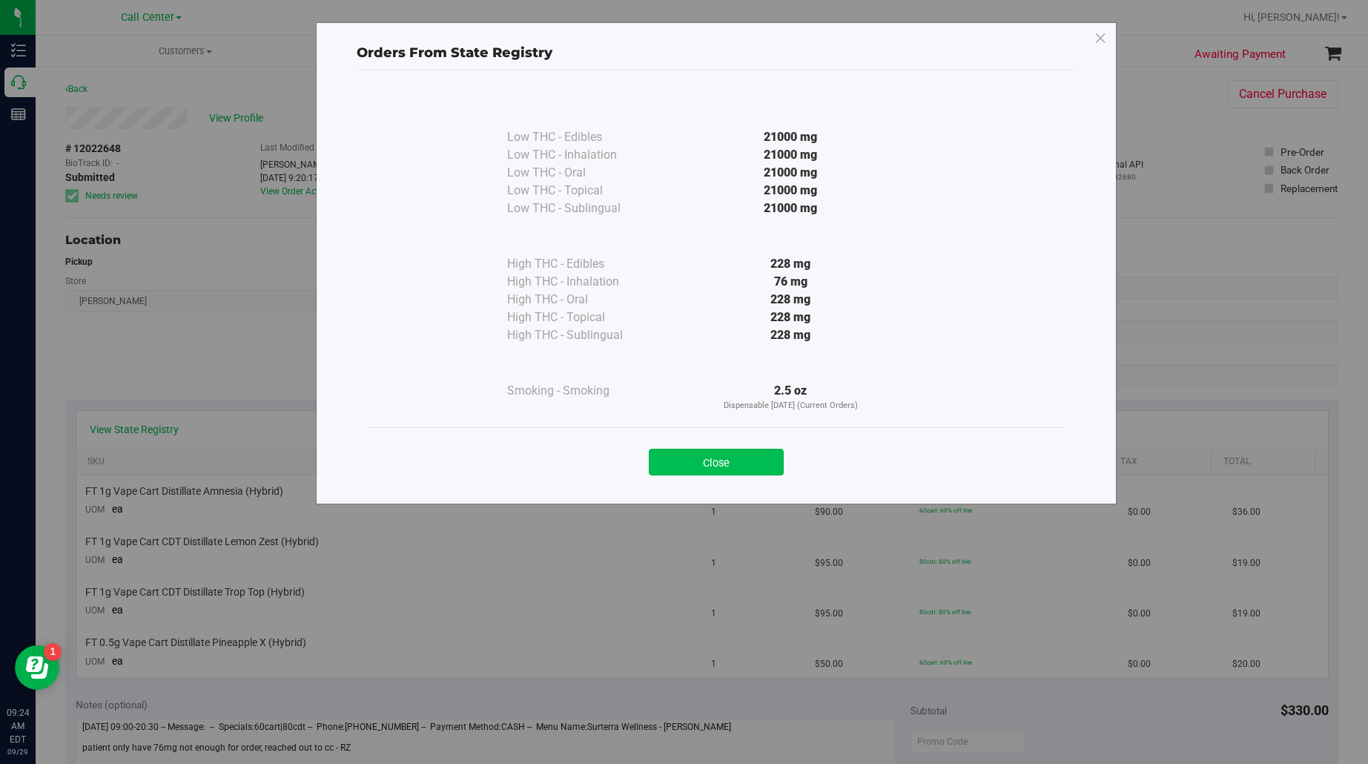
click at [688, 465] on button "Close" at bounding box center [716, 462] width 135 height 27
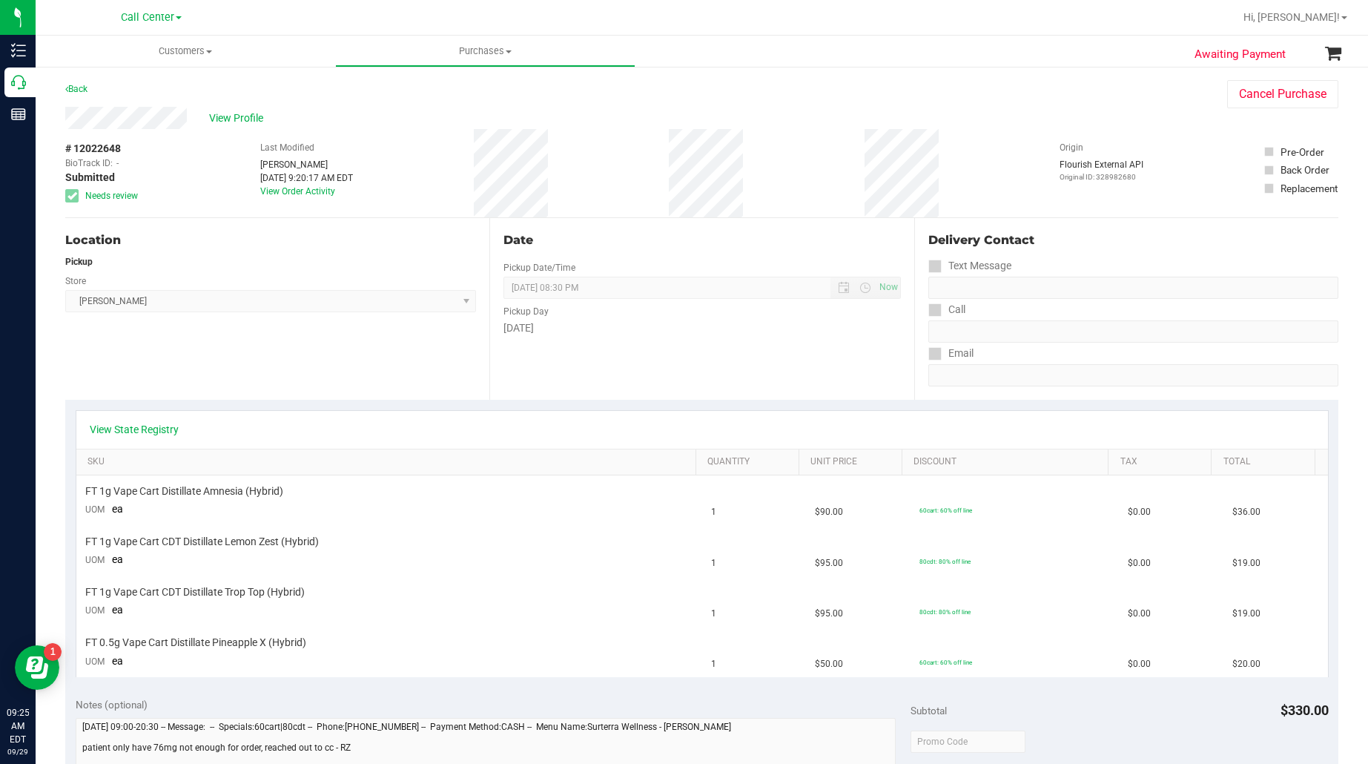
click at [185, 353] on div "Location Pickup Store Brandon WC Select Store Bonita Springs WC Boynton Beach W…" at bounding box center [277, 309] width 424 height 182
click at [219, 113] on span "View Profile" at bounding box center [238, 119] width 59 height 16
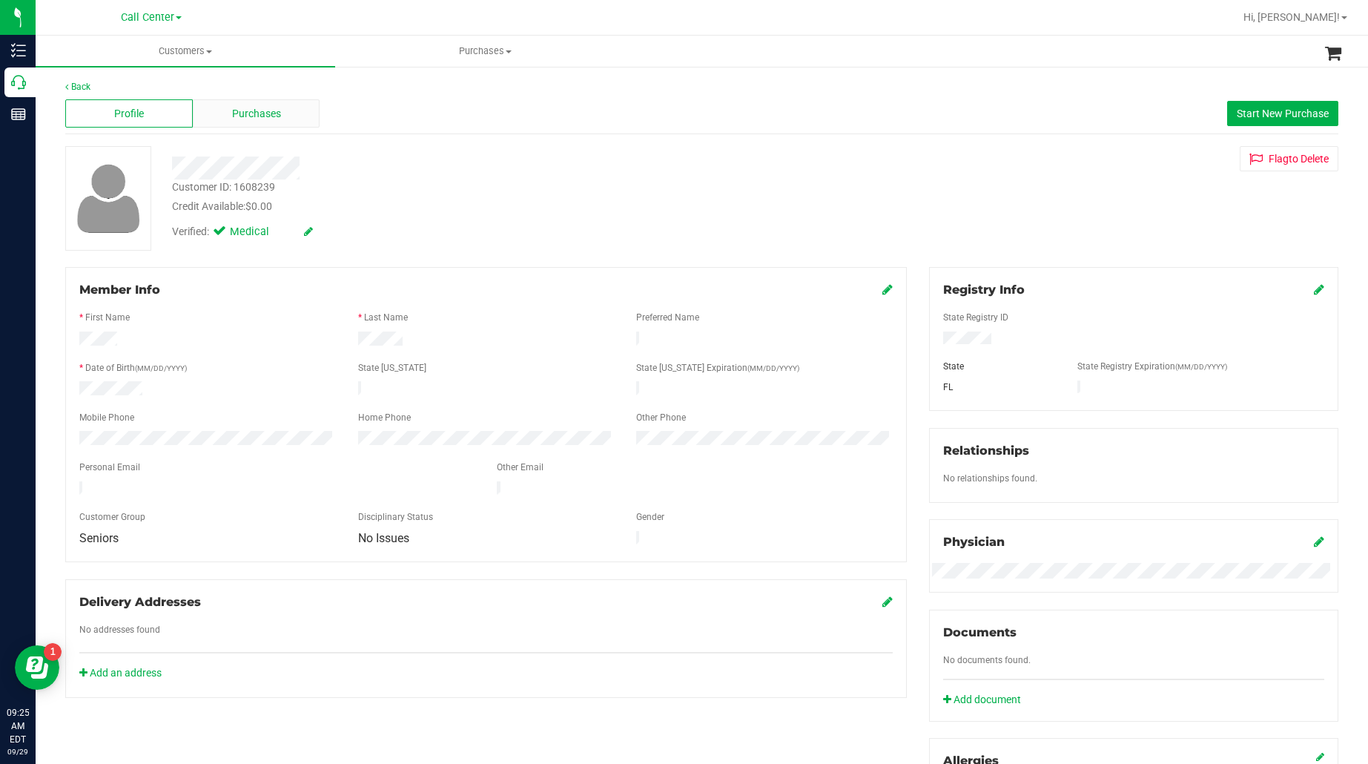
click at [269, 116] on span "Purchases" at bounding box center [256, 114] width 49 height 16
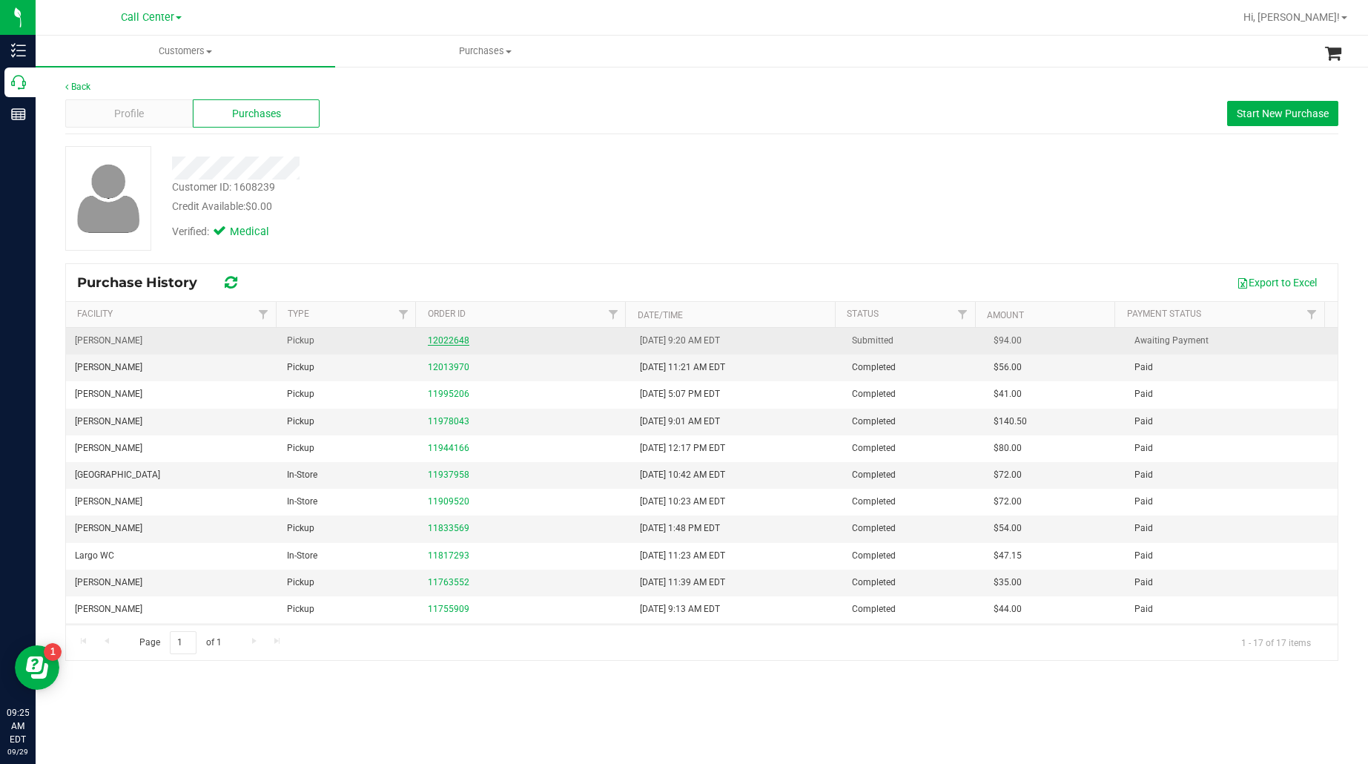
click at [444, 341] on link "12022648" at bounding box center [449, 340] width 42 height 10
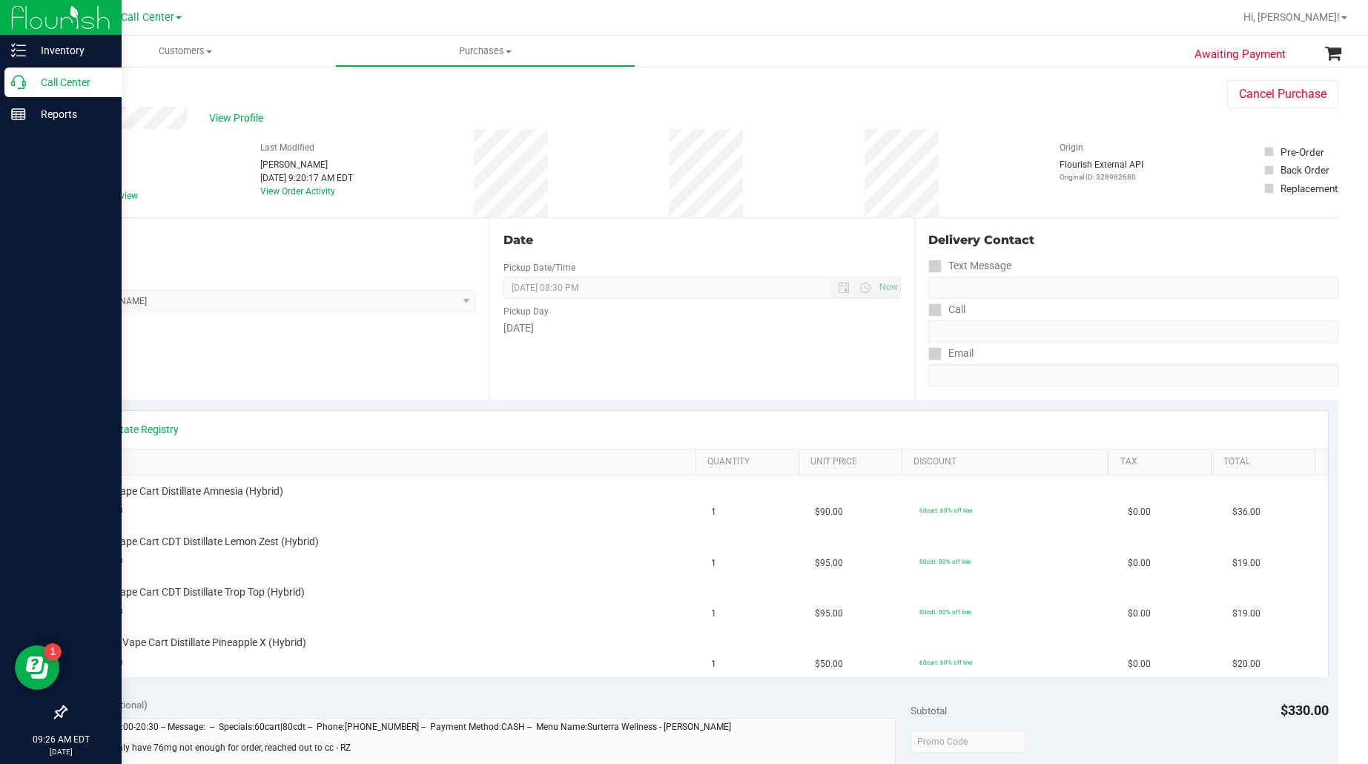
click at [65, 70] on div "Call Center" at bounding box center [62, 82] width 117 height 30
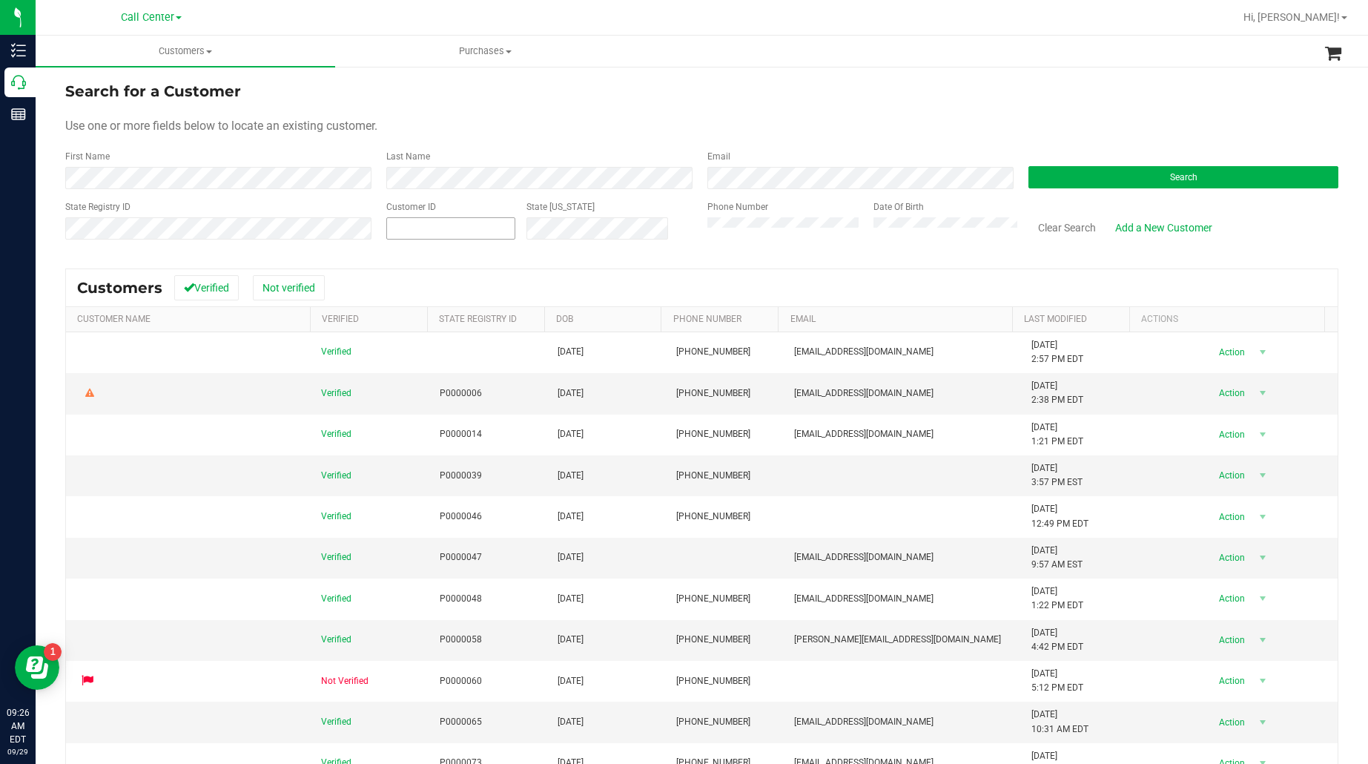
click at [430, 221] on span at bounding box center [450, 228] width 129 height 22
paste input "15851"
type input "15851"
click at [1077, 176] on button "Search" at bounding box center [1184, 177] width 310 height 22
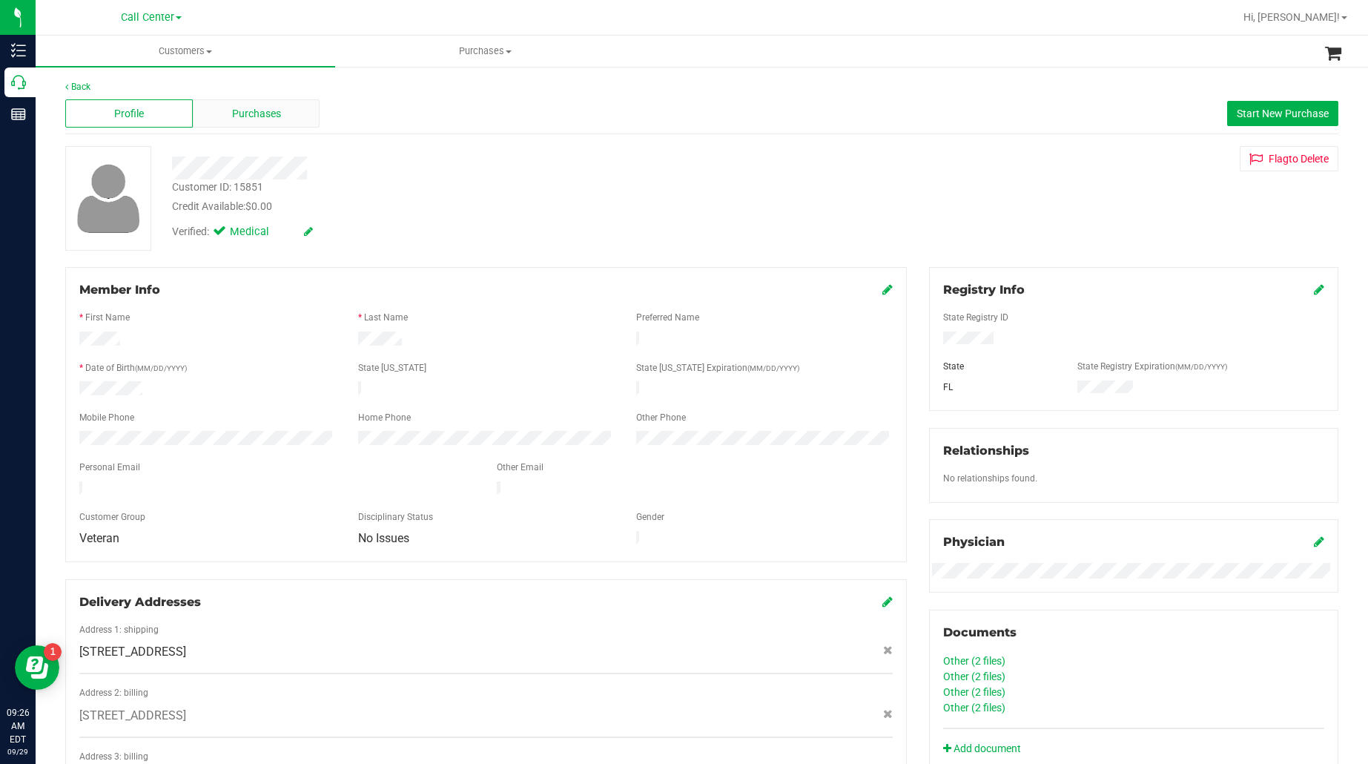
click at [267, 113] on span "Purchases" at bounding box center [256, 114] width 49 height 16
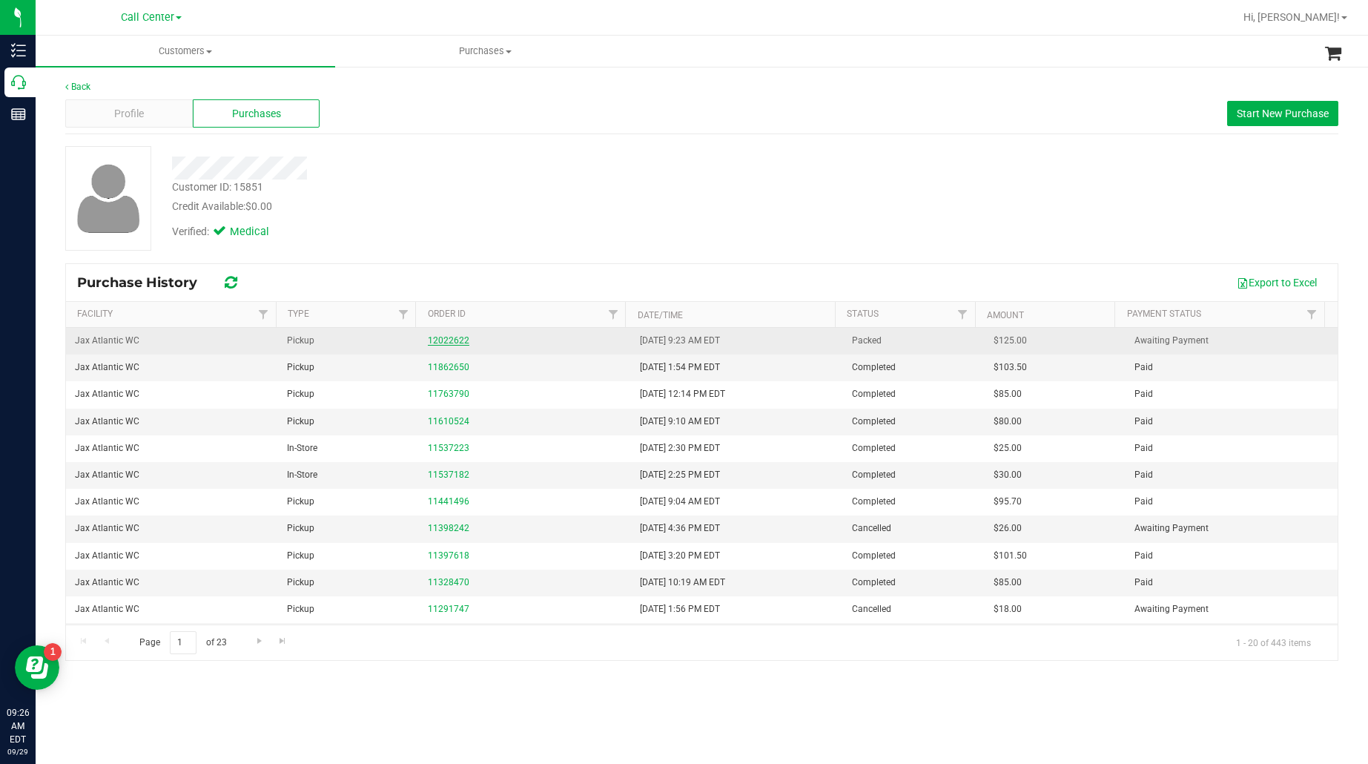
click at [431, 339] on link "12022622" at bounding box center [449, 340] width 42 height 10
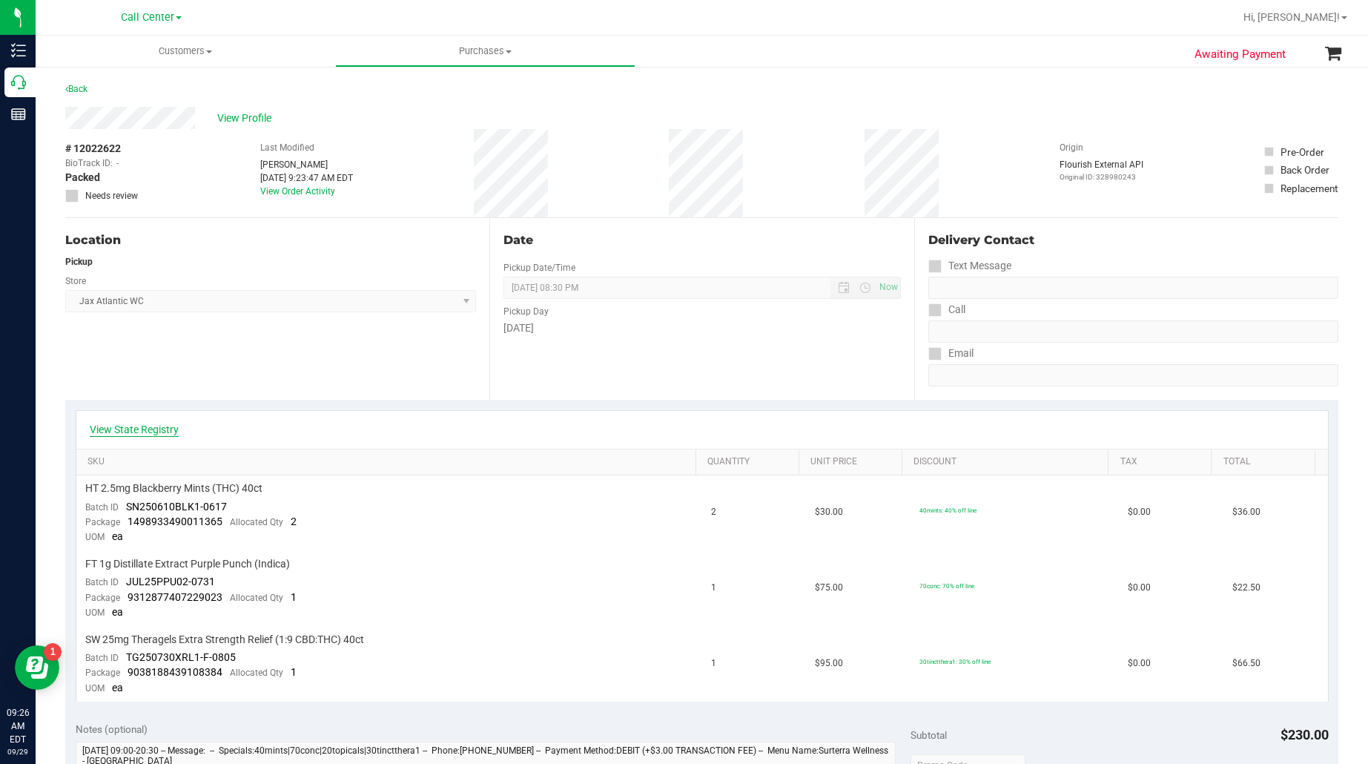
click at [168, 424] on link "View State Registry" at bounding box center [134, 429] width 89 height 15
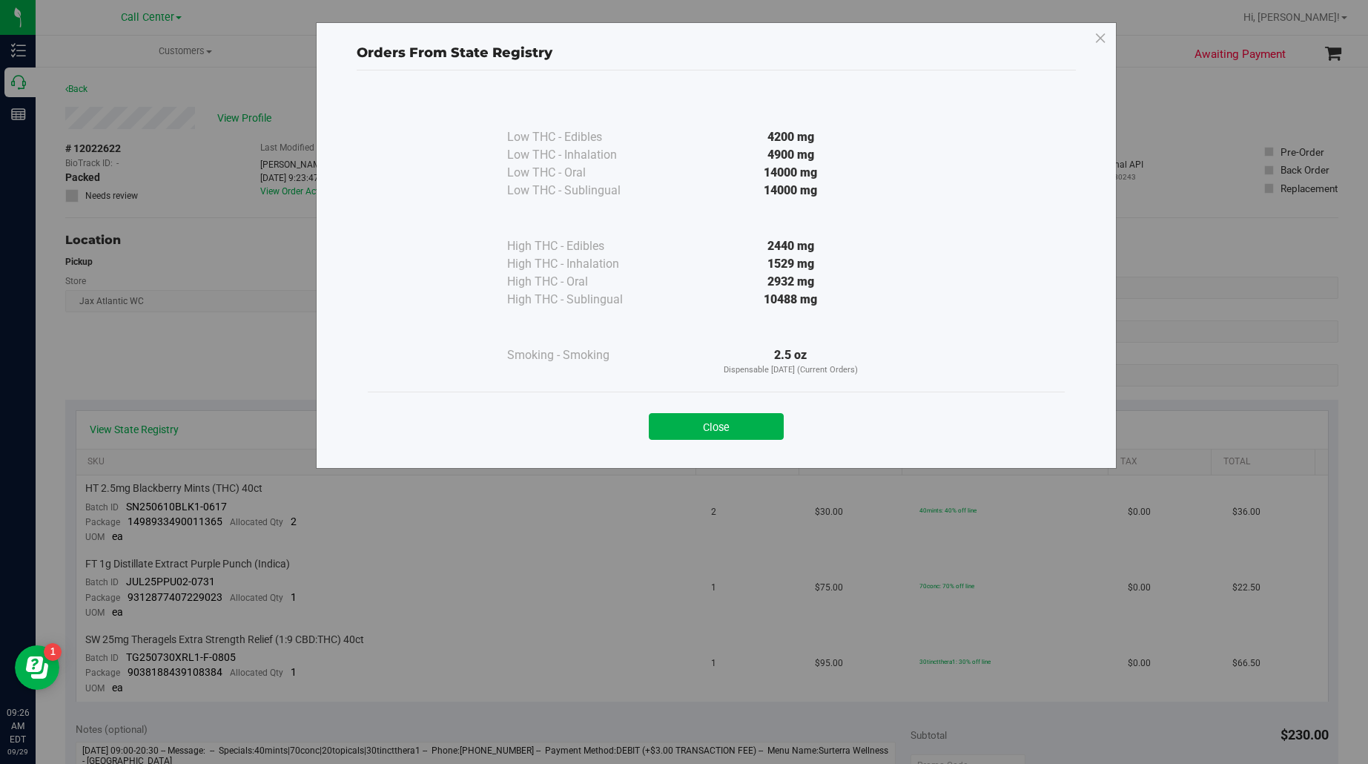
click at [701, 435] on button "Close" at bounding box center [716, 426] width 135 height 27
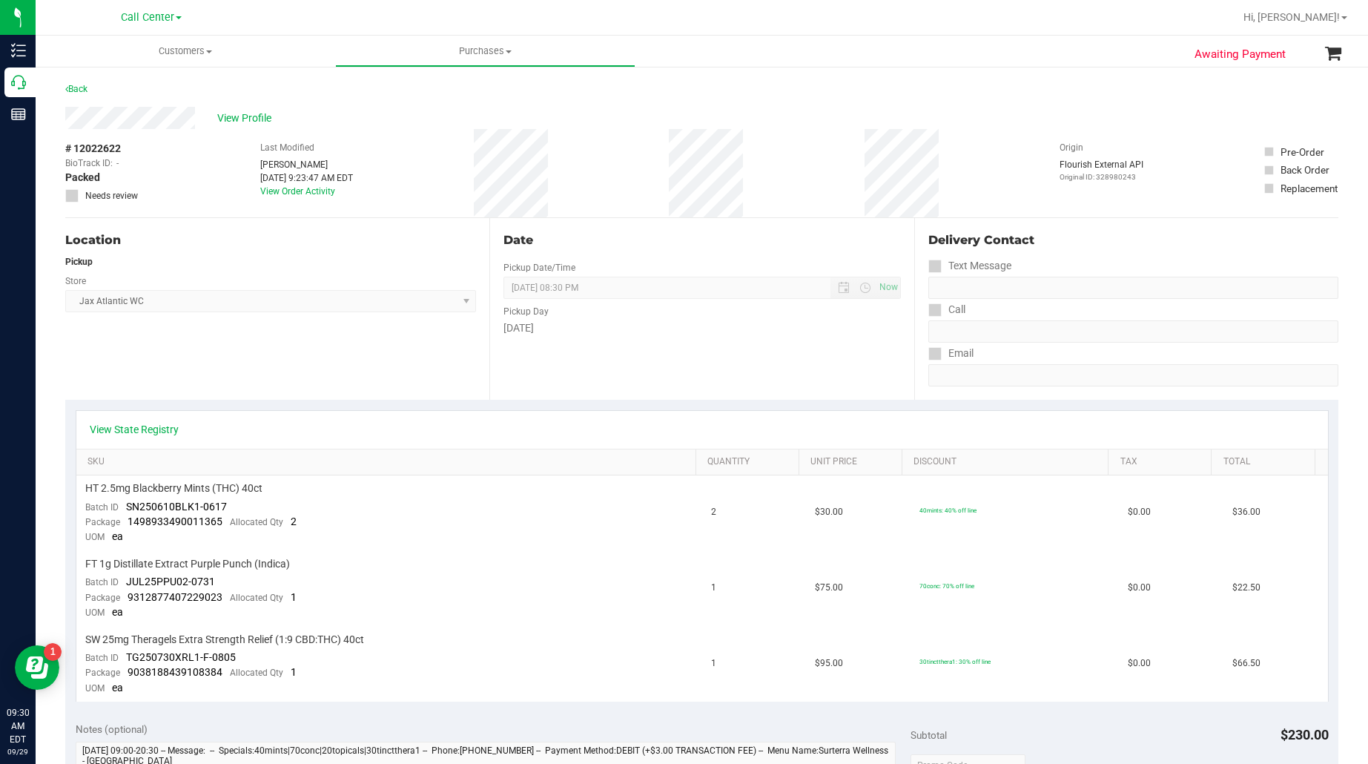
drag, startPoint x: 239, startPoint y: 362, endPoint x: 263, endPoint y: 283, distance: 83.1
click at [239, 362] on div "Location Pickup Store Jax Atlantic WC Select Store [PERSON_NAME][GEOGRAPHIC_DAT…" at bounding box center [277, 309] width 424 height 182
click at [284, 189] on link "View Order Activity" at bounding box center [297, 191] width 75 height 10
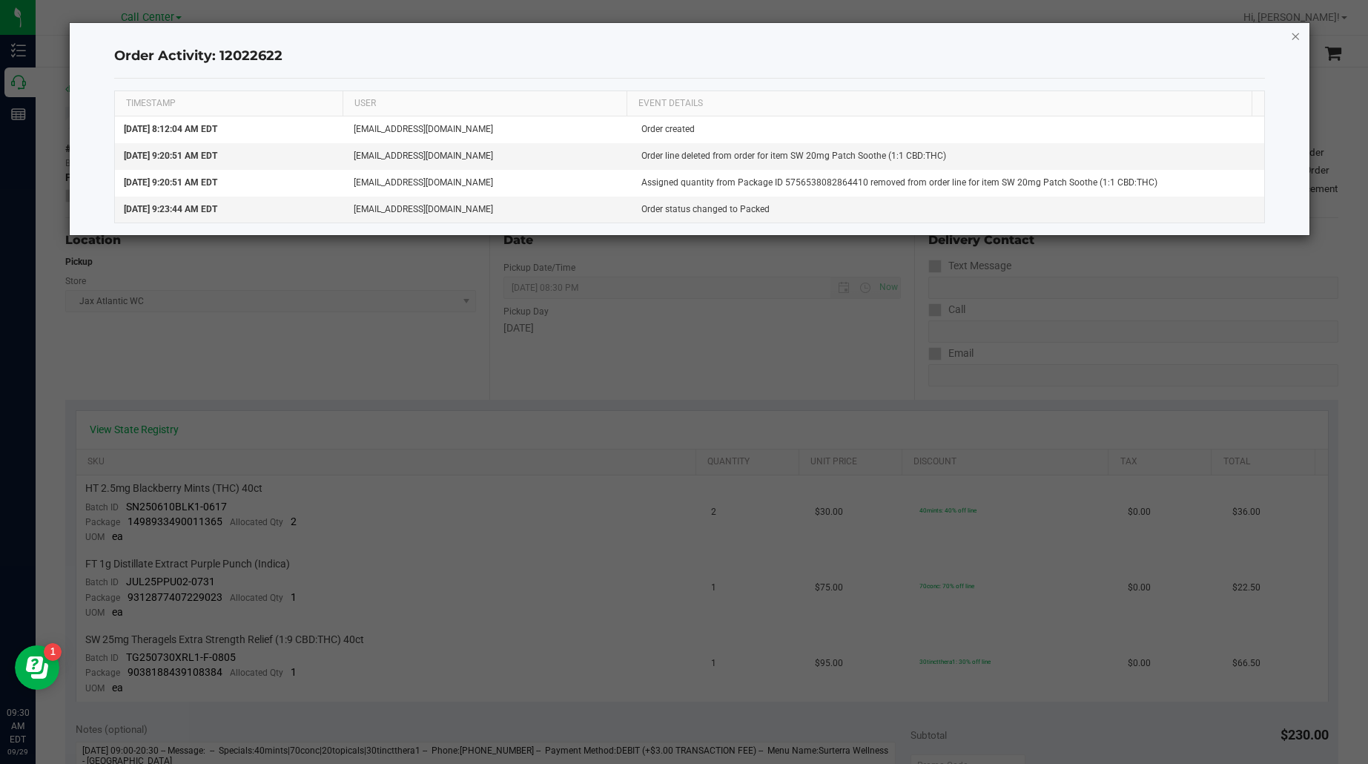
click at [1296, 36] on icon "button" at bounding box center [1296, 36] width 10 height 18
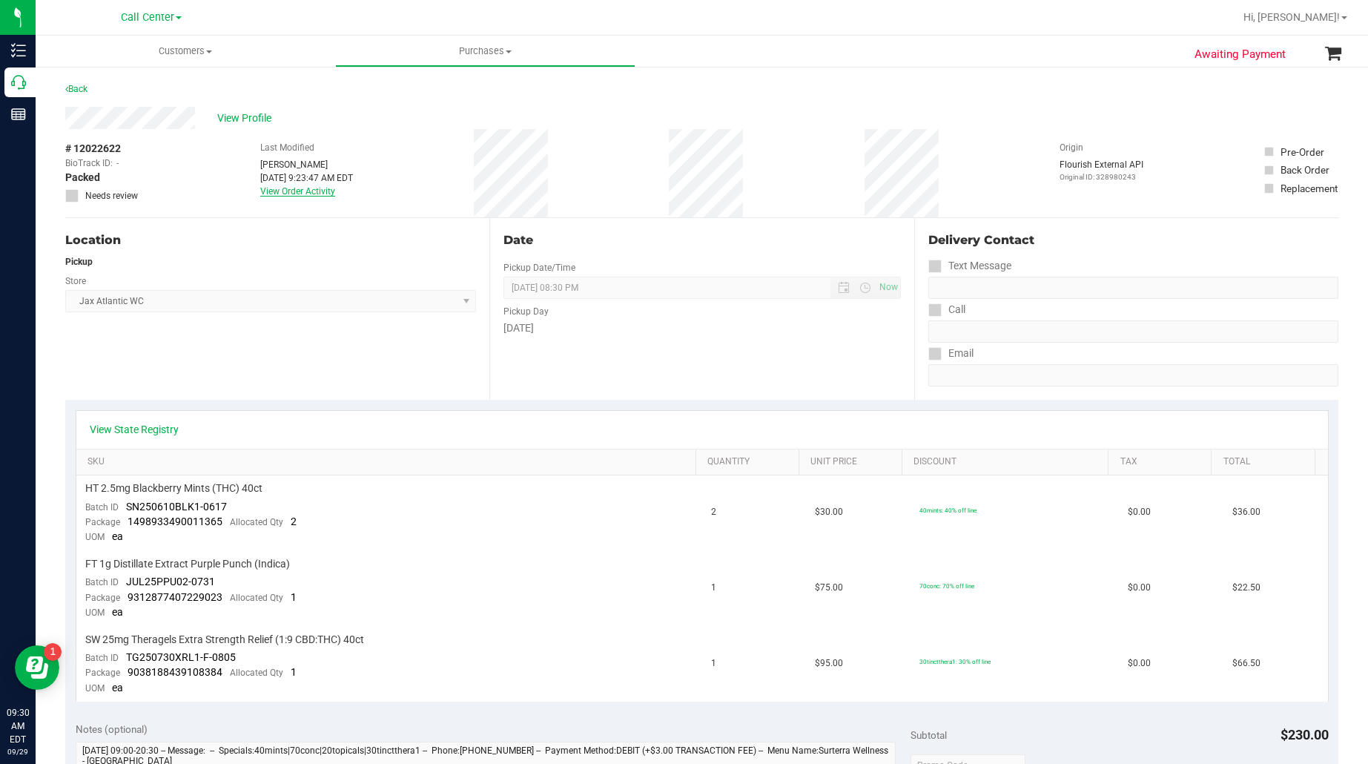
click at [282, 187] on link "View Order Activity" at bounding box center [297, 191] width 75 height 10
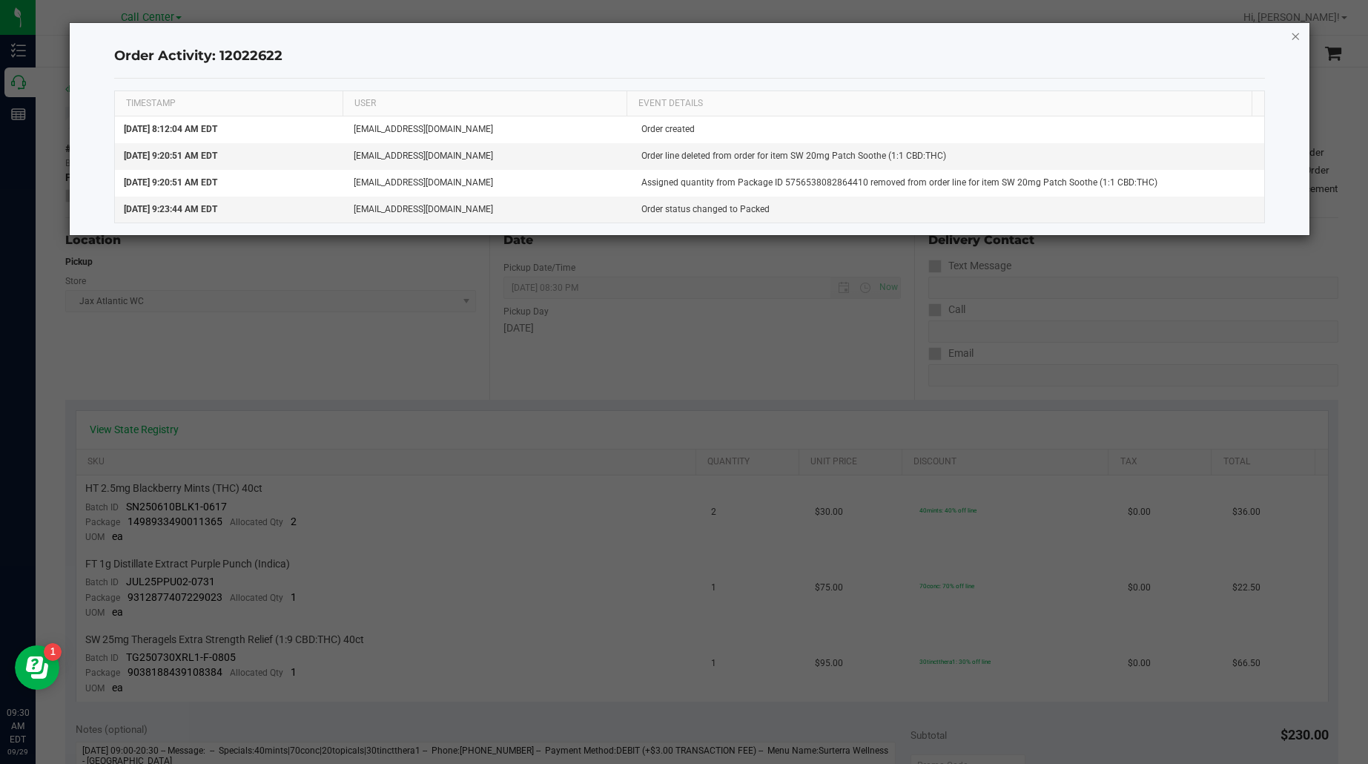
click at [1293, 35] on icon "button" at bounding box center [1296, 36] width 10 height 18
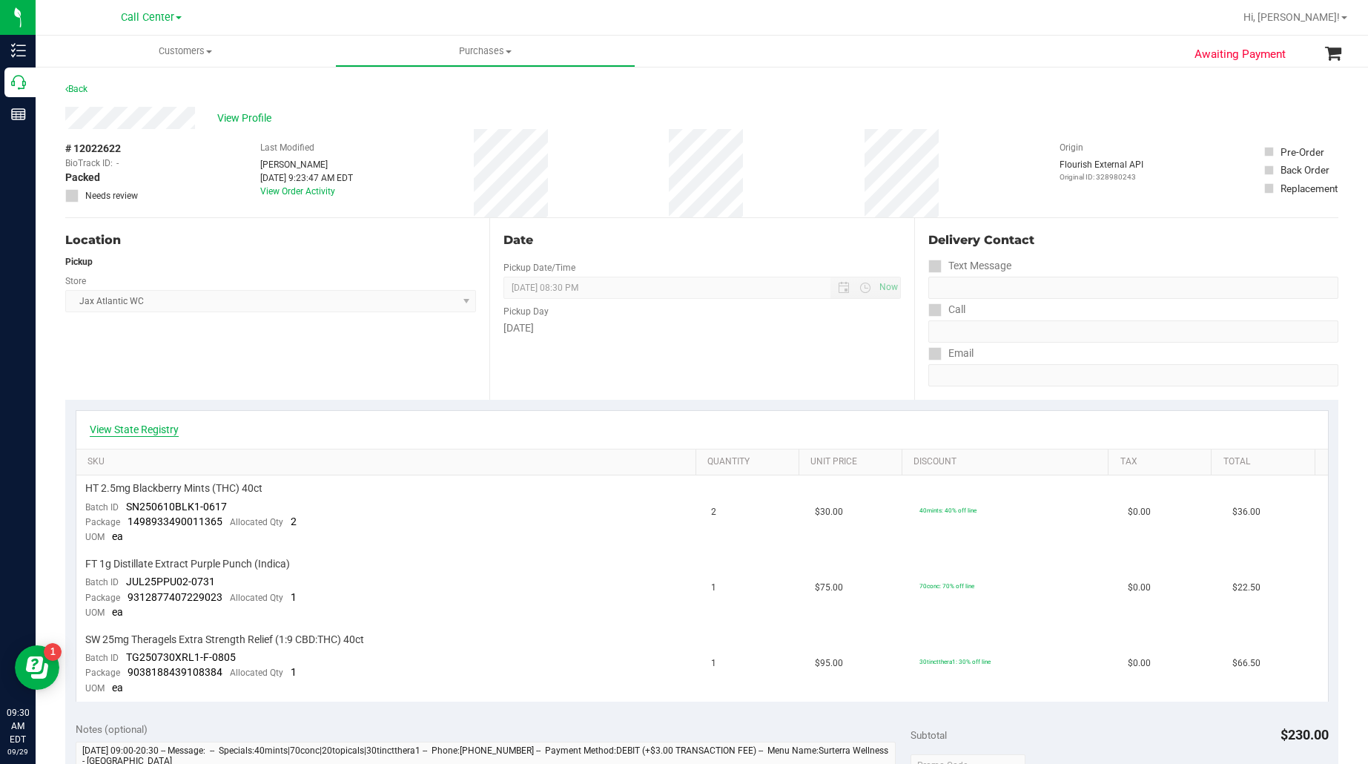
click at [145, 434] on link "View State Registry" at bounding box center [134, 429] width 89 height 15
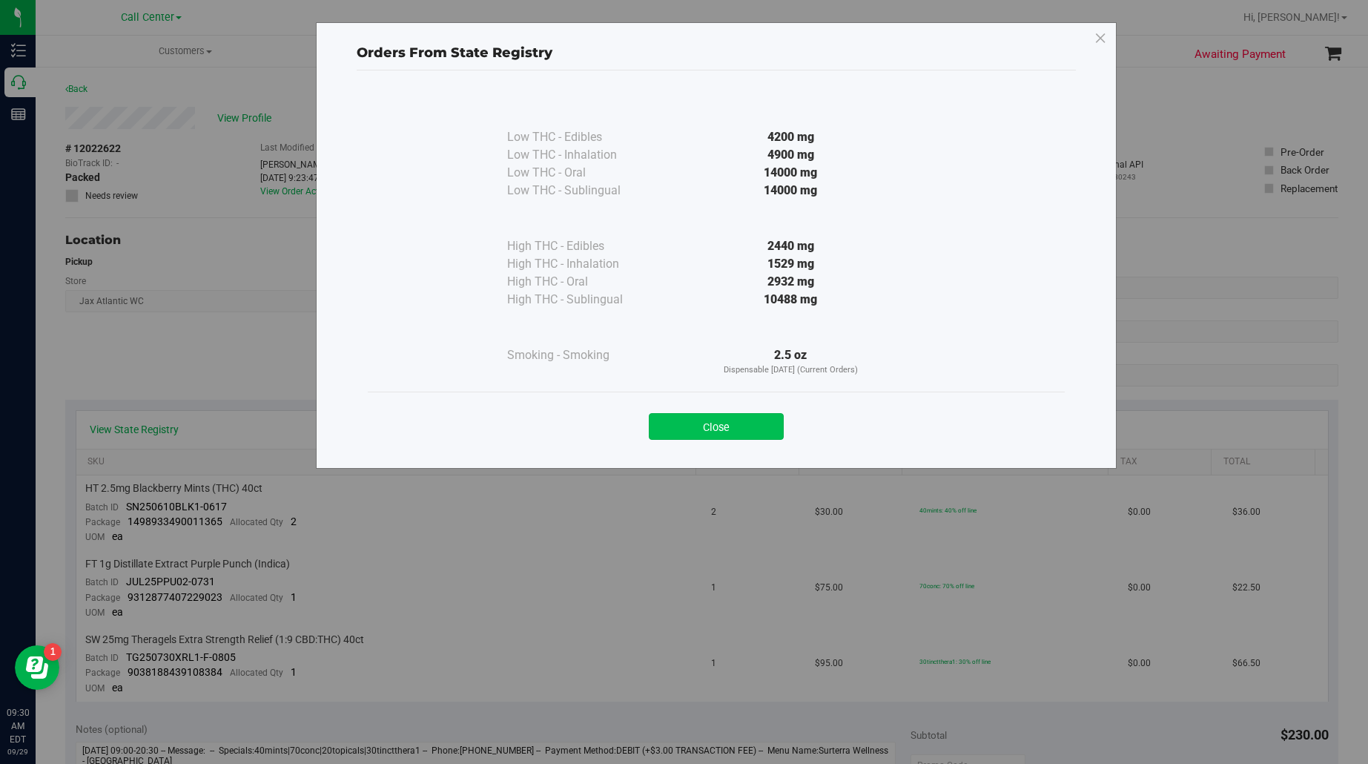
click at [699, 421] on button "Close" at bounding box center [716, 426] width 135 height 27
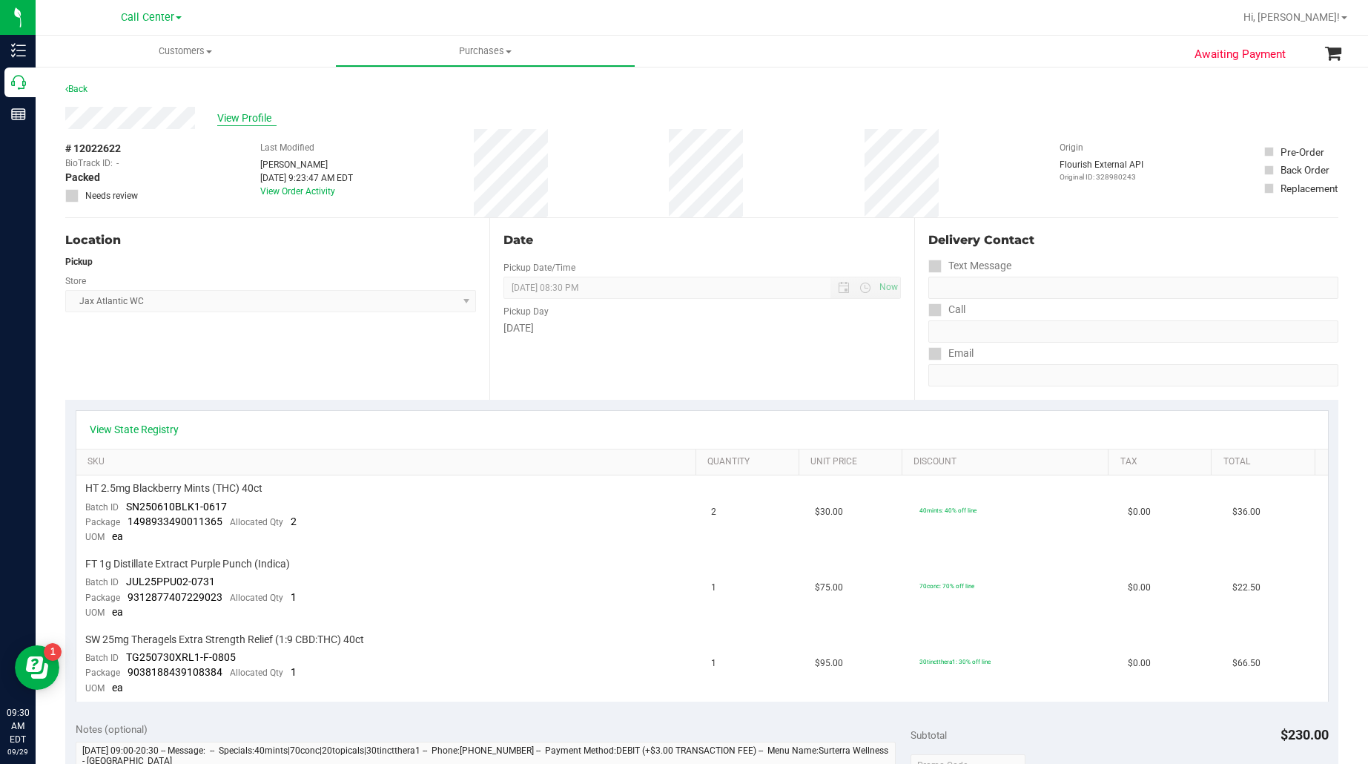
click at [258, 115] on span "View Profile" at bounding box center [246, 119] width 59 height 16
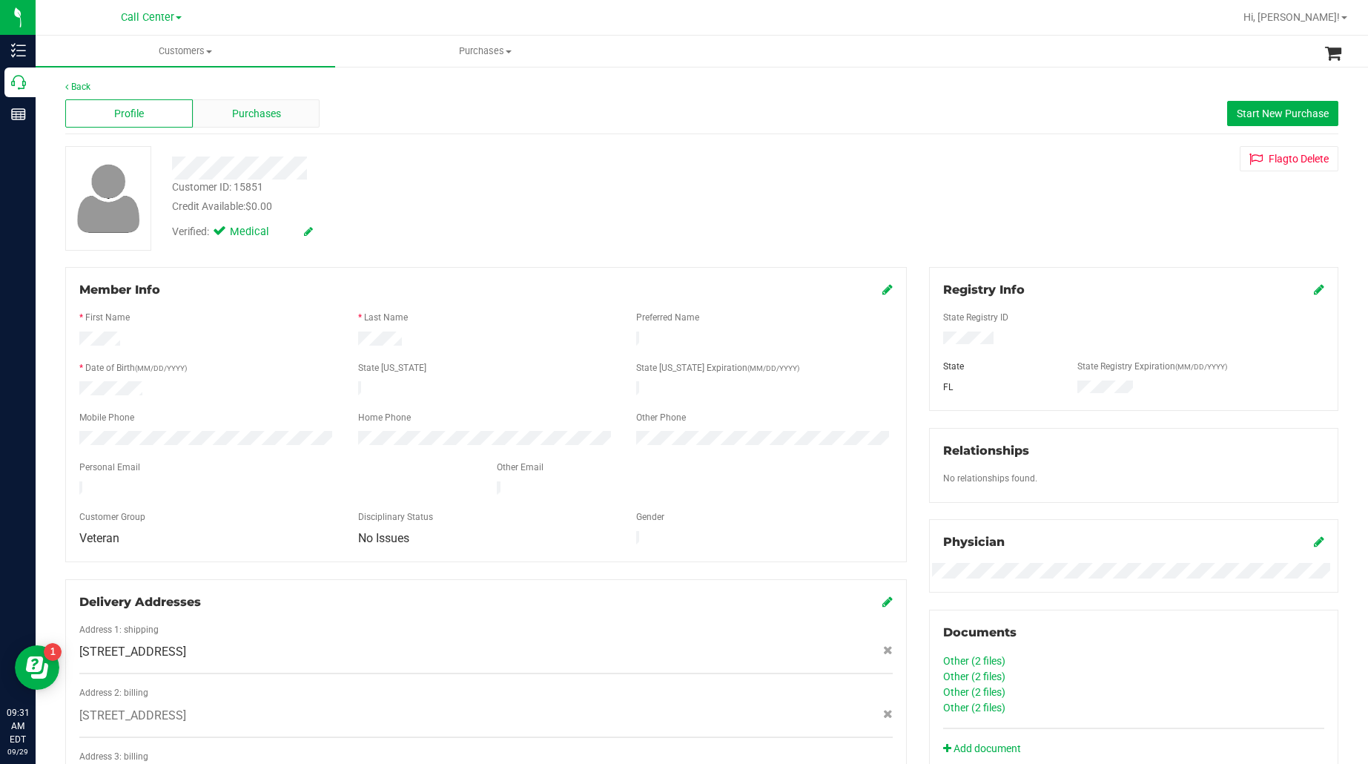
click at [250, 113] on span "Purchases" at bounding box center [256, 114] width 49 height 16
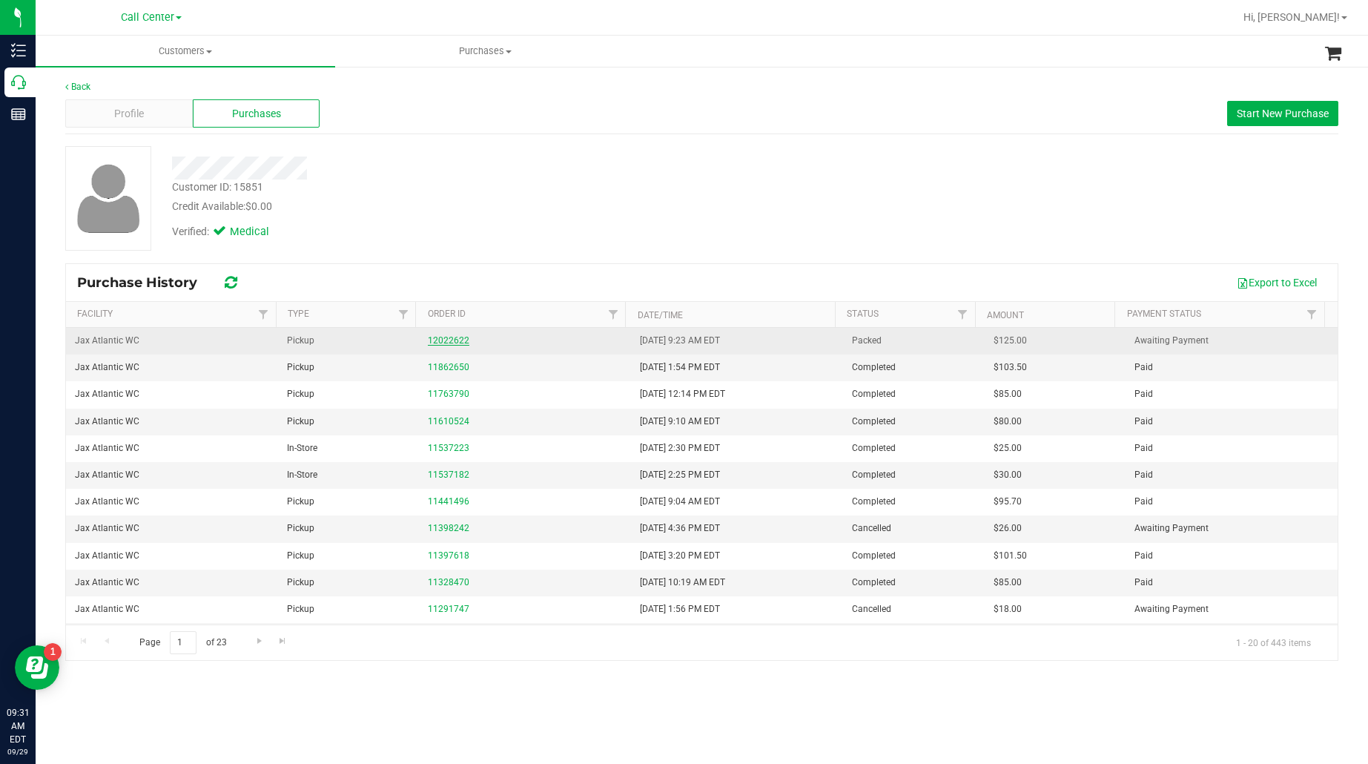
click at [444, 340] on link "12022622" at bounding box center [449, 340] width 42 height 10
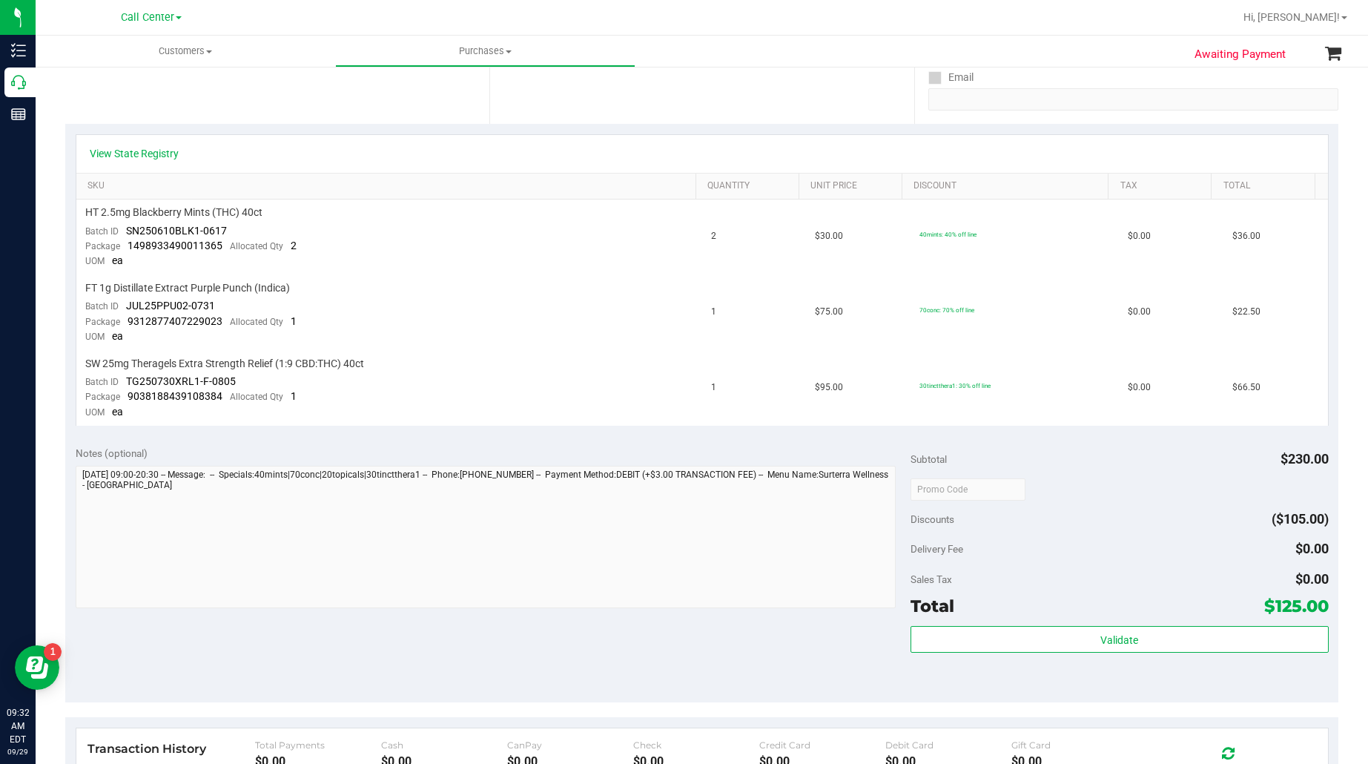
scroll to position [278, 0]
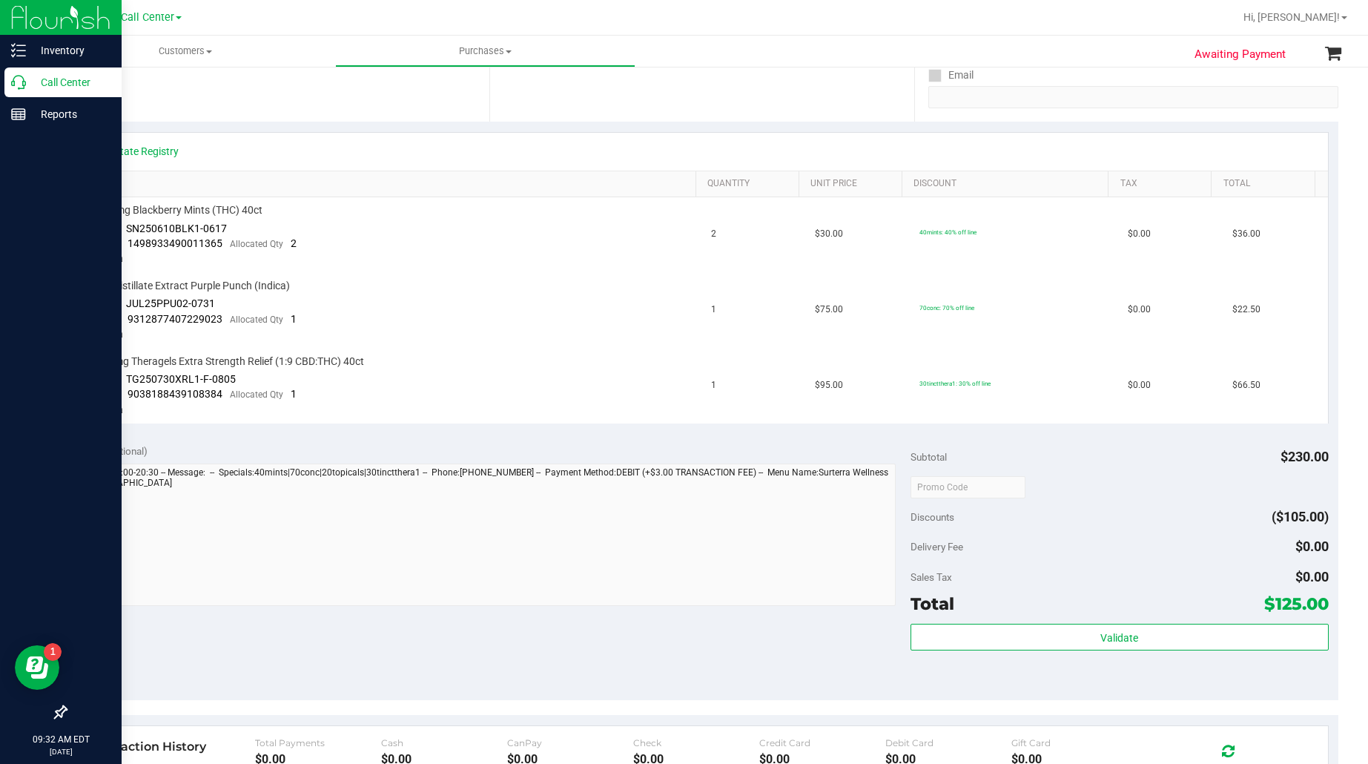
drag, startPoint x: 60, startPoint y: 79, endPoint x: 82, endPoint y: 79, distance: 21.5
click at [60, 79] on p "Call Center" at bounding box center [70, 82] width 89 height 18
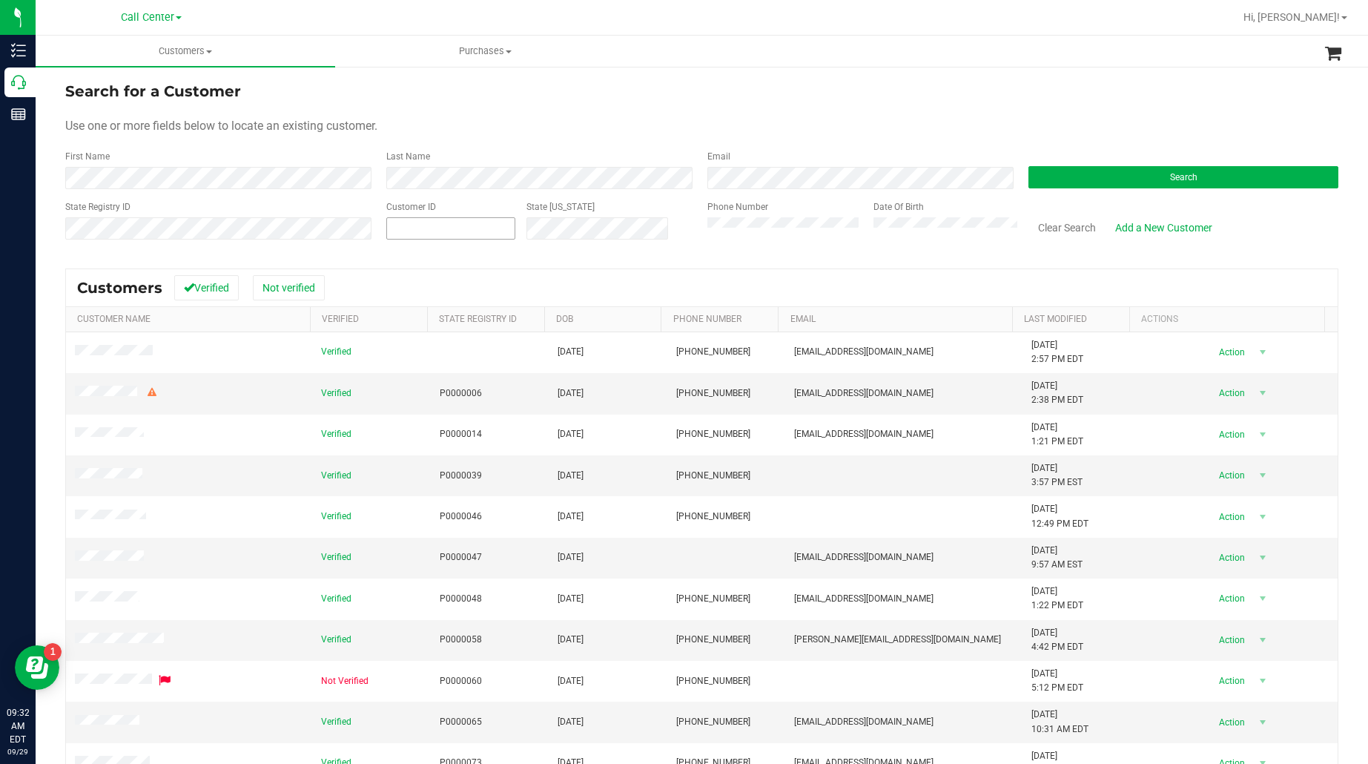
click at [421, 221] on span at bounding box center [450, 228] width 129 height 22
paste input "1550810"
type input "1550810"
click at [1055, 169] on button "Search" at bounding box center [1184, 177] width 310 height 22
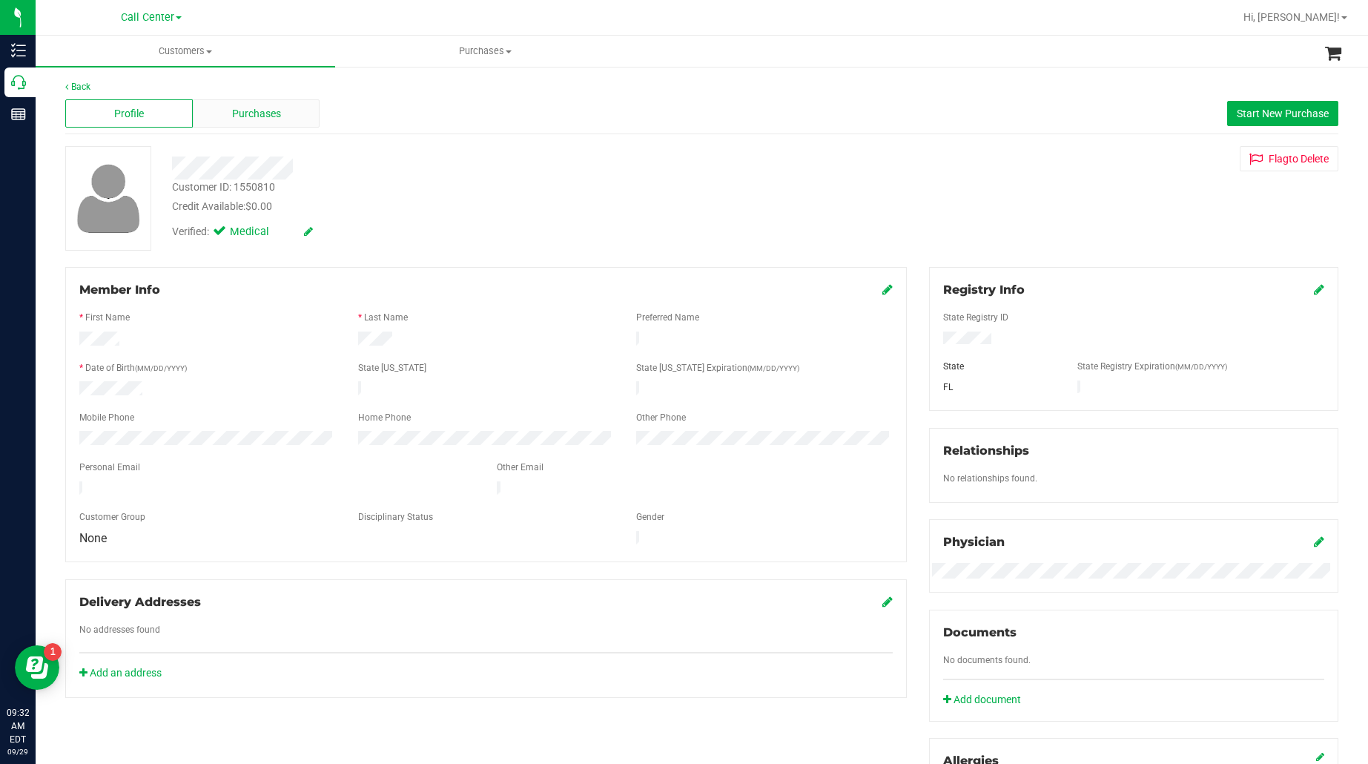
click at [264, 110] on span "Purchases" at bounding box center [256, 114] width 49 height 16
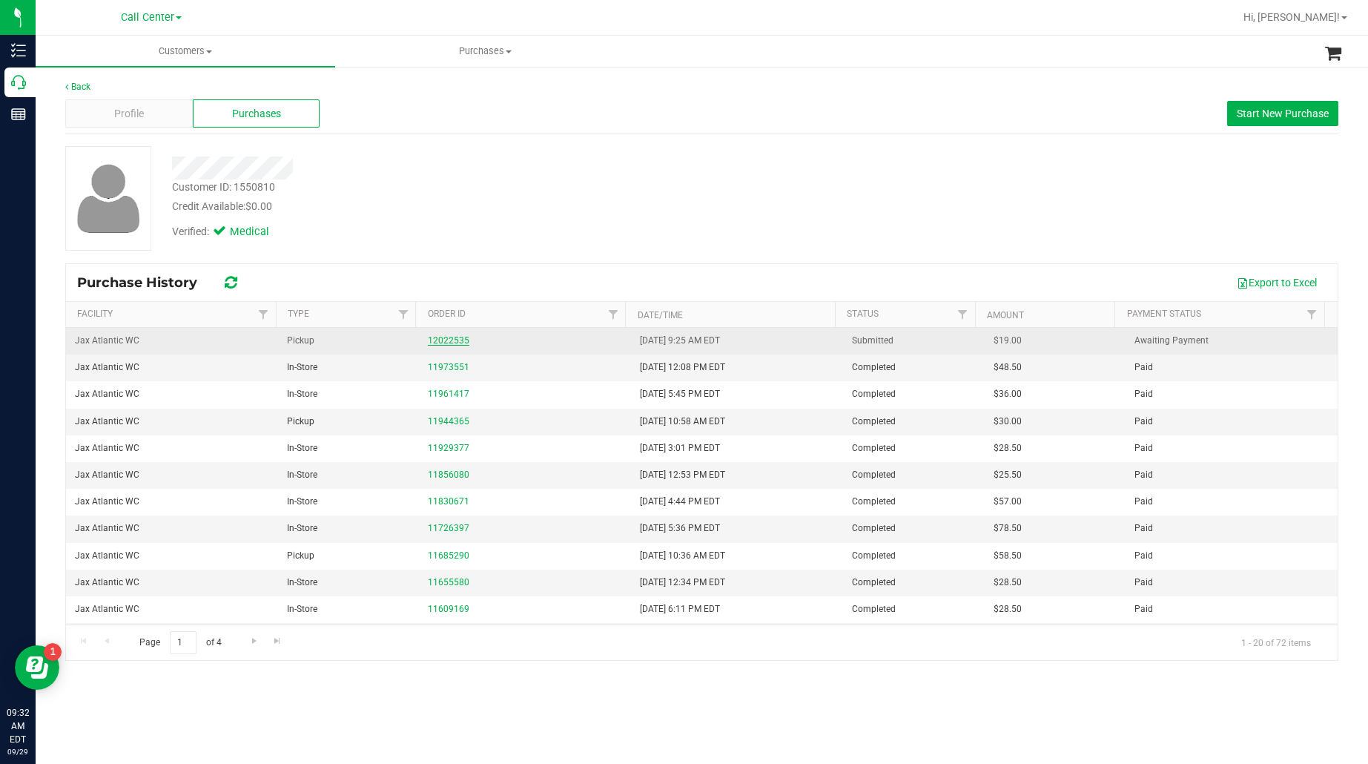
click at [438, 339] on link "12022535" at bounding box center [449, 340] width 42 height 10
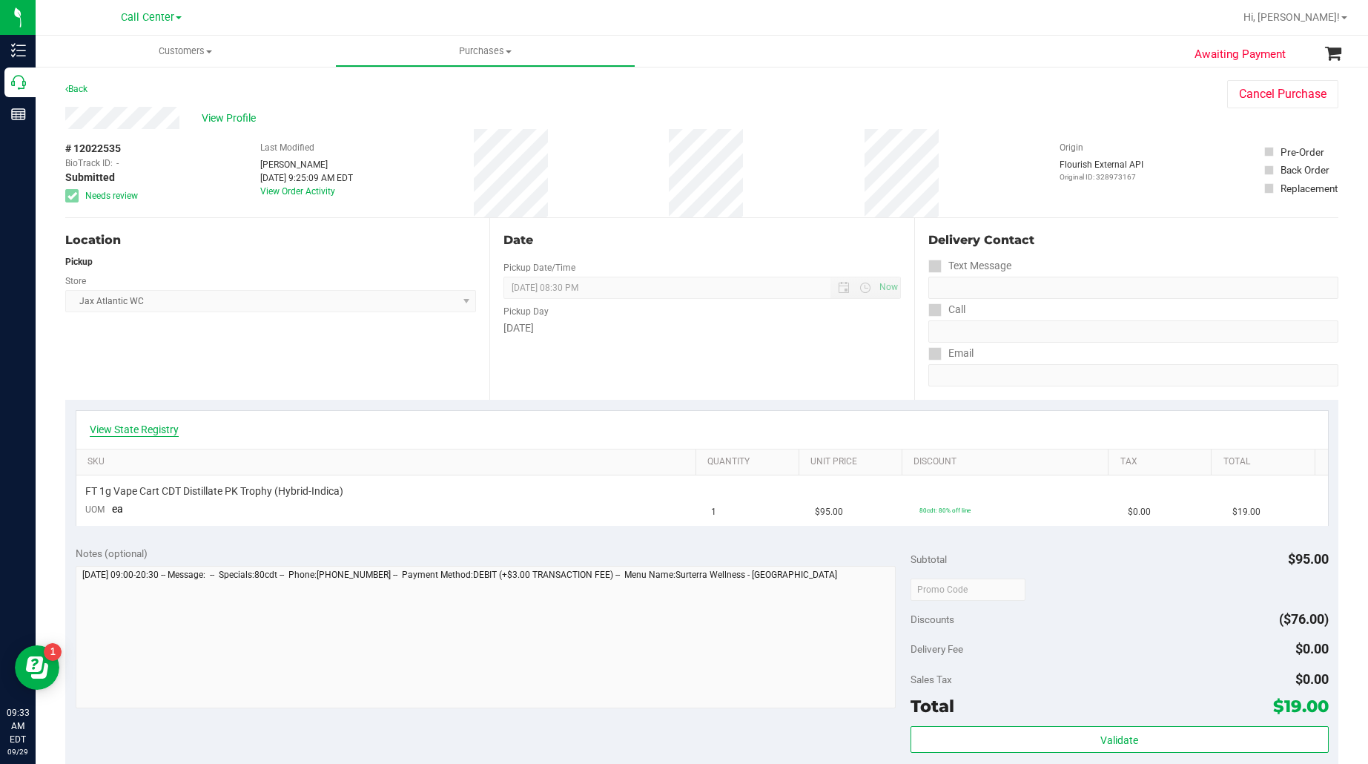
click at [141, 432] on link "View State Registry" at bounding box center [134, 429] width 89 height 15
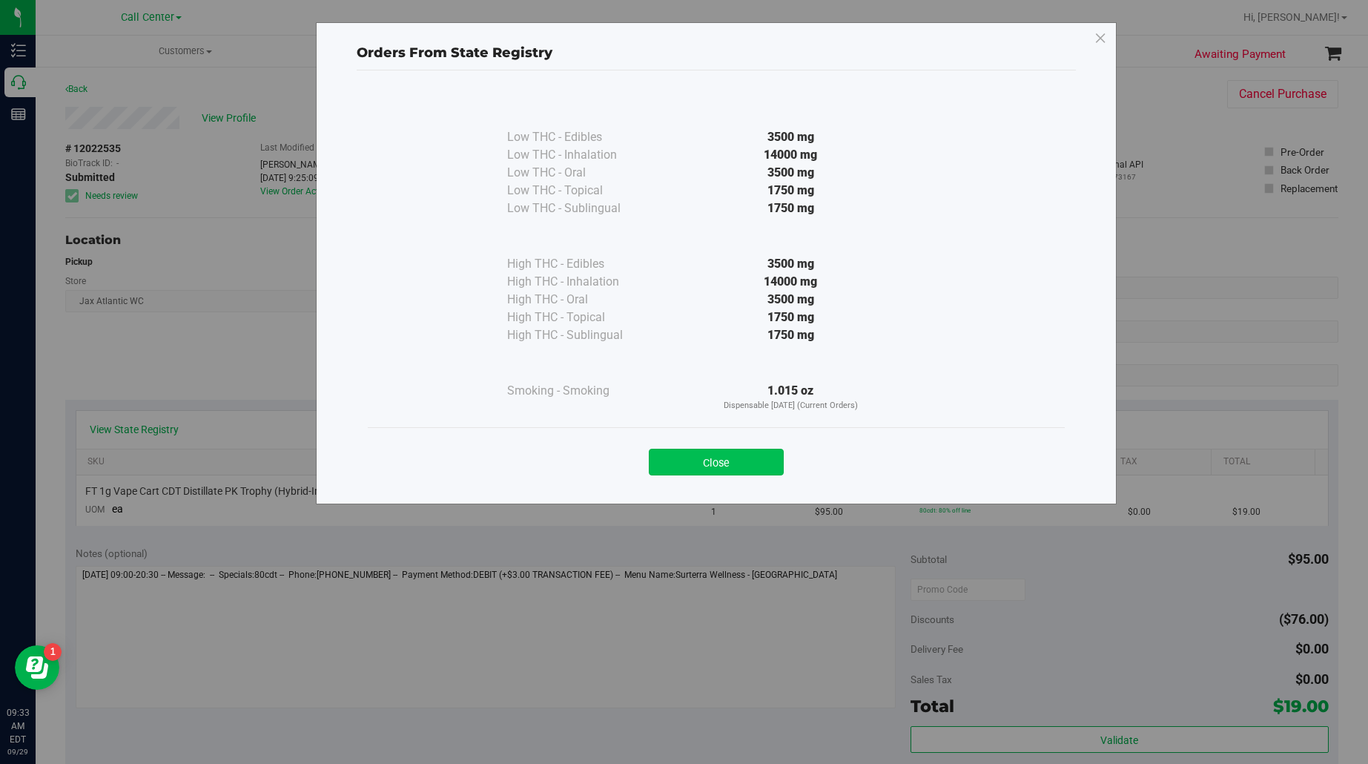
click at [716, 455] on button "Close" at bounding box center [716, 462] width 135 height 27
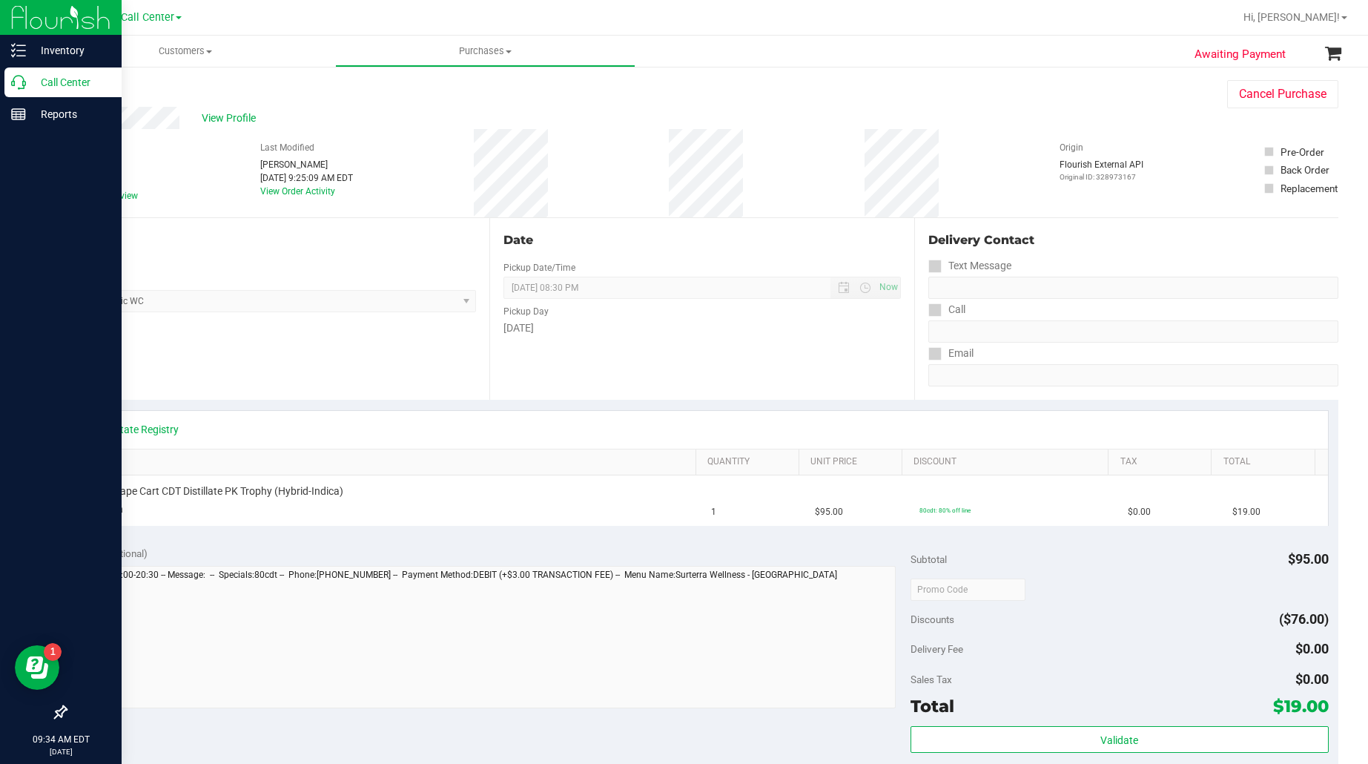
click at [73, 86] on p "Call Center" at bounding box center [70, 82] width 89 height 18
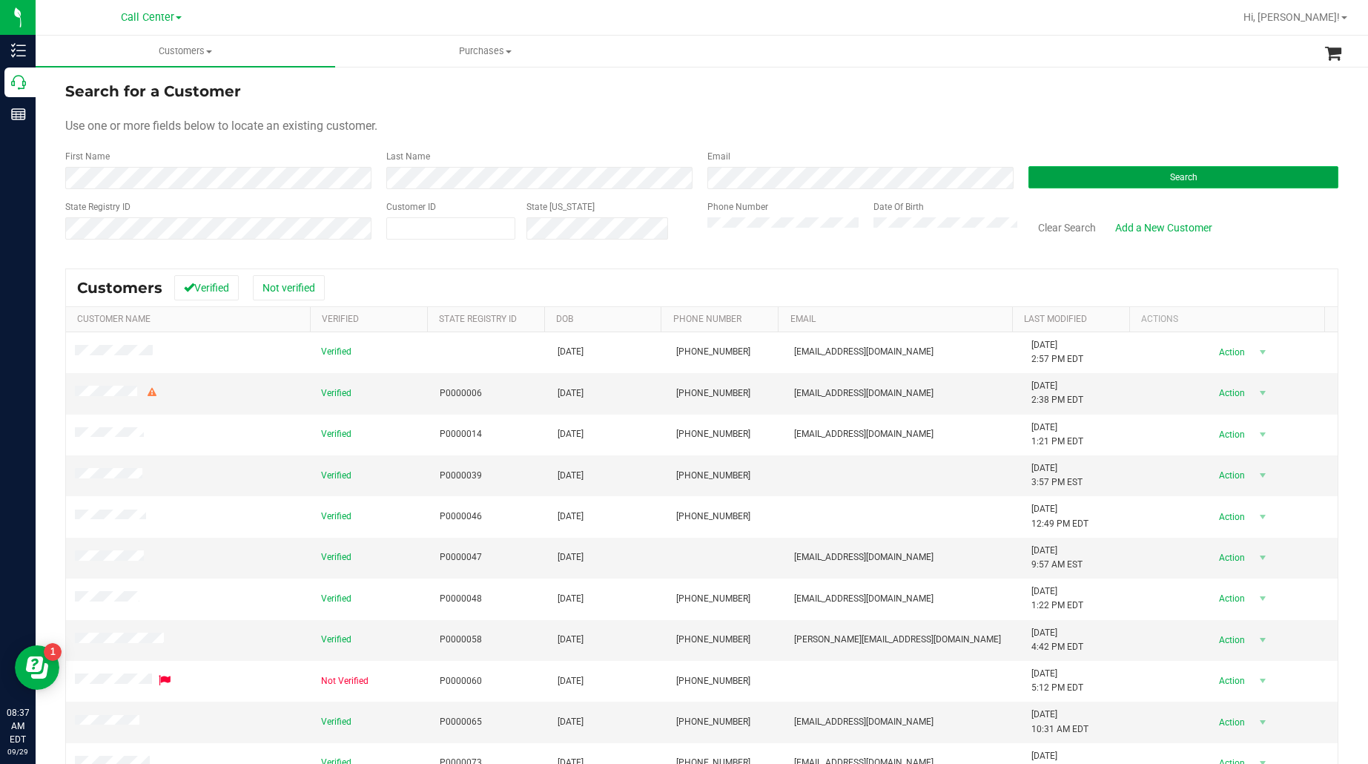
click at [1069, 178] on button "Search" at bounding box center [1184, 177] width 310 height 22
click at [1081, 179] on button "Search" at bounding box center [1184, 177] width 310 height 22
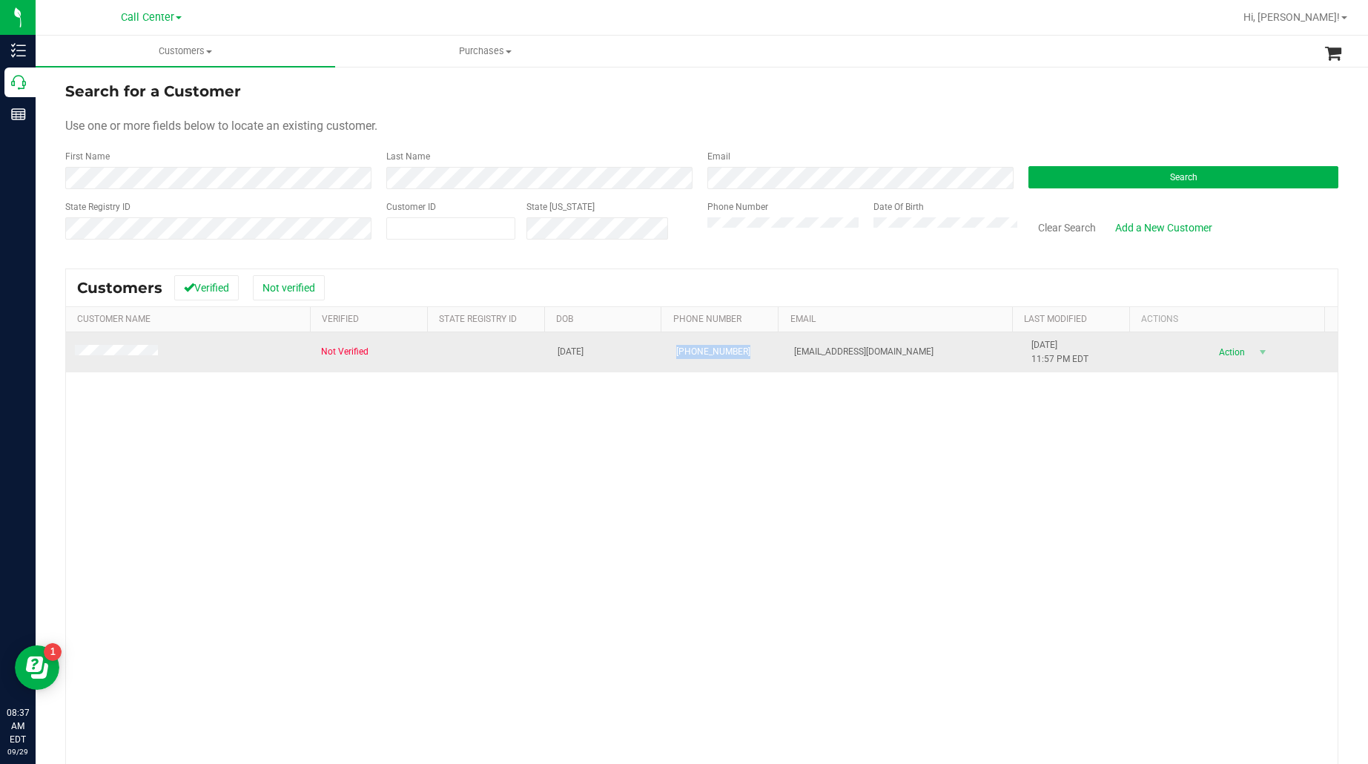
drag, startPoint x: 733, startPoint y: 357, endPoint x: 665, endPoint y: 356, distance: 68.2
click at [668, 356] on td "[PHONE_NUMBER]" at bounding box center [727, 352] width 119 height 40
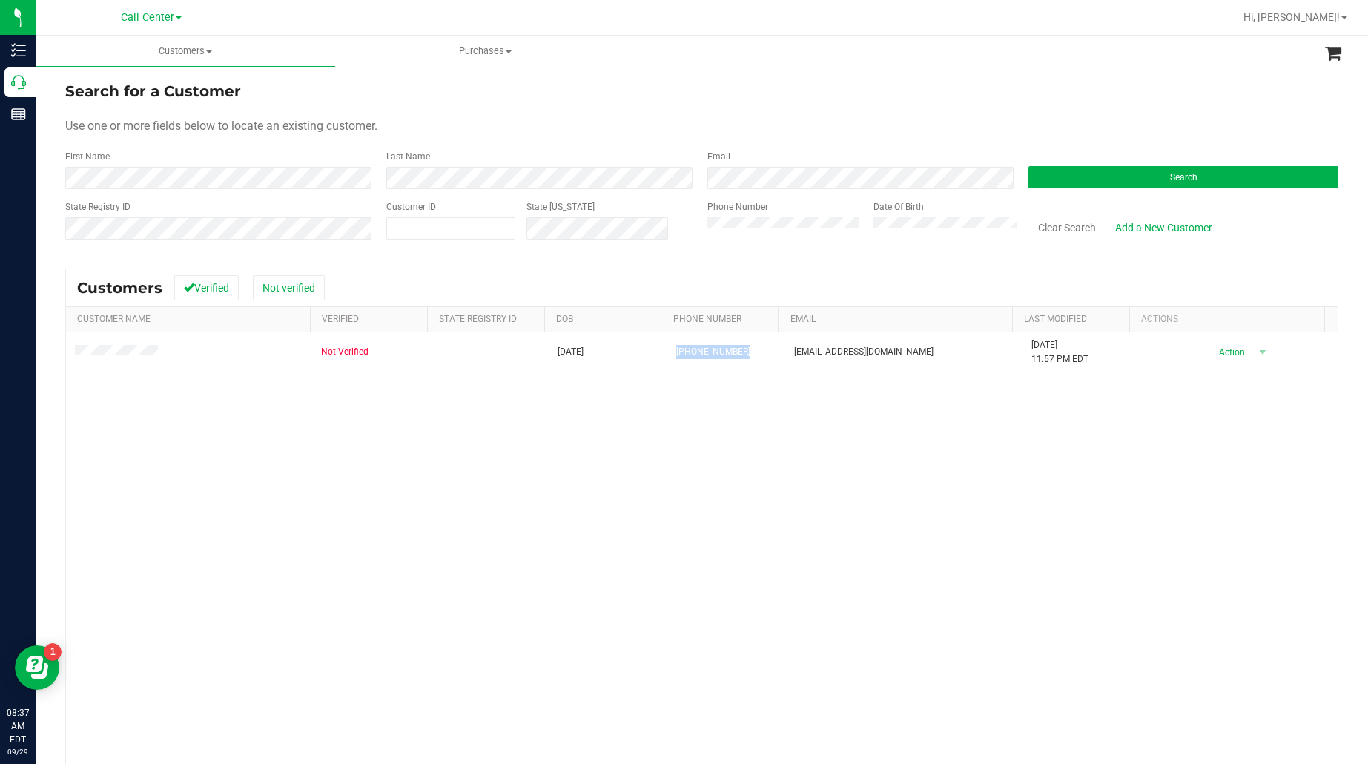
copy span "[PHONE_NUMBER]"
click at [1050, 225] on button "Clear Search" at bounding box center [1067, 227] width 77 height 25
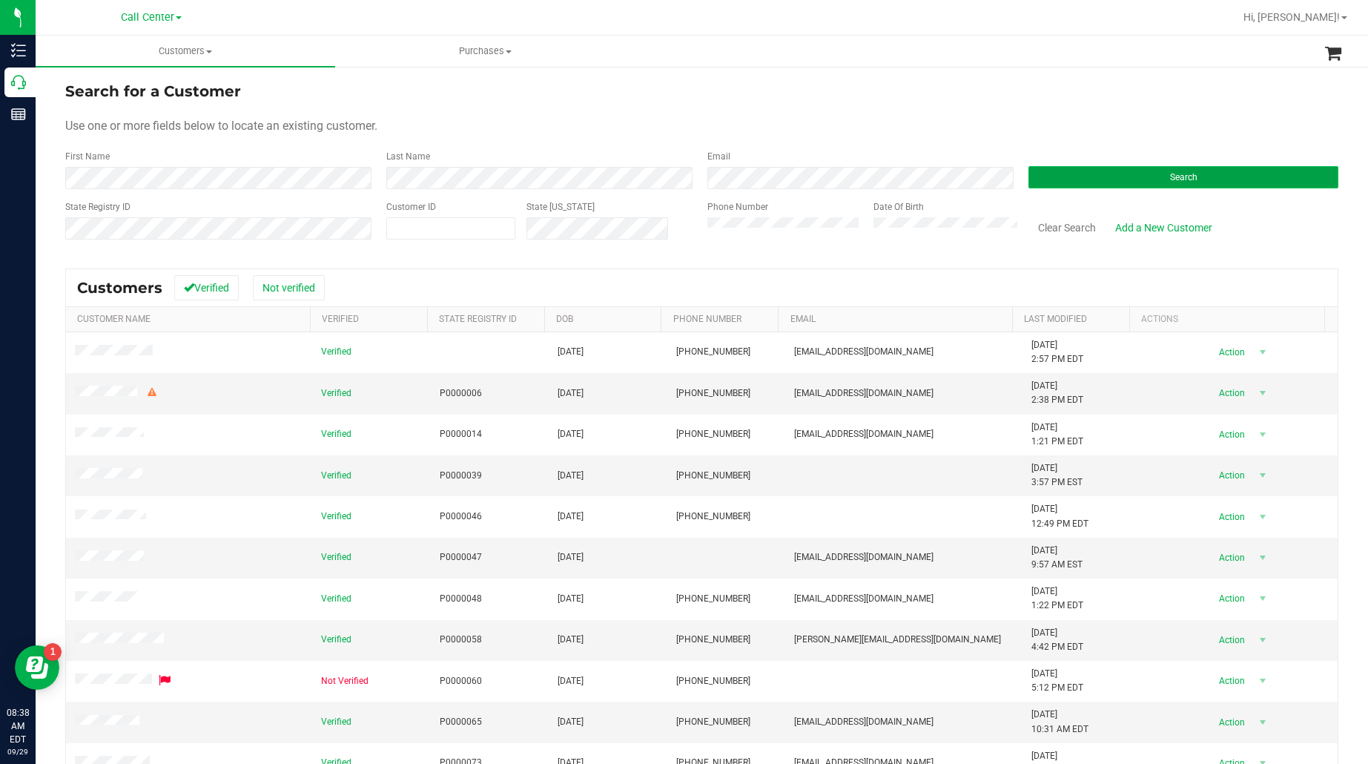
click at [1070, 179] on button "Search" at bounding box center [1184, 177] width 310 height 22
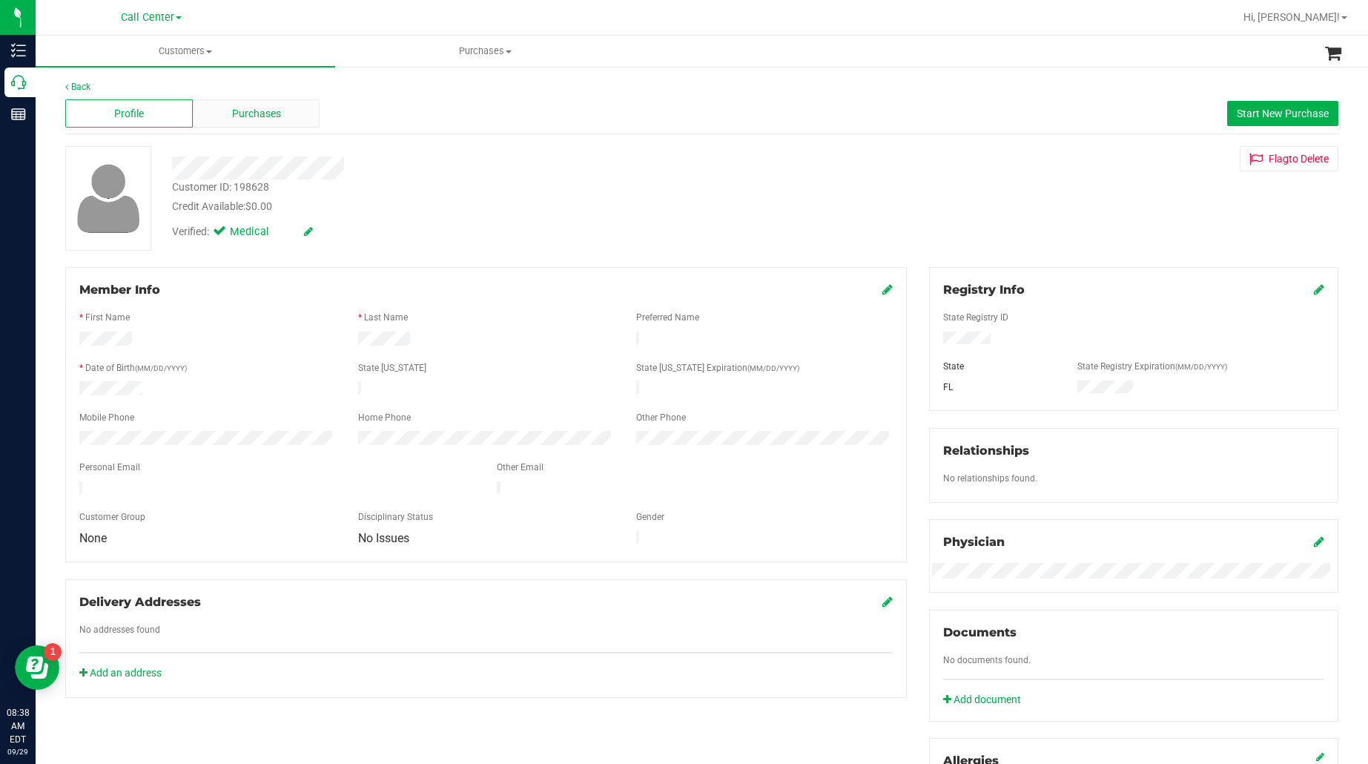
click at [252, 115] on span "Purchases" at bounding box center [256, 114] width 49 height 16
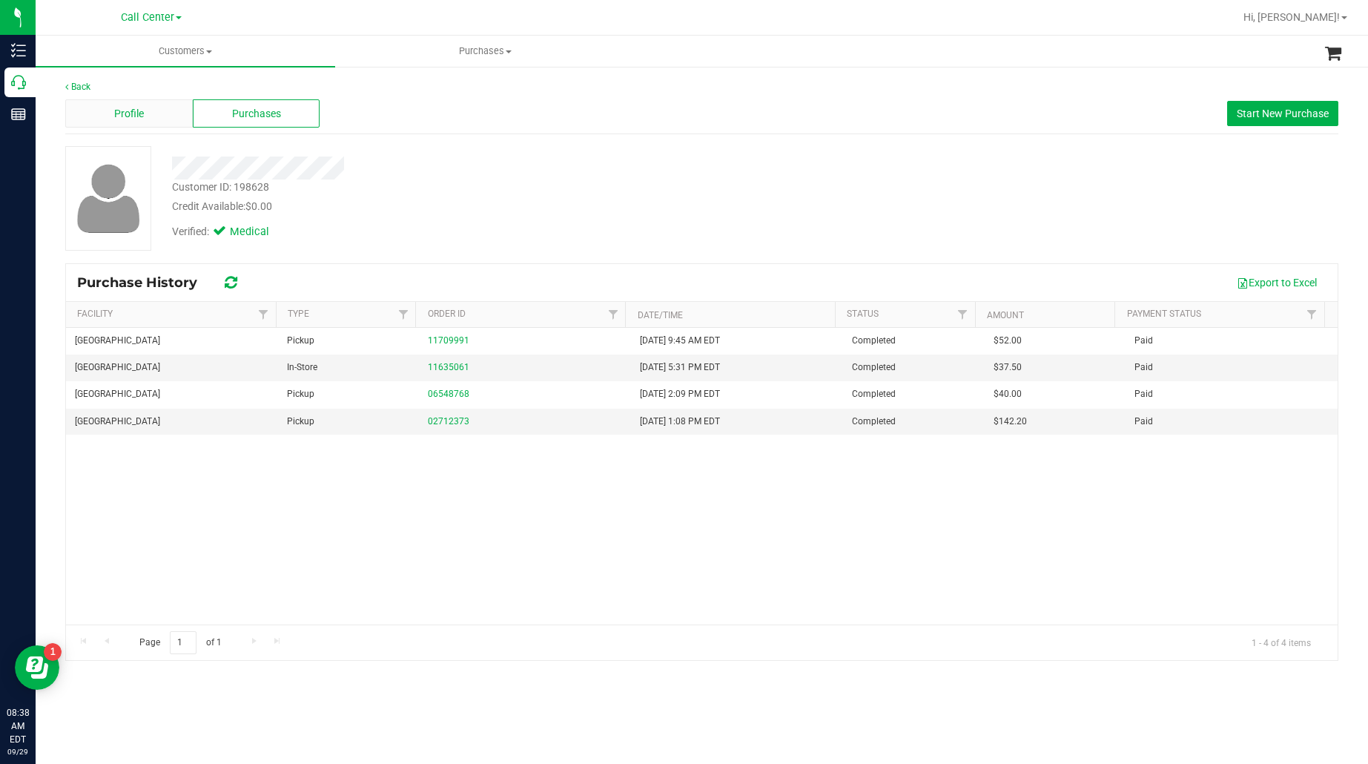
click at [153, 115] on div "Profile" at bounding box center [129, 113] width 128 height 28
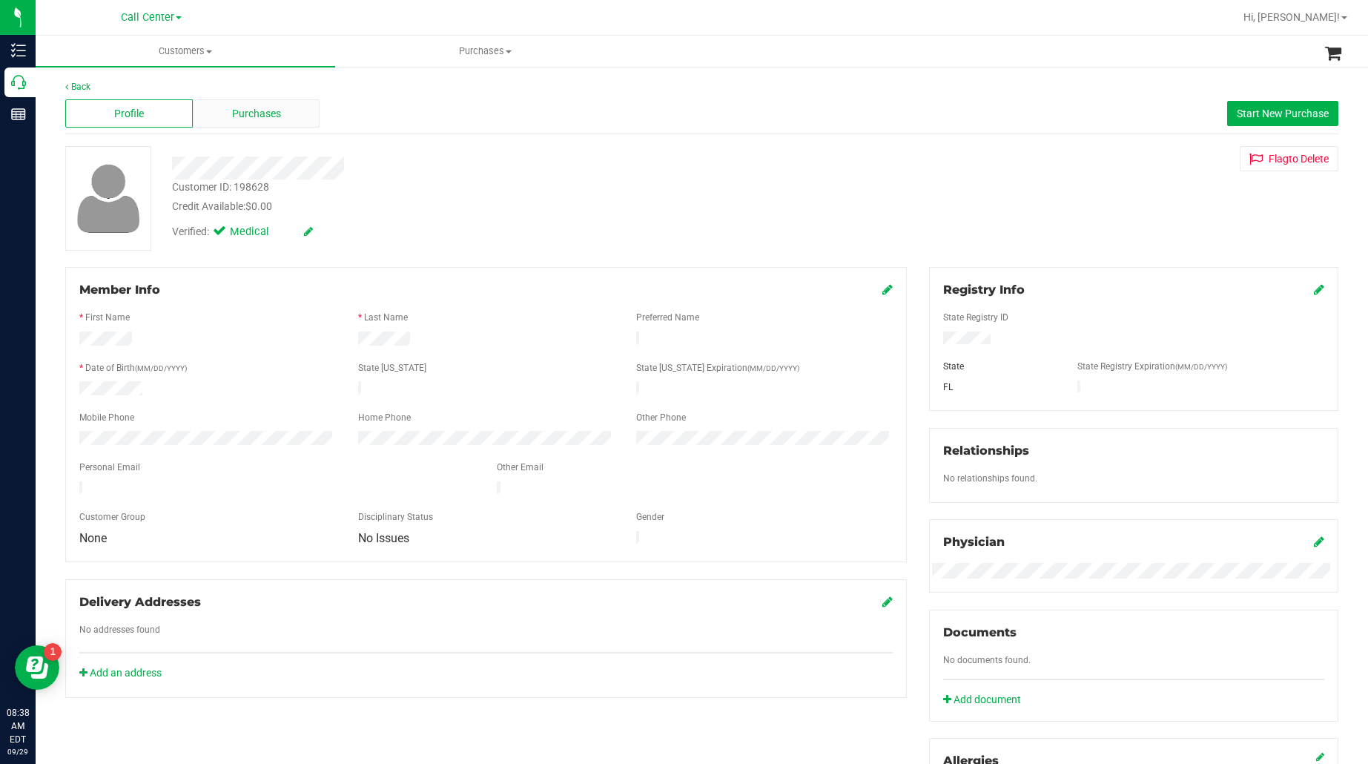
click at [256, 115] on span "Purchases" at bounding box center [256, 114] width 49 height 16
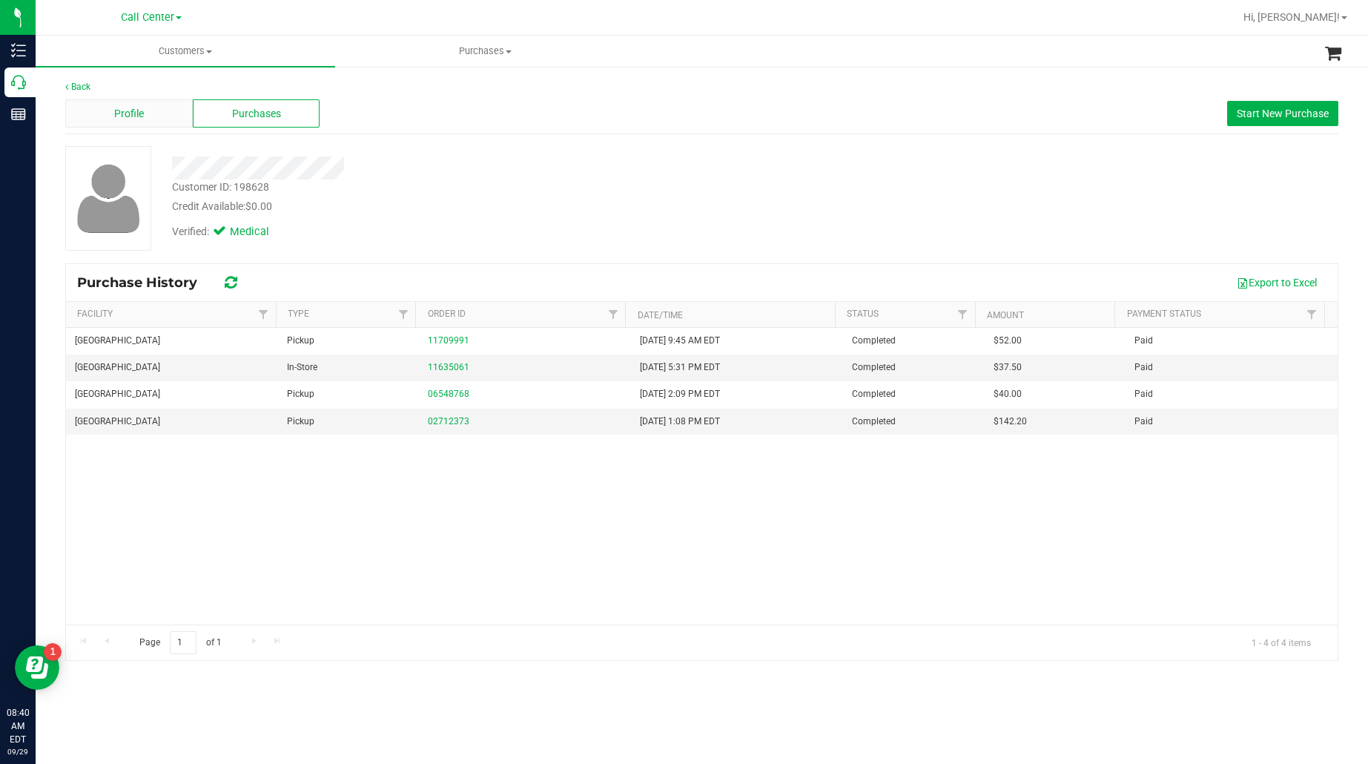
click at [151, 108] on div "Profile" at bounding box center [129, 113] width 128 height 28
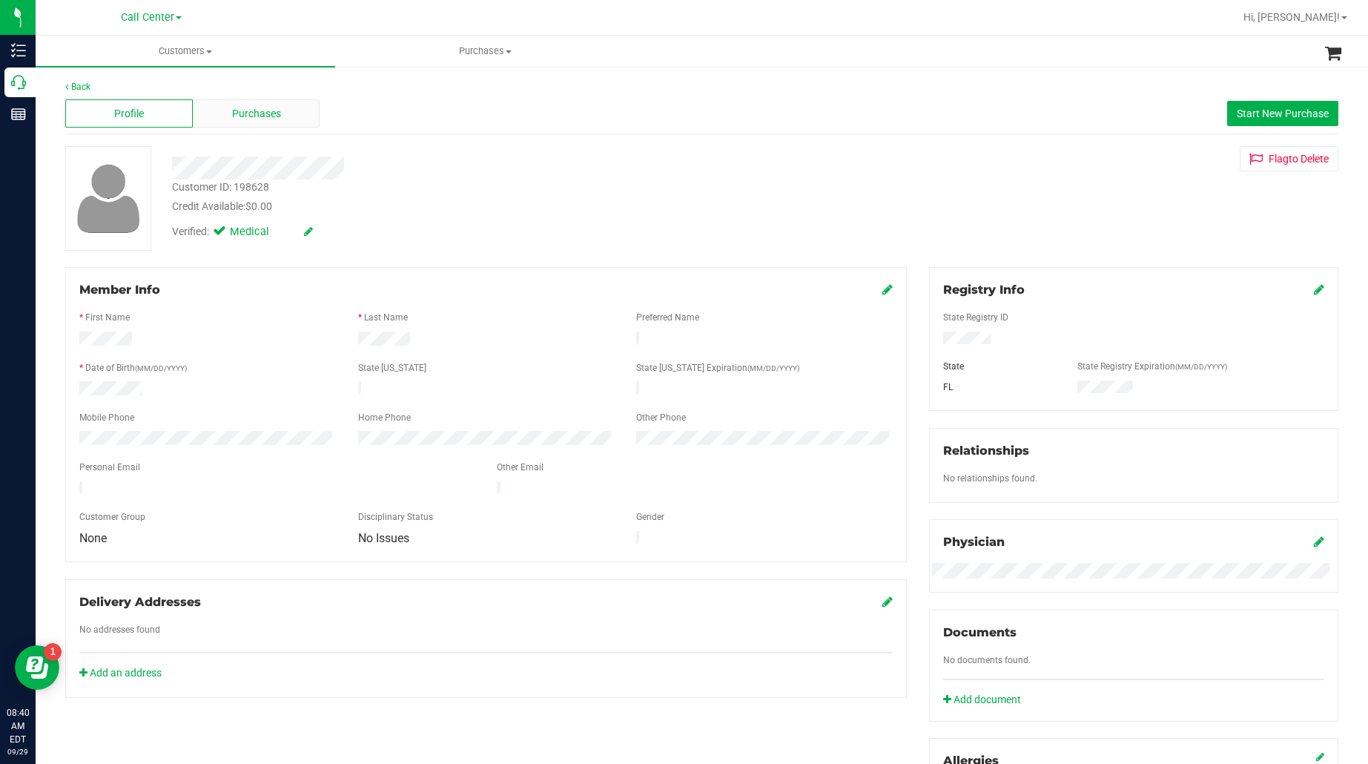
click at [248, 116] on span "Purchases" at bounding box center [256, 114] width 49 height 16
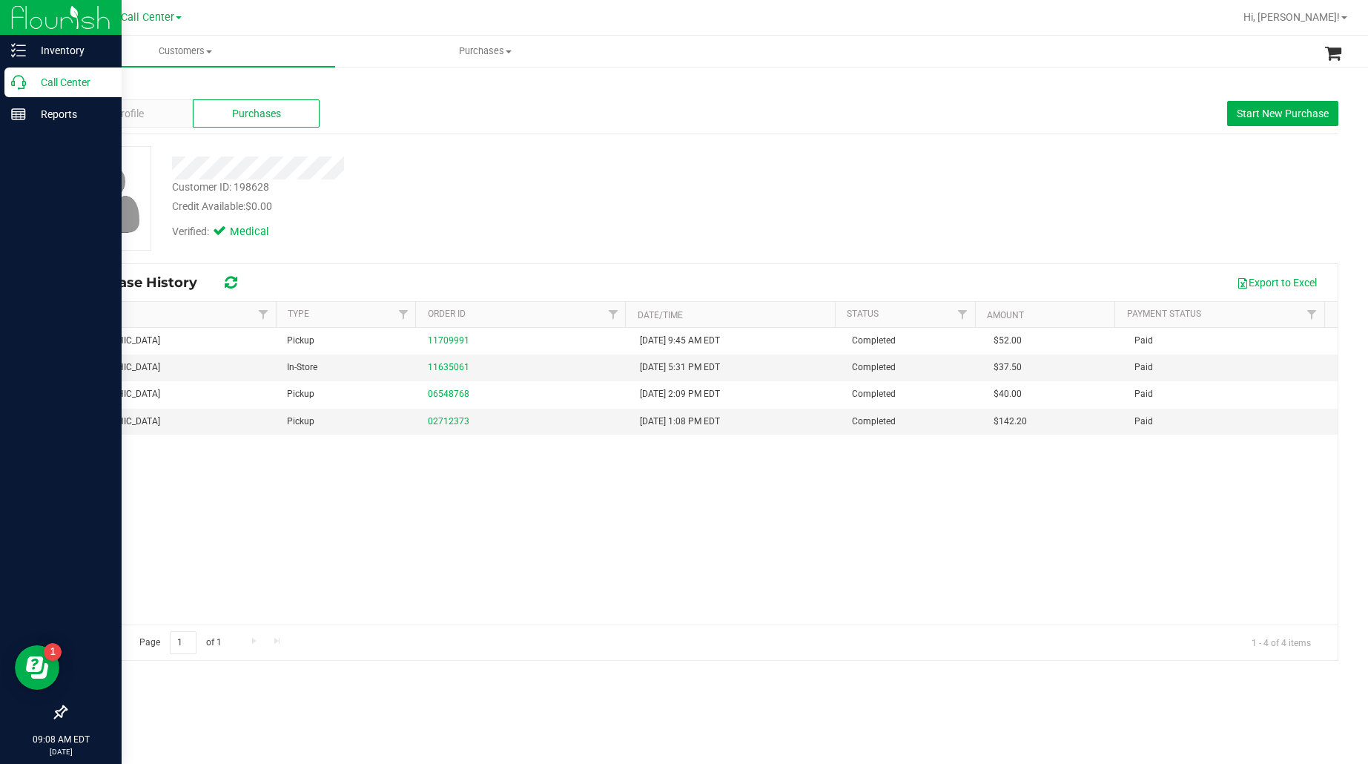
click at [45, 84] on p "Call Center" at bounding box center [70, 82] width 89 height 18
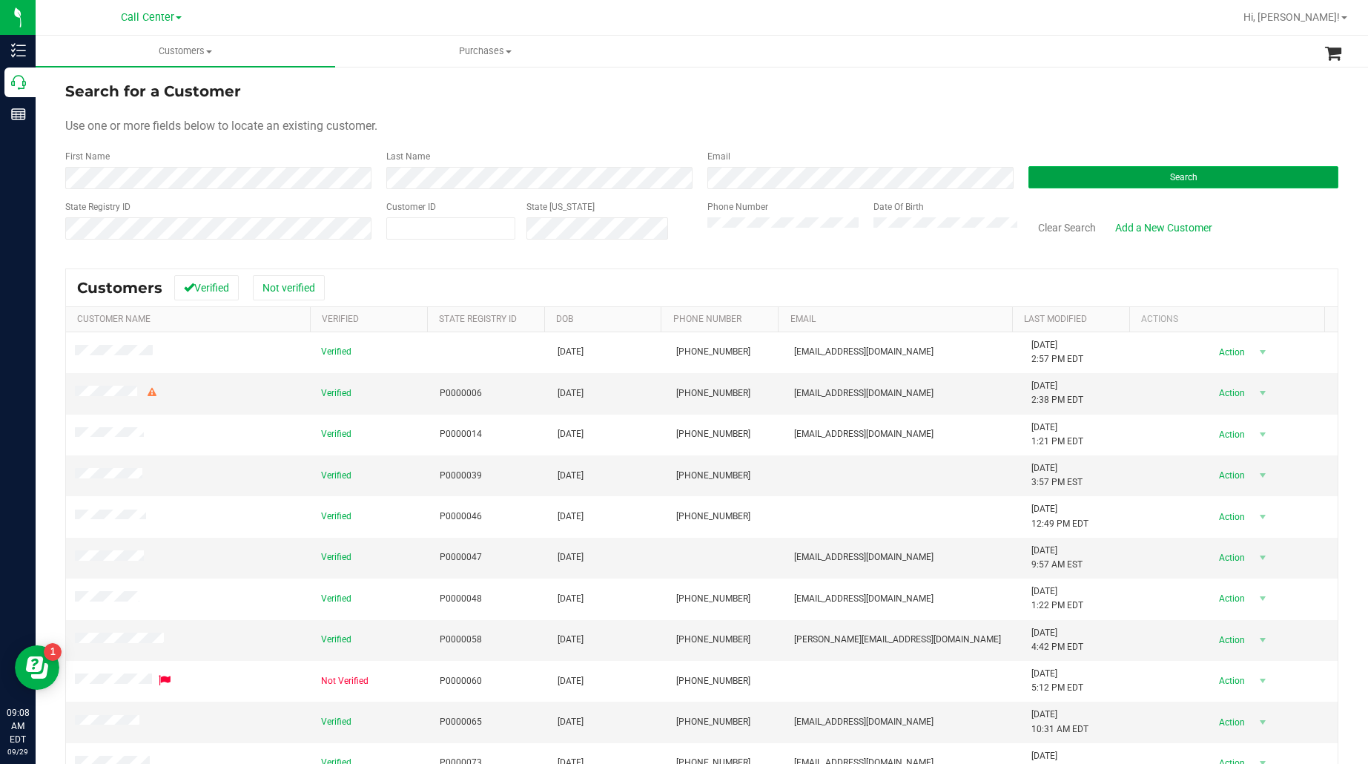
click at [1054, 177] on button "Search" at bounding box center [1184, 177] width 310 height 22
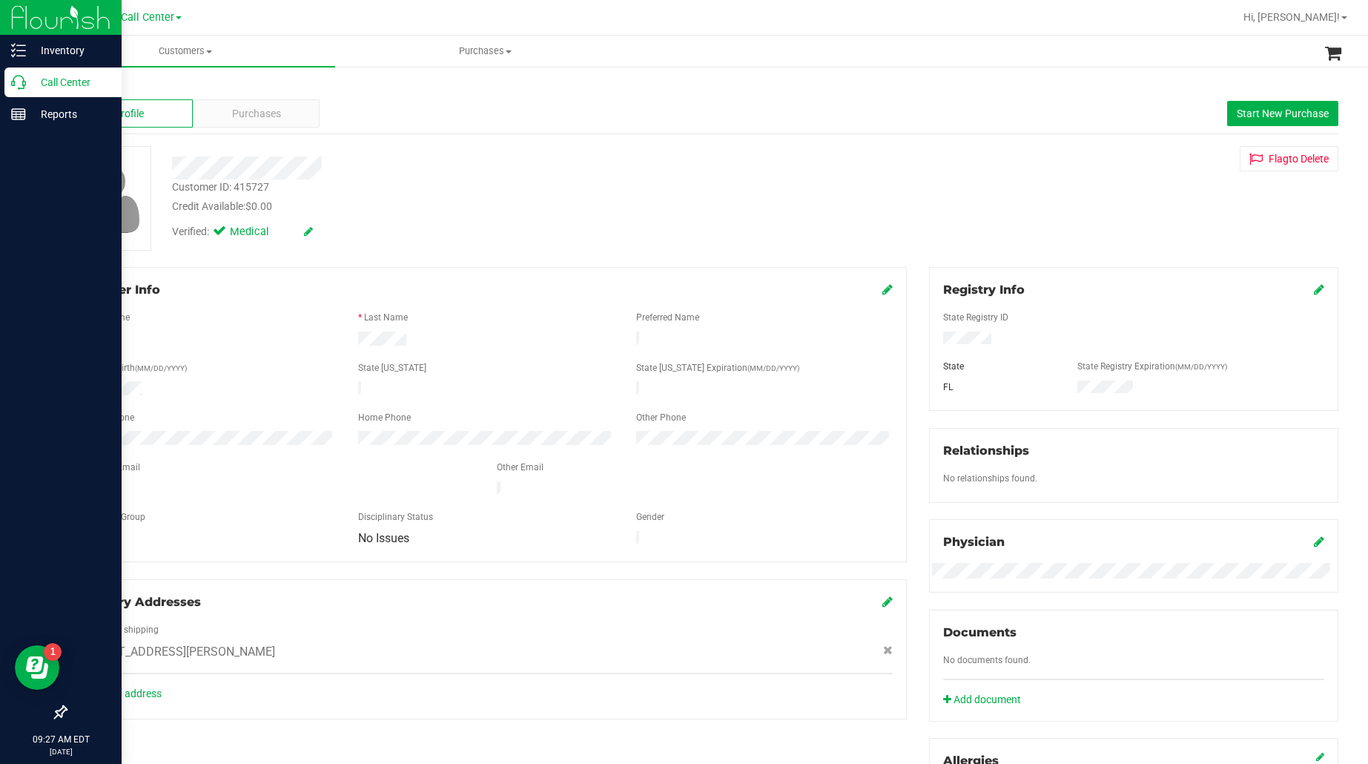
click at [50, 84] on p "Call Center" at bounding box center [70, 82] width 89 height 18
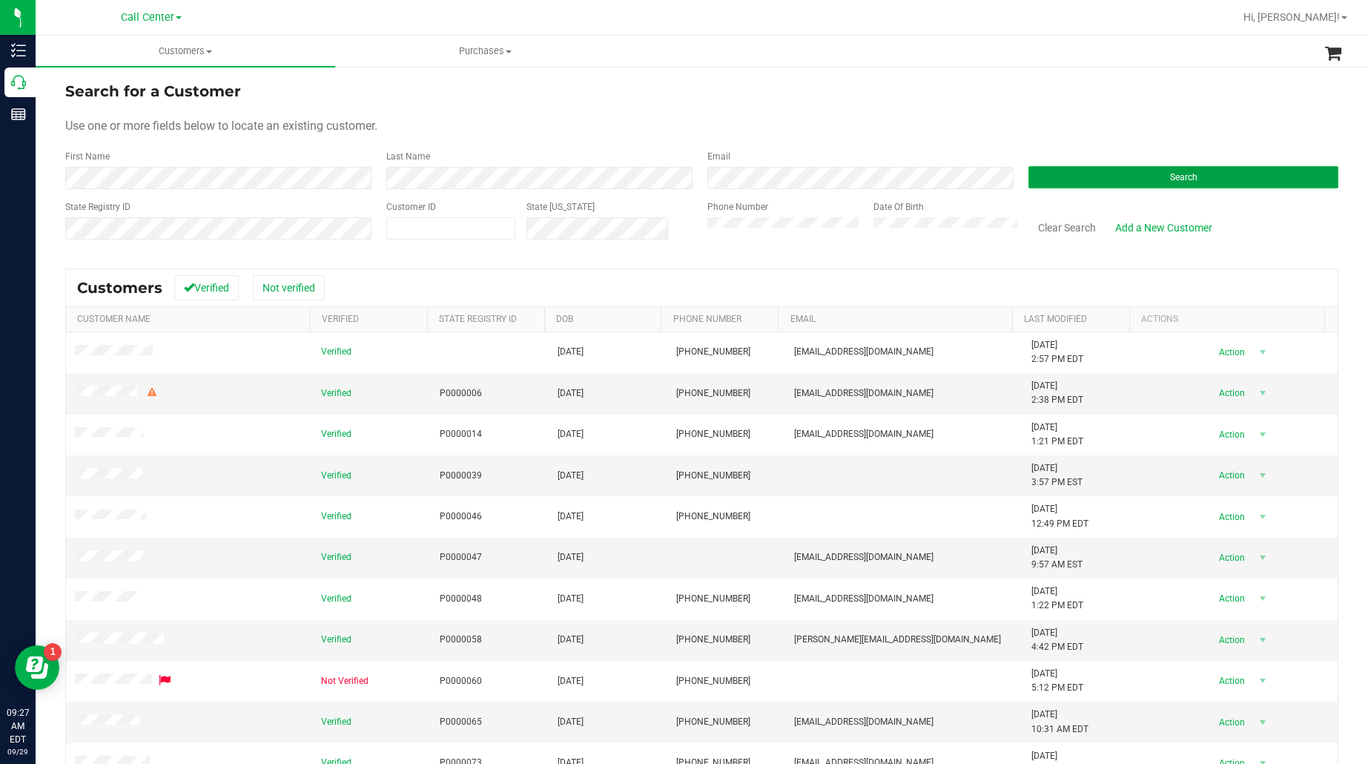
click at [1092, 171] on button "Search" at bounding box center [1184, 177] width 310 height 22
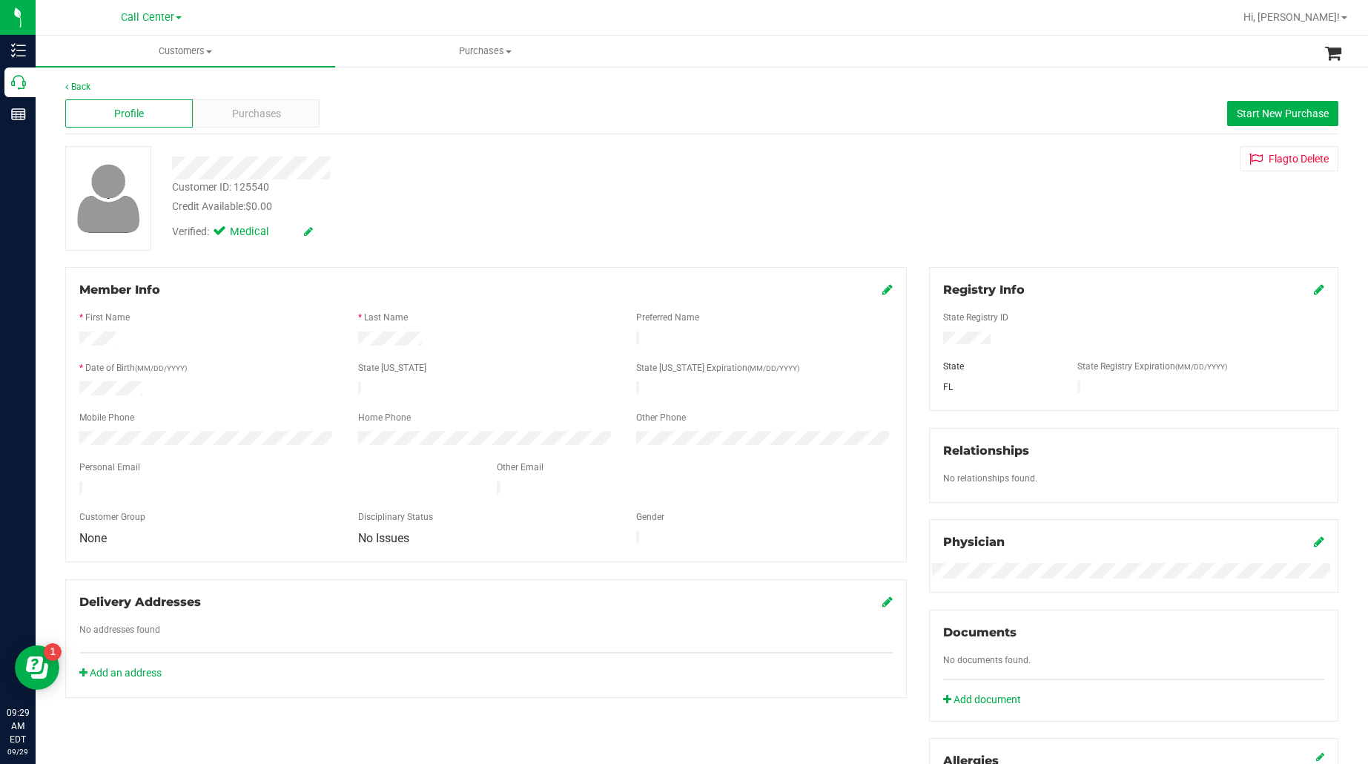
click at [232, 349] on div at bounding box center [486, 355] width 814 height 12
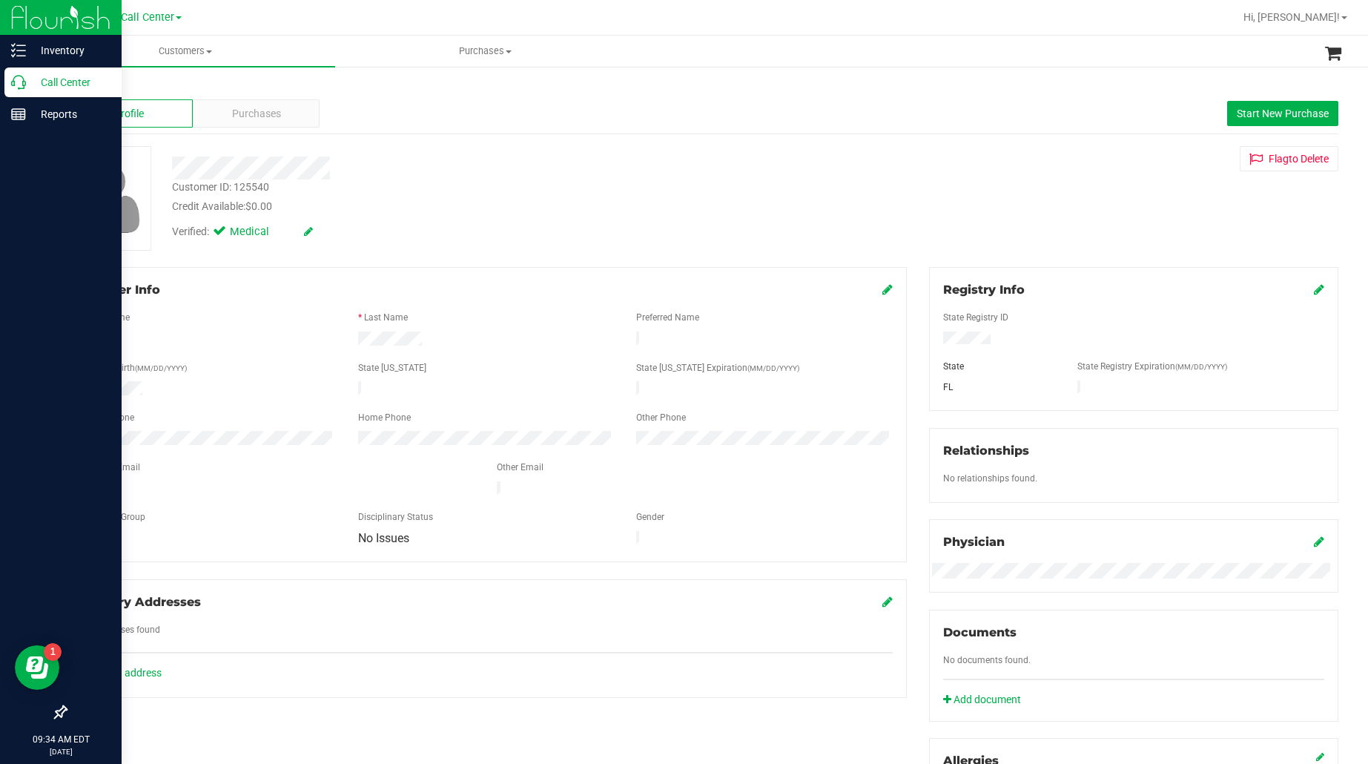
click at [64, 76] on p "Call Center" at bounding box center [70, 82] width 89 height 18
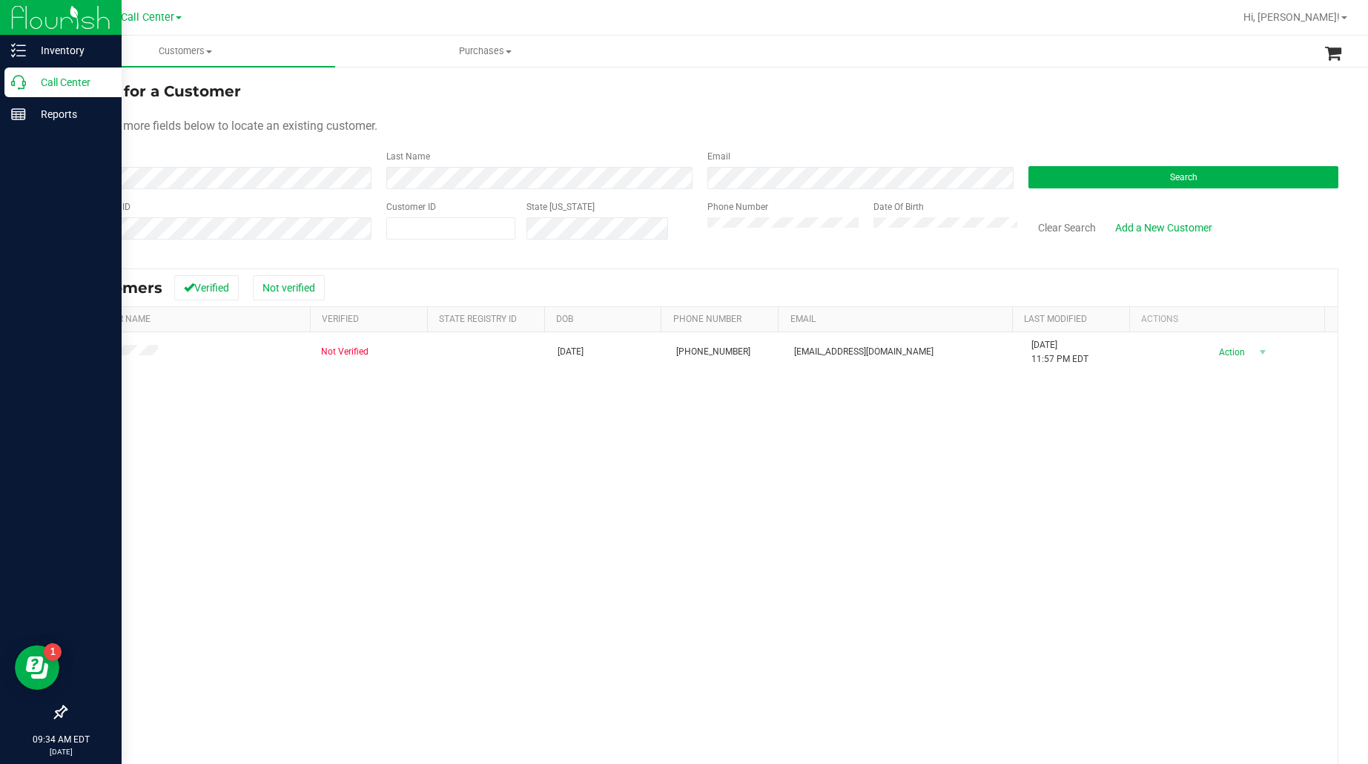
click at [43, 82] on p "Call Center" at bounding box center [70, 82] width 89 height 18
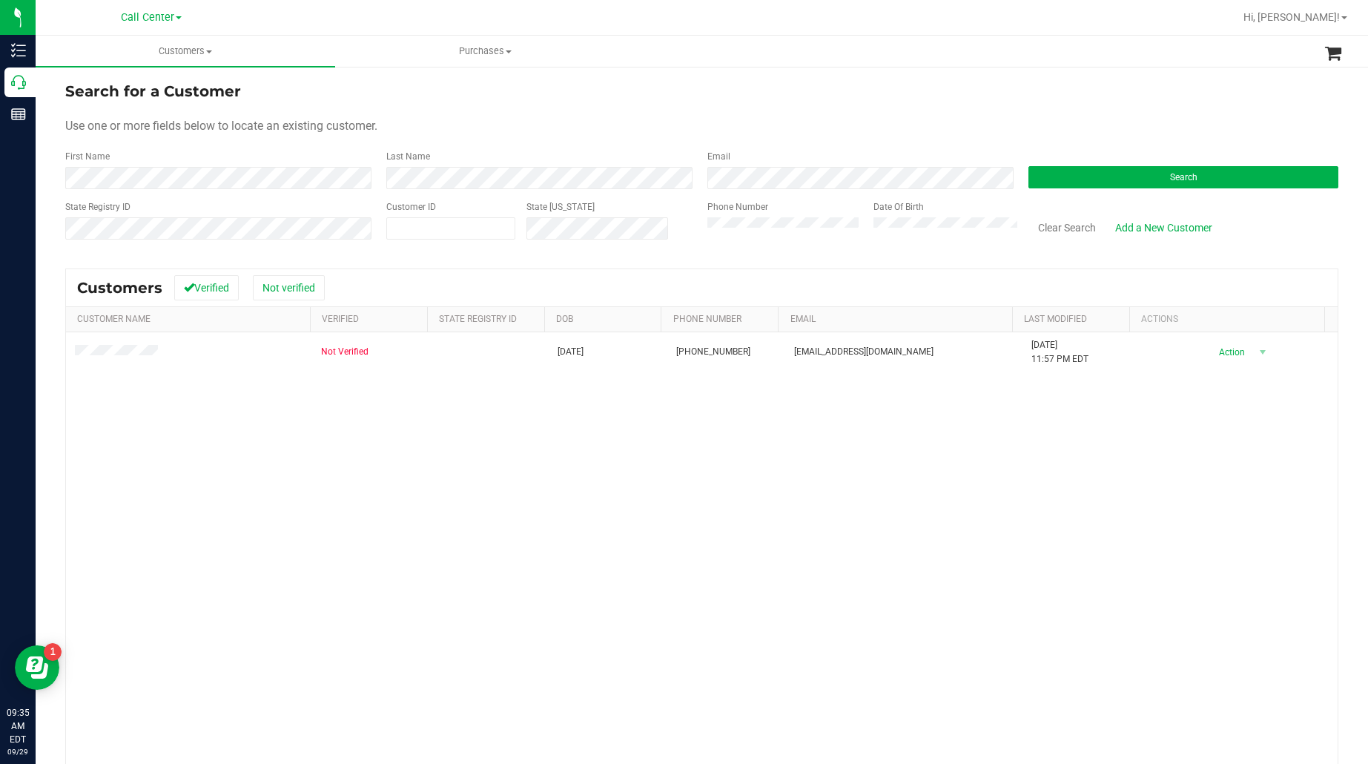
click at [124, 447] on div "Not Verified [DATE] (386) 332-5599 [EMAIL_ADDRESS][DOMAIN_NAME] [DATE] 11:57 PM…" at bounding box center [702, 572] width 1272 height 481
click at [1055, 225] on button "Clear Search" at bounding box center [1067, 227] width 77 height 25
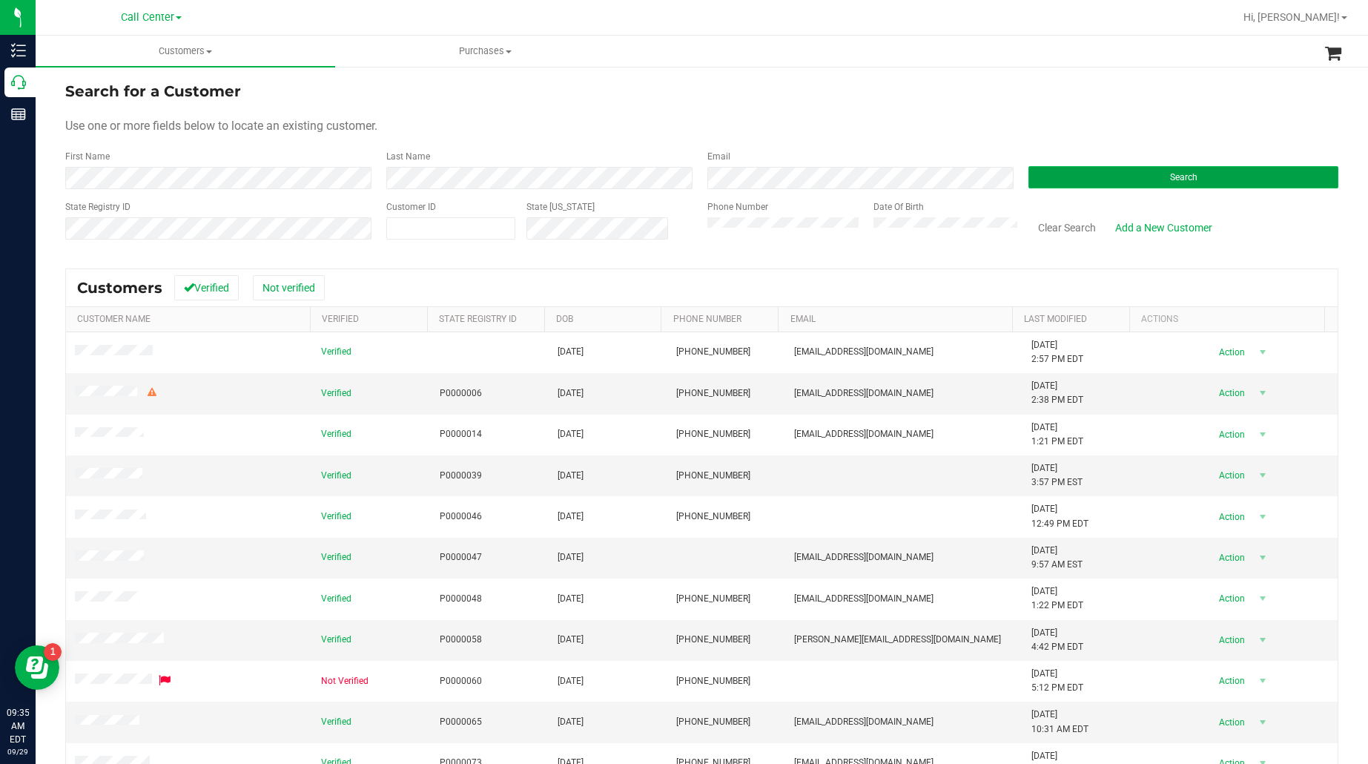
click at [1062, 174] on button "Search" at bounding box center [1184, 177] width 310 height 22
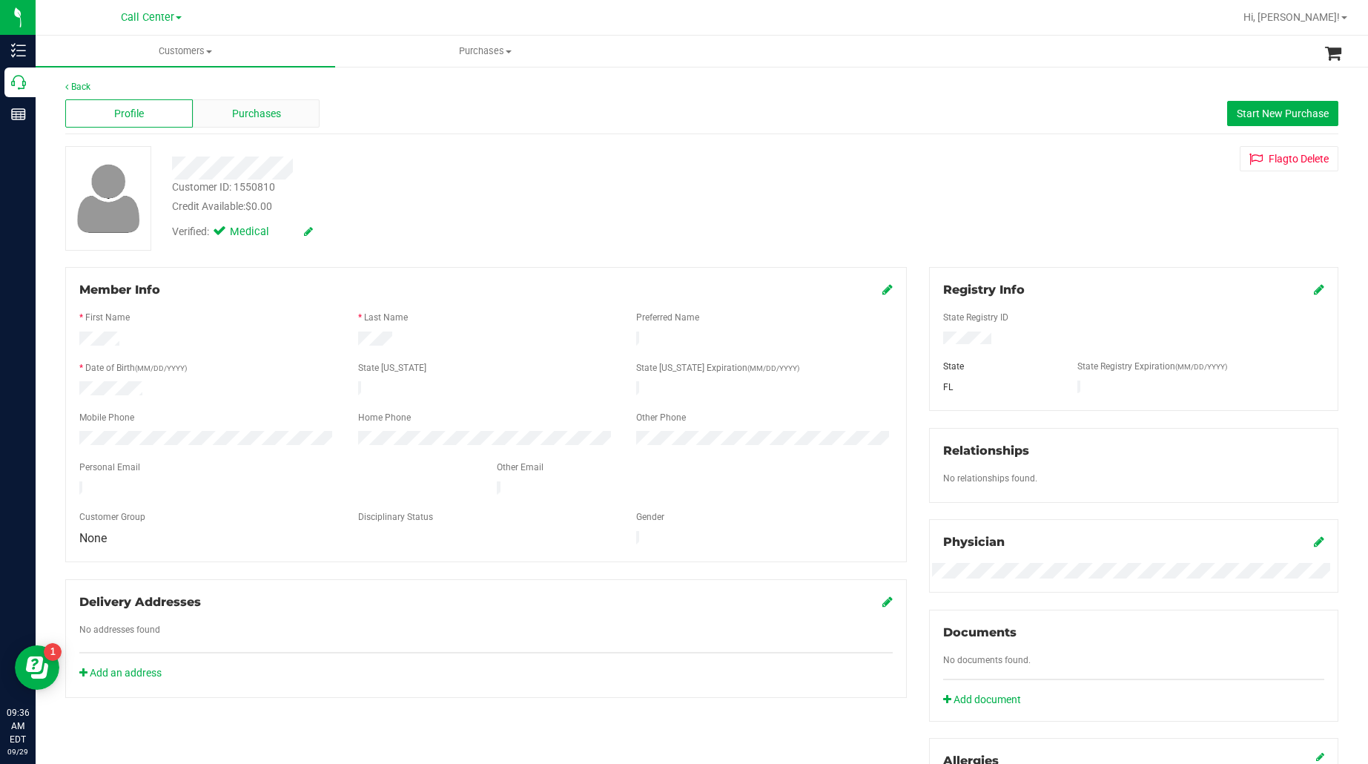
click at [237, 116] on span "Purchases" at bounding box center [256, 114] width 49 height 16
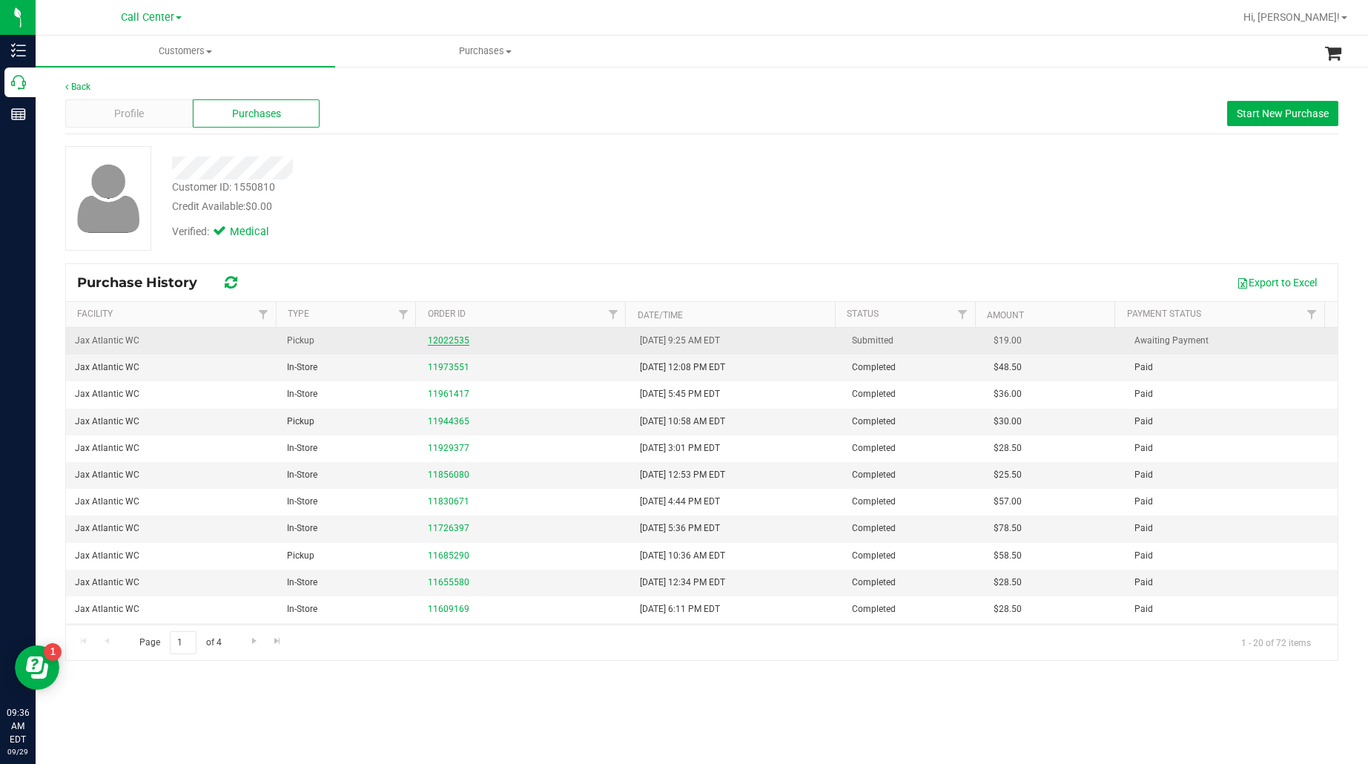
click at [449, 342] on link "12022535" at bounding box center [449, 340] width 42 height 10
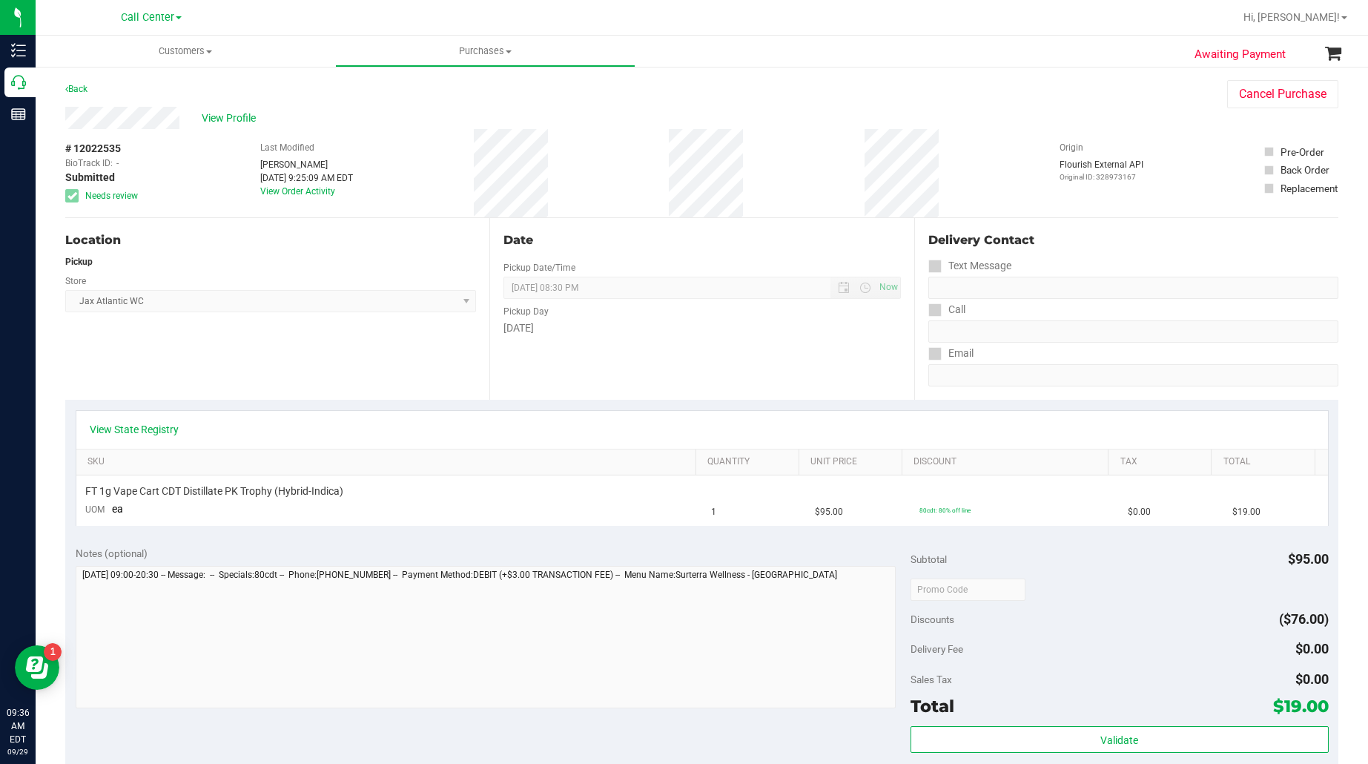
click at [242, 349] on div "Location Pickup Store Jax Atlantic WC Select Store [PERSON_NAME][GEOGRAPHIC_DAT…" at bounding box center [277, 309] width 424 height 182
click at [287, 338] on div "Location Pickup Store Jax Atlantic WC Select Store [PERSON_NAME][GEOGRAPHIC_DAT…" at bounding box center [277, 309] width 424 height 182
click at [187, 320] on div "Location Pickup Store Jax Atlantic WC Select Store [PERSON_NAME][GEOGRAPHIC_DAT…" at bounding box center [277, 309] width 424 height 182
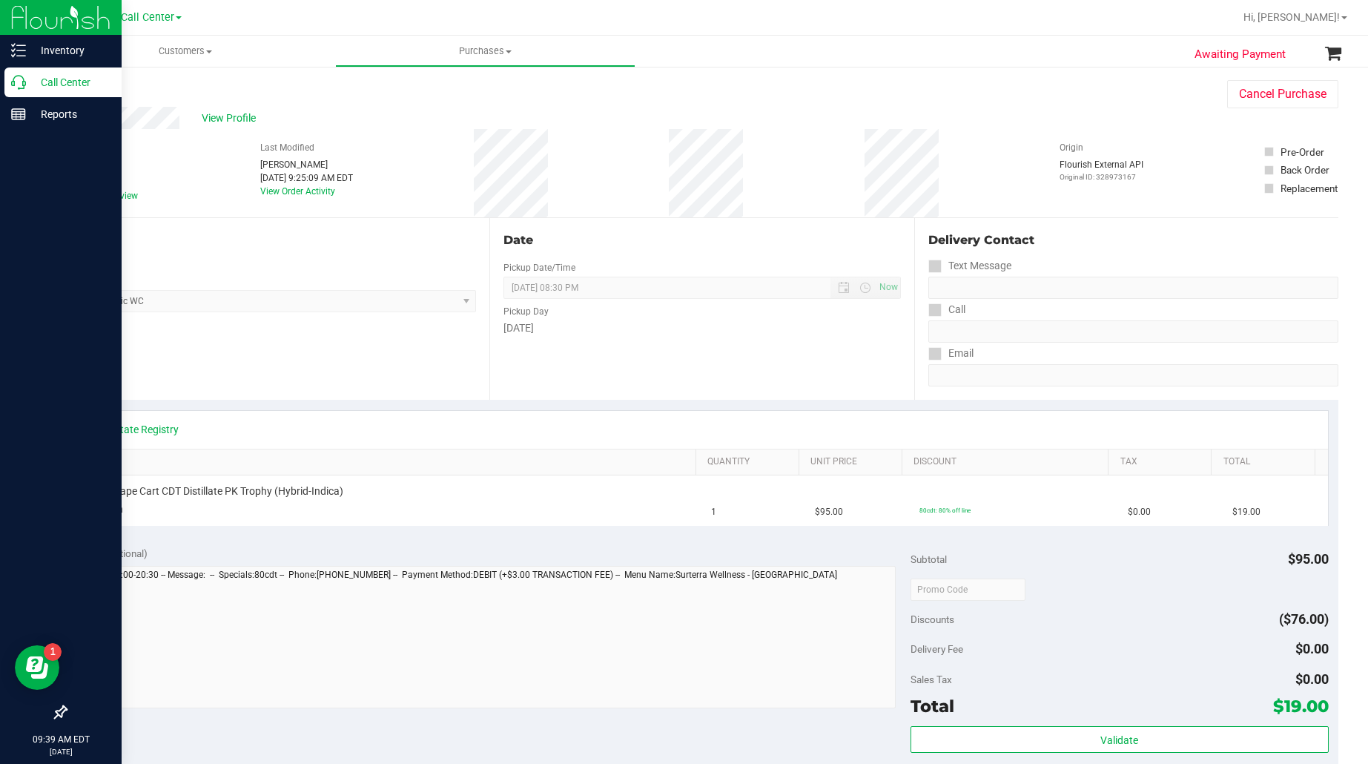
click at [50, 79] on p "Call Center" at bounding box center [70, 82] width 89 height 18
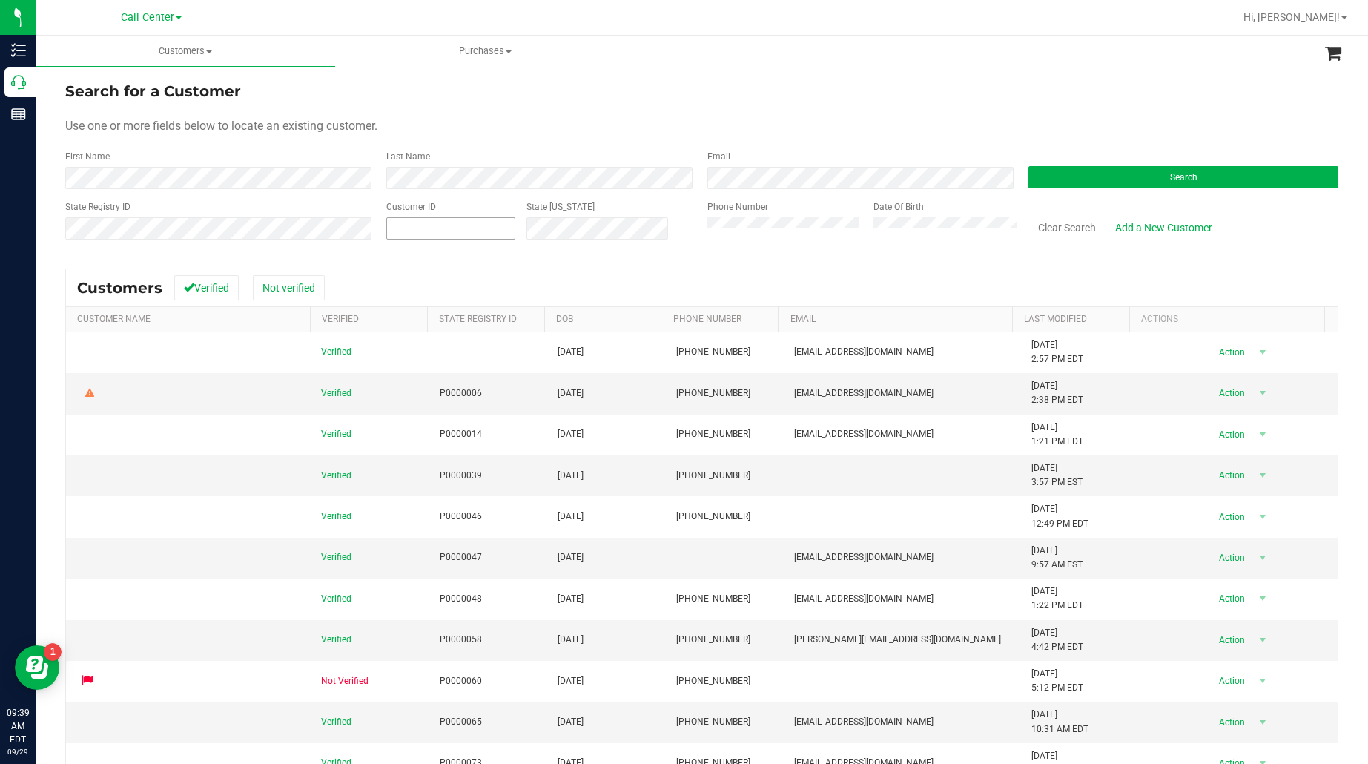
click at [419, 231] on input "text" at bounding box center [451, 228] width 128 height 21
paste input "465467"
type input "465467"
click at [1035, 177] on button "Search" at bounding box center [1184, 177] width 310 height 22
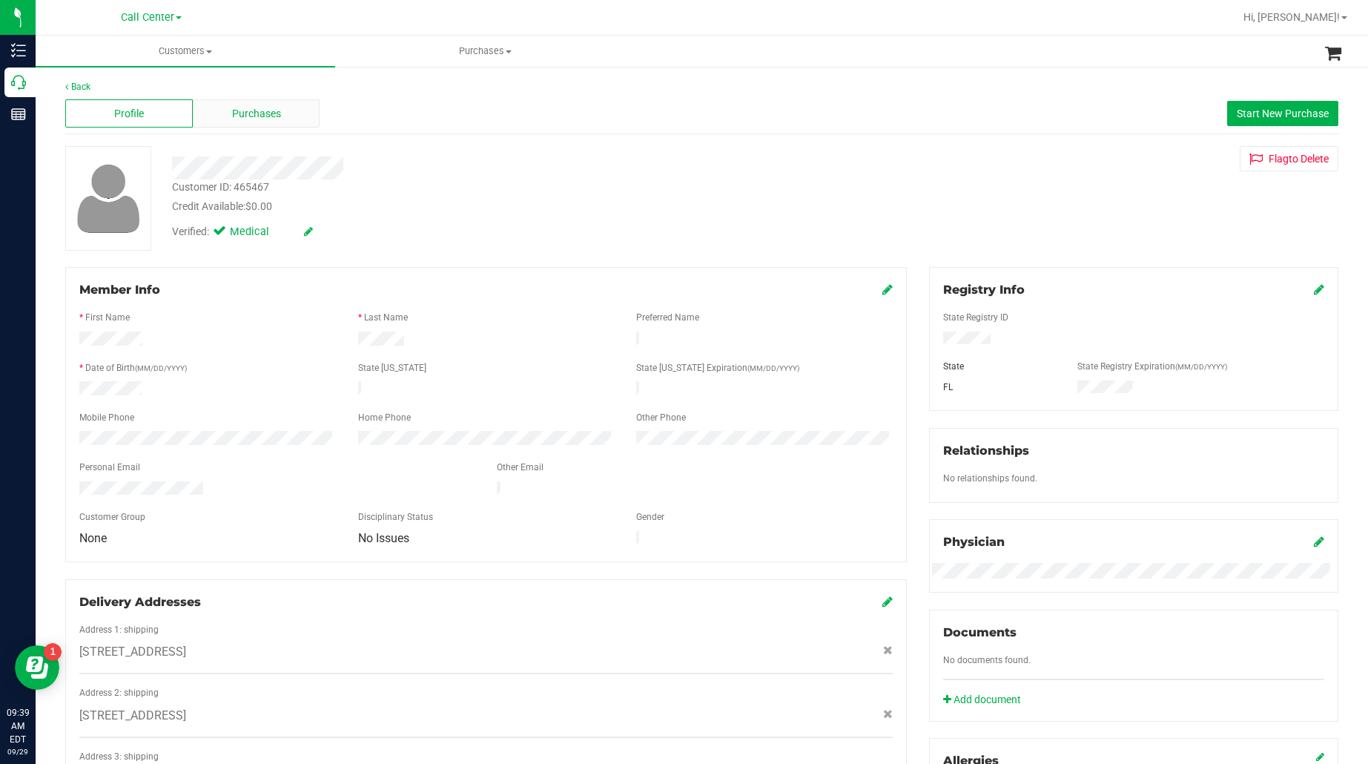
click at [274, 115] on span "Purchases" at bounding box center [256, 114] width 49 height 16
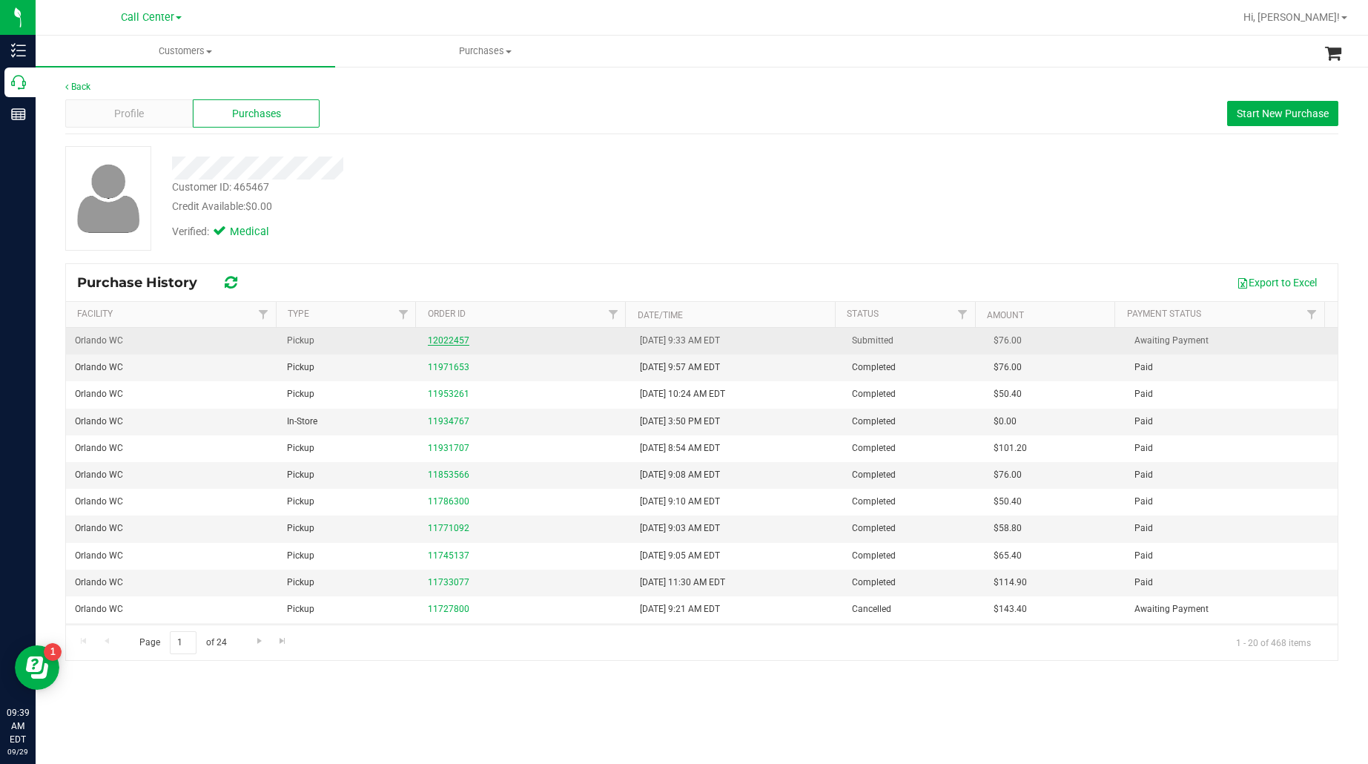
click at [436, 338] on link "12022457" at bounding box center [449, 340] width 42 height 10
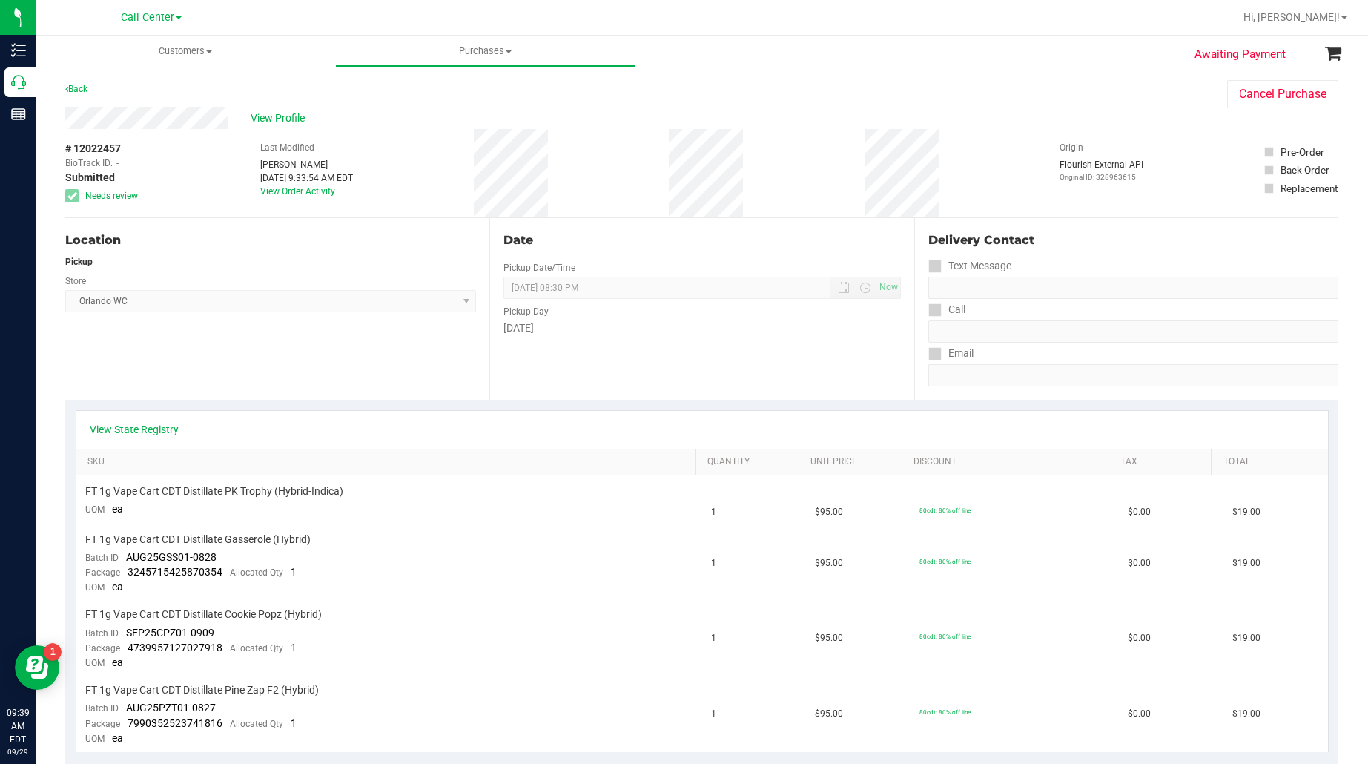
scroll to position [93, 0]
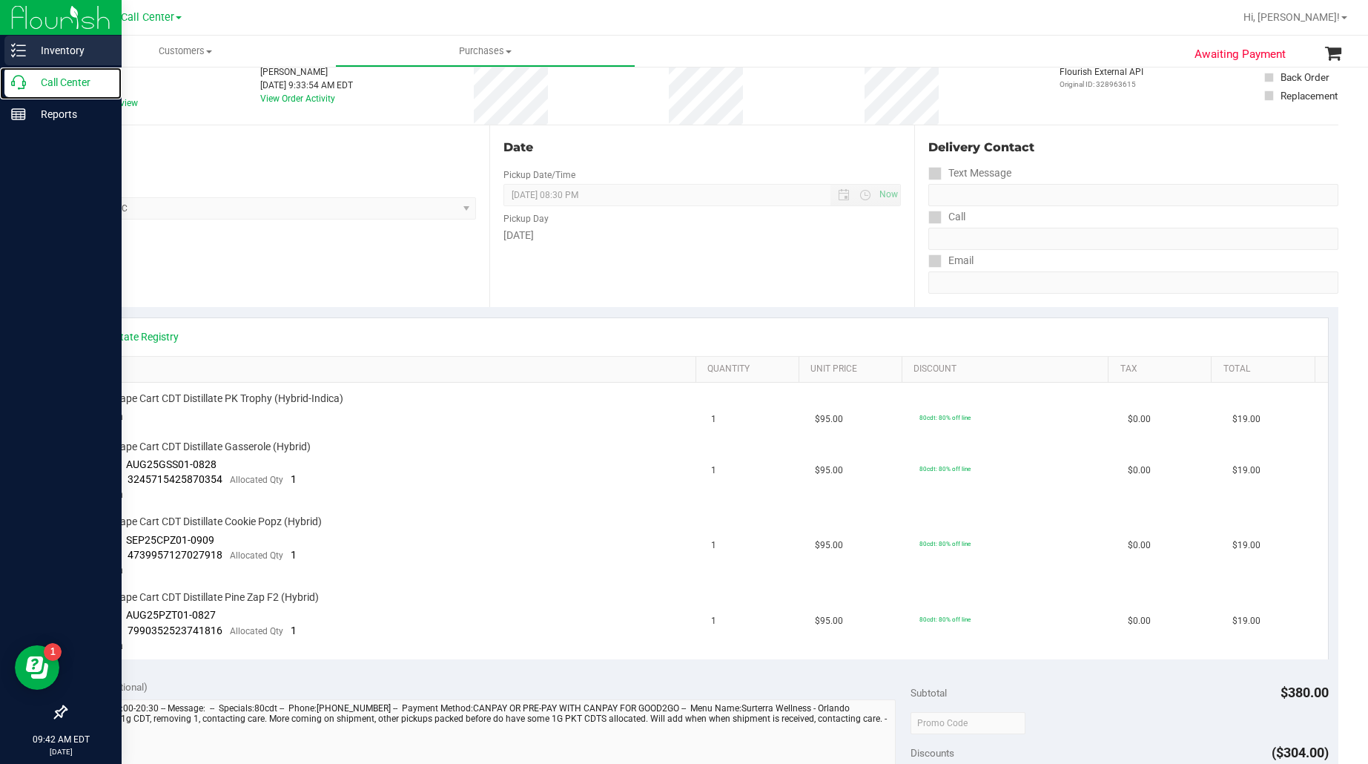
drag, startPoint x: 53, startPoint y: 76, endPoint x: 105, endPoint y: 58, distance: 54.4
click at [54, 76] on p "Call Center" at bounding box center [70, 82] width 89 height 18
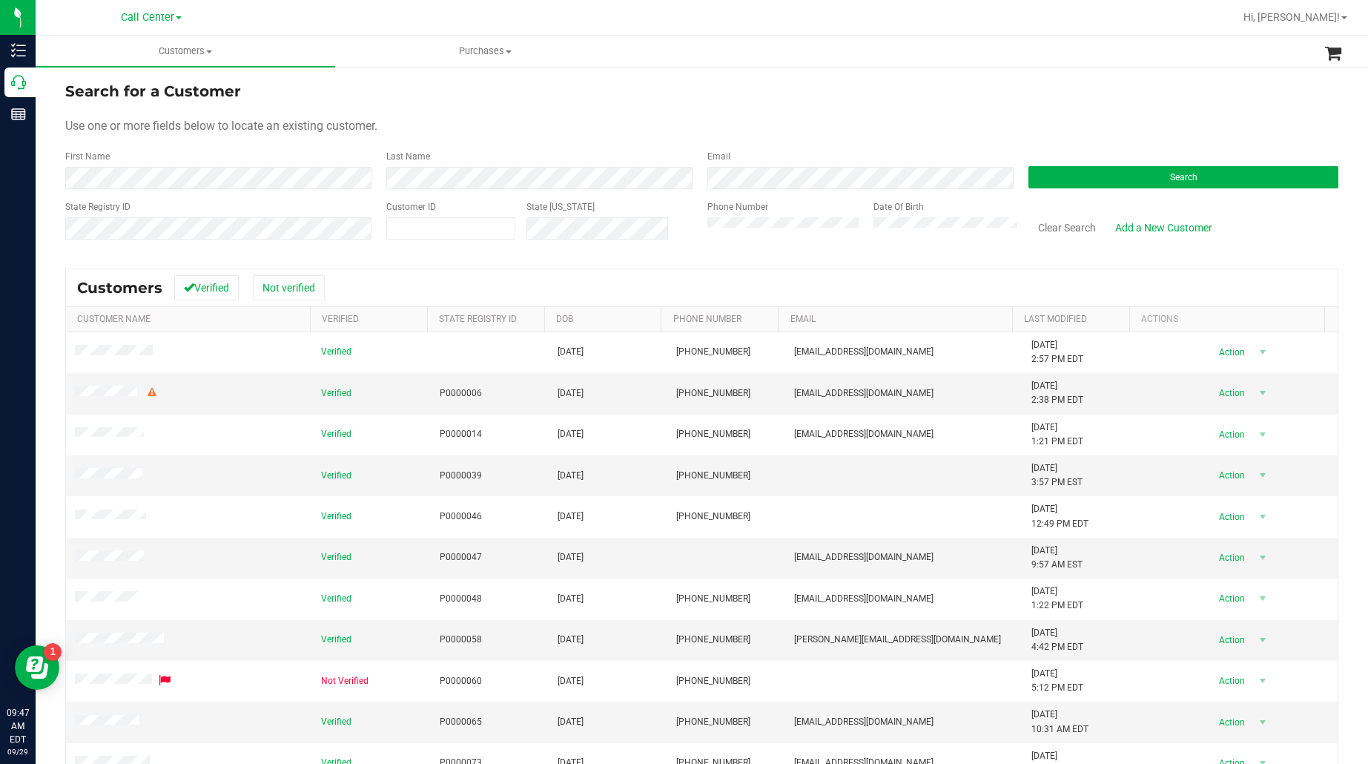
drag, startPoint x: 533, startPoint y: 108, endPoint x: 679, endPoint y: 151, distance: 152.3
click at [534, 108] on form "Search for a Customer Use one or more fields below to locate an existing custom…" at bounding box center [702, 166] width 1274 height 173
click at [1037, 172] on button "Search" at bounding box center [1184, 177] width 310 height 22
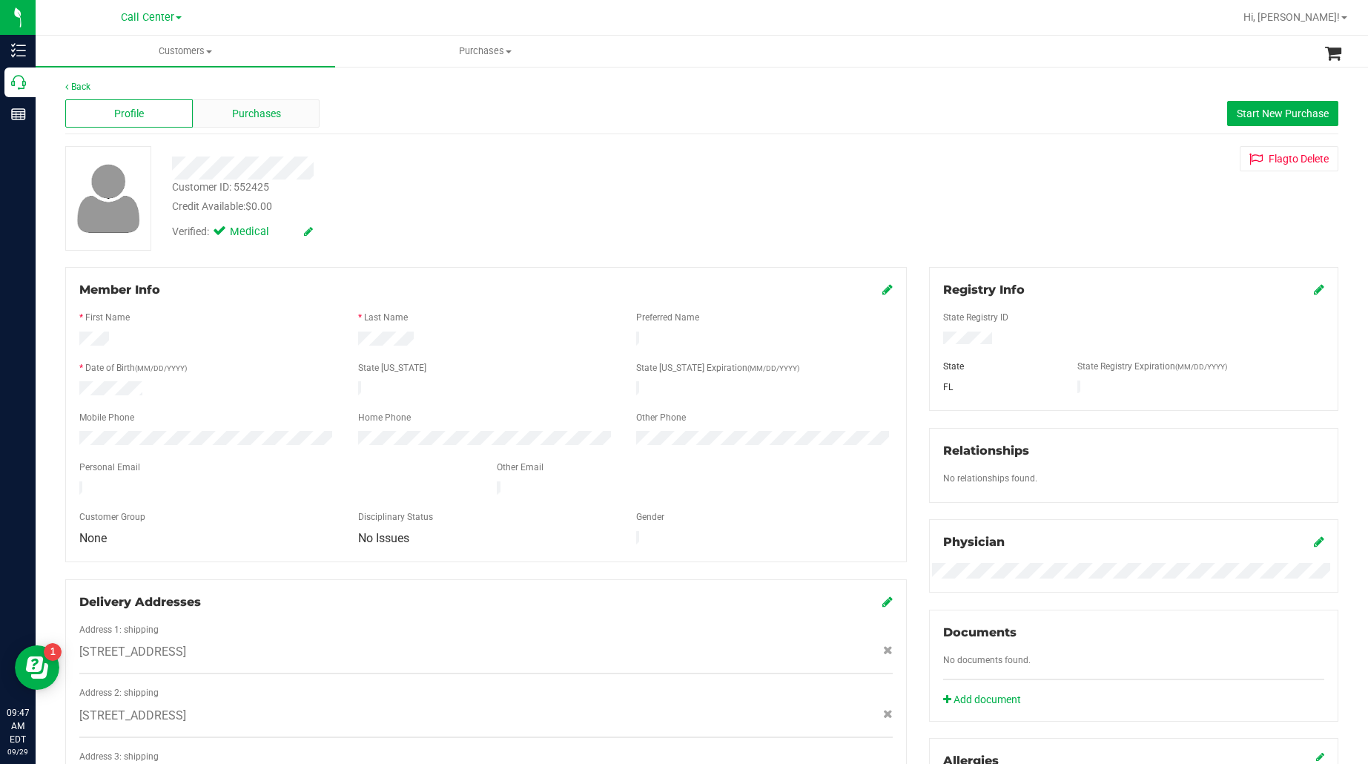
click at [239, 111] on span "Purchases" at bounding box center [256, 114] width 49 height 16
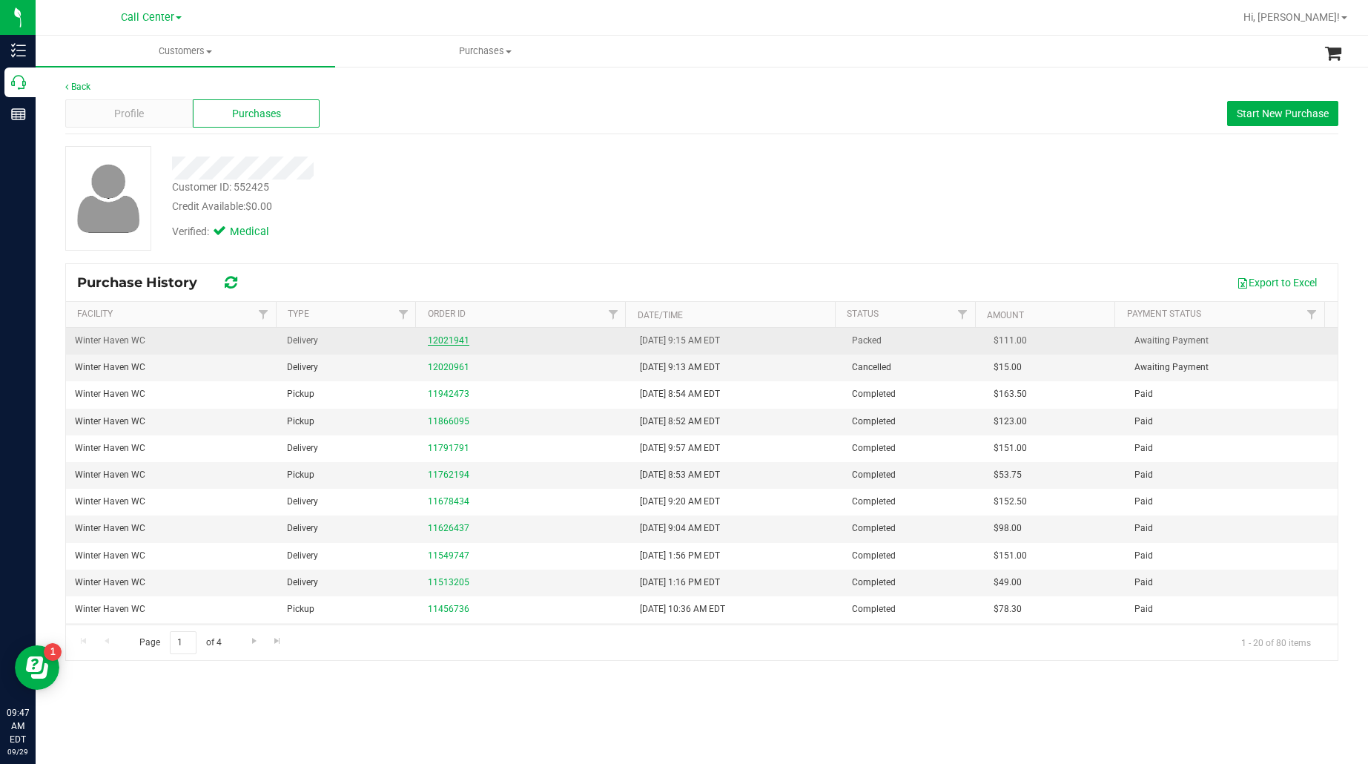
click at [442, 339] on link "12021941" at bounding box center [449, 340] width 42 height 10
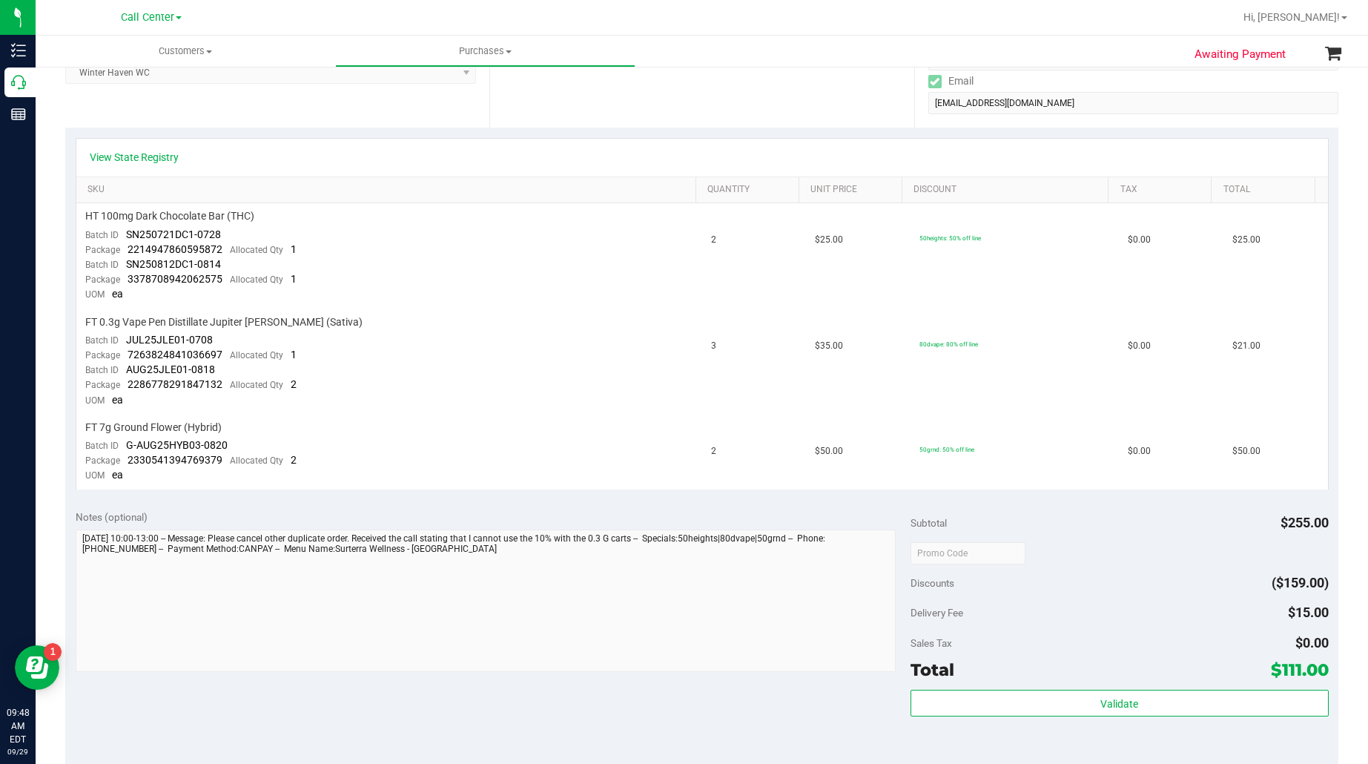
scroll to position [278, 0]
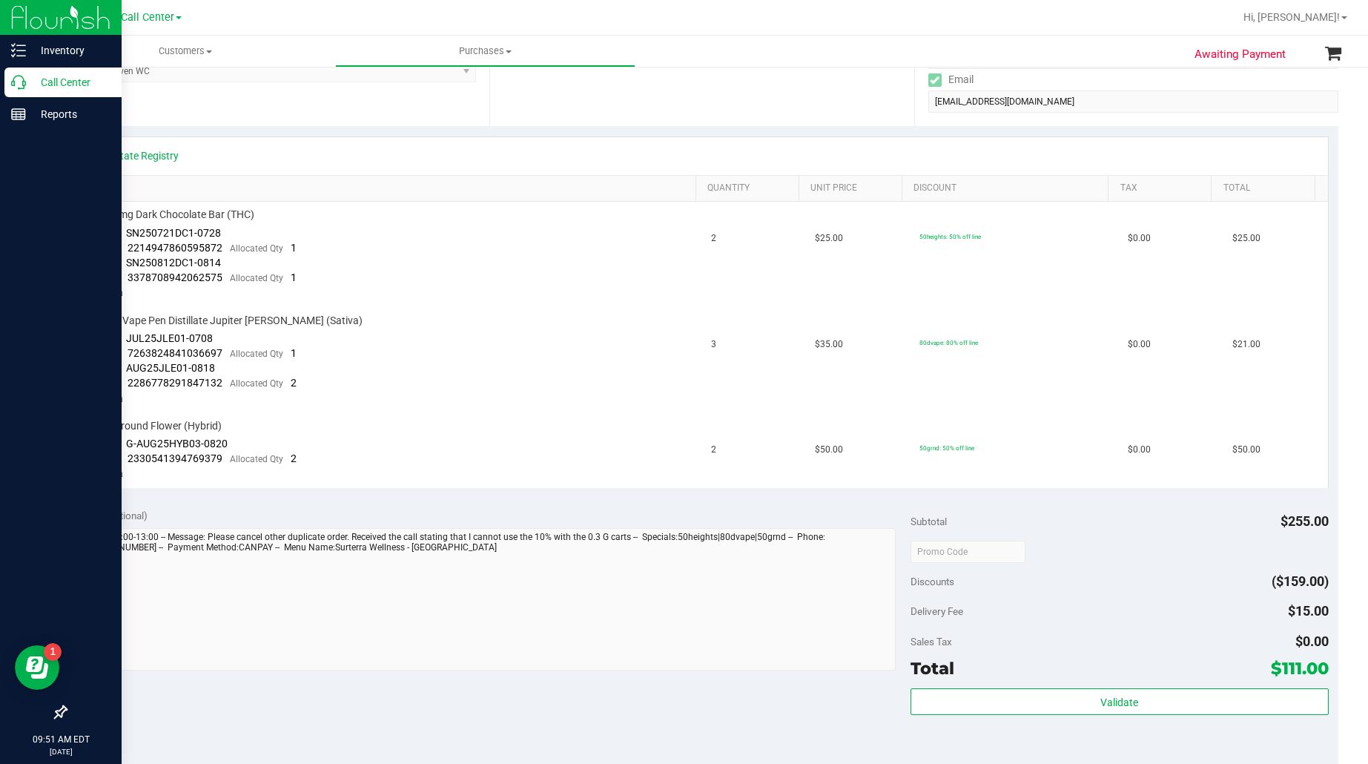
click at [50, 82] on p "Call Center" at bounding box center [70, 82] width 89 height 18
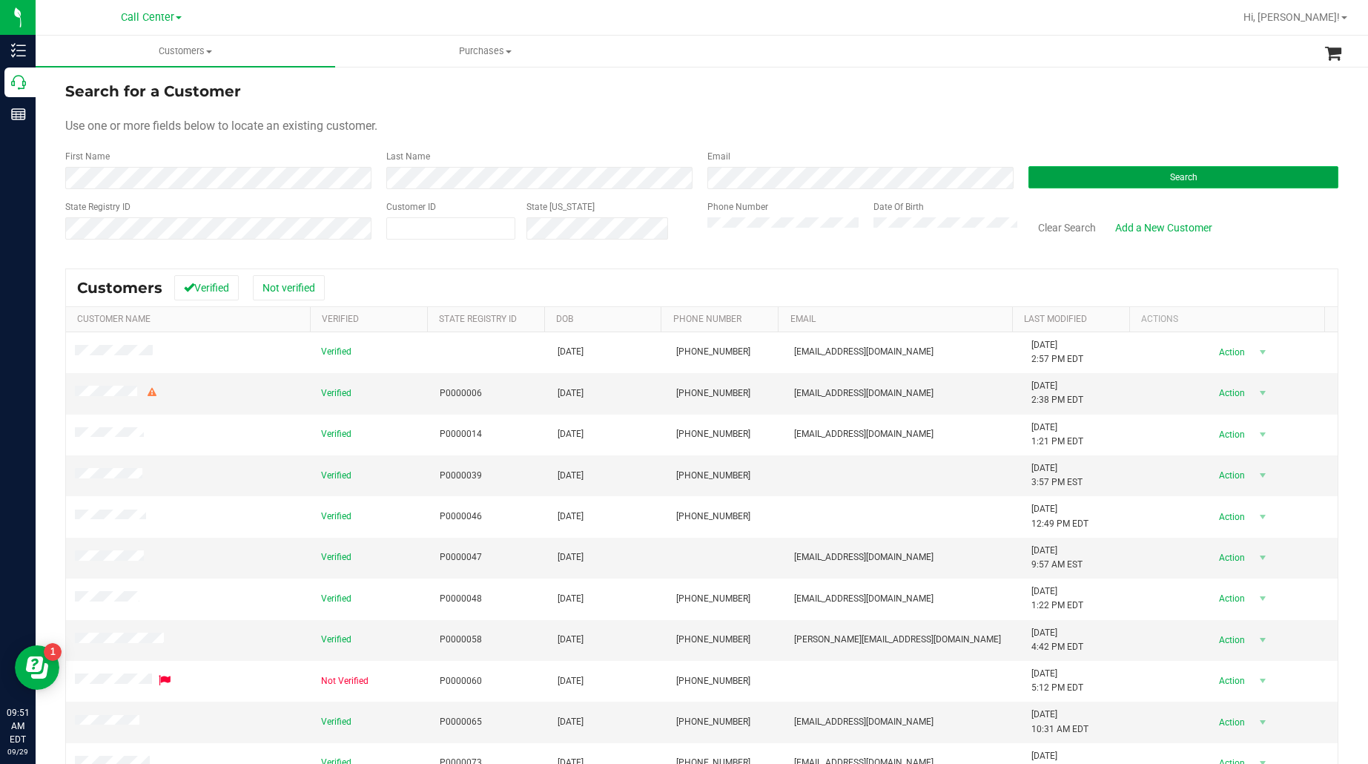
click at [1102, 179] on button "Search" at bounding box center [1184, 177] width 310 height 22
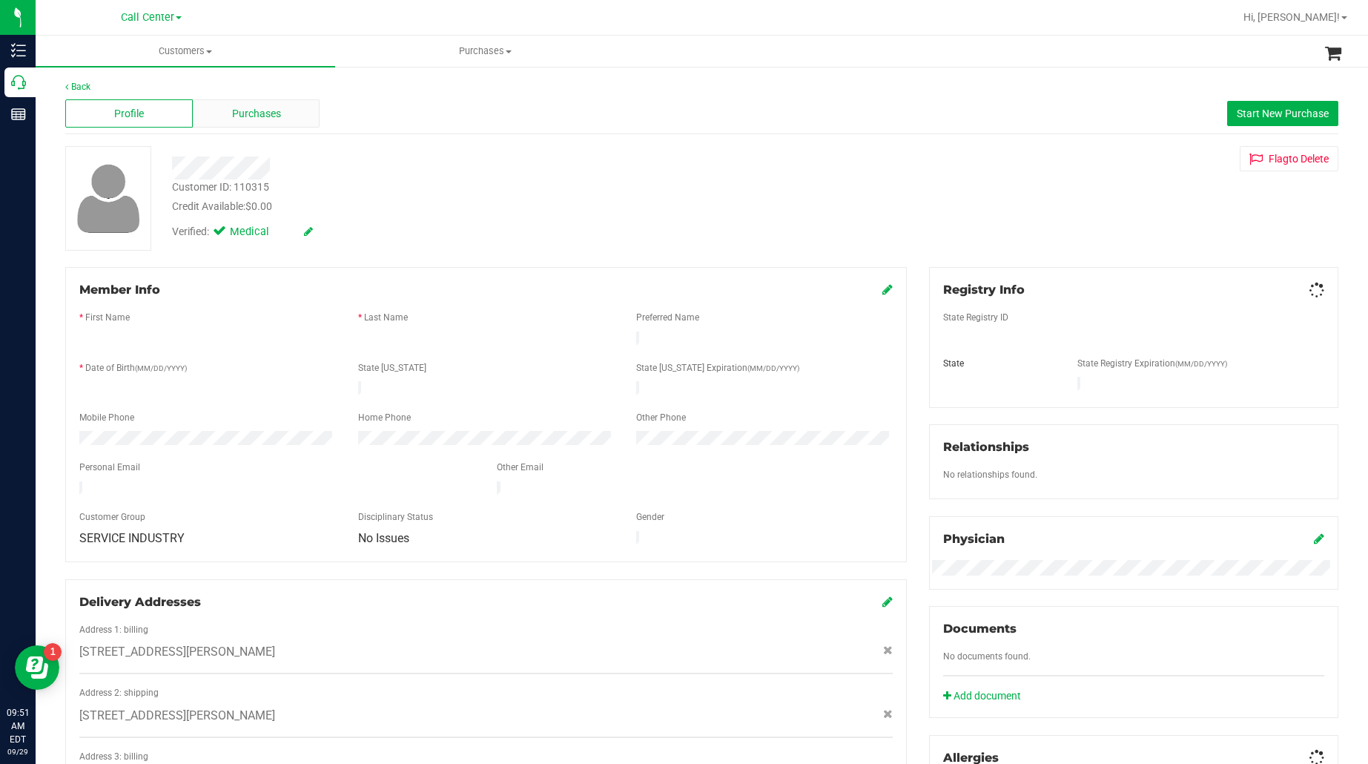
click at [217, 108] on div "Purchases" at bounding box center [257, 113] width 128 height 28
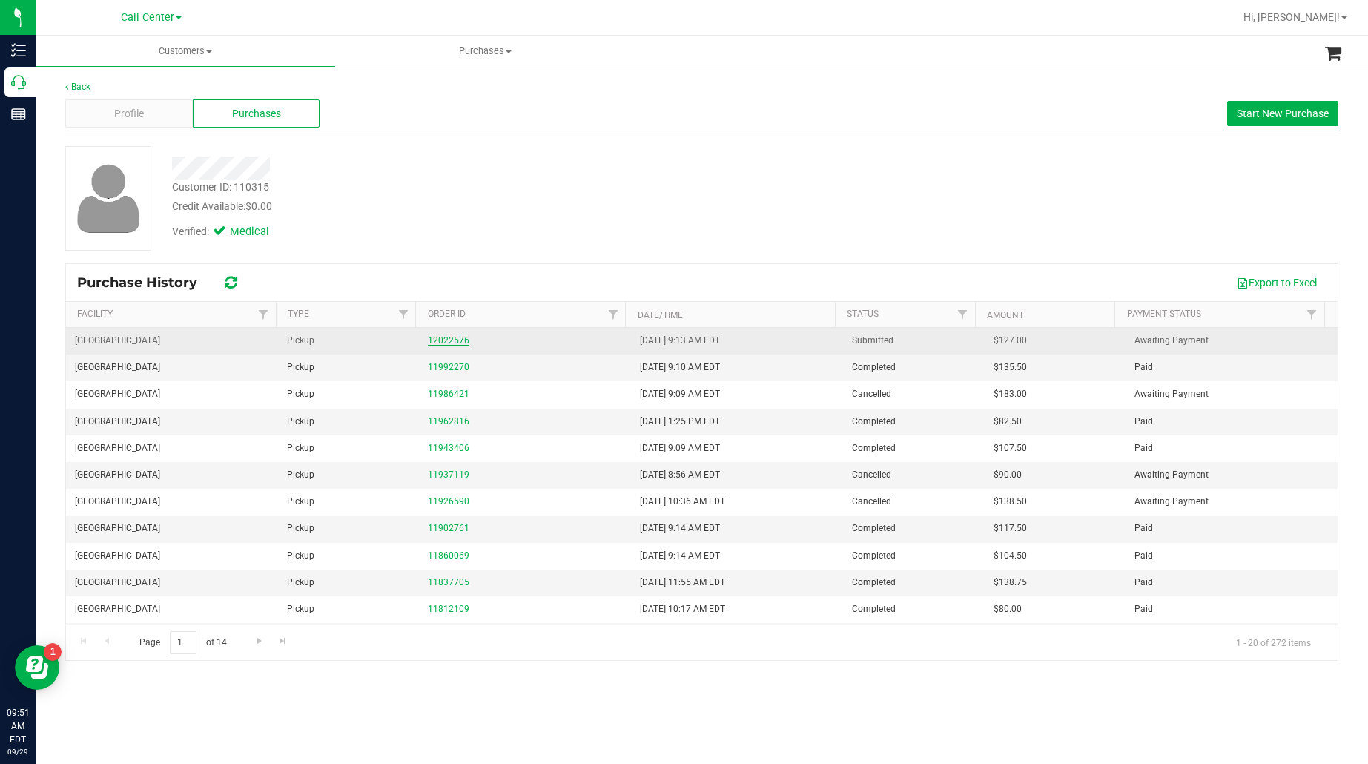
click at [443, 338] on link "12022576" at bounding box center [449, 340] width 42 height 10
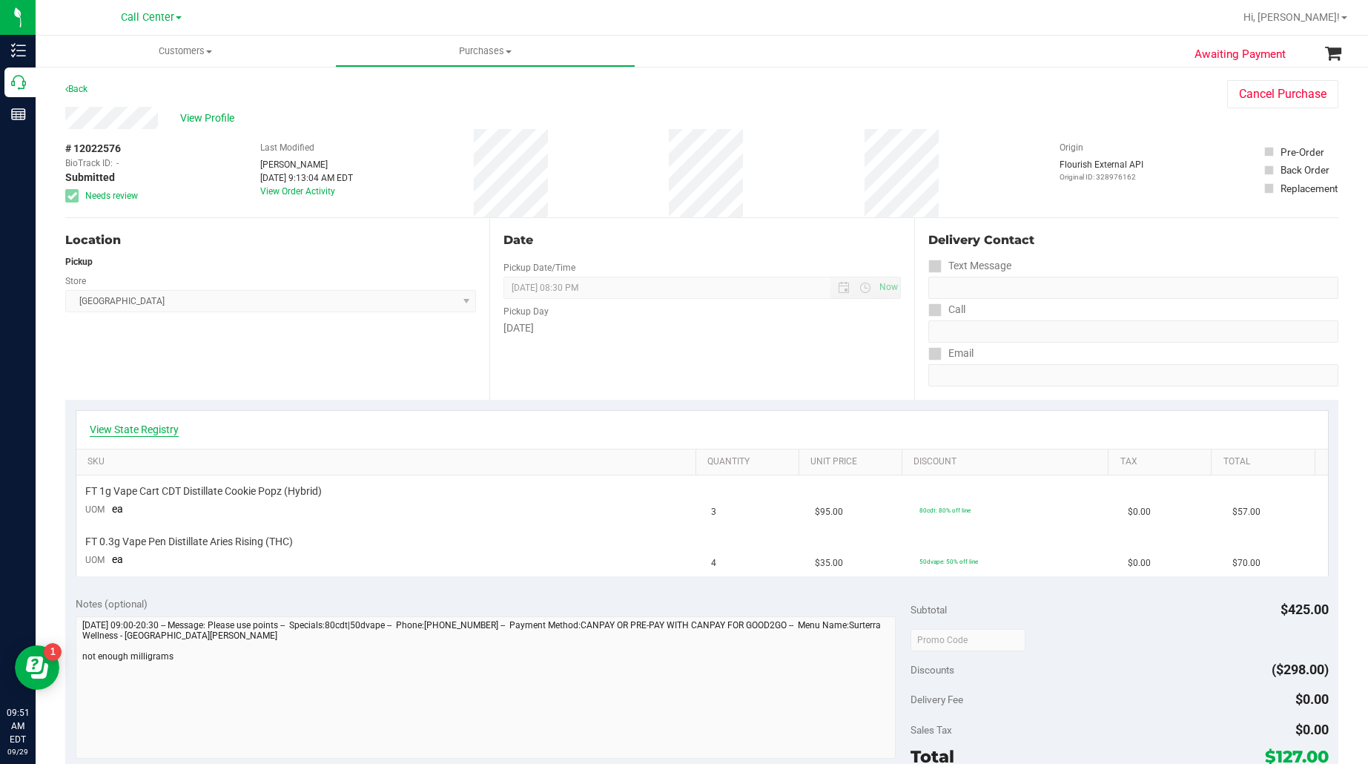
click at [132, 434] on link "View State Registry" at bounding box center [134, 429] width 89 height 15
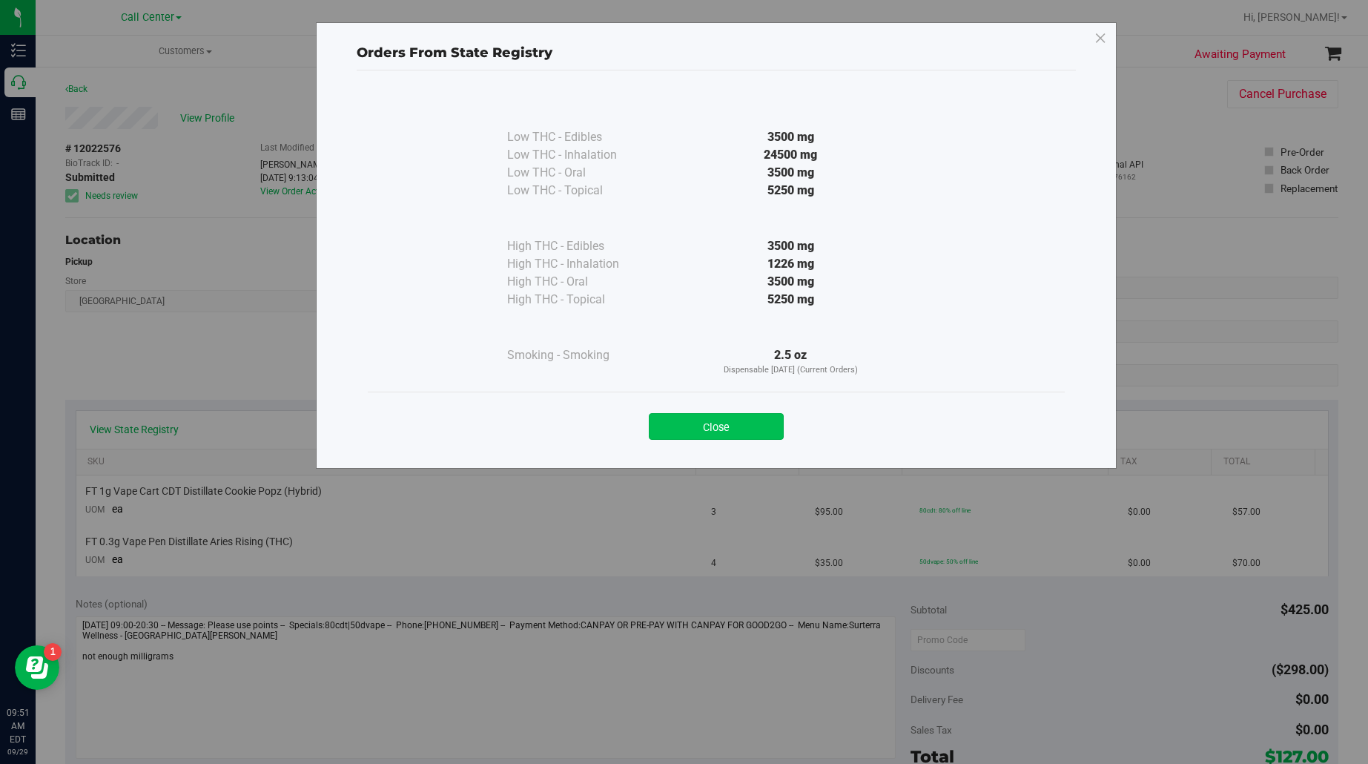
click at [702, 424] on button "Close" at bounding box center [716, 426] width 135 height 27
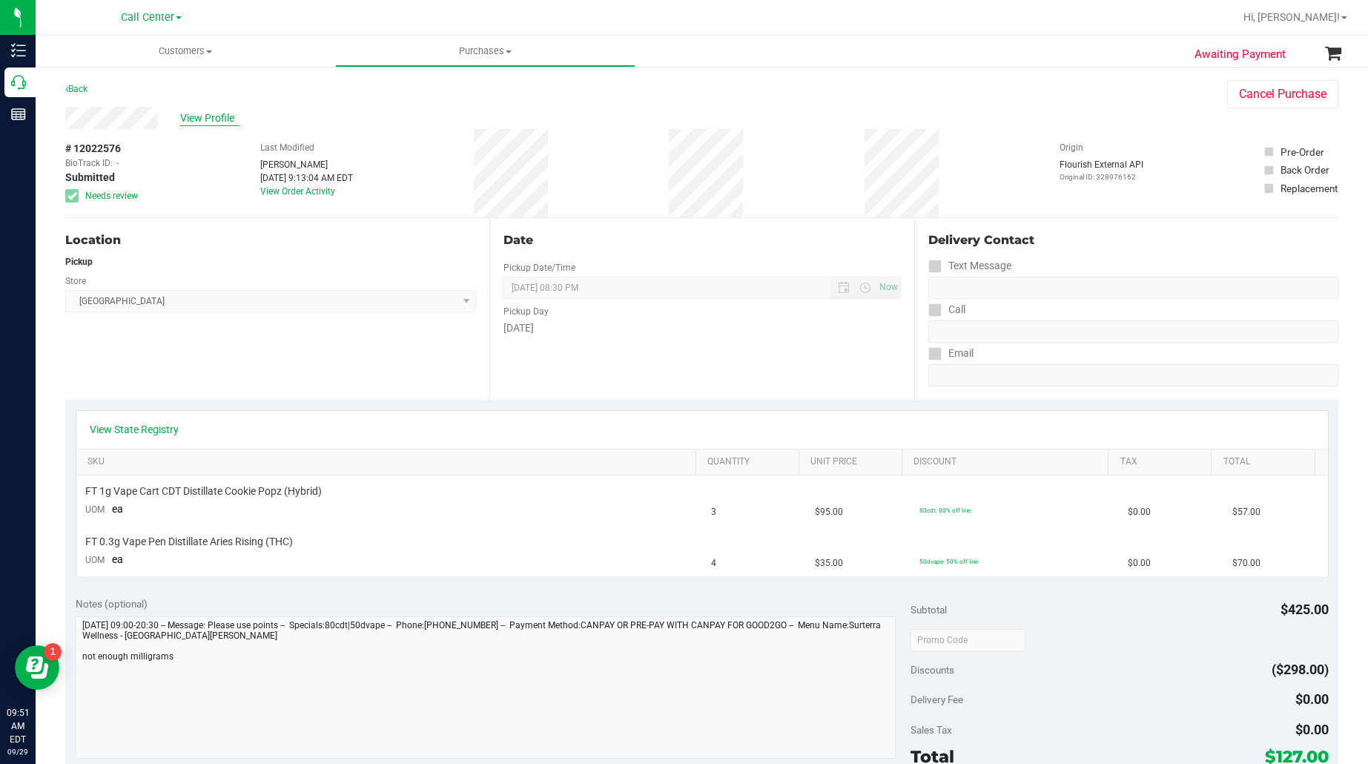
click at [208, 119] on span "View Profile" at bounding box center [209, 119] width 59 height 16
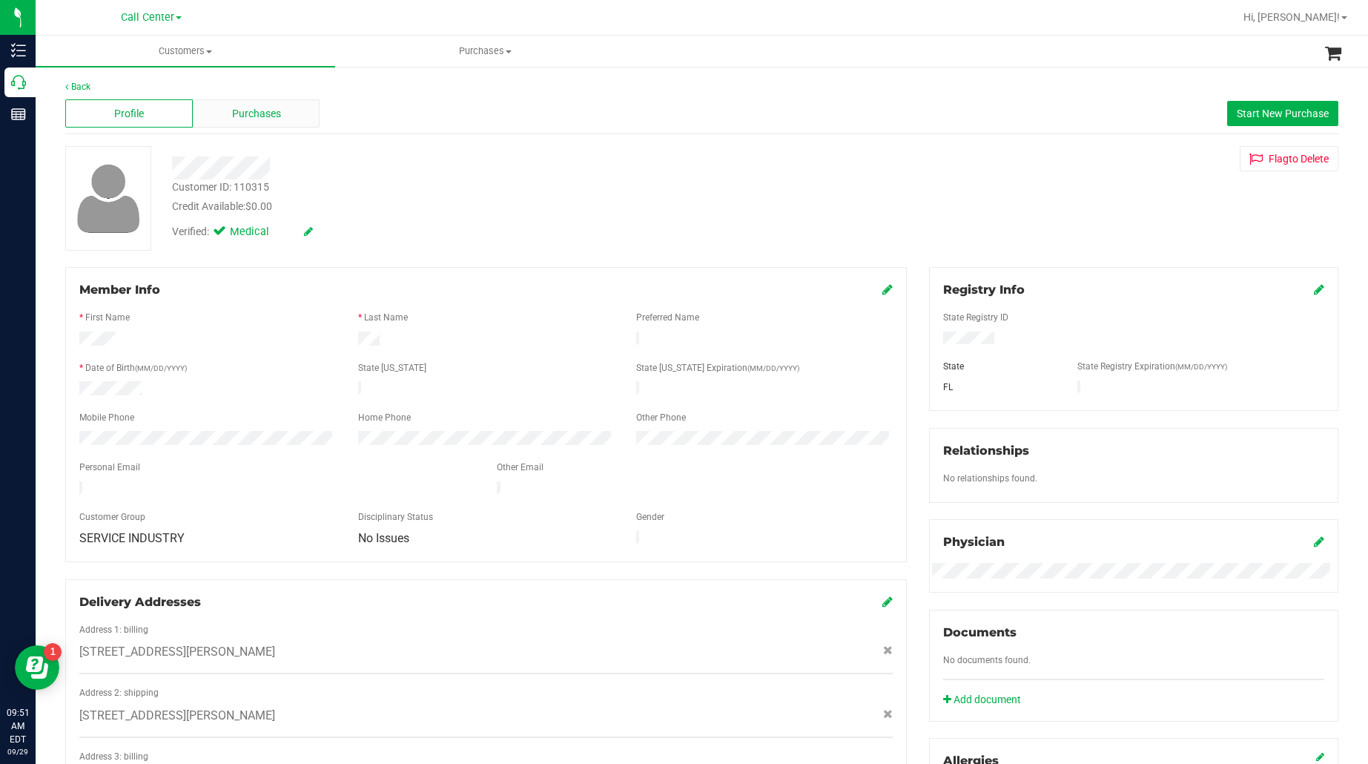
click at [223, 110] on div "Purchases" at bounding box center [257, 113] width 128 height 28
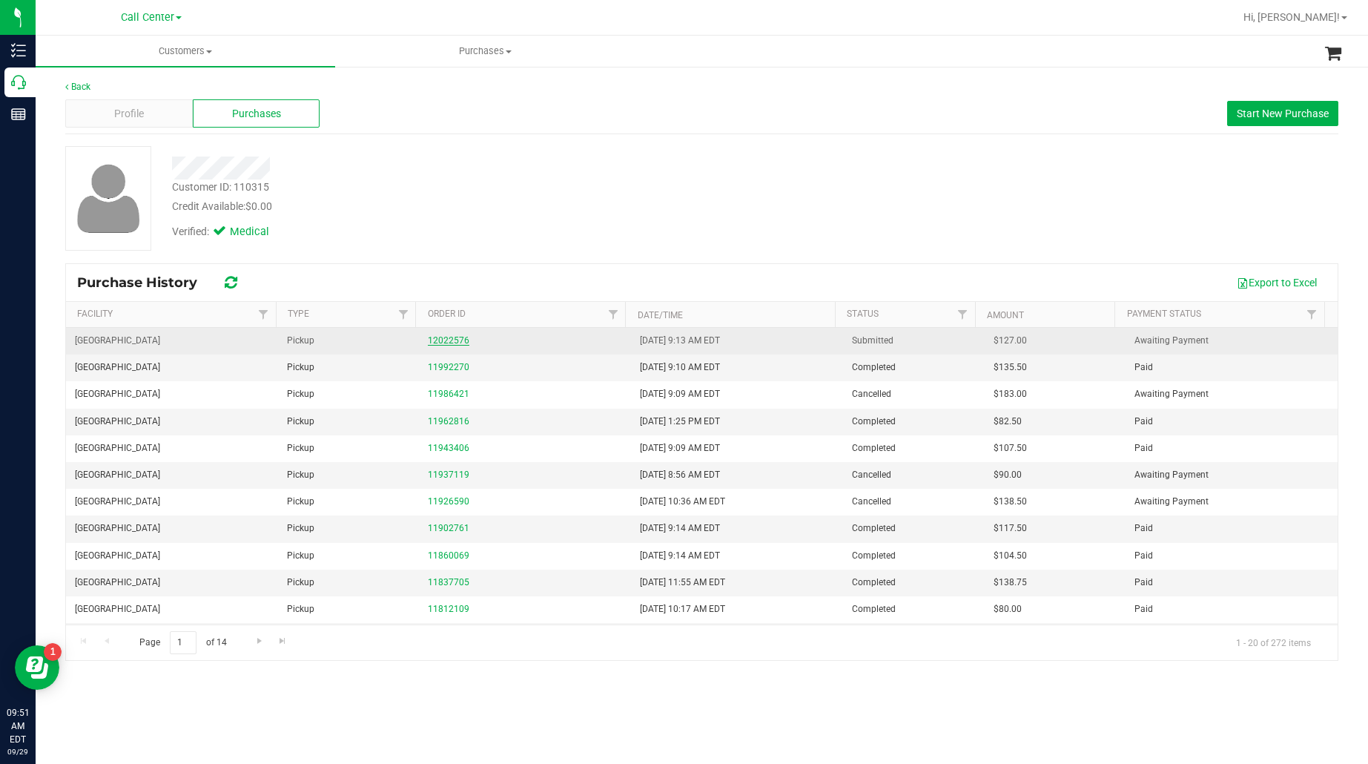
click at [443, 338] on link "12022576" at bounding box center [449, 340] width 42 height 10
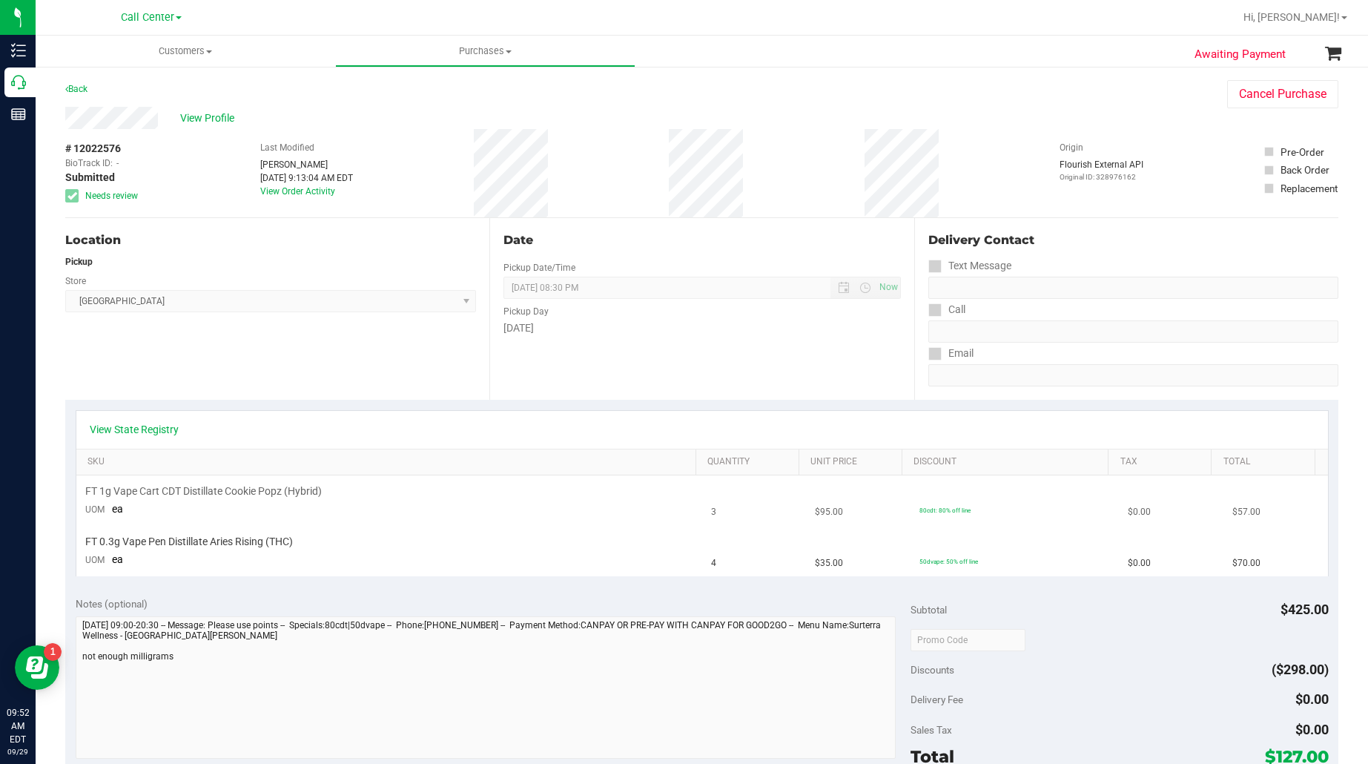
click at [266, 494] on span "FT 1g Vape Cart CDT Distillate Cookie Popz (Hybrid)" at bounding box center [203, 491] width 237 height 14
copy div "FT 1g Vape Cart CDT Distillate Cookie Popz (Hybrid)"
click at [236, 544] on span "FT 0.3g Vape Pen Distillate Aries Rising (THC)" at bounding box center [189, 542] width 208 height 14
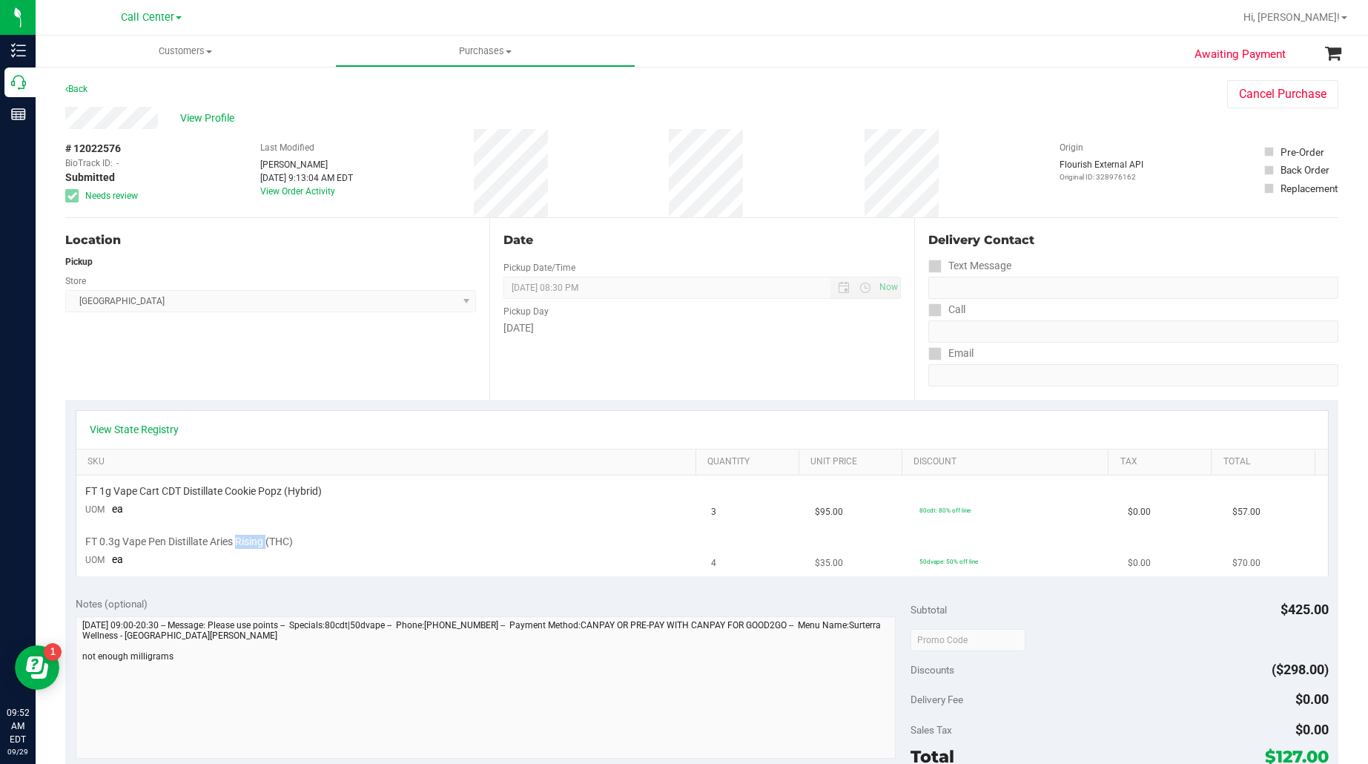
click at [236, 544] on span "FT 0.3g Vape Pen Distillate Aries Rising (THC)" at bounding box center [189, 542] width 208 height 14
copy div "FT 0.3g Vape Pen Distillate Aries Rising (THC)"
